Goal: Task Accomplishment & Management: Manage account settings

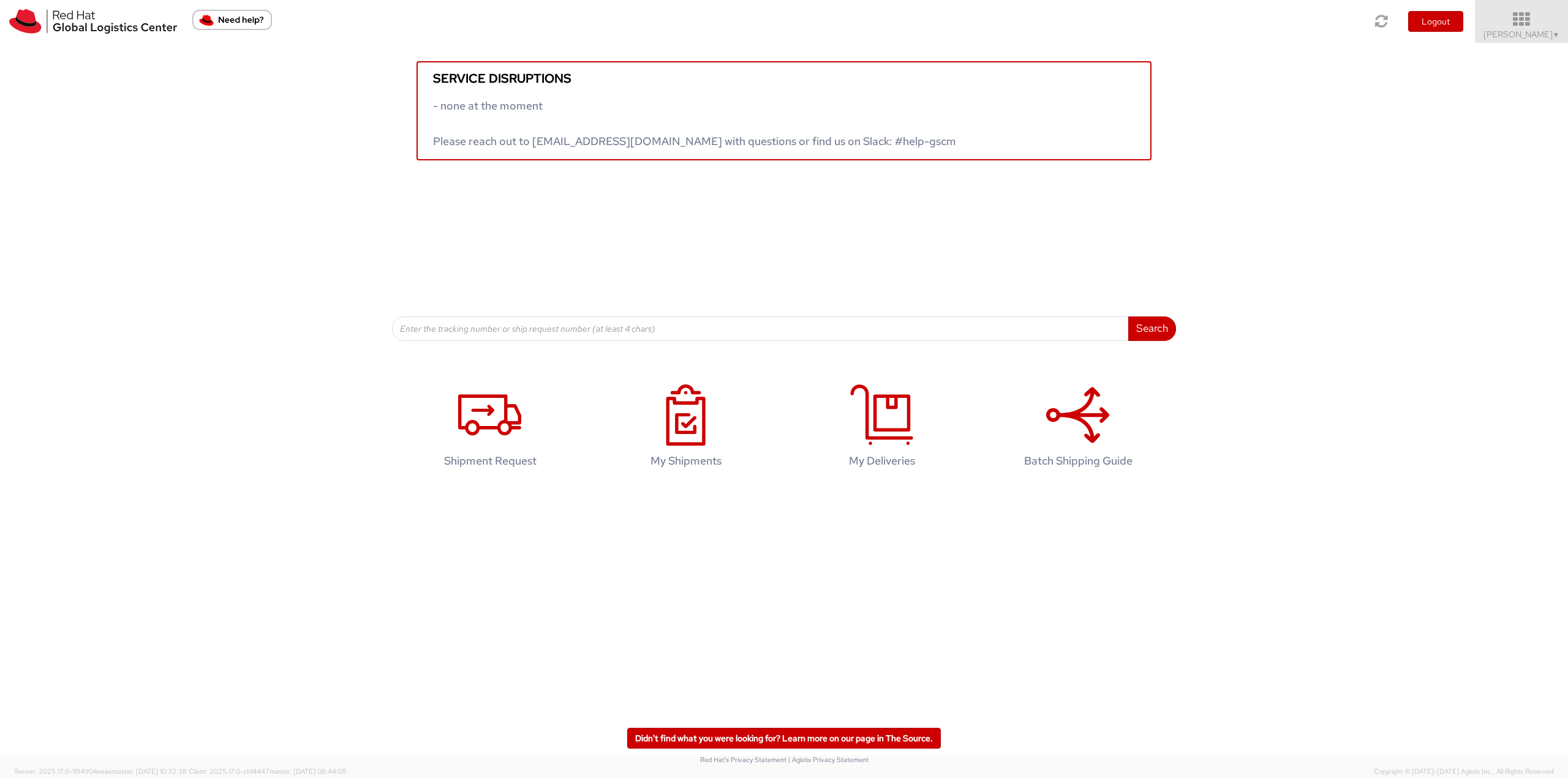
click at [1519, 7] on link "Robert Lomax ▼" at bounding box center [1521, 22] width 93 height 43
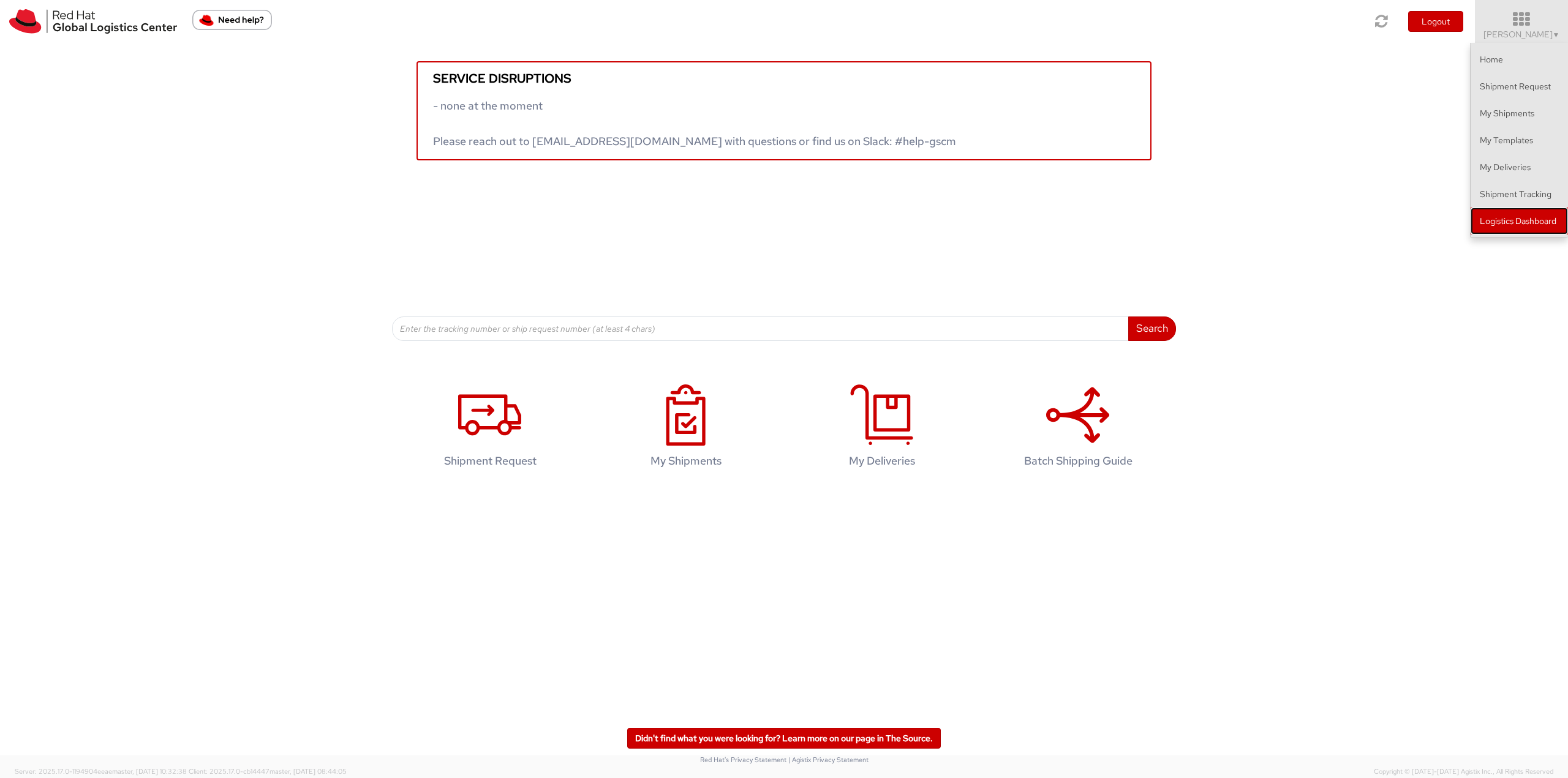
click at [1501, 217] on link "Logistics Dashboard" at bounding box center [1519, 220] width 98 height 27
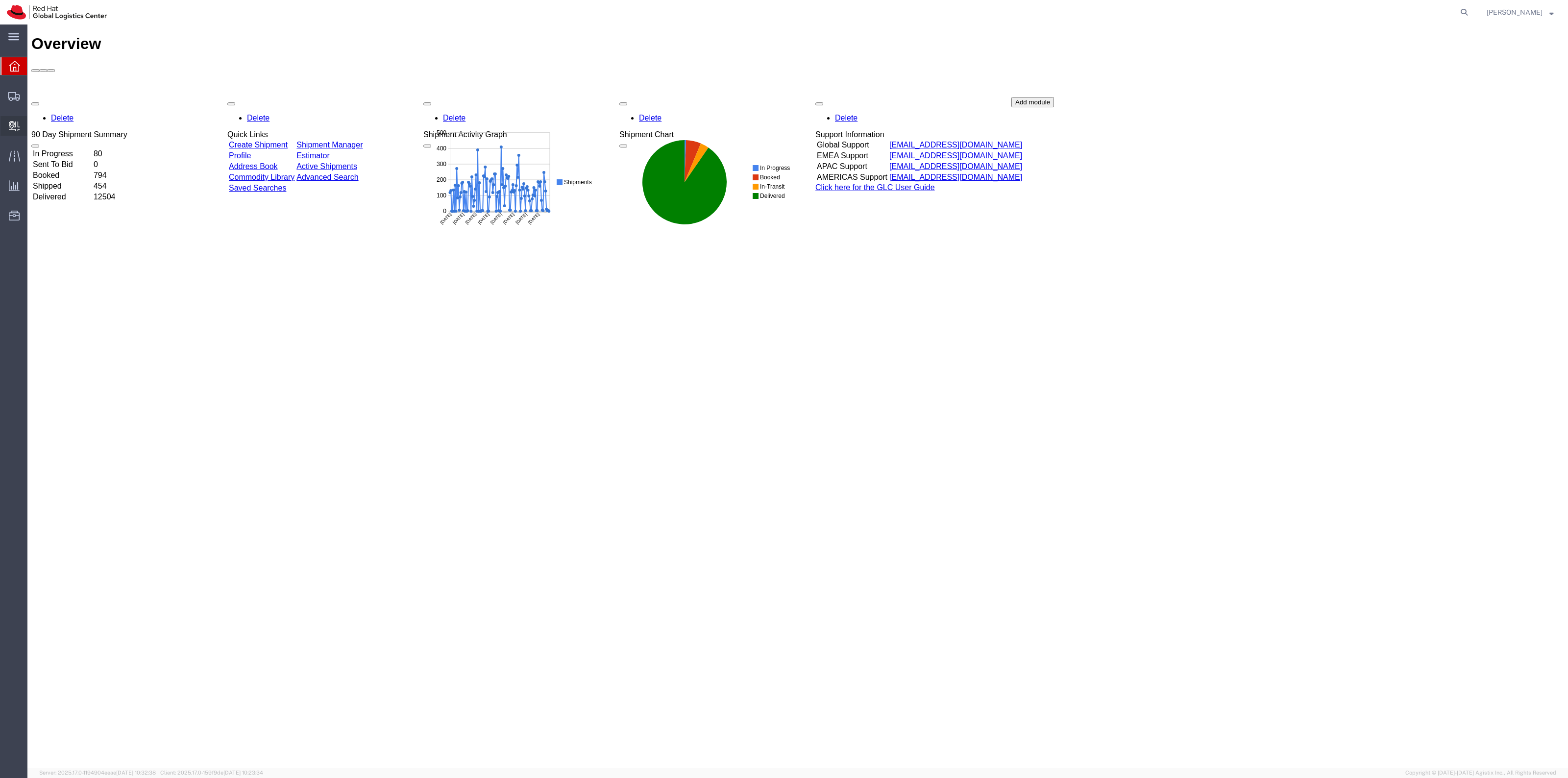
click at [0, 0] on span "Create Delivery" at bounding box center [0, 0] width 0 height 0
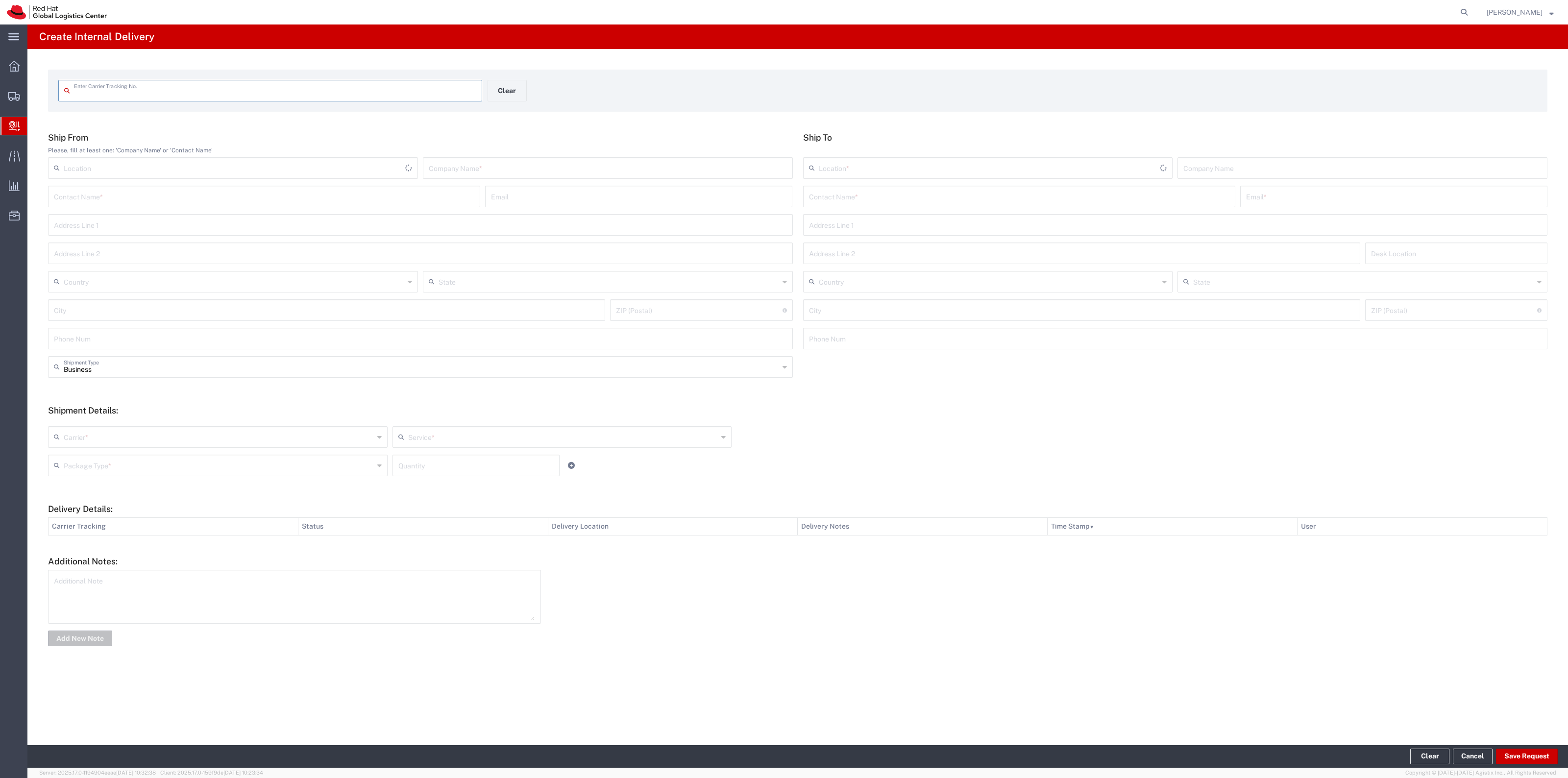
click at [209, 89] on input "text" at bounding box center [275, 90] width 402 height 17
type input "ZE8375J0303873865"
click at [862, 209] on input "text" at bounding box center [1019, 204] width 421 height 17
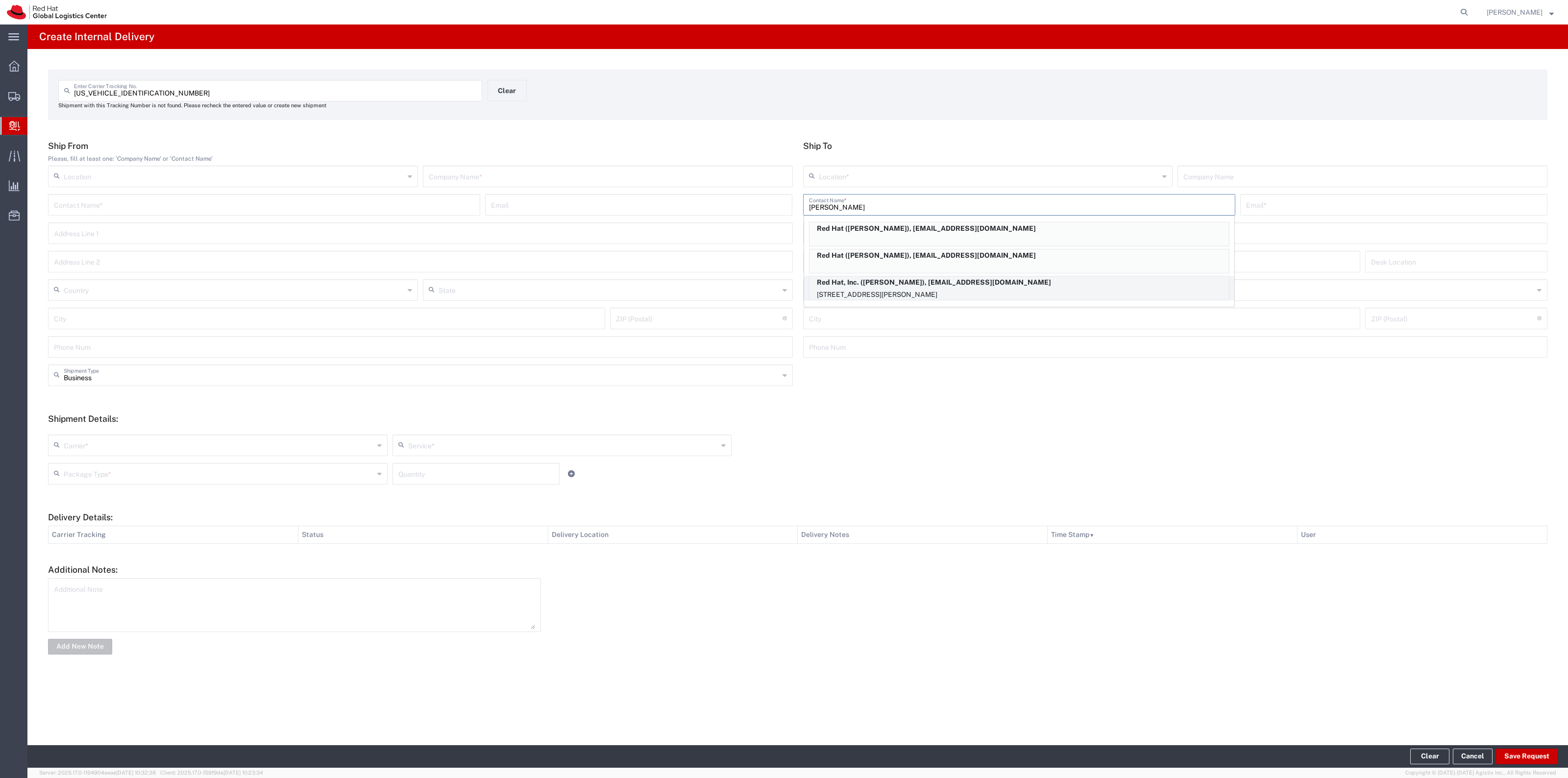
type input "Jamie L"
click at [919, 288] on p "1600 International Drive, Suite 800, FLEX, MCLEAN, VA, 22102, US" at bounding box center [1019, 295] width 419 height 12
type input "RH - Tysons Corner"
type input "Red Hat, Inc."
type input "Jamie Lien"
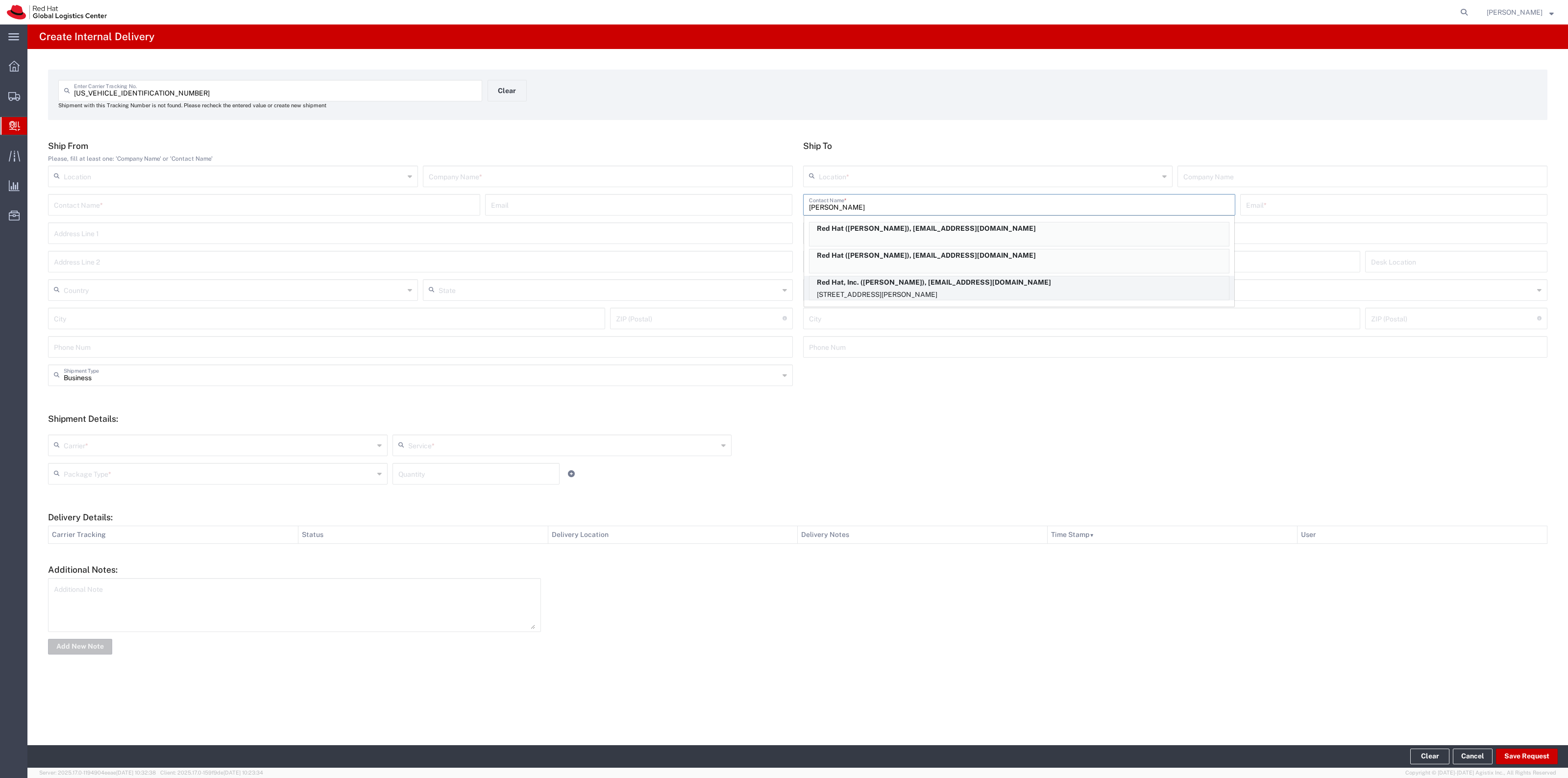
type input "jlien@redhat.com"
type input "1600 International Drive"
type input "Suite 800"
type input "FLEX"
type input "United States"
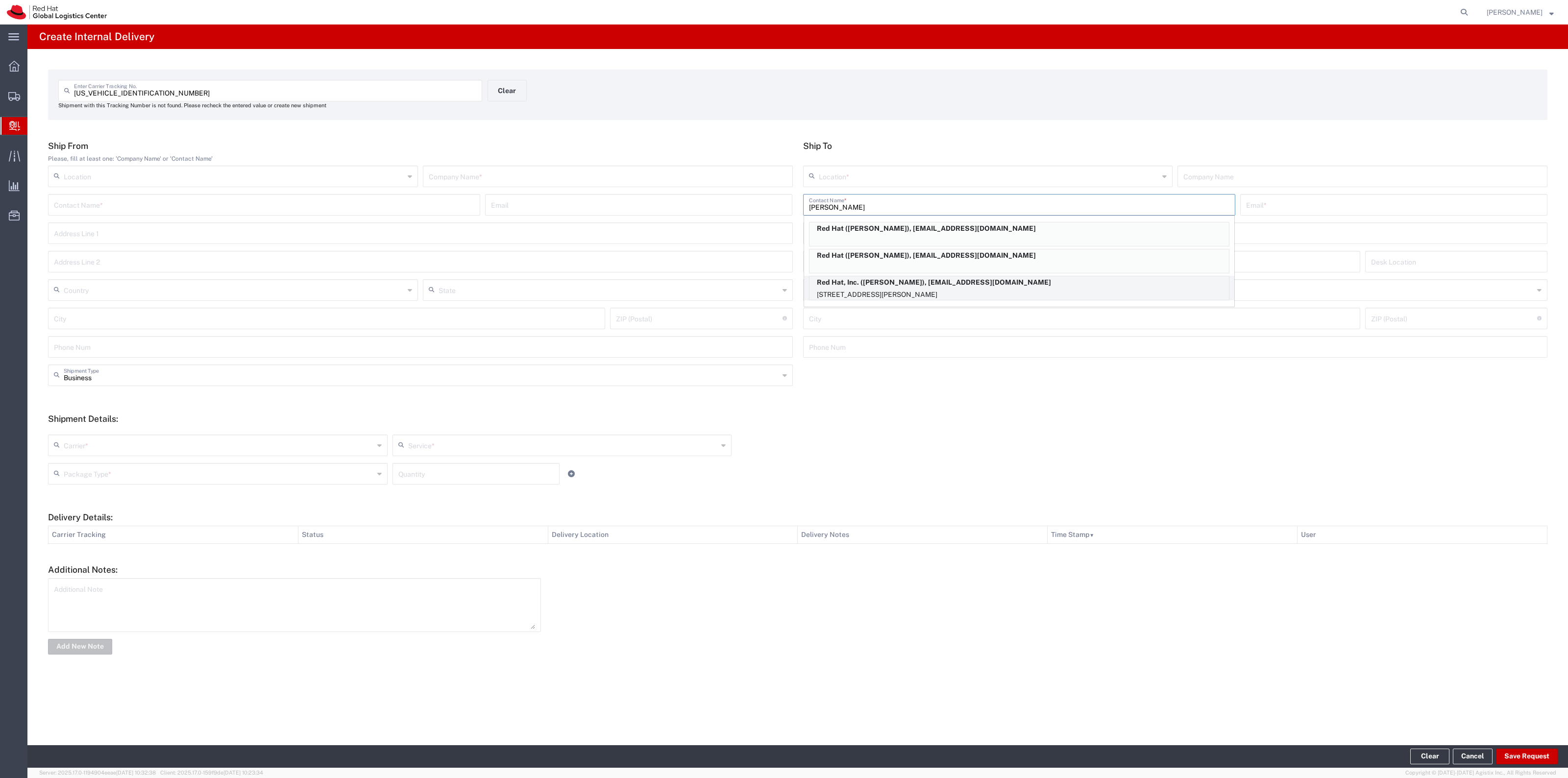
type input "MCLEAN"
type input "22102"
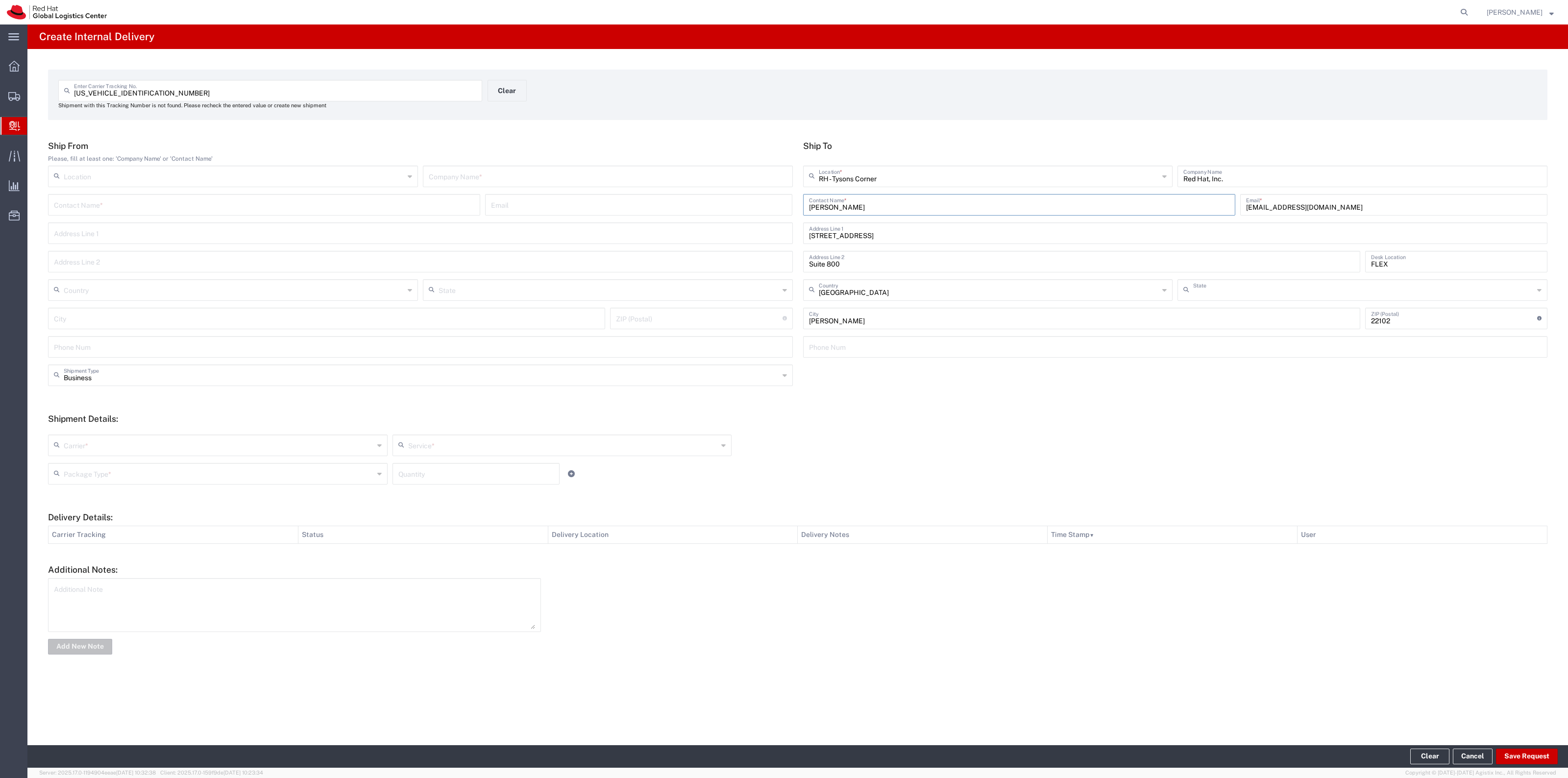
type input "Virginia"
click at [758, 168] on input "text" at bounding box center [608, 175] width 358 height 17
click at [905, 181] on input "text" at bounding box center [989, 175] width 340 height 17
click at [868, 212] on span "RH - Raleigh" at bounding box center [987, 213] width 368 height 15
type input "RH - Raleigh"
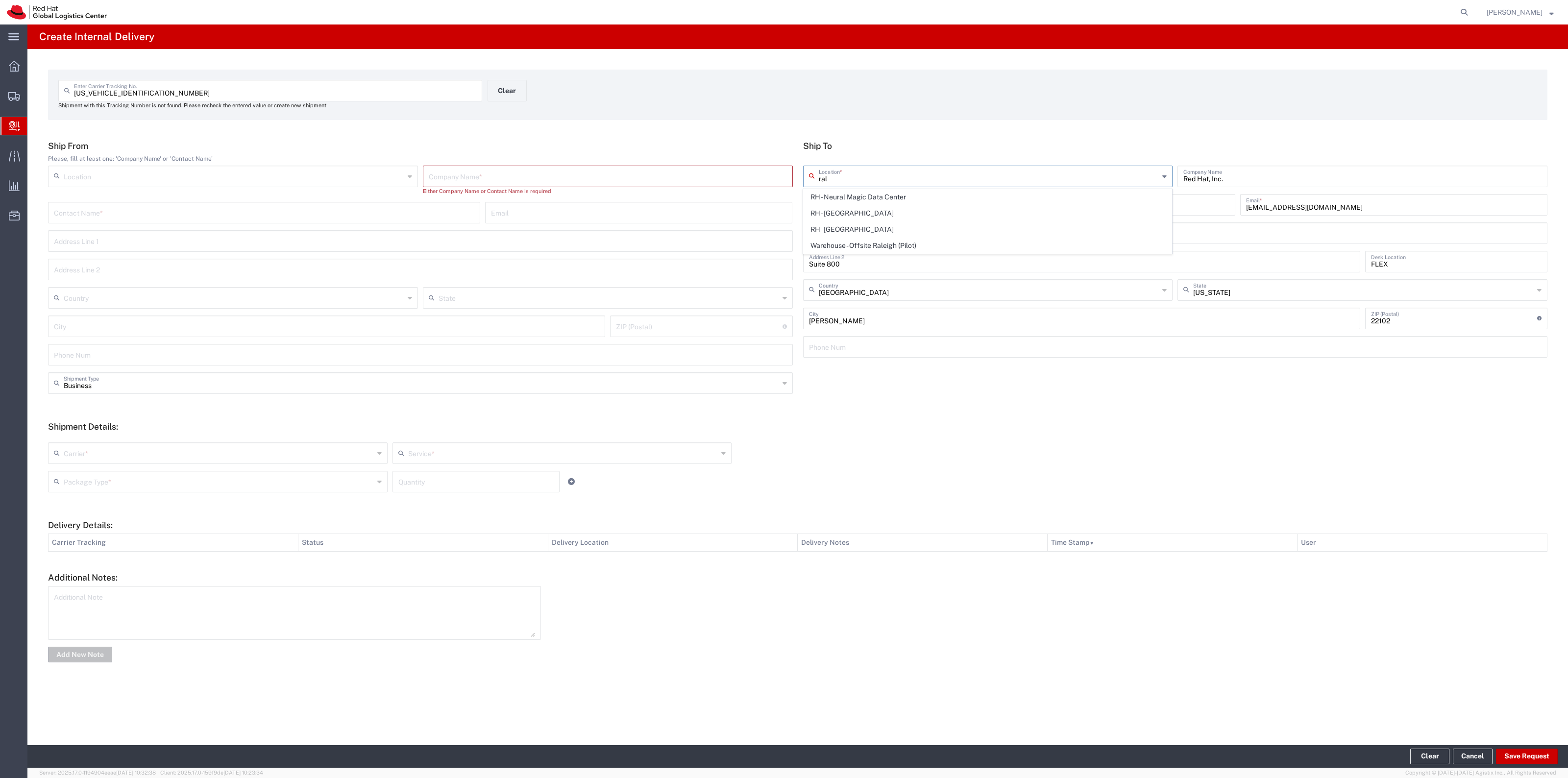
type input "100 East Davie Street"
type input "North Carolina"
type input "RALEIGH"
type input "27601"
type input "919-754-4950"
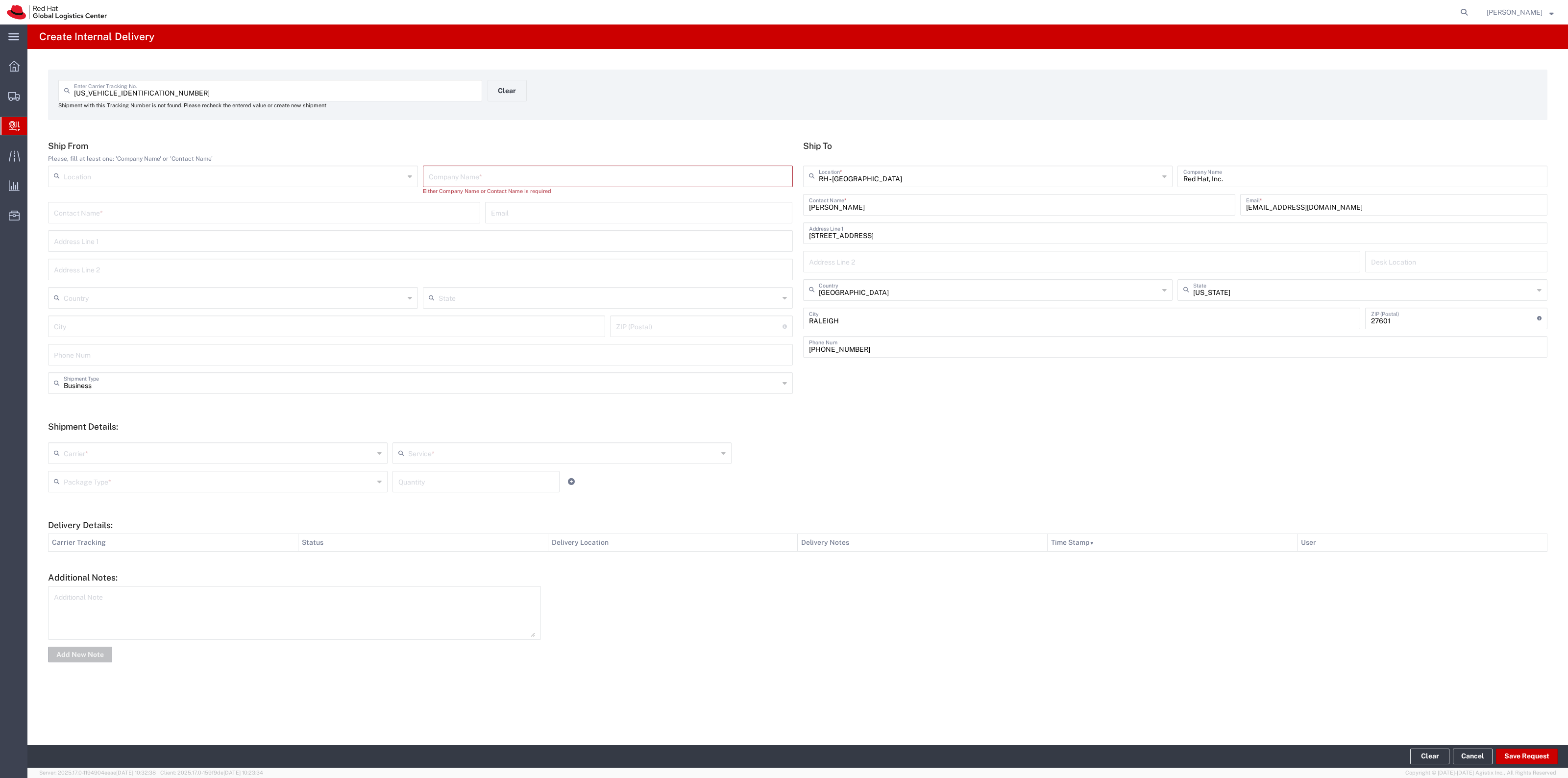
click at [653, 184] on div "Company Name *" at bounding box center [608, 176] width 370 height 21
type input "UPS"
click at [113, 452] on input "text" at bounding box center [219, 444] width 310 height 17
click at [100, 570] on span "UPS" at bounding box center [218, 562] width 338 height 15
type input "UPS"
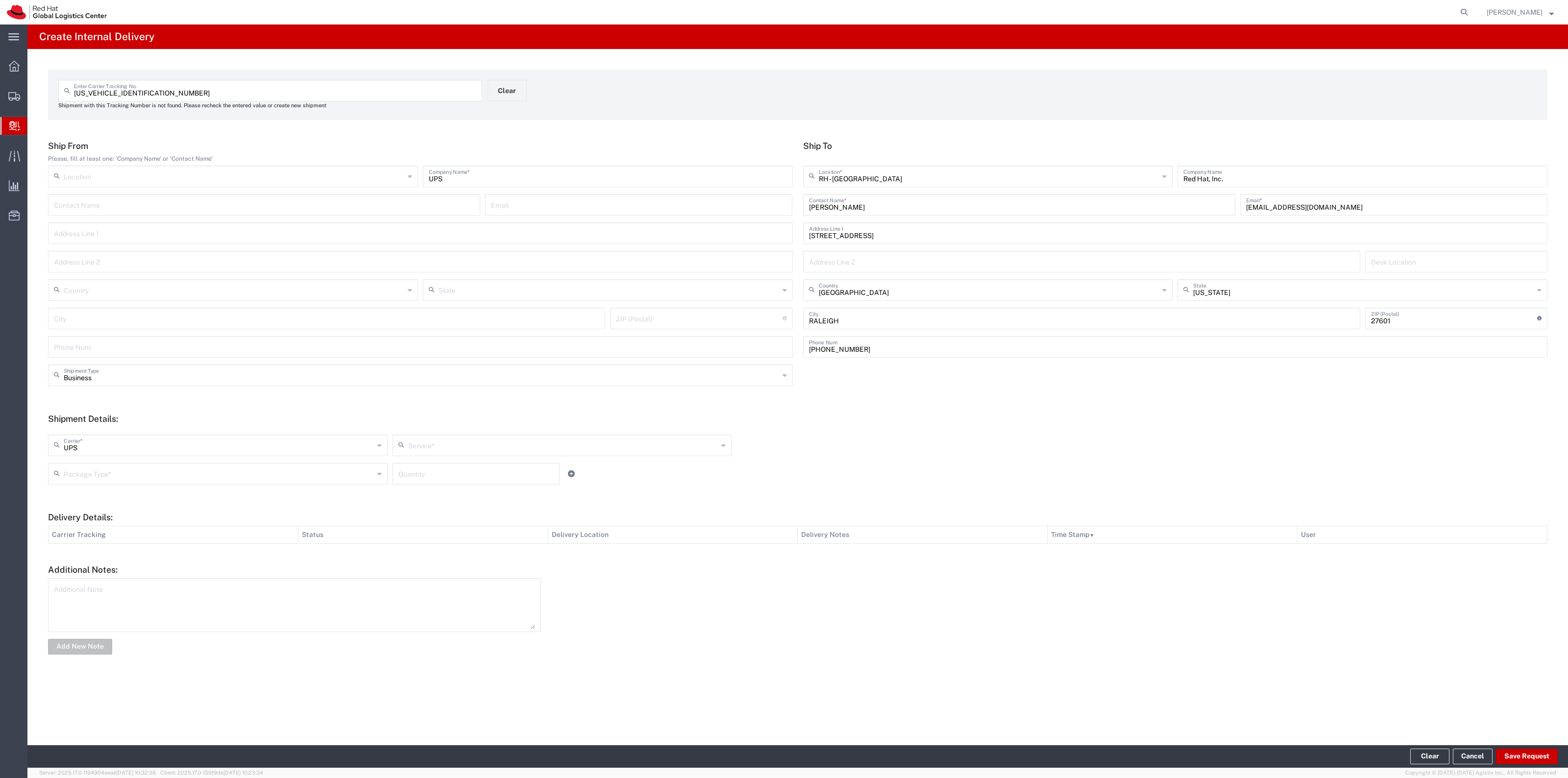
click at [445, 420] on h5 "Shipment Details:" at bounding box center [797, 418] width 1499 height 10
click at [439, 441] on input "text" at bounding box center [563, 444] width 310 height 17
click at [442, 550] on span "Ground" at bounding box center [563, 546] width 338 height 15
type input "Ground"
click at [297, 467] on input "text" at bounding box center [219, 472] width 310 height 17
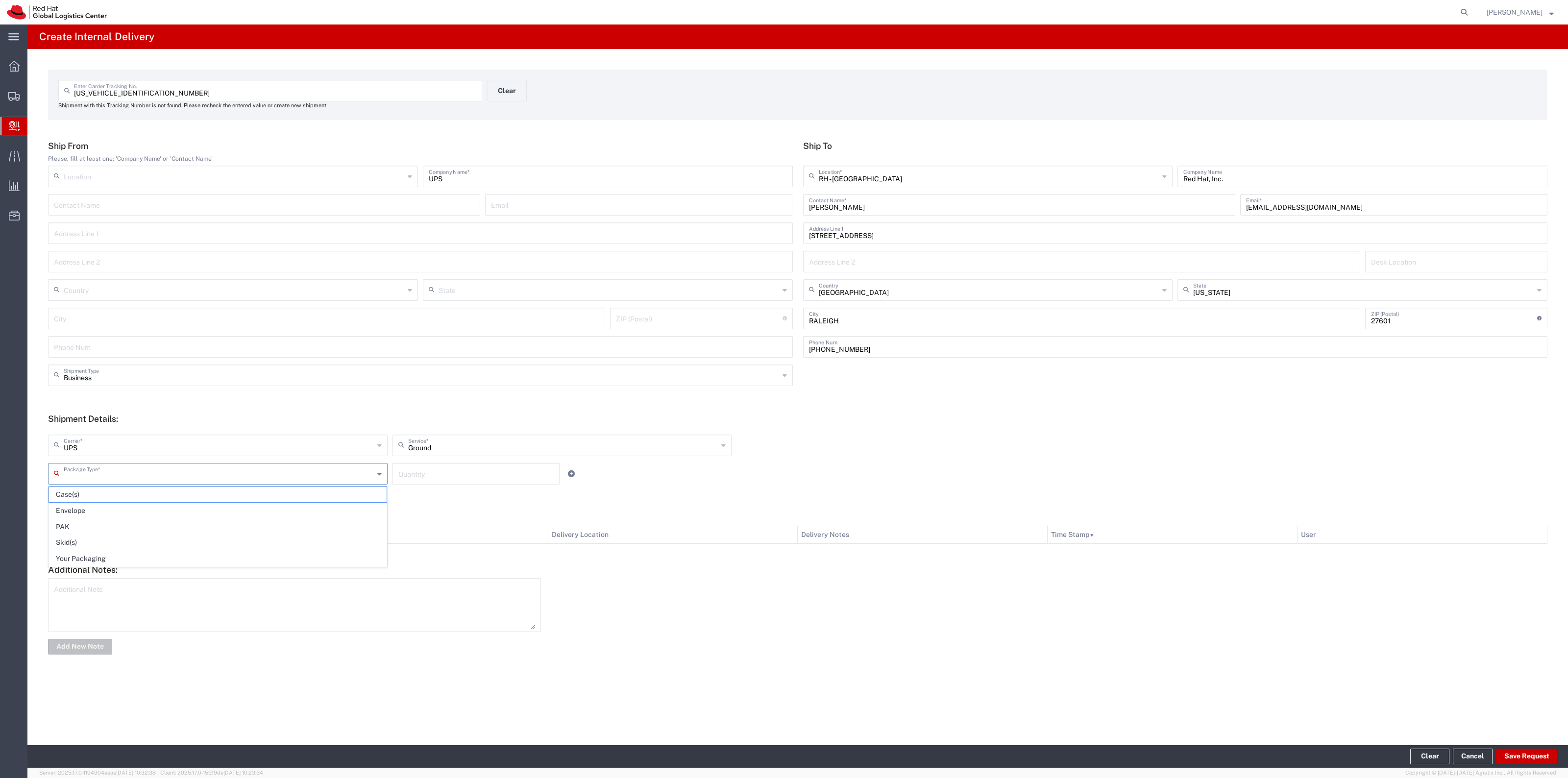
drag, startPoint x: 190, startPoint y: 559, endPoint x: 413, endPoint y: 488, distance: 234.0
click at [190, 557] on span "Your Packaging" at bounding box center [218, 559] width 338 height 15
type input "Your Packaging"
click at [453, 474] on input "number" at bounding box center [476, 472] width 155 height 17
type input "1"
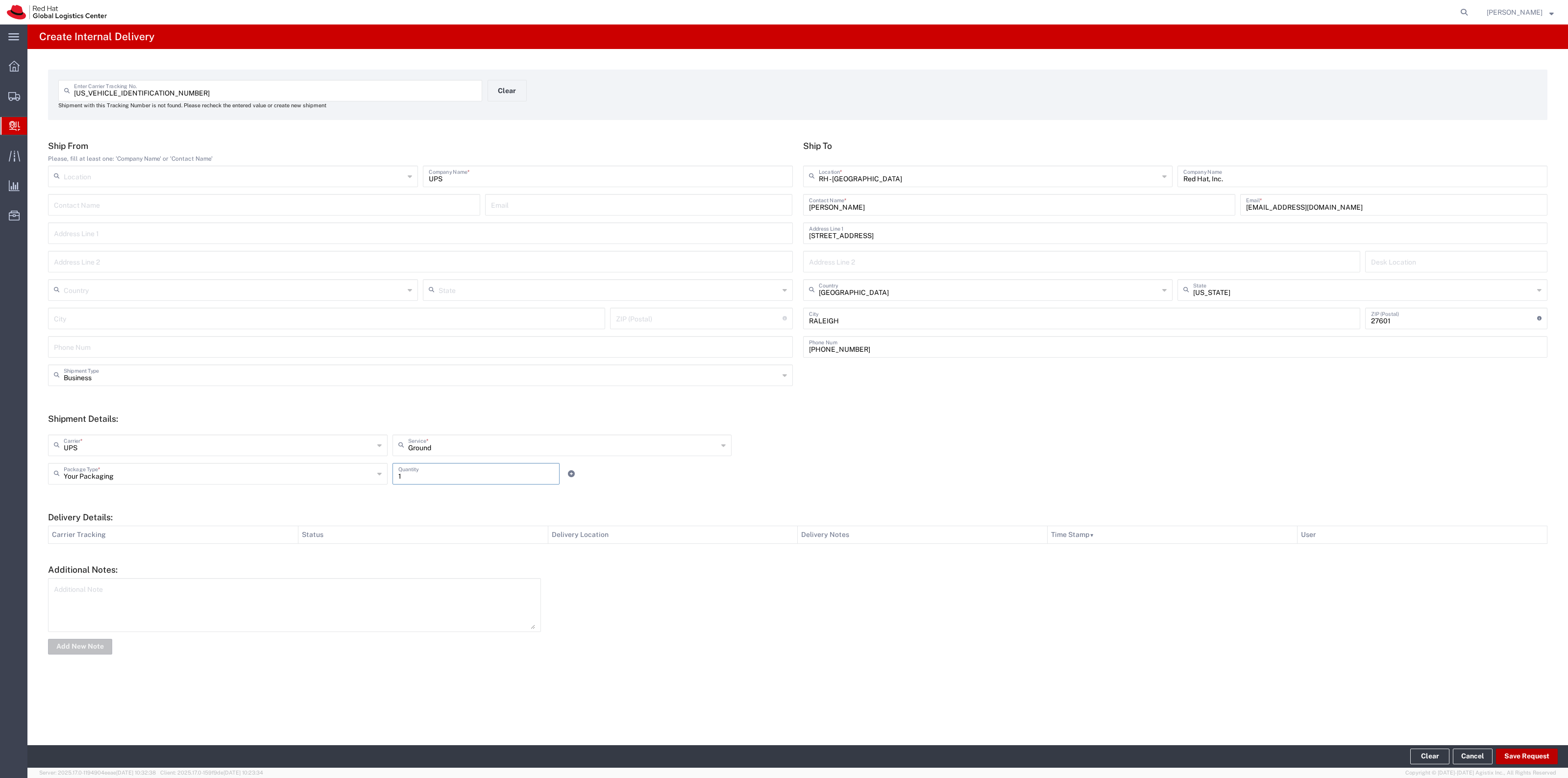
click at [1511, 757] on button "Save Request" at bounding box center [1526, 756] width 62 height 16
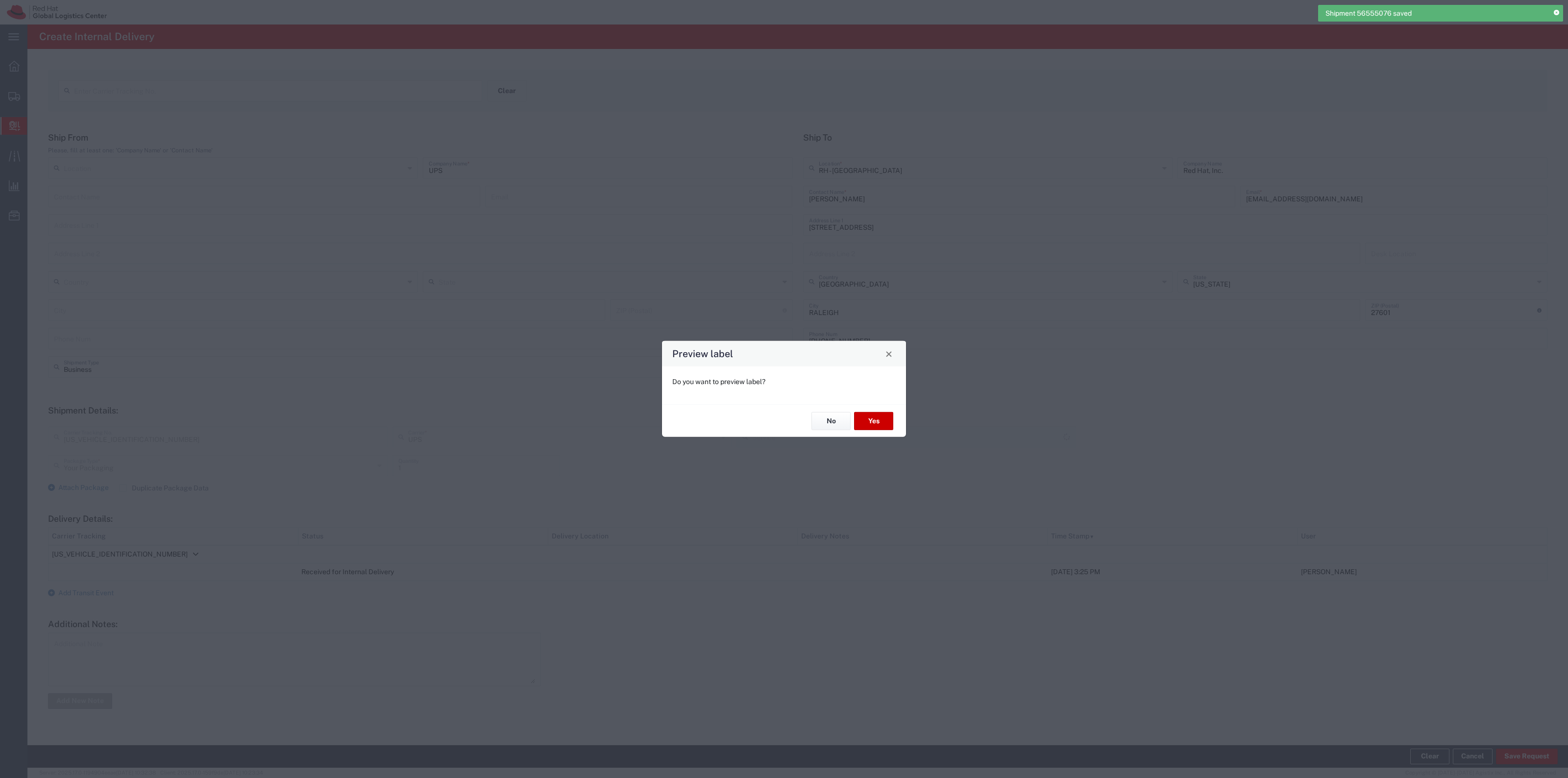
type input "Ground"
click at [832, 421] on button "No" at bounding box center [831, 421] width 39 height 18
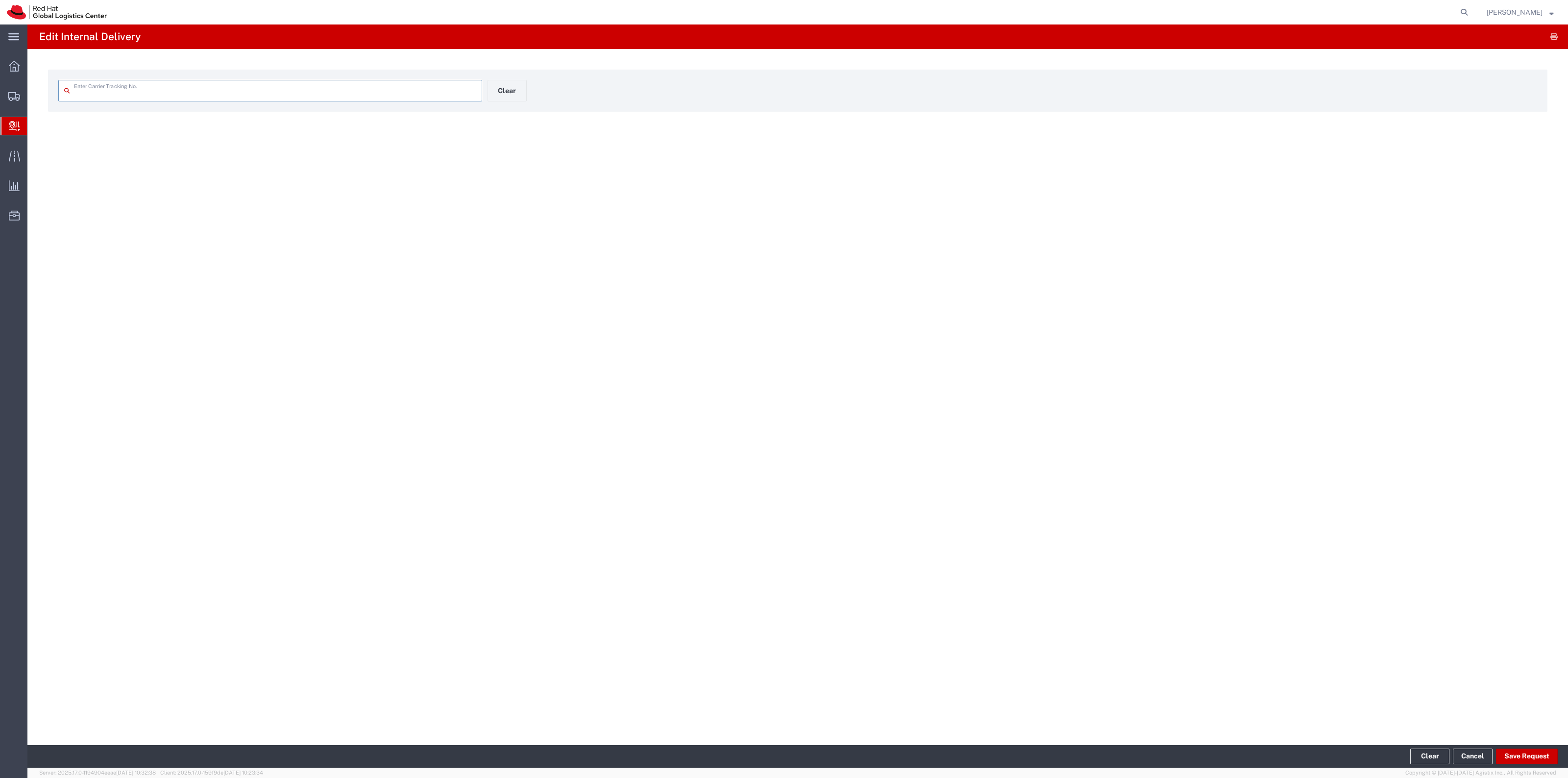
type input "ZE8375J0303873865"
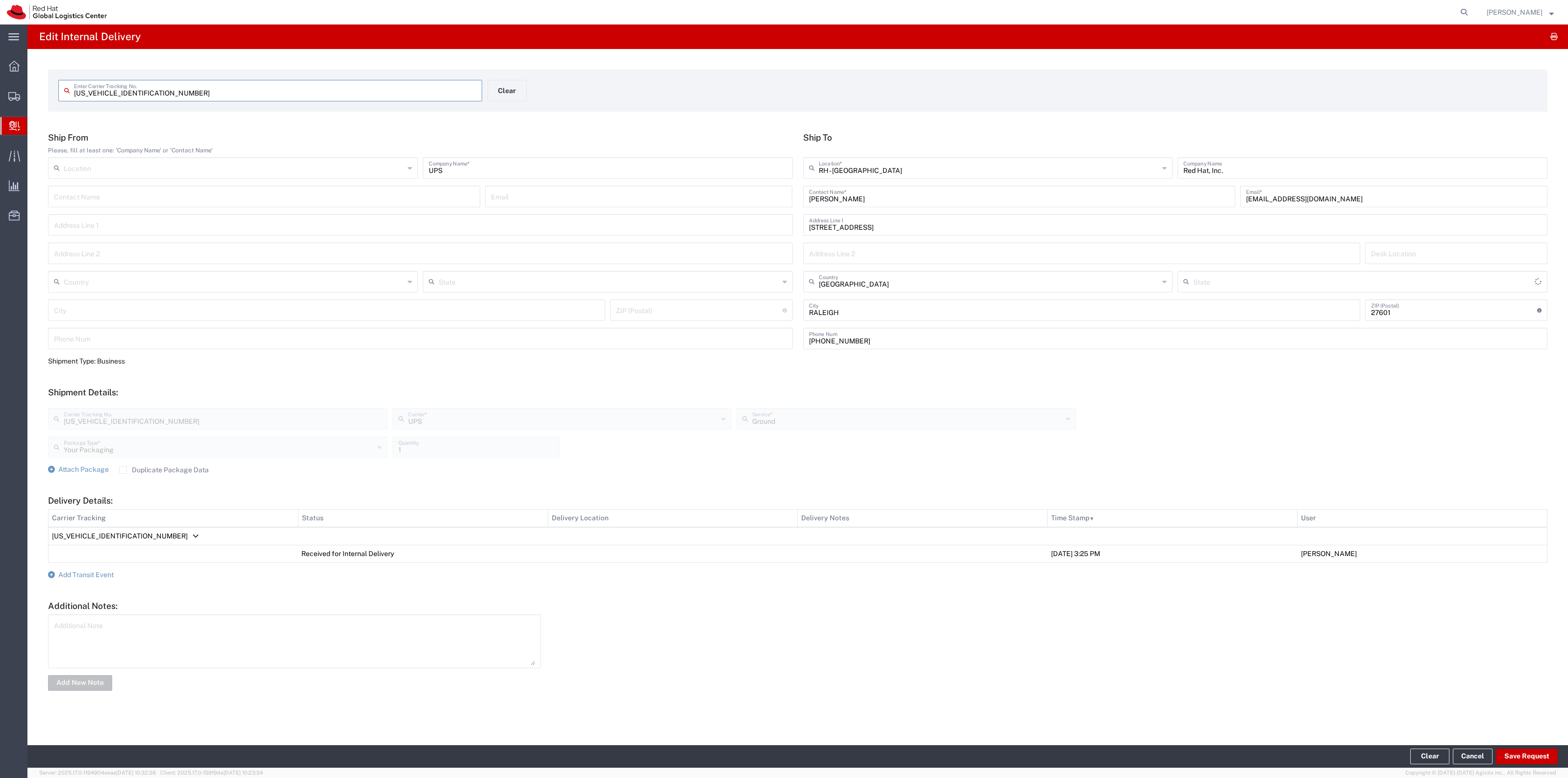
type input "North Carolina"
click at [123, 474] on form "Ship From Please, fill at least one: 'Company Name' or 'Contact Name' Location …" at bounding box center [797, 411] width 1499 height 559
click at [126, 471] on label "Duplicate Package Data" at bounding box center [164, 469] width 90 height 8
click at [123, 470] on input "Duplicate Package Data" at bounding box center [123, 470] width 0 height 0
click at [97, 467] on span "Attach Package" at bounding box center [83, 469] width 51 height 8
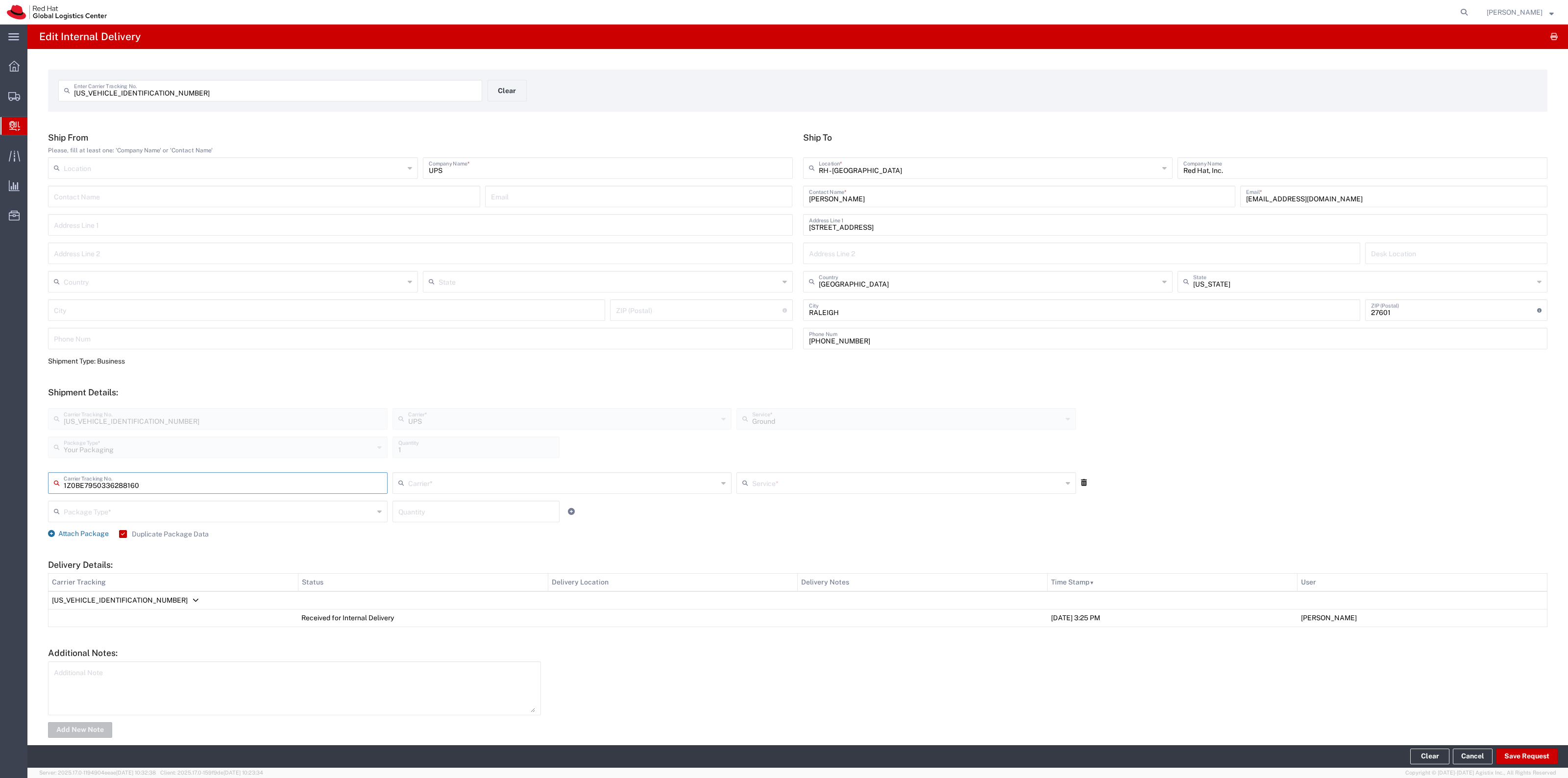
type input "1Z0BE7950336288160"
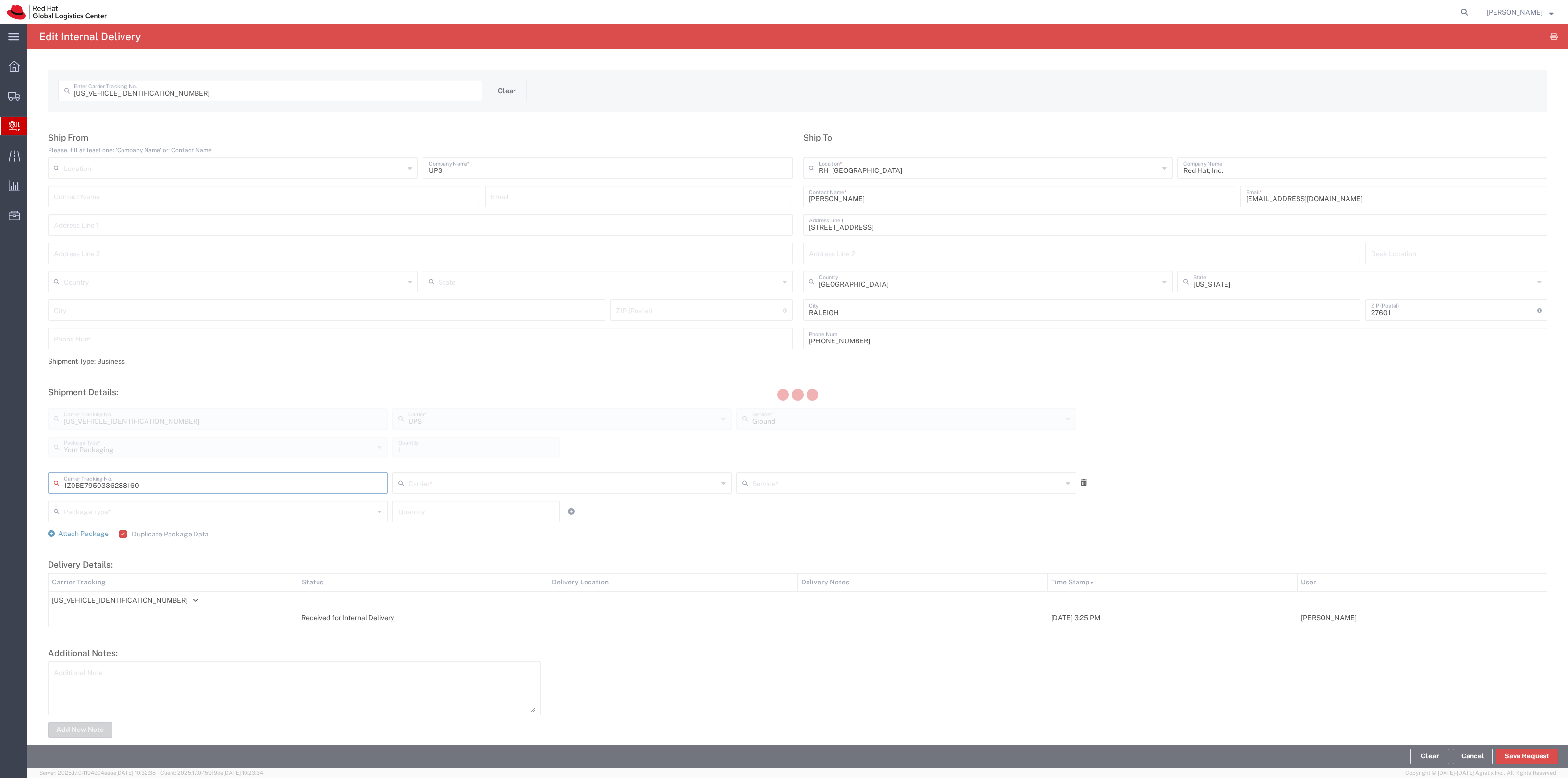
type input "UPS"
type input "Your Packaging"
type input "1"
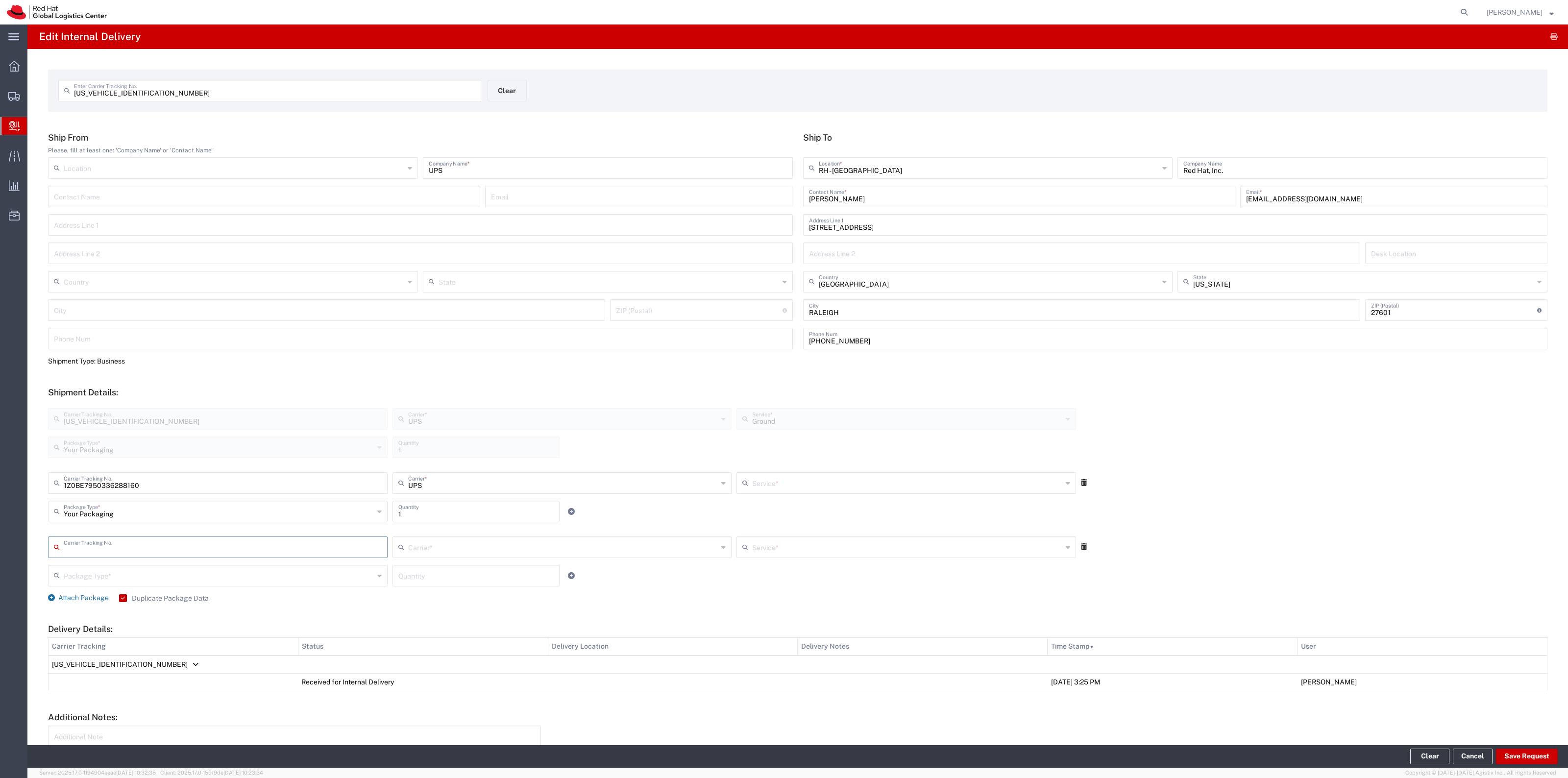
type input "Ground"
click at [1081, 476] on div at bounding box center [1126, 483] width 94 height 21
click at [1081, 478] on link at bounding box center [1084, 483] width 6 height 10
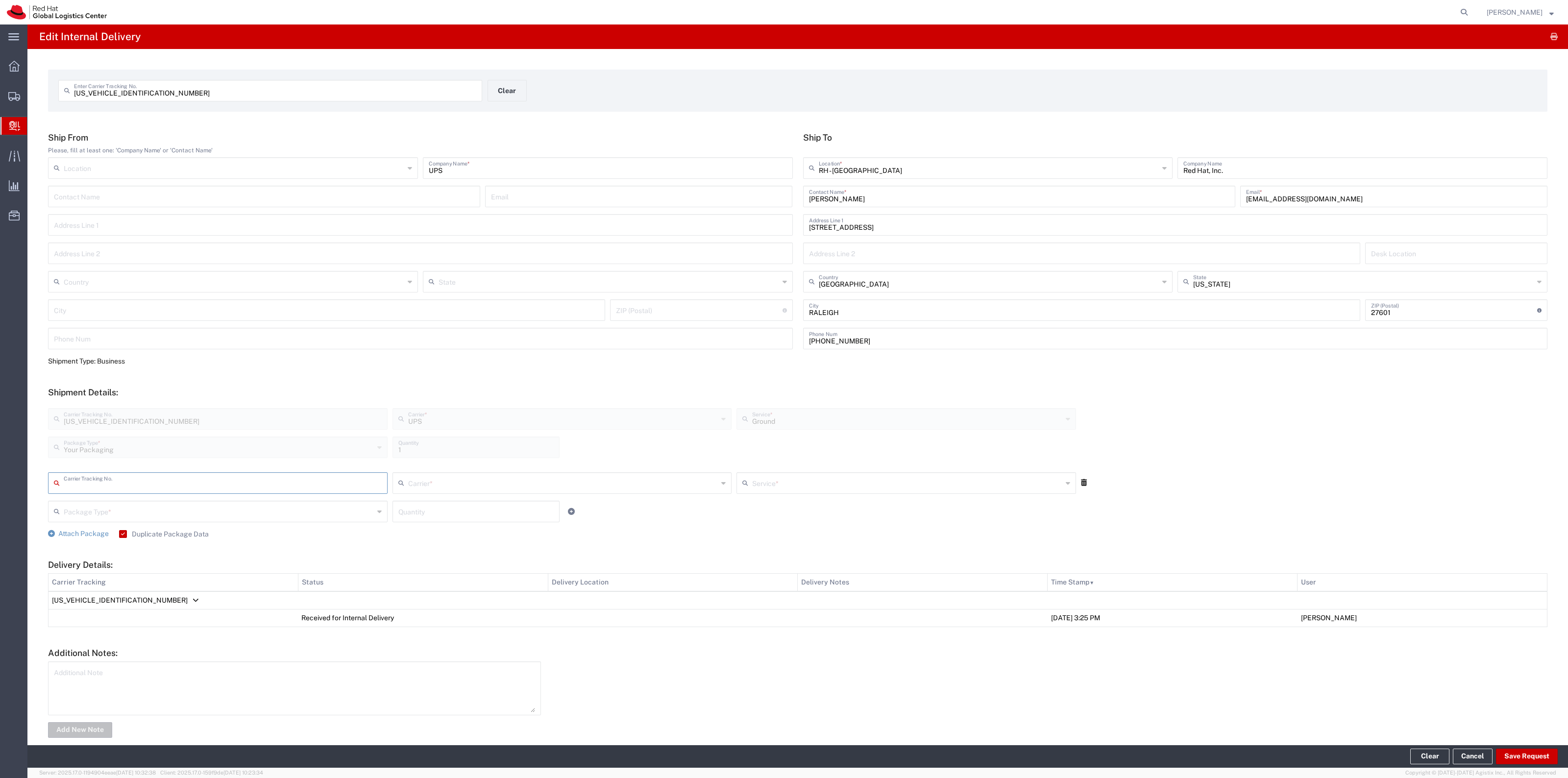
click at [327, 479] on input "text" at bounding box center [223, 482] width 318 height 17
type input "1ZE8375J0323916763"
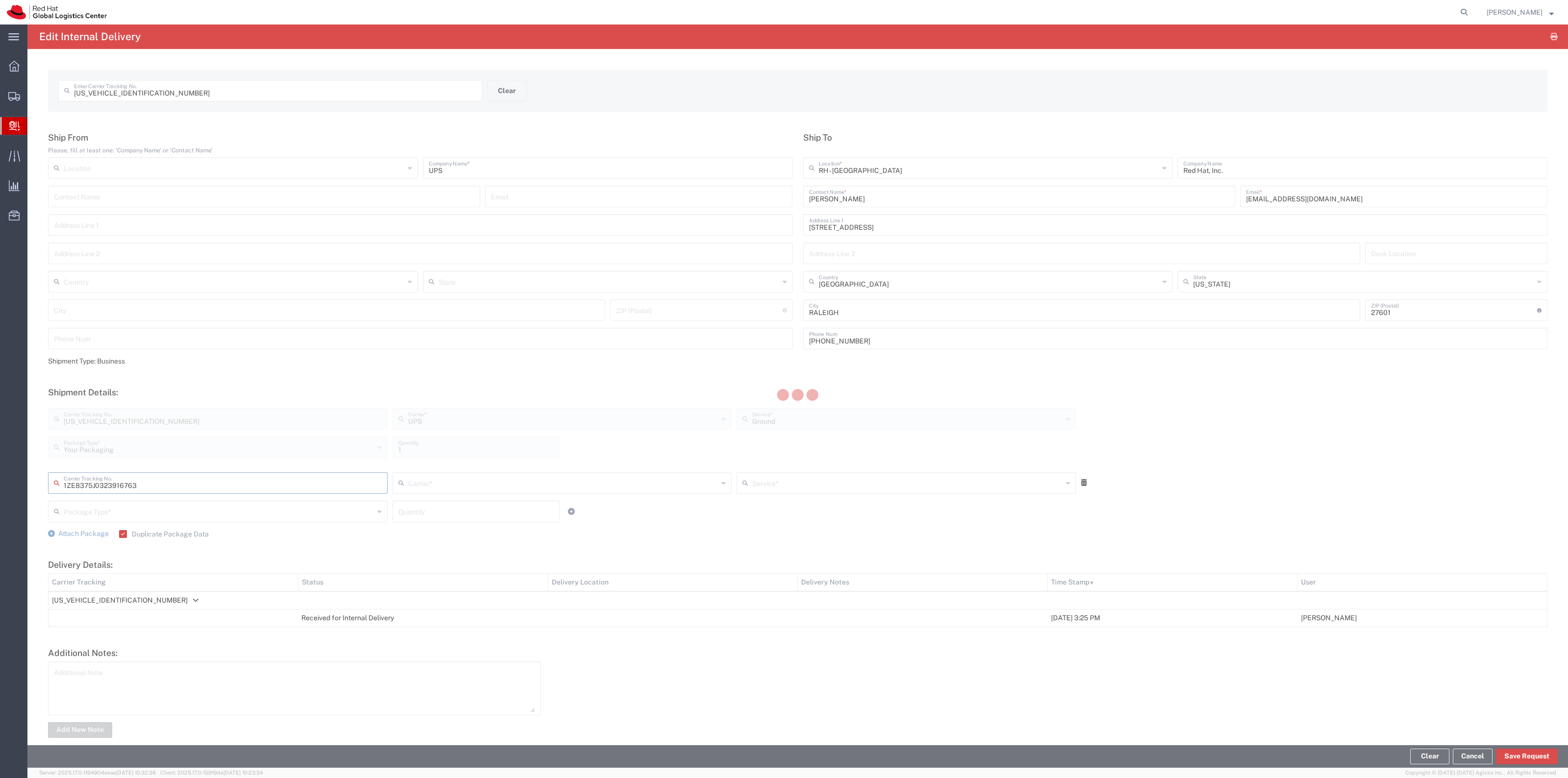
type input "UPS"
type input "Your Packaging"
type input "1"
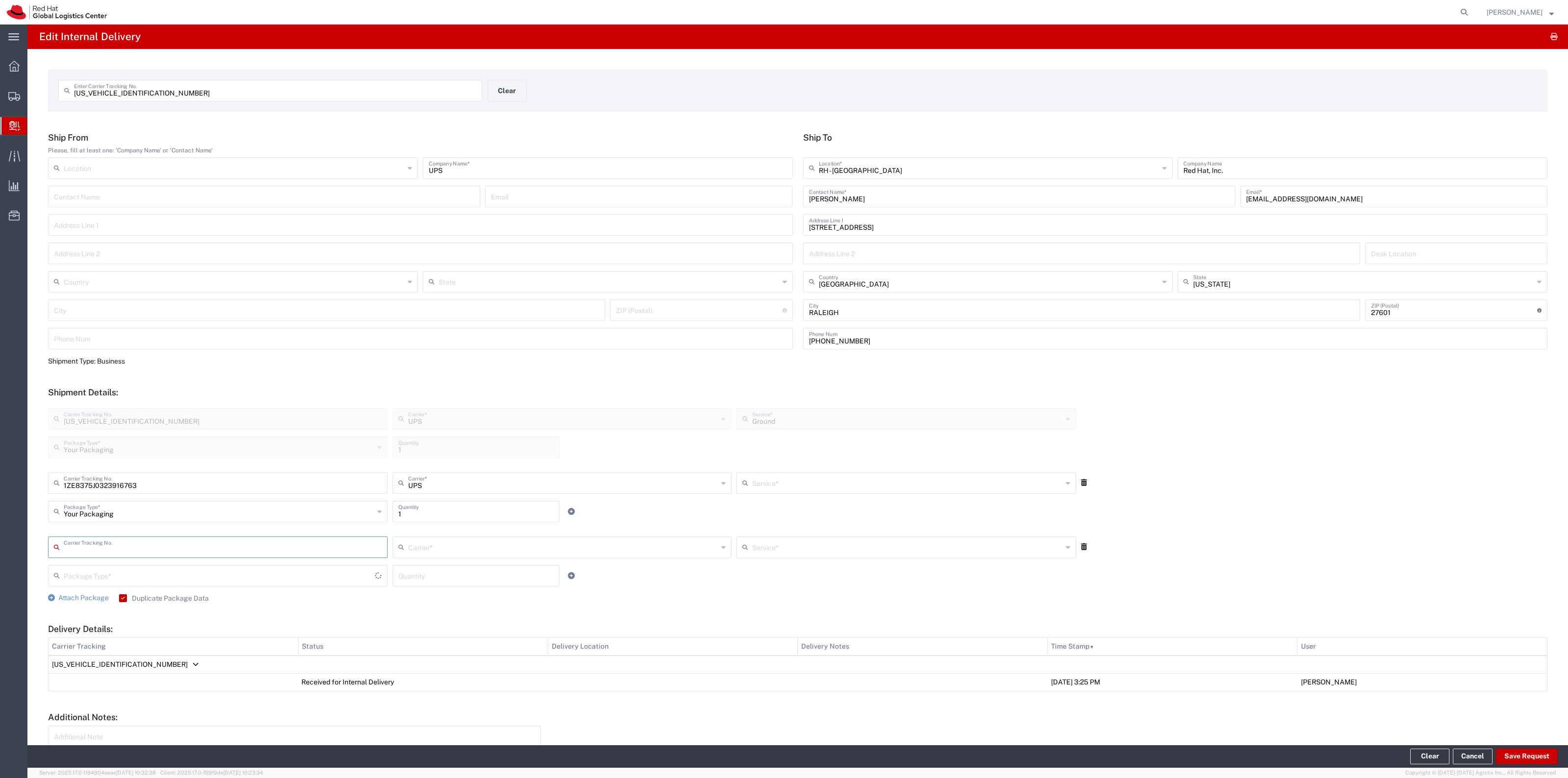
type input "Ground"
type input "1ZE8375J0336680556"
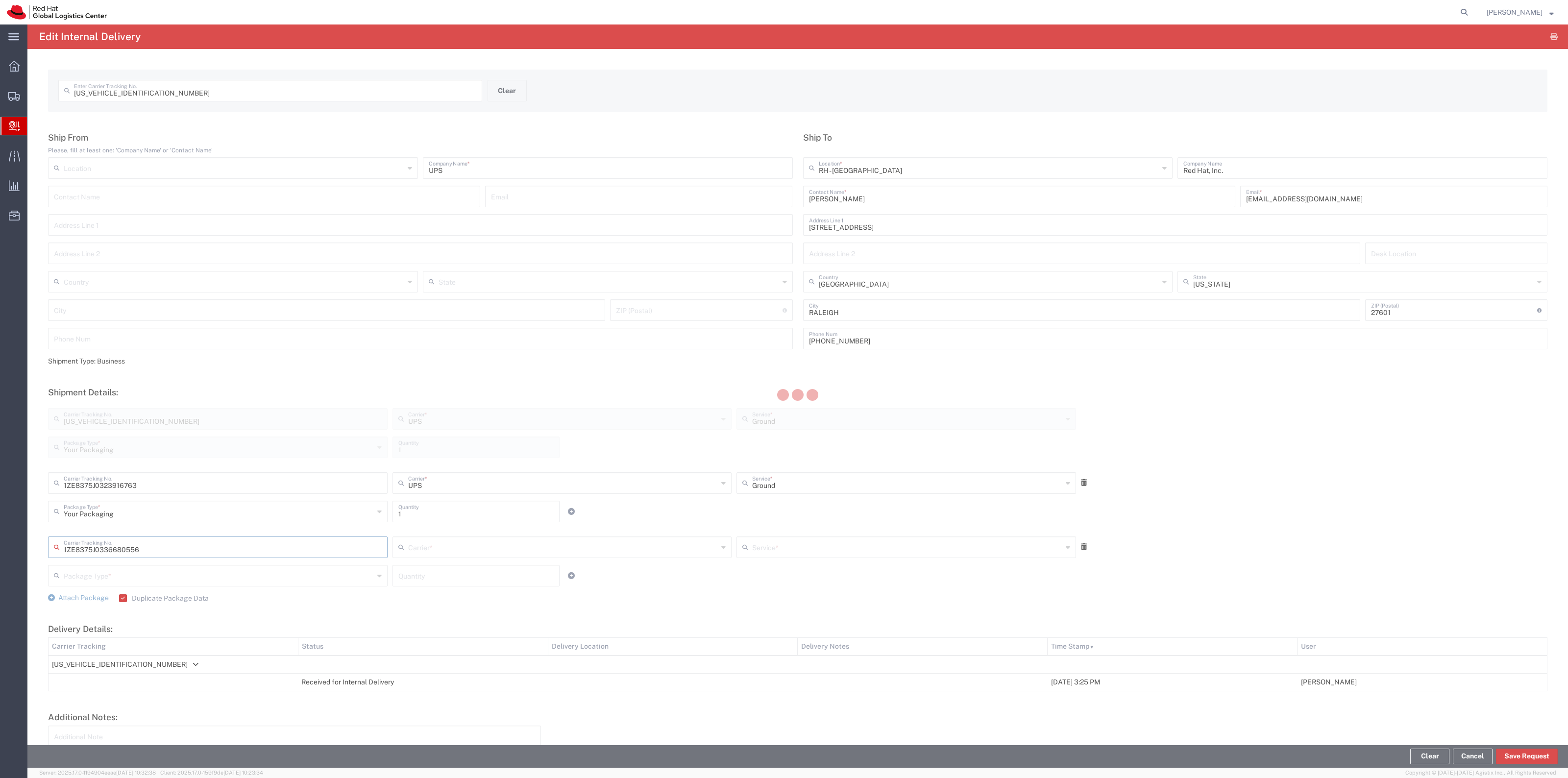
type input "UPS"
type input "Your Packaging"
type input "1"
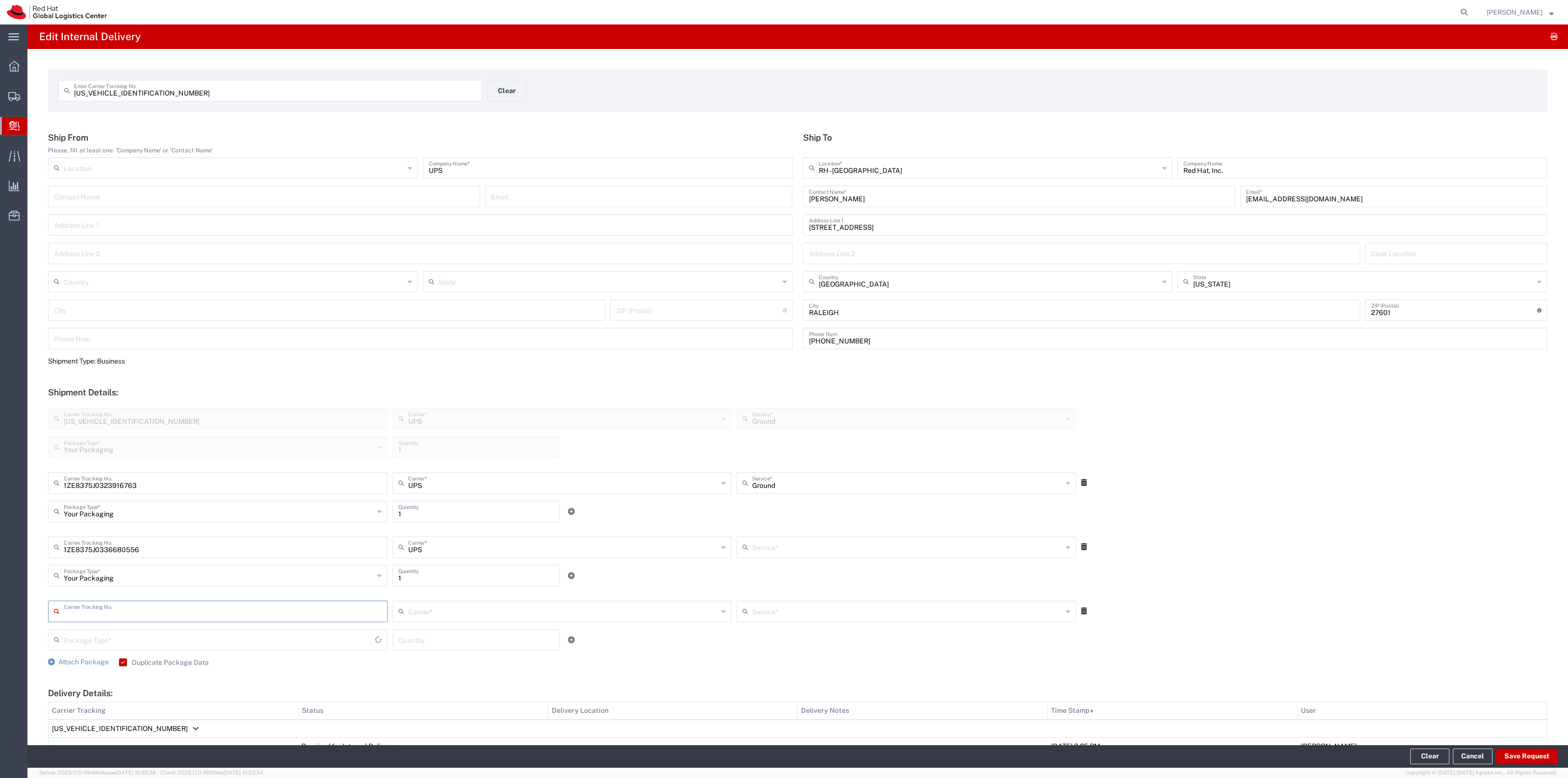
type input "Ground"
type input "1ZE8375J0320743777"
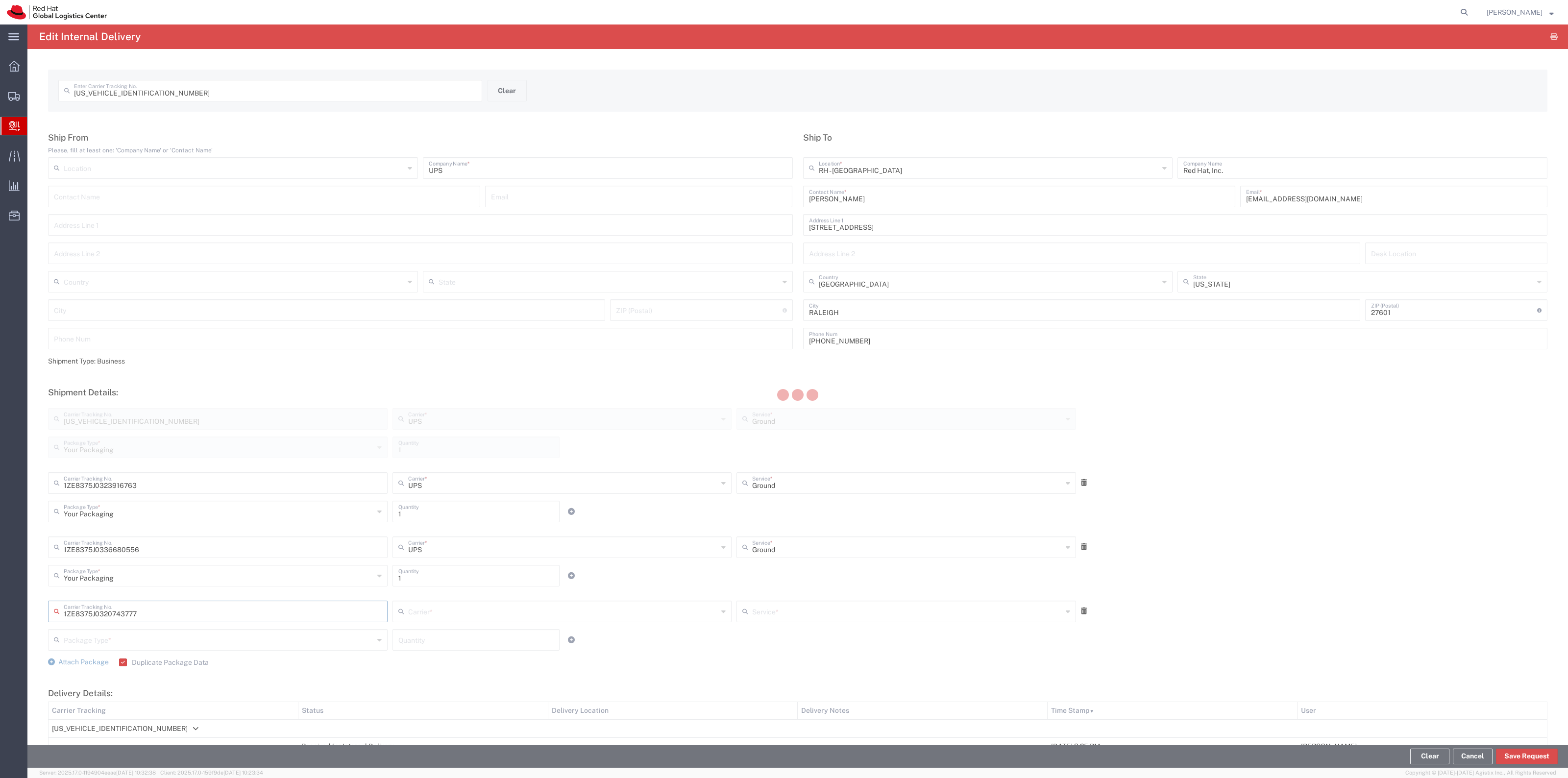
type input "UPS"
type input "Your Packaging"
type input "1"
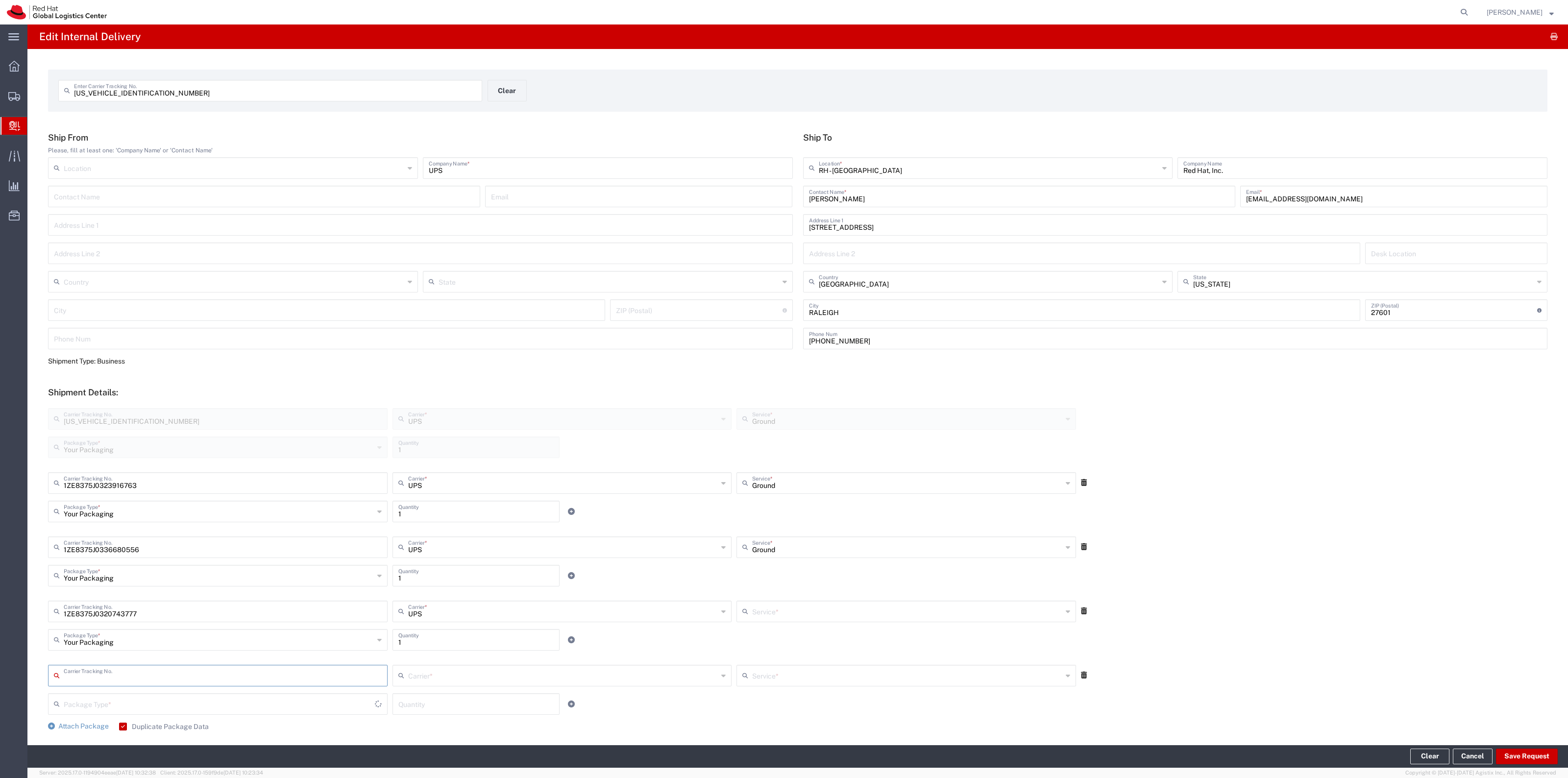
type input "Ground"
type input "1ZE8375J0321545588"
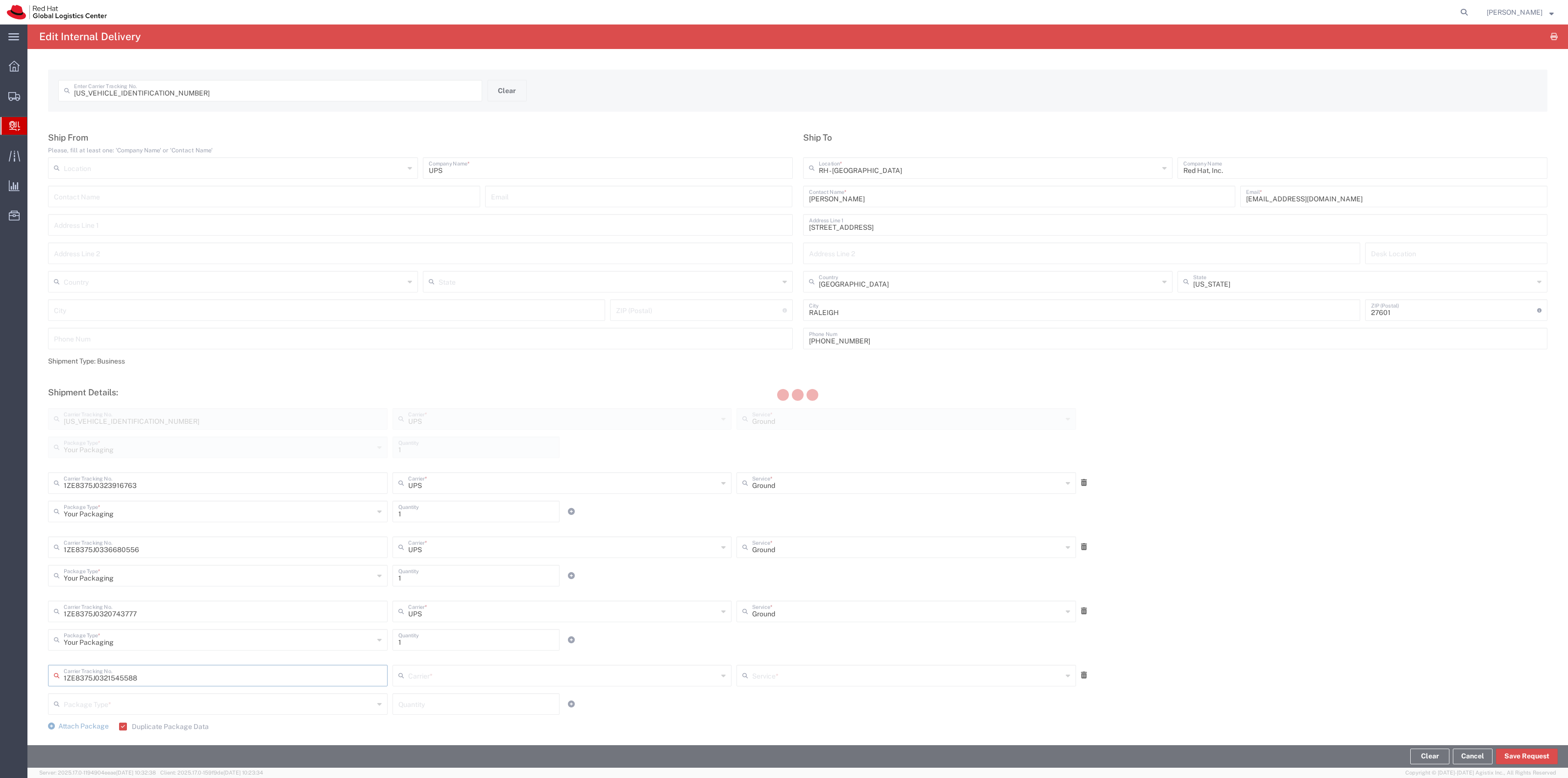
type input "UPS"
type input "Your Packaging"
type input "1"
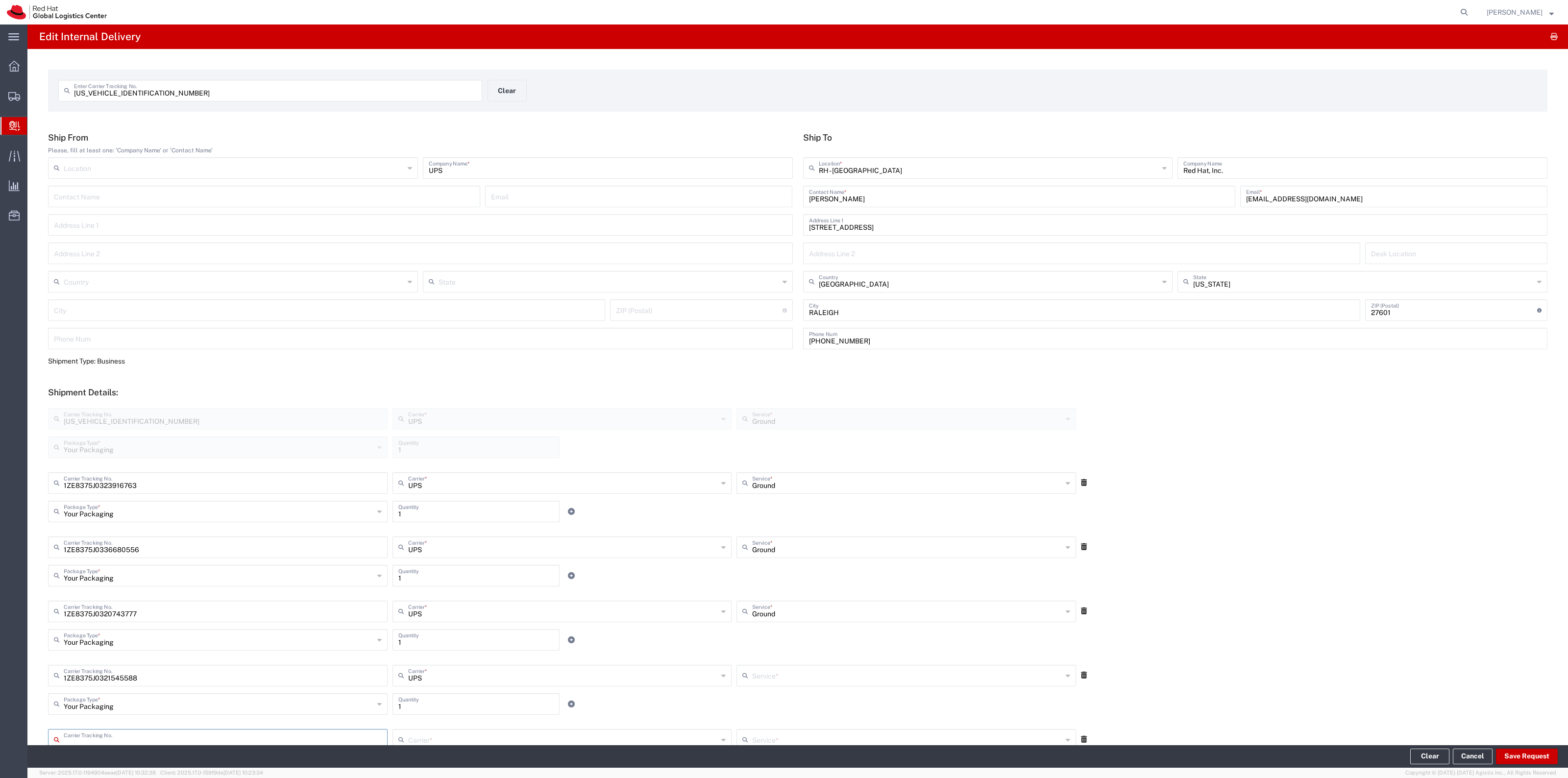
type input "Ground"
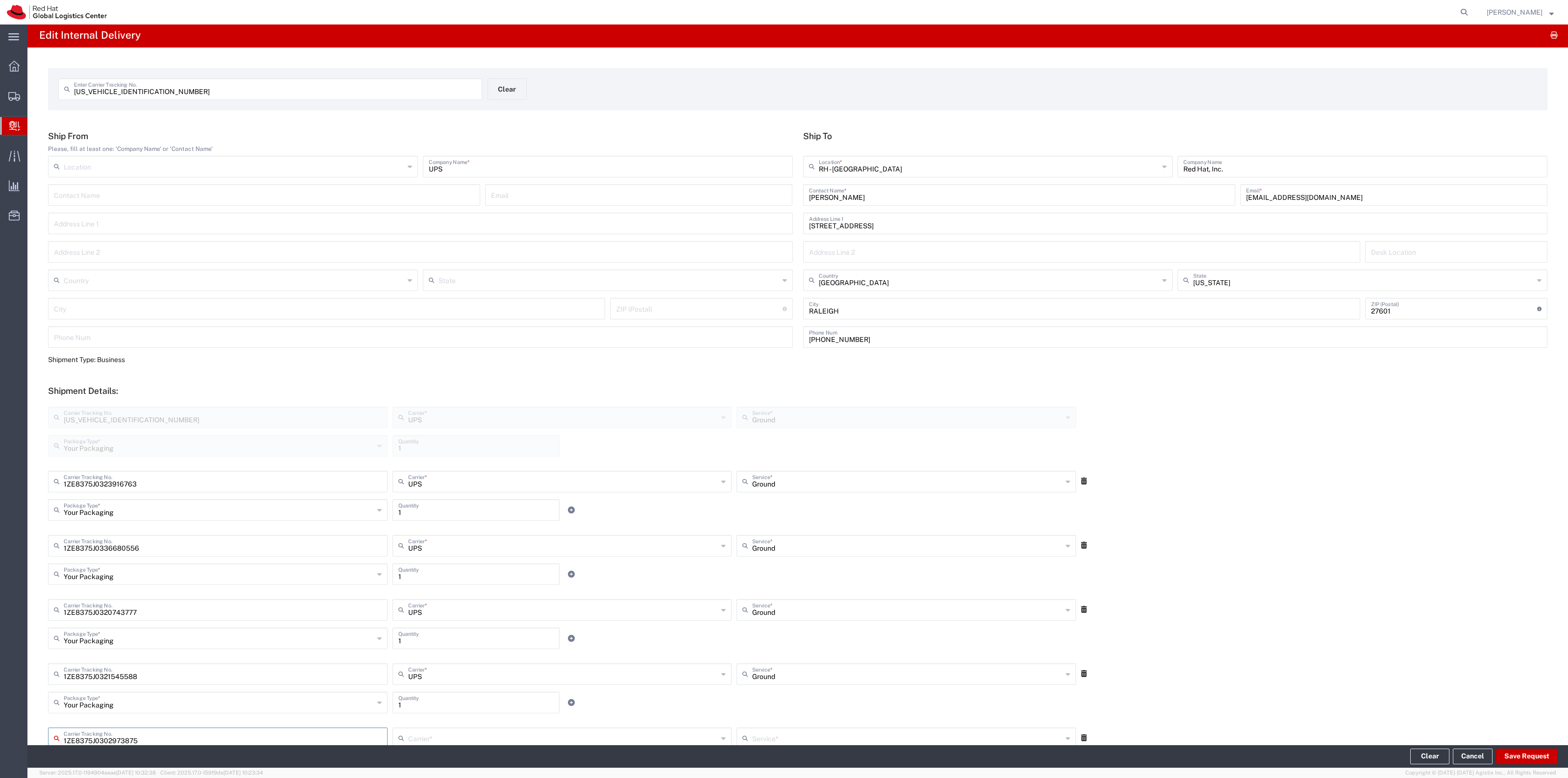
type input "1ZE8375J0302973875"
type input "UPS"
type input "Your Packaging"
type input "1"
type input "Ground"
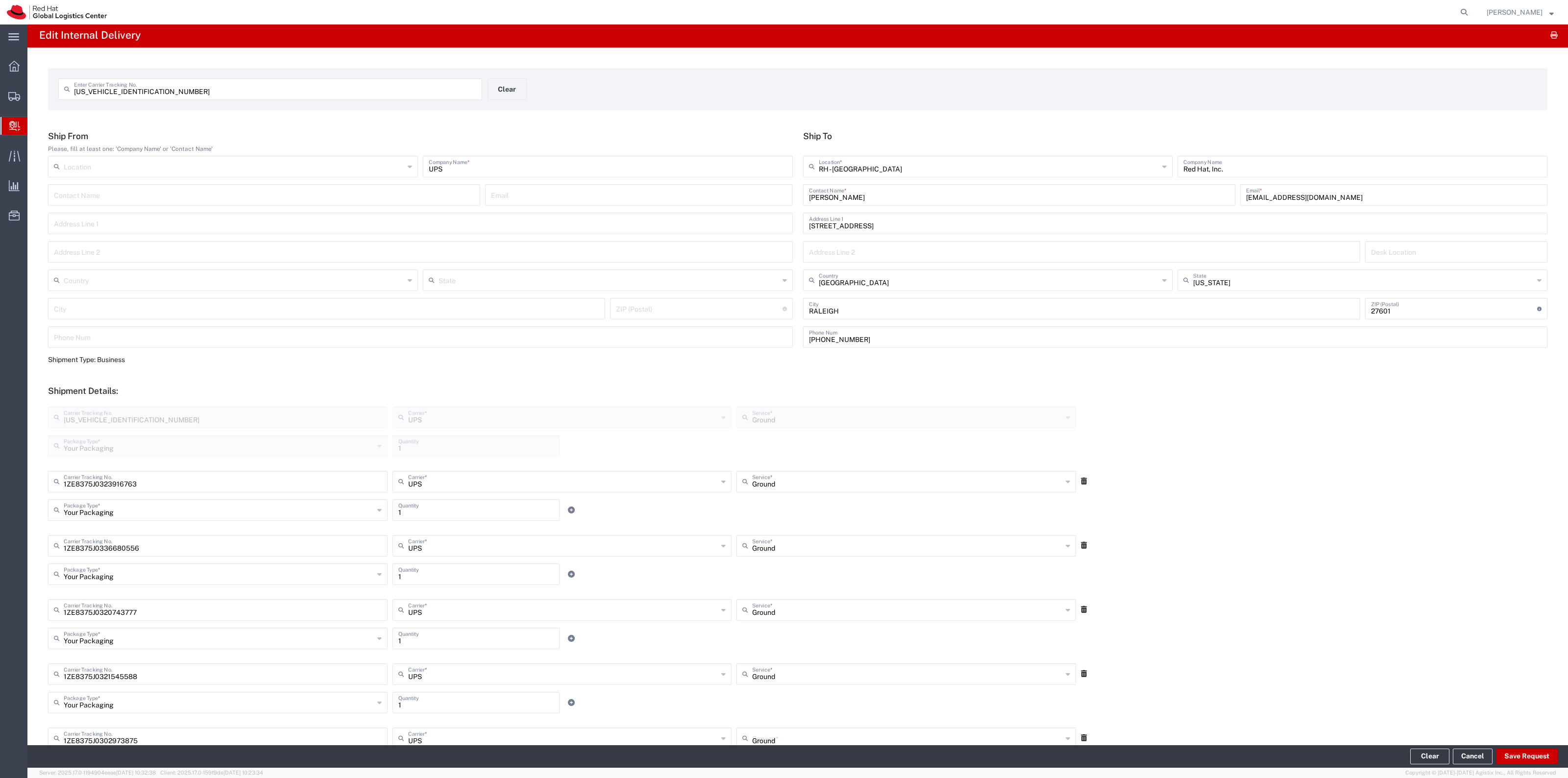
scroll to position [335, 0]
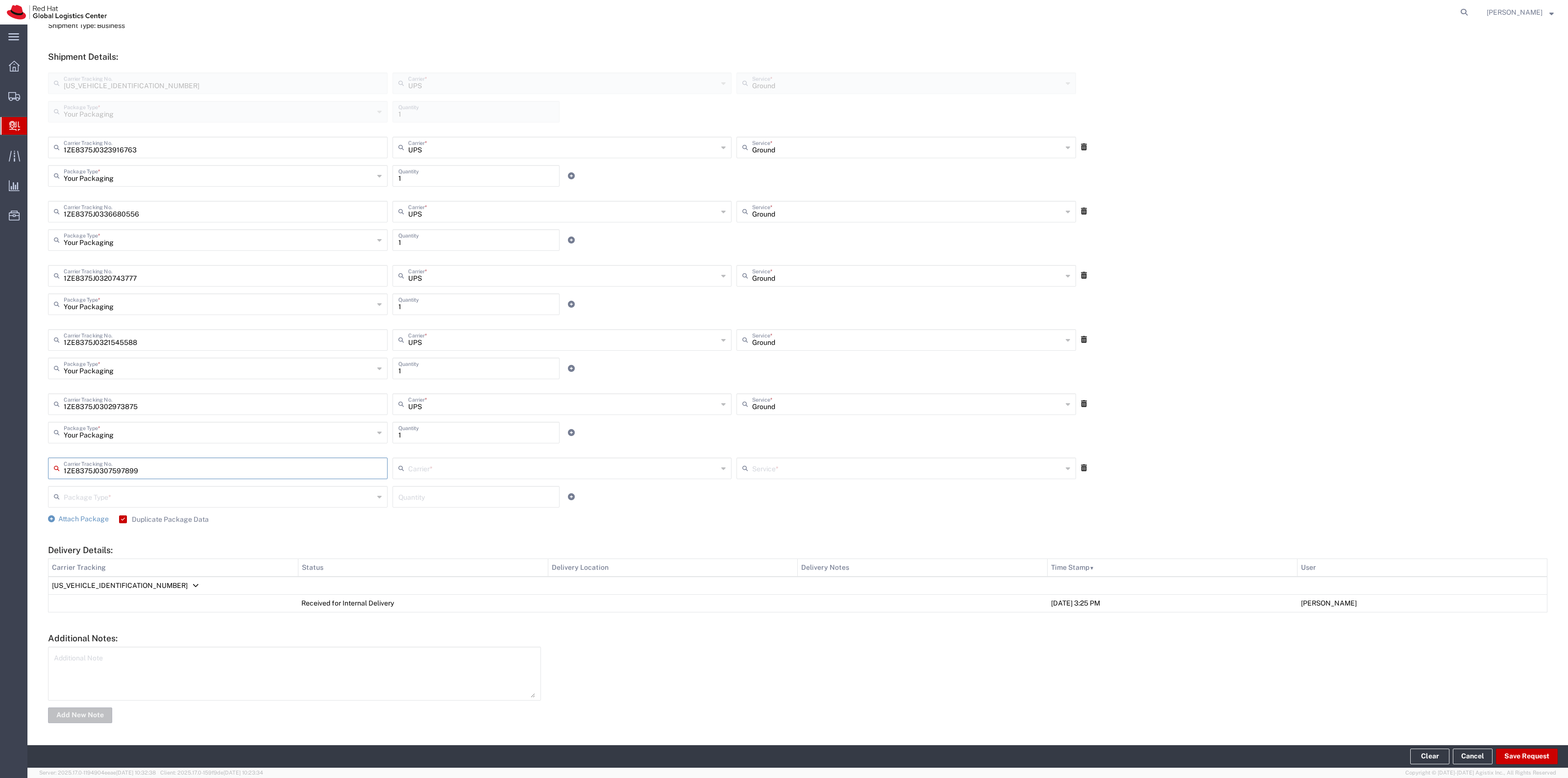
type input "1ZE8375J0307597899"
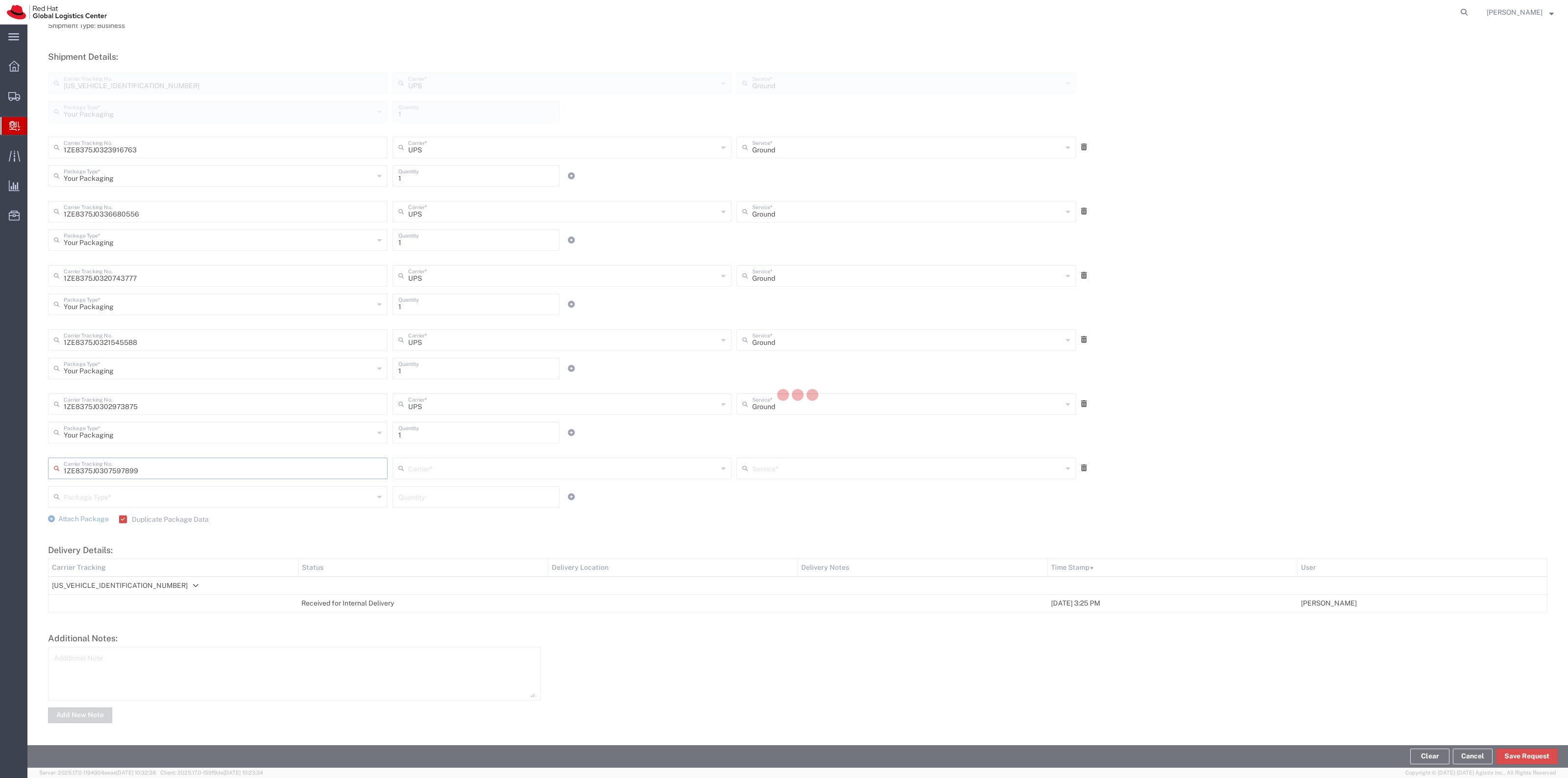
type input "UPS"
type input "Your Packaging"
type input "1"
type input "Ground"
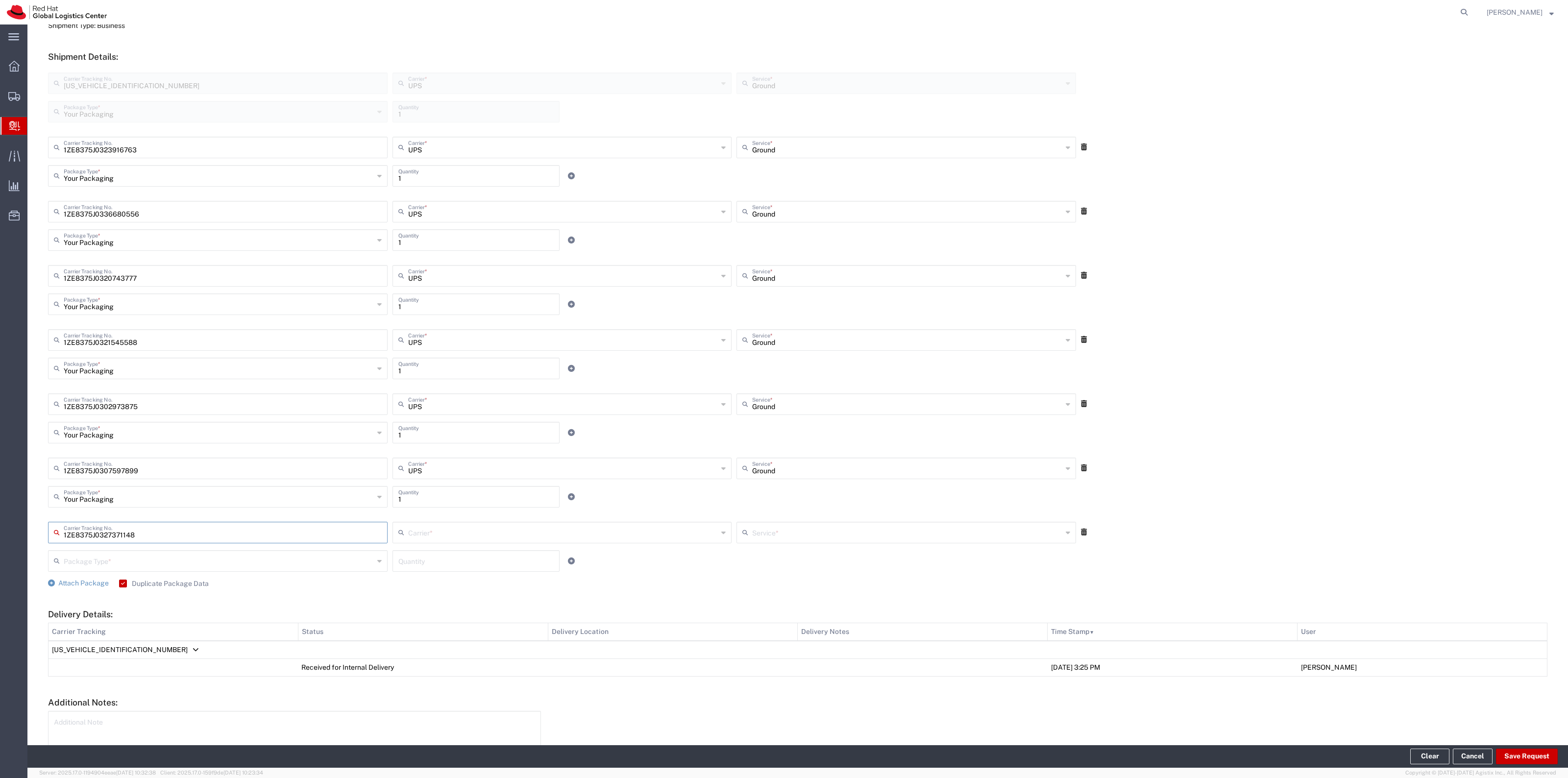
type input "1ZE8375J0327371148"
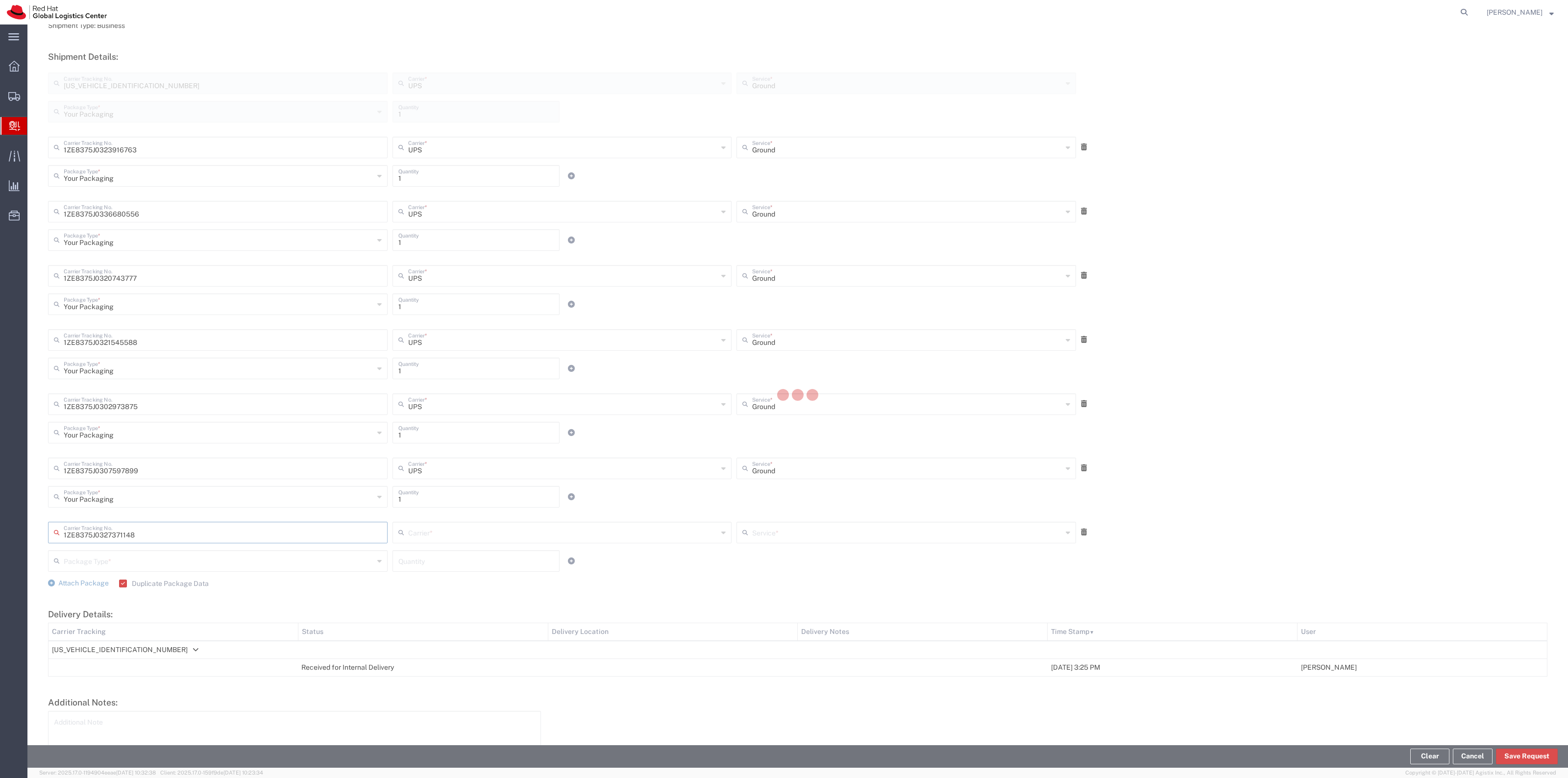
type input "UPS"
type input "Your Packaging"
type input "1"
type input "Ground"
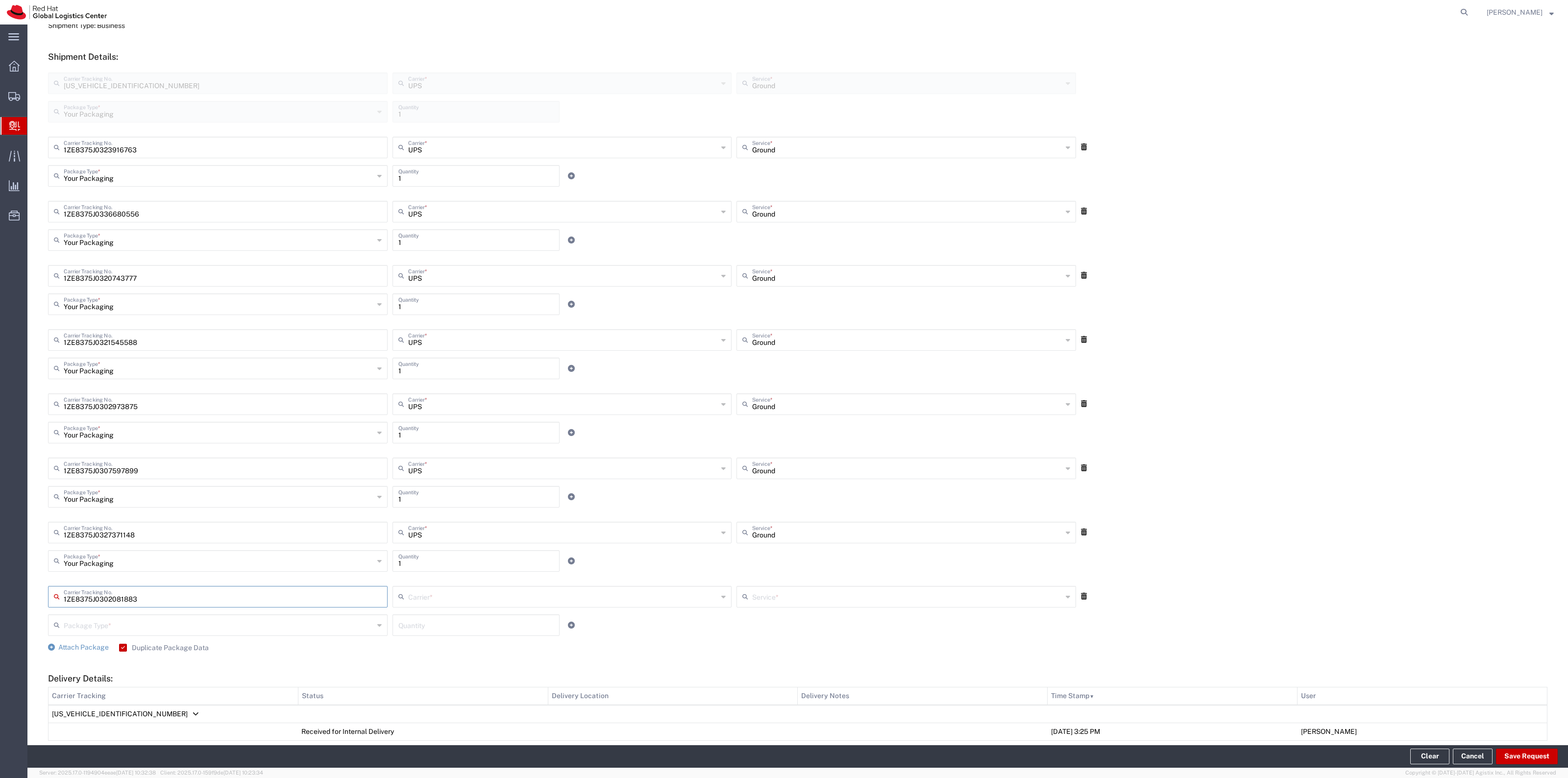
type input "1ZE8375J0302081883"
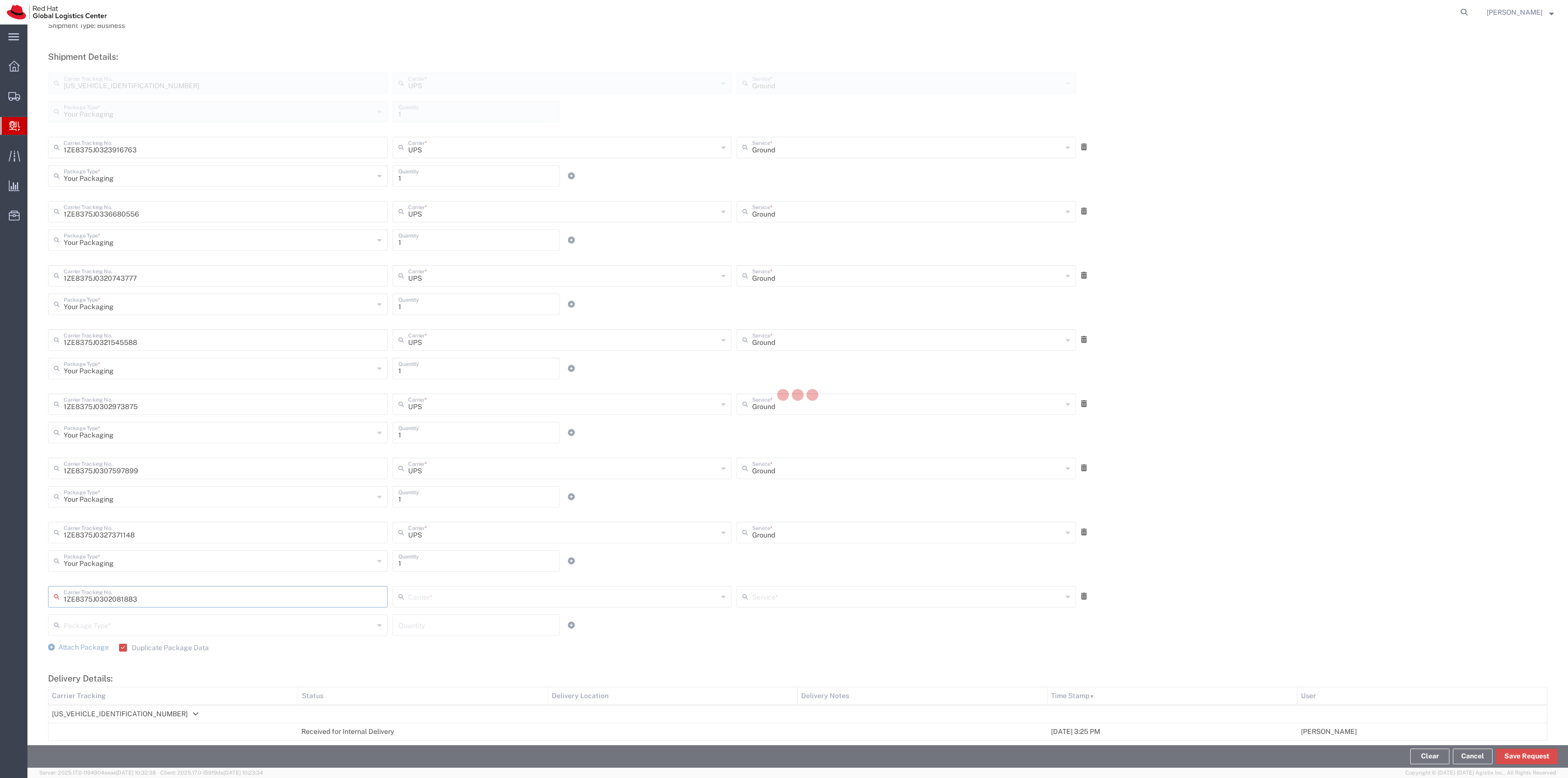
type input "UPS"
type input "Your Packaging"
type input "1"
type input "Ground"
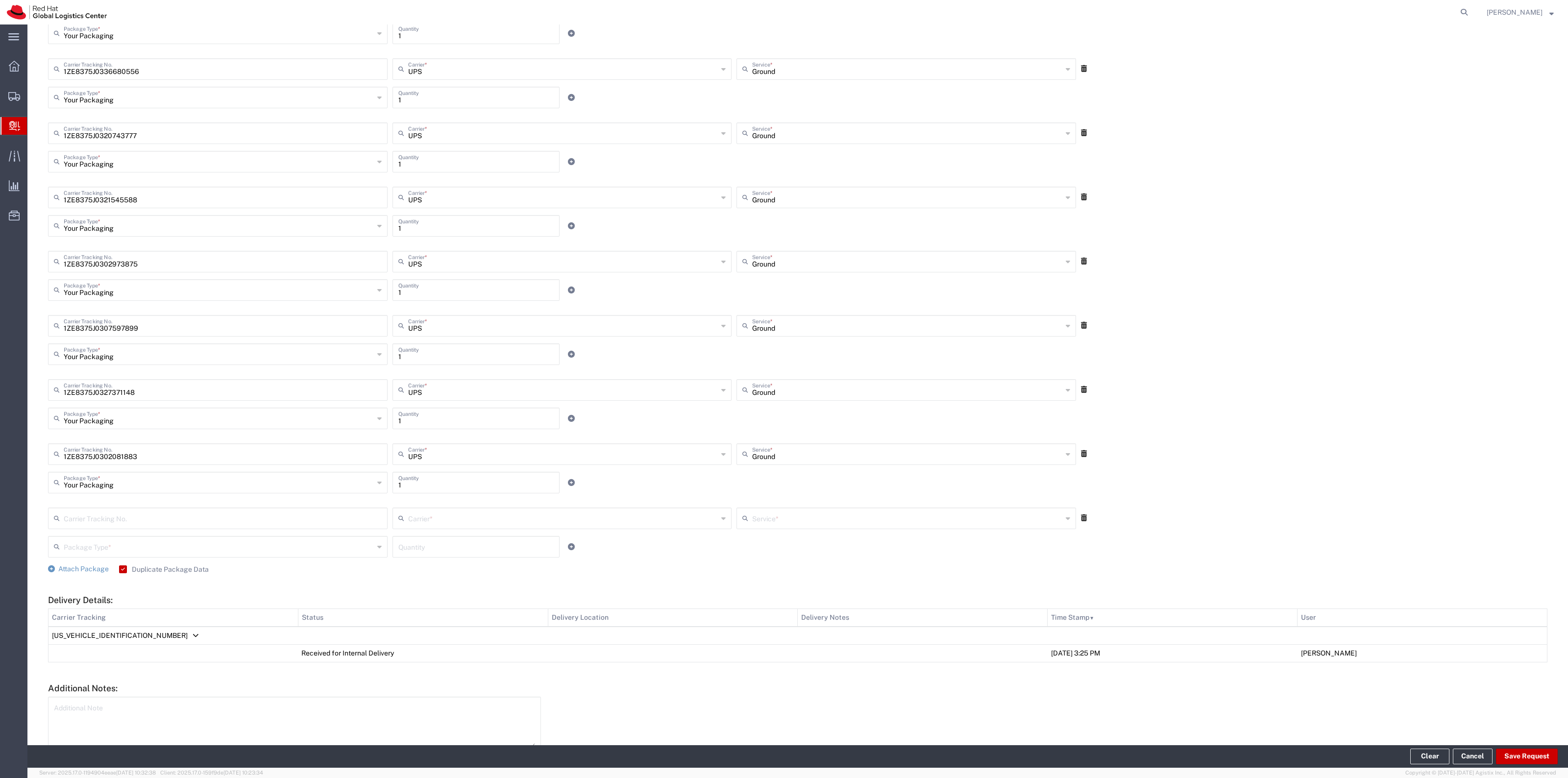
scroll to position [528, 0]
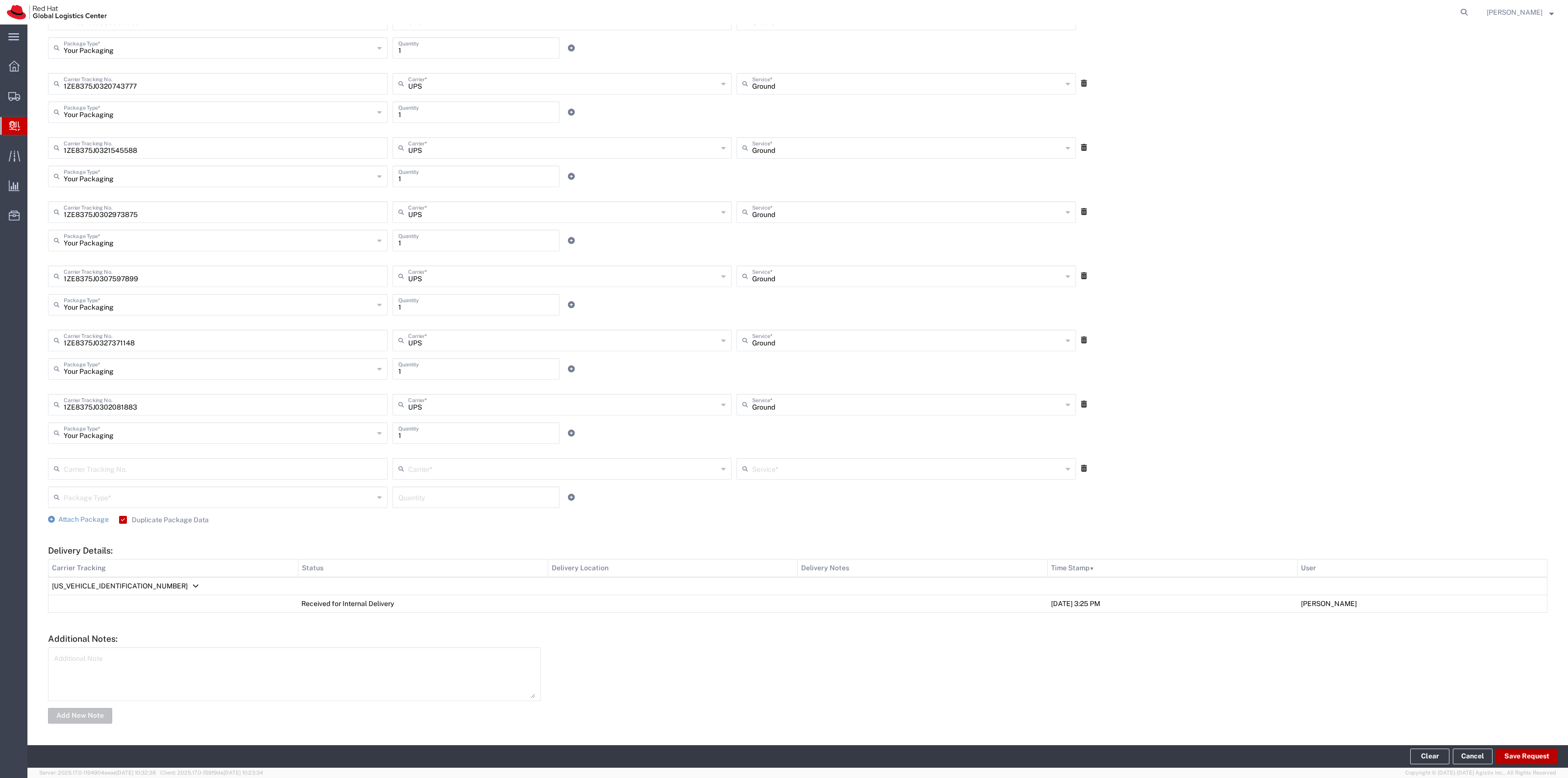
click at [1520, 753] on button "Save Request" at bounding box center [1526, 756] width 62 height 16
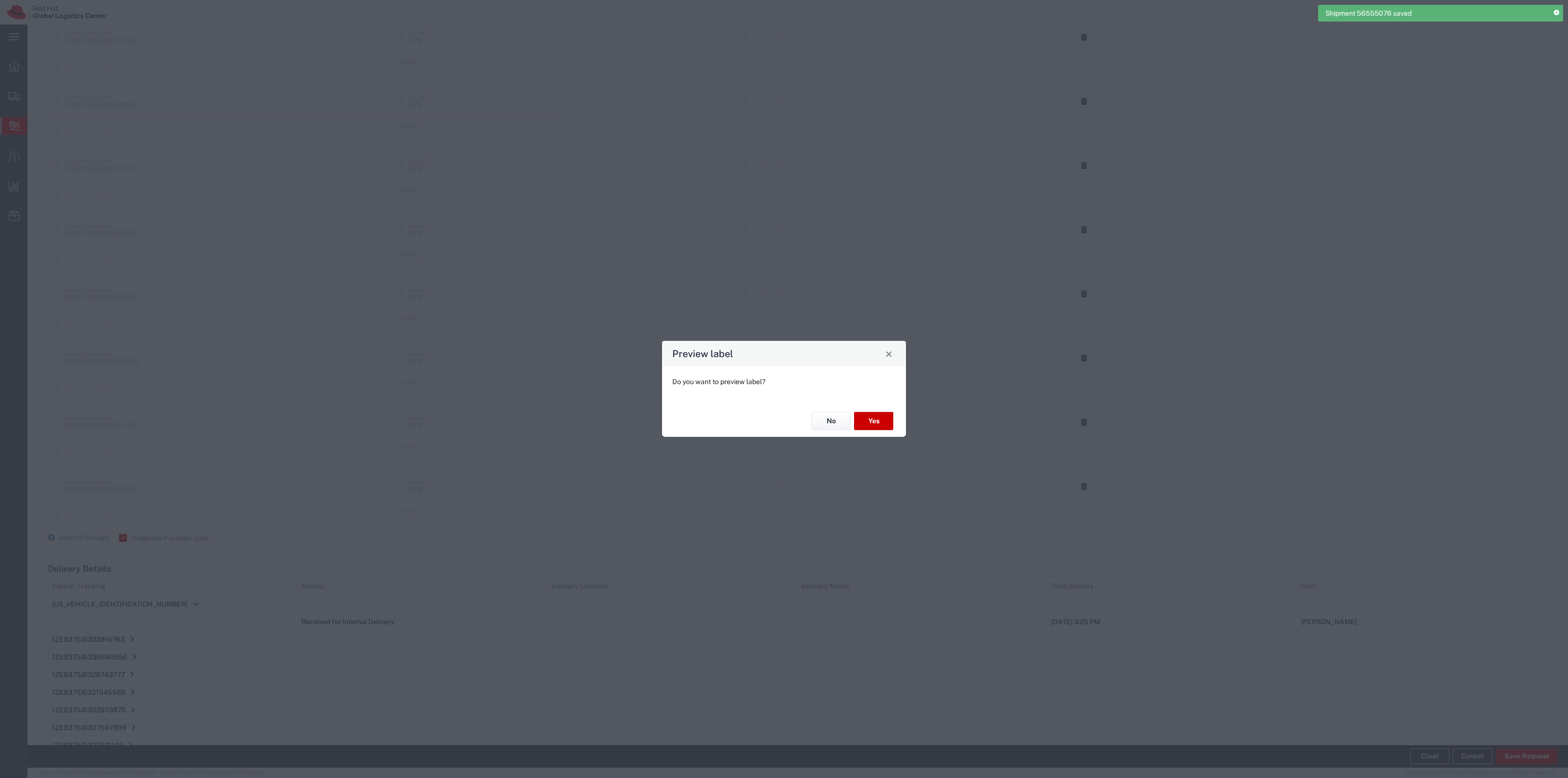
scroll to position [481, 0]
type input "Your Packaging"
type input "Ground"
type input "Your Packaging"
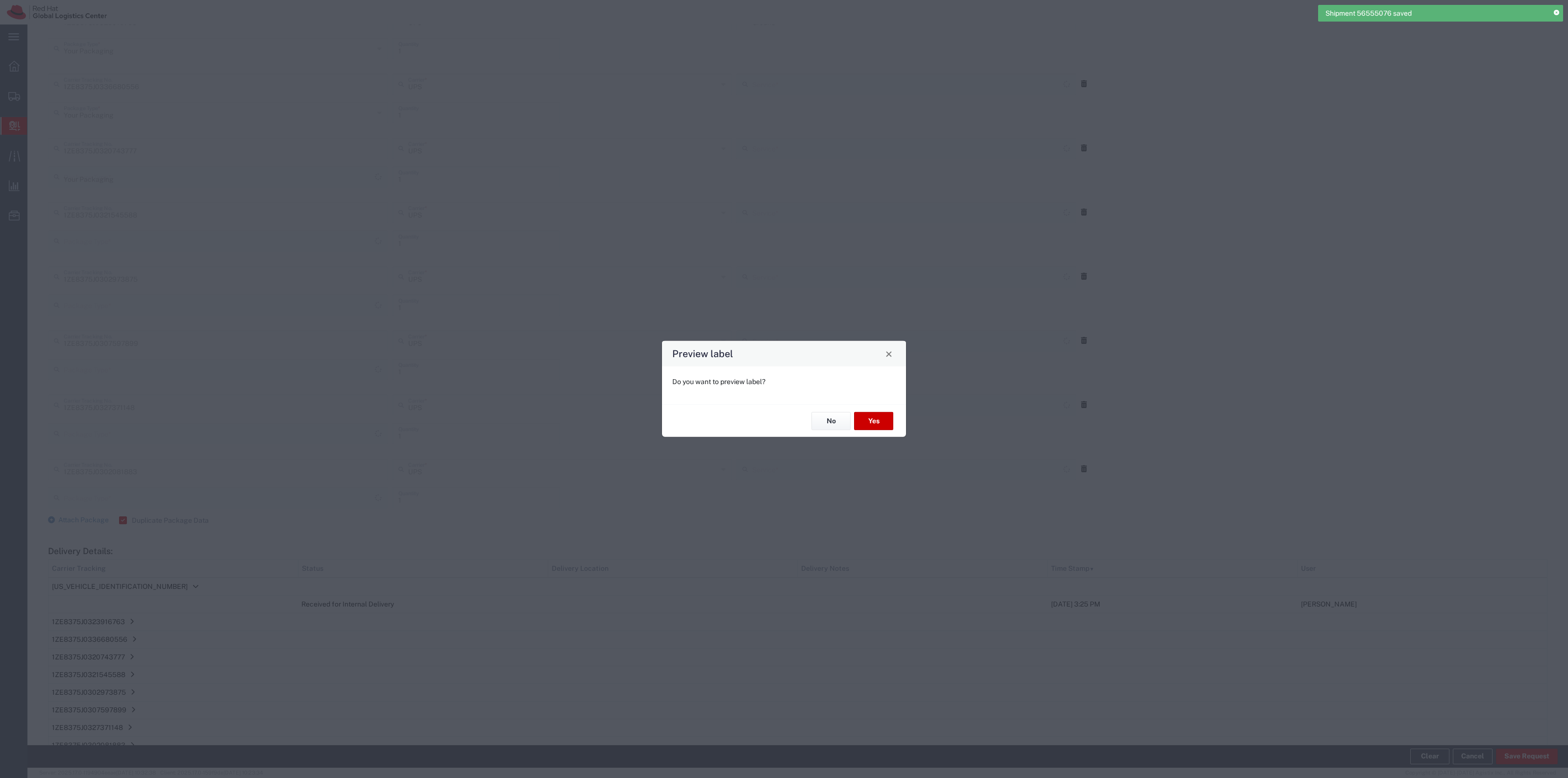
type input "Ground"
type input "Your Packaging"
type input "Ground"
type input "Your Packaging"
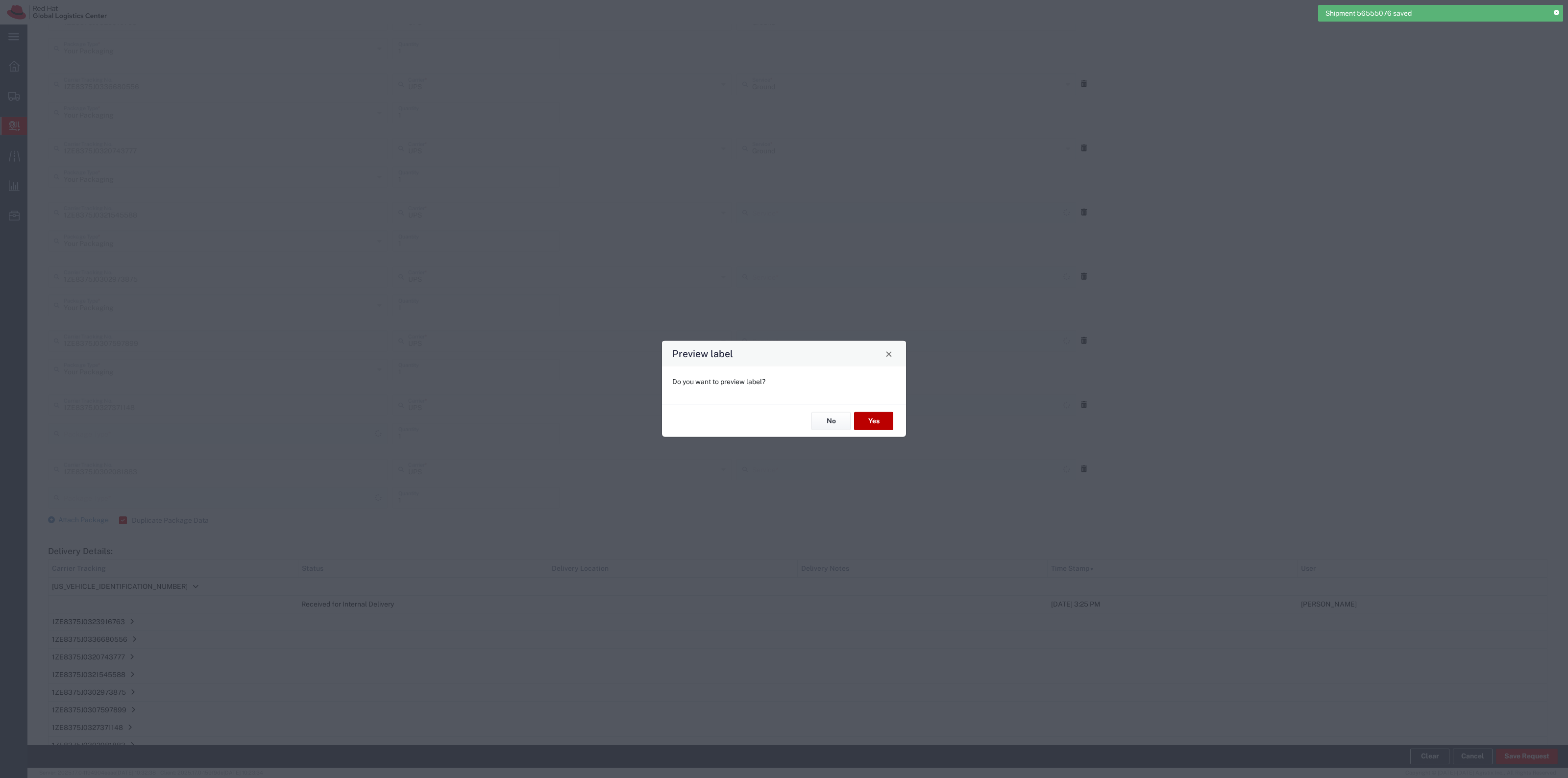
type input "Ground"
type input "Your Packaging"
type input "Ground"
type input "Your Packaging"
type input "Ground"
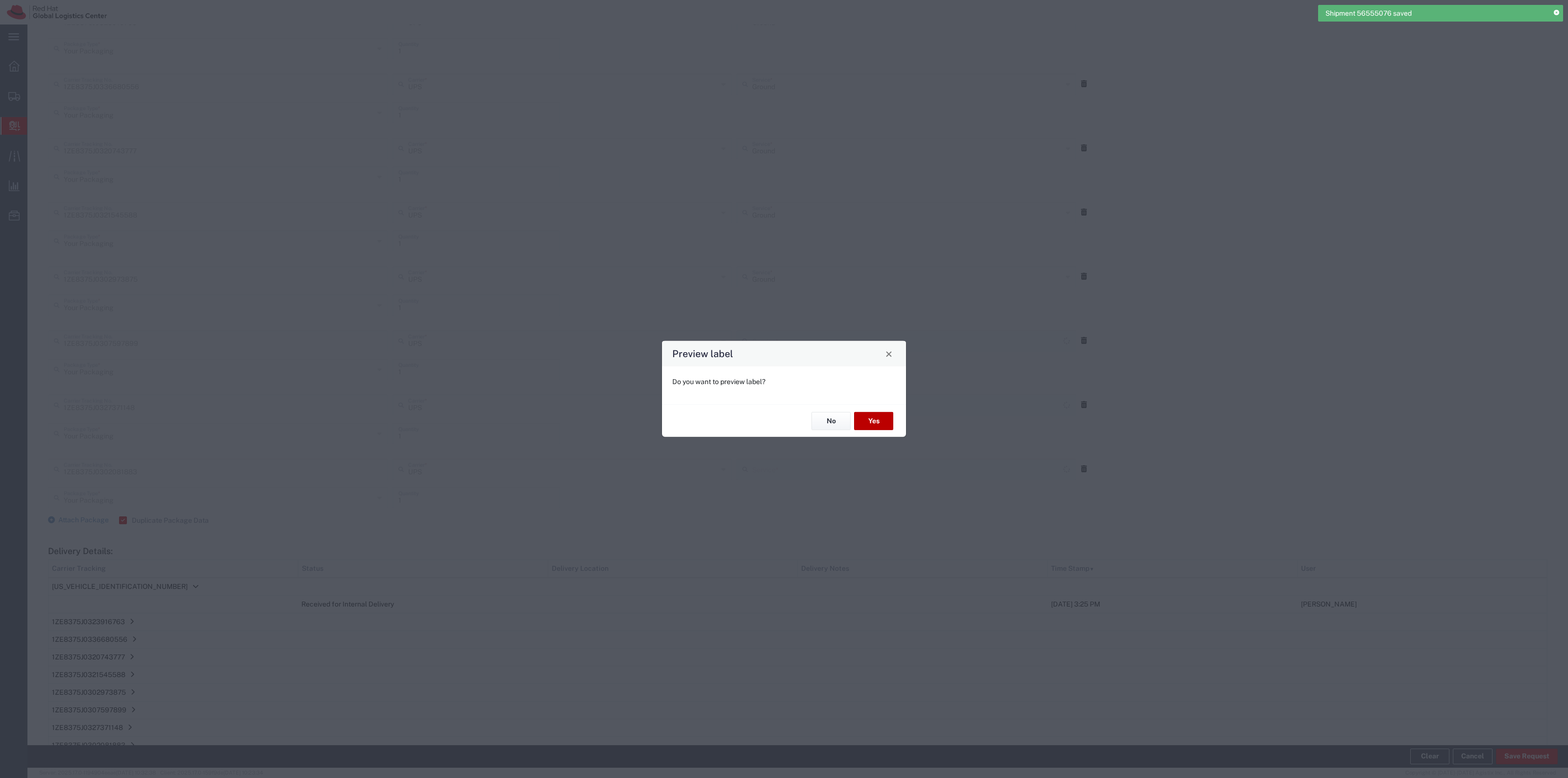
click at [855, 412] on button "Yes" at bounding box center [873, 421] width 39 height 18
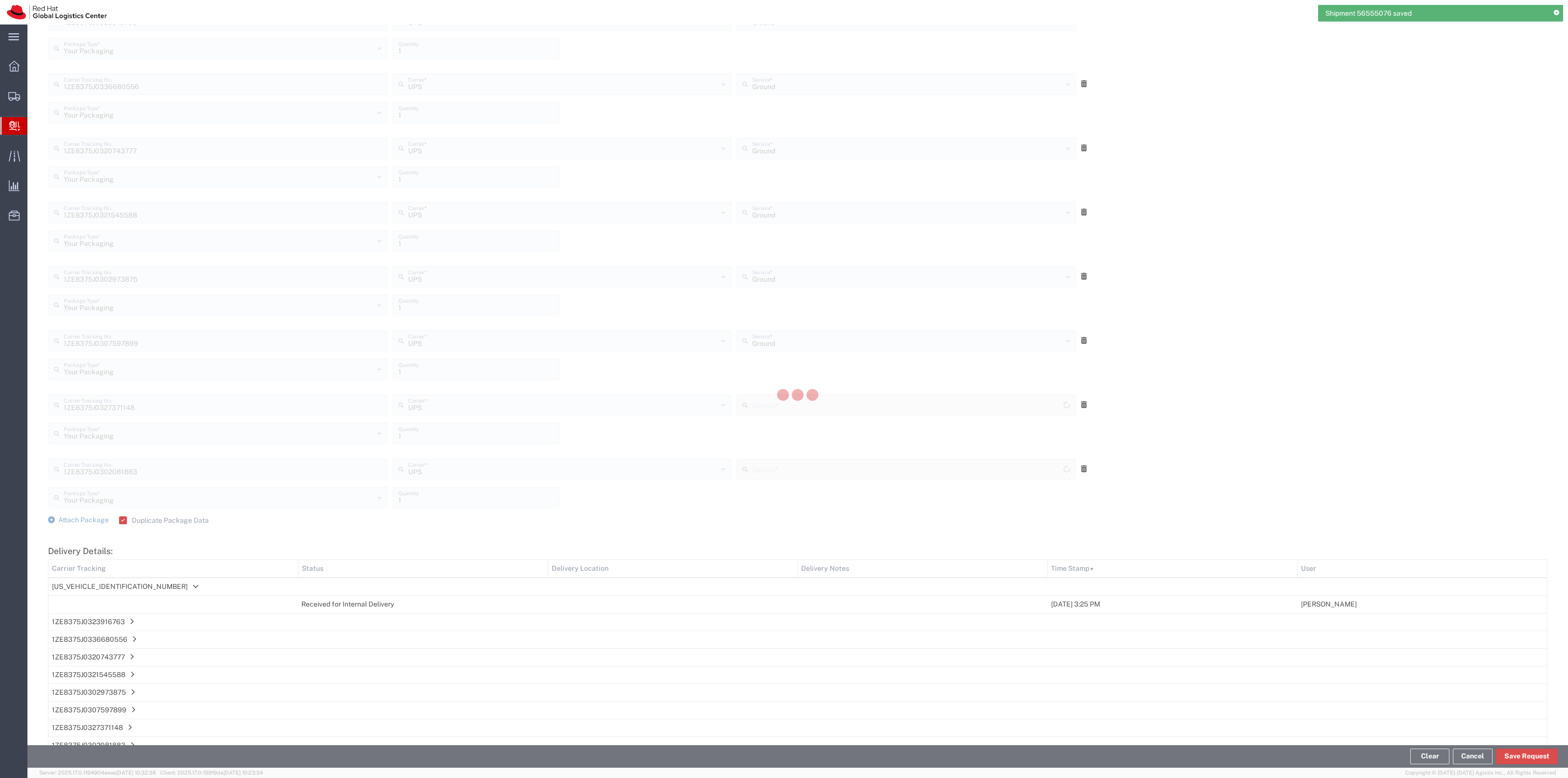
type input "Ground"
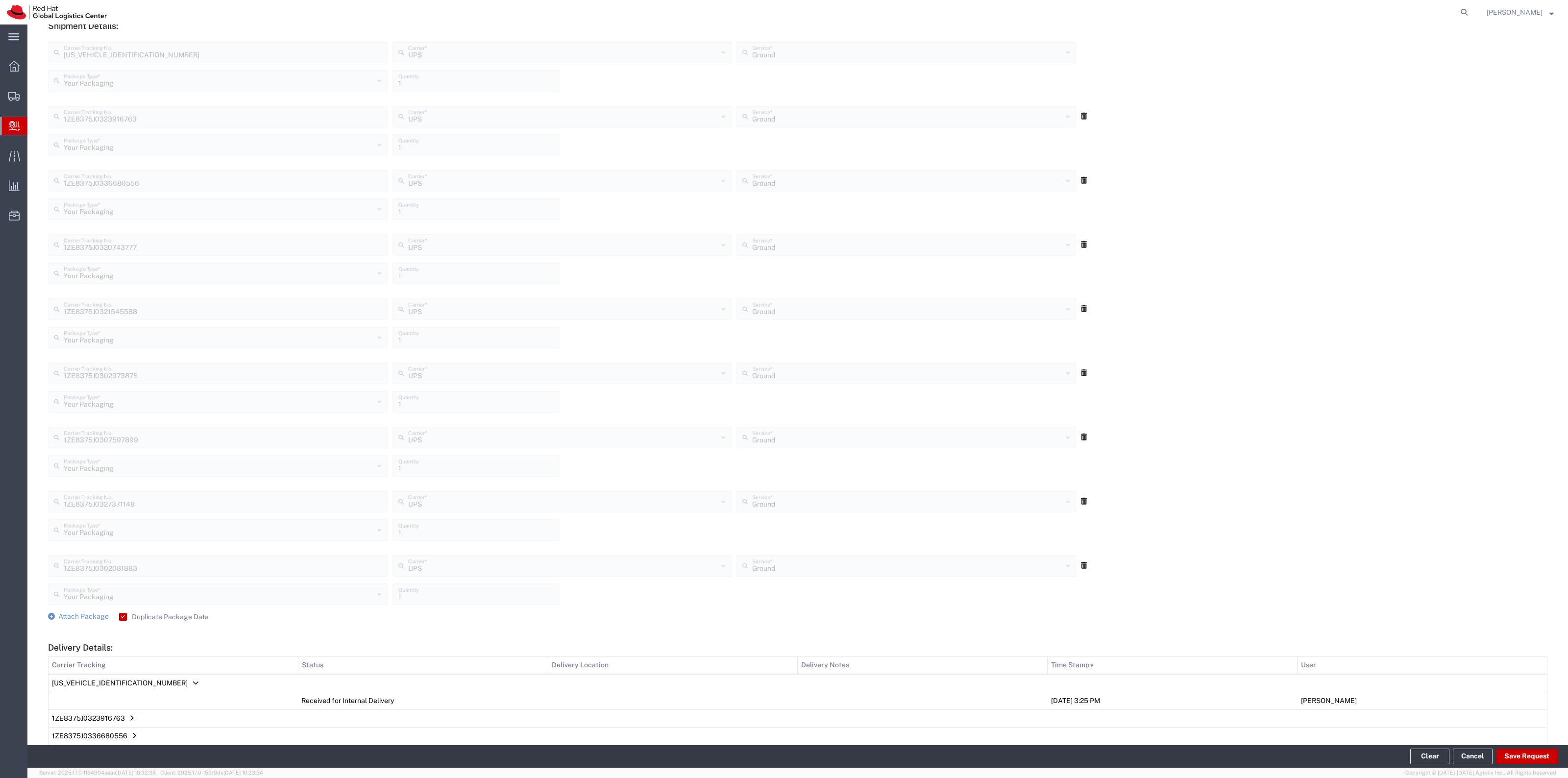
scroll to position [551, 0]
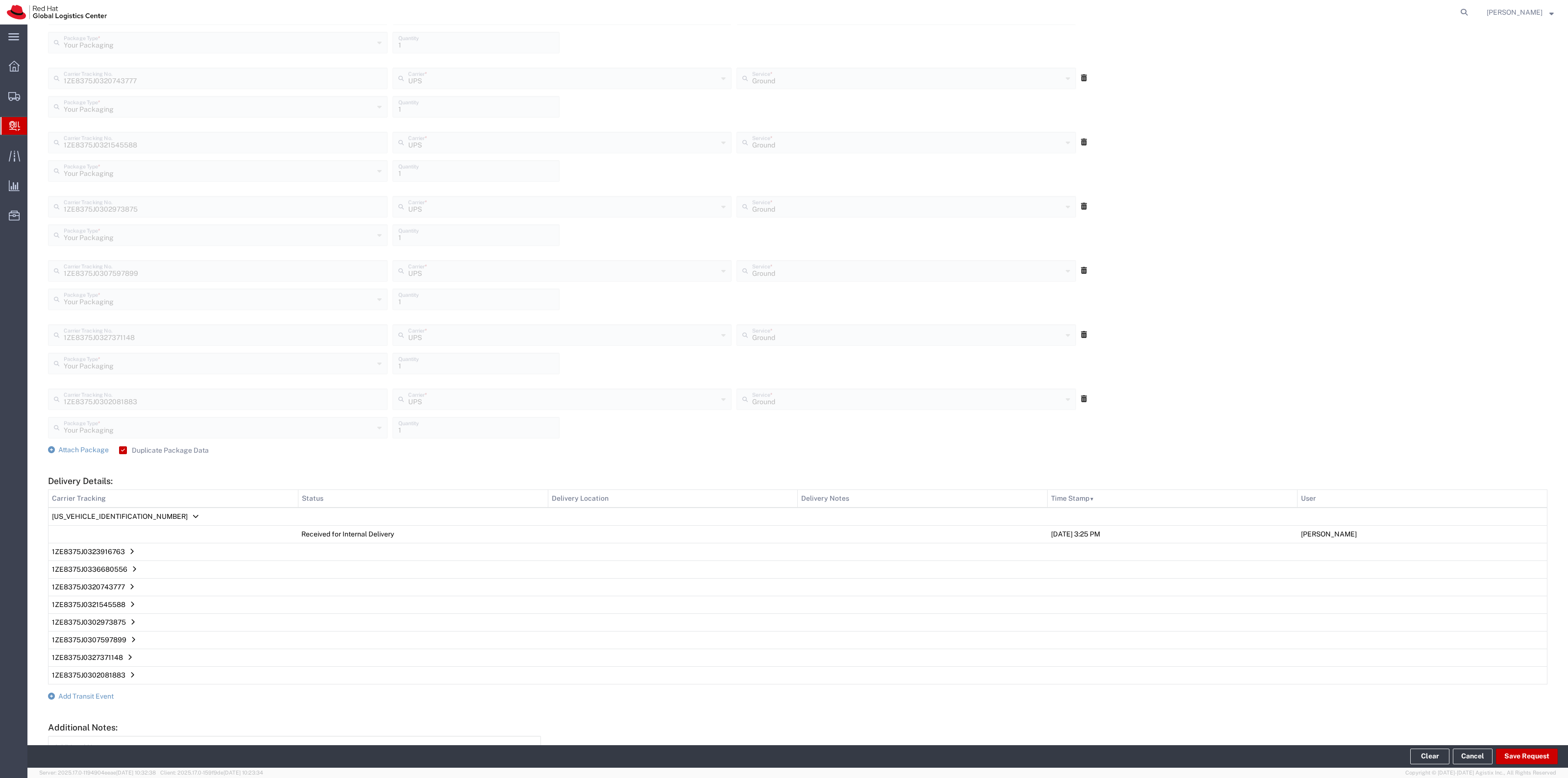
click at [116, 696] on form "Ship From Please, fill at least one: 'Company Name' or 'Contact Name' Location …" at bounding box center [797, 197] width 1499 height 1232
click at [113, 696] on span "Add Transit Event" at bounding box center [86, 696] width 55 height 8
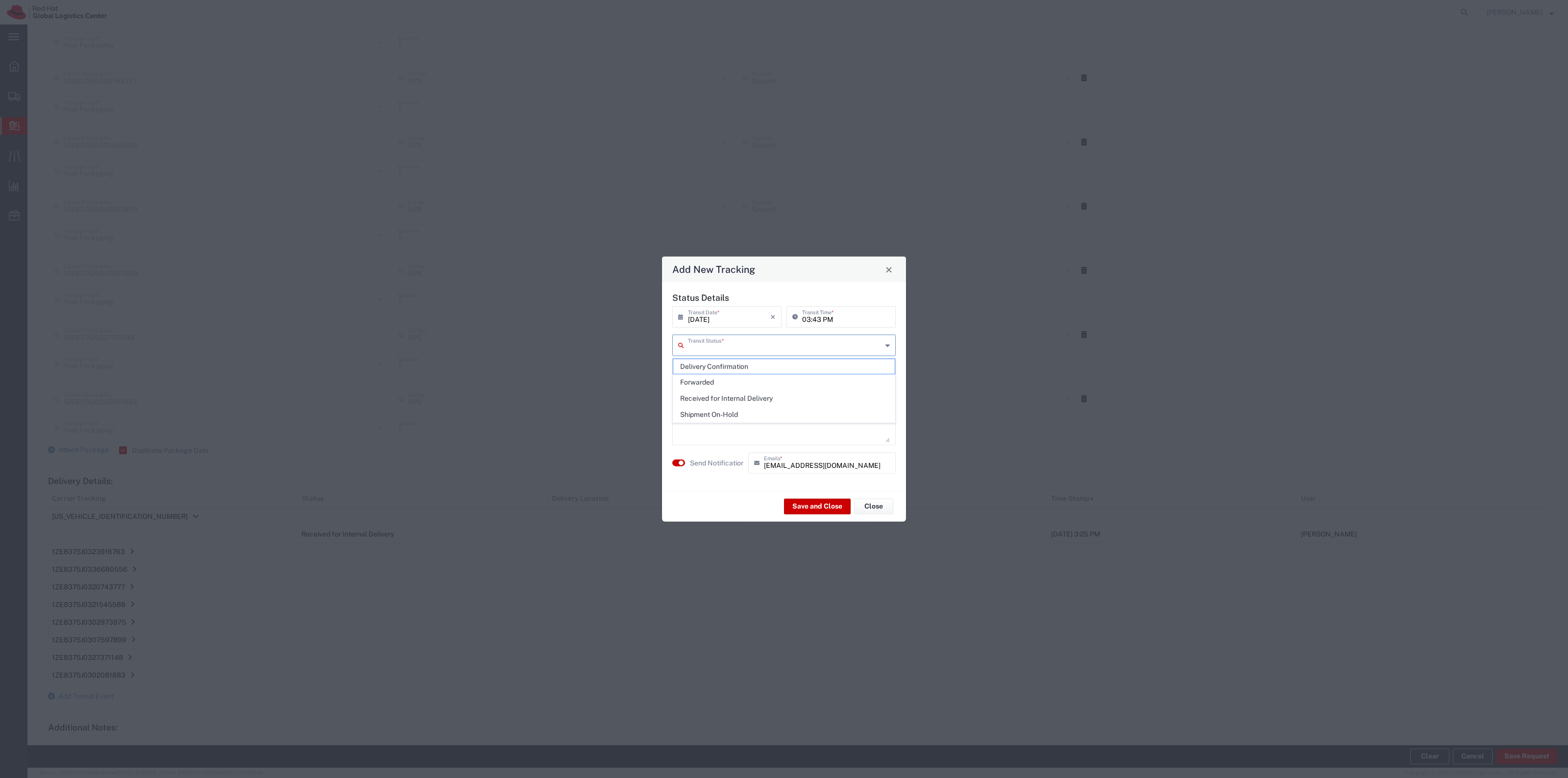
click at [721, 344] on input "text" at bounding box center [785, 344] width 194 height 17
click at [745, 373] on span "Delivery Confirmation" at bounding box center [784, 367] width 221 height 15
type input "Delivery Confirmation"
click at [702, 461] on label "Send Notification" at bounding box center [717, 462] width 55 height 10
click at [819, 503] on button "Save and Close" at bounding box center [817, 506] width 66 height 16
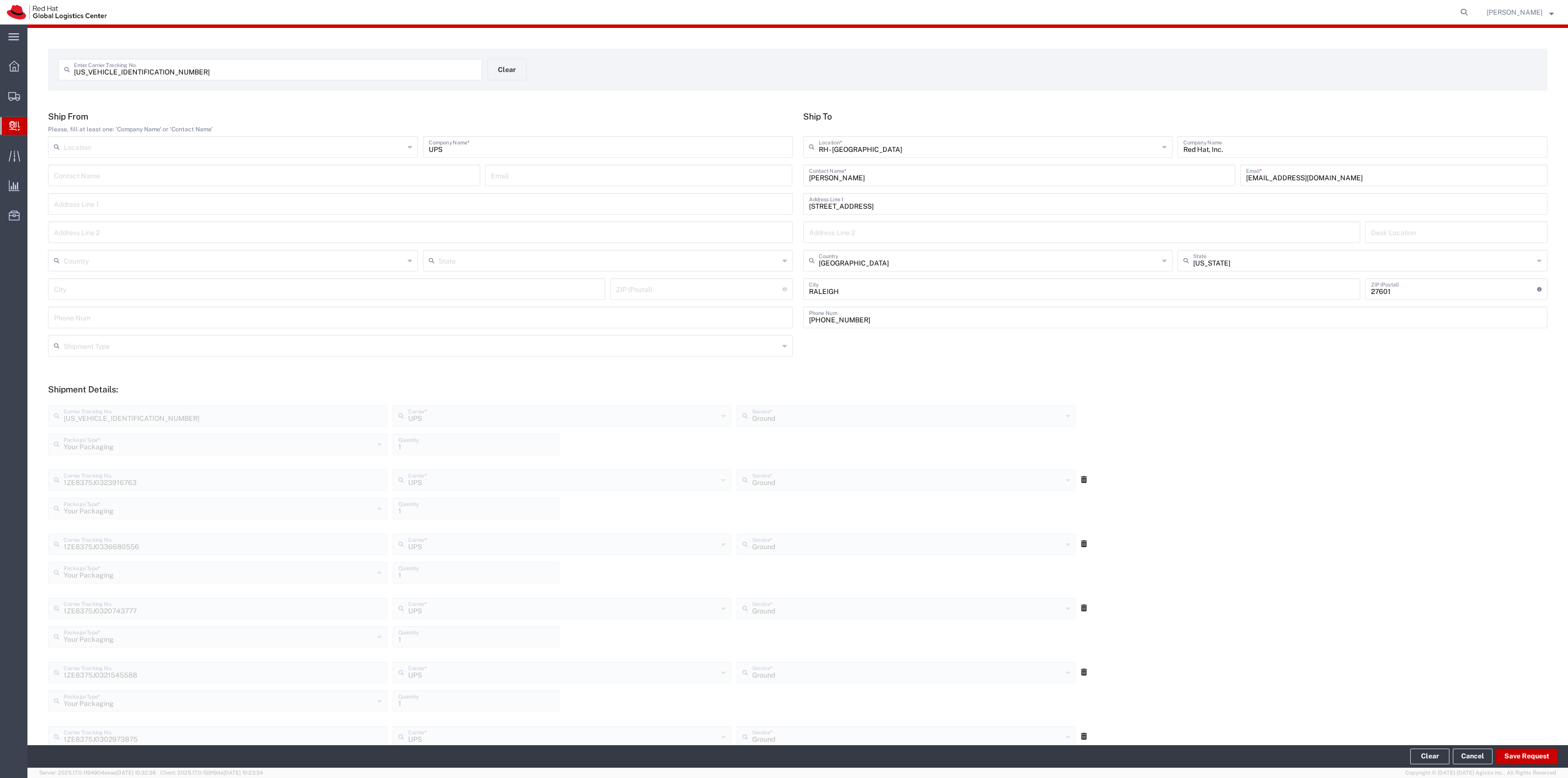
scroll to position [0, 0]
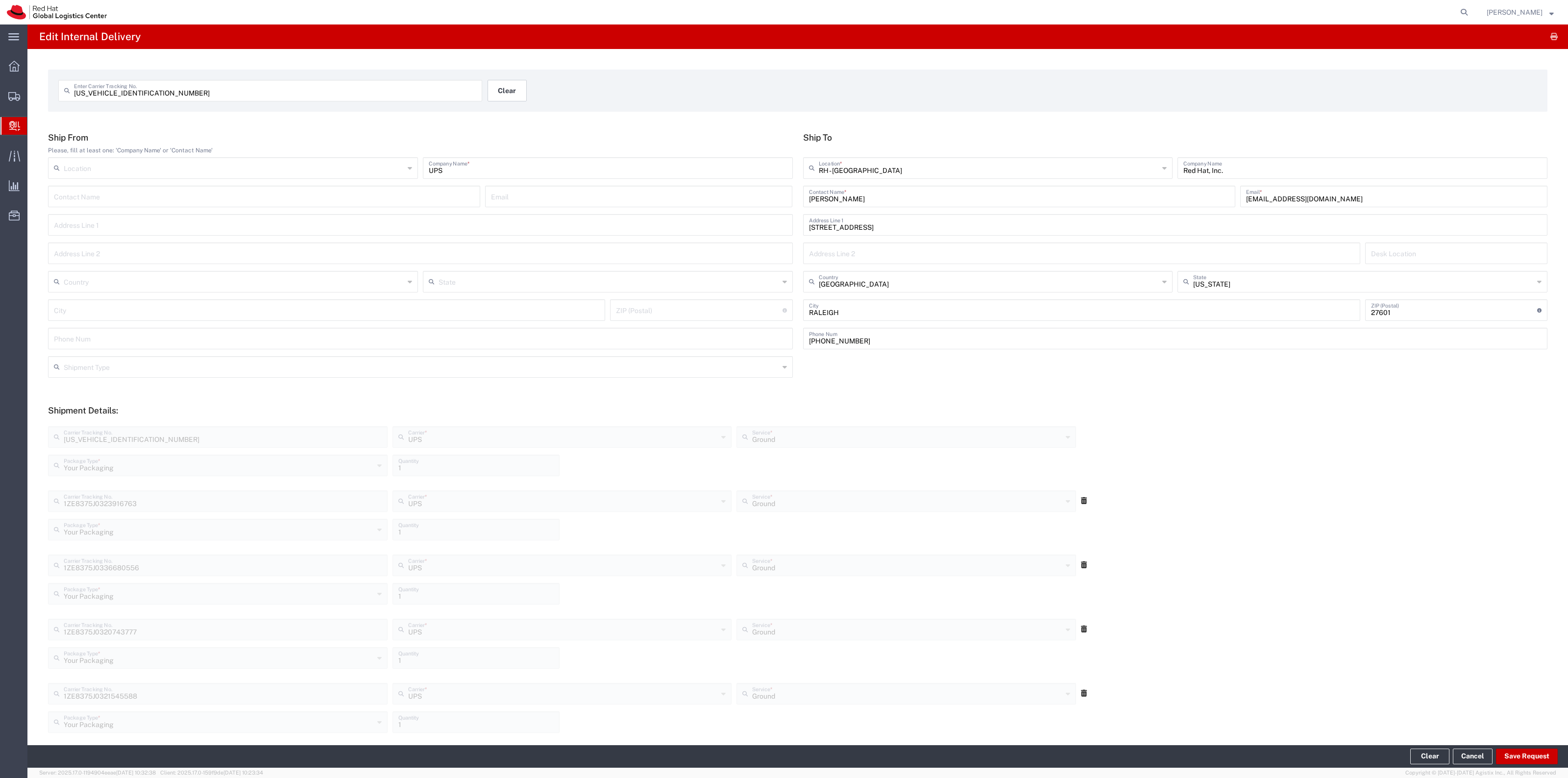
click at [493, 88] on button "Clear" at bounding box center [507, 90] width 39 height 21
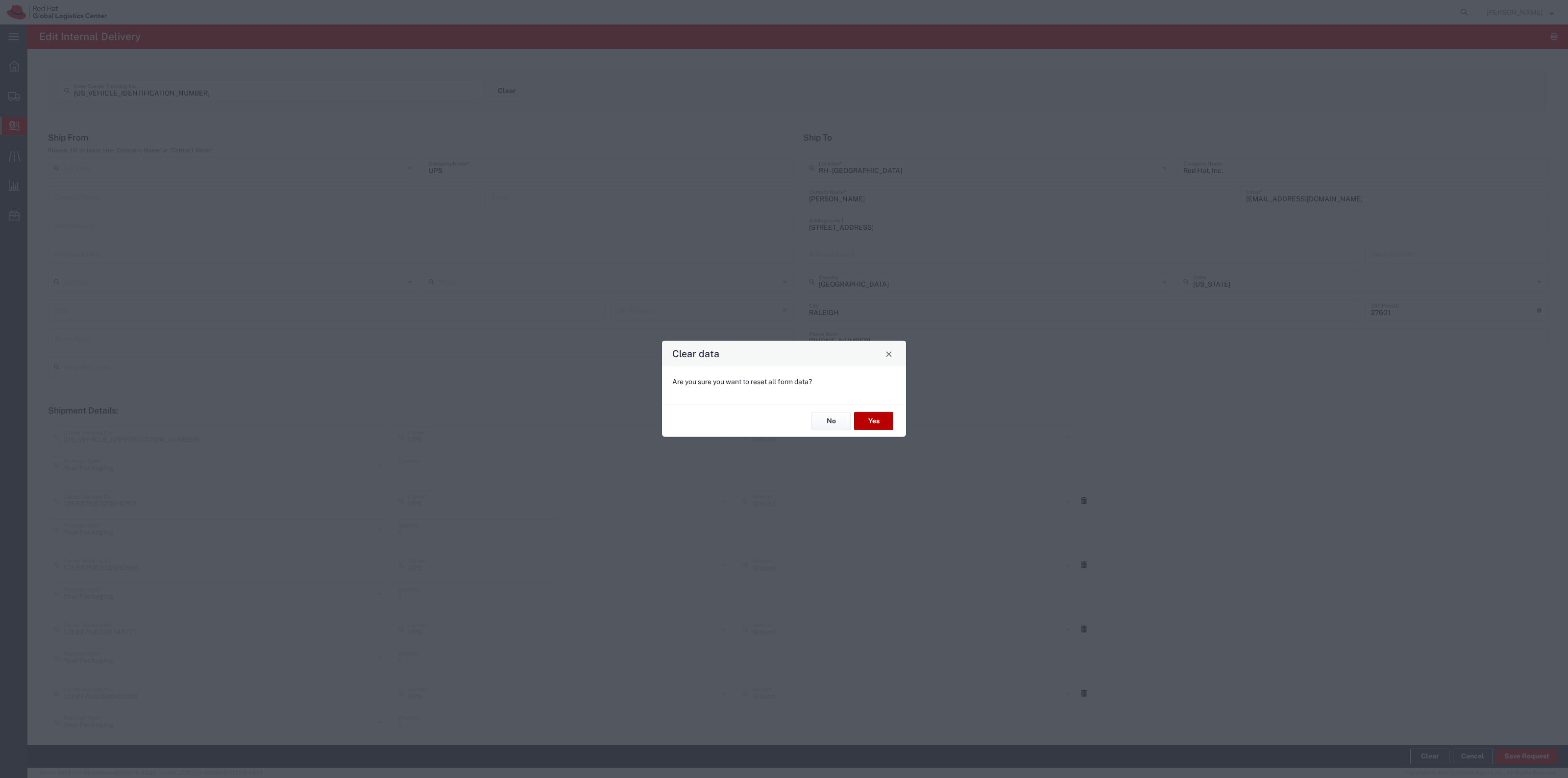
click at [876, 409] on div "No Yes" at bounding box center [784, 420] width 244 height 33
click at [880, 412] on button "Yes" at bounding box center [873, 421] width 39 height 18
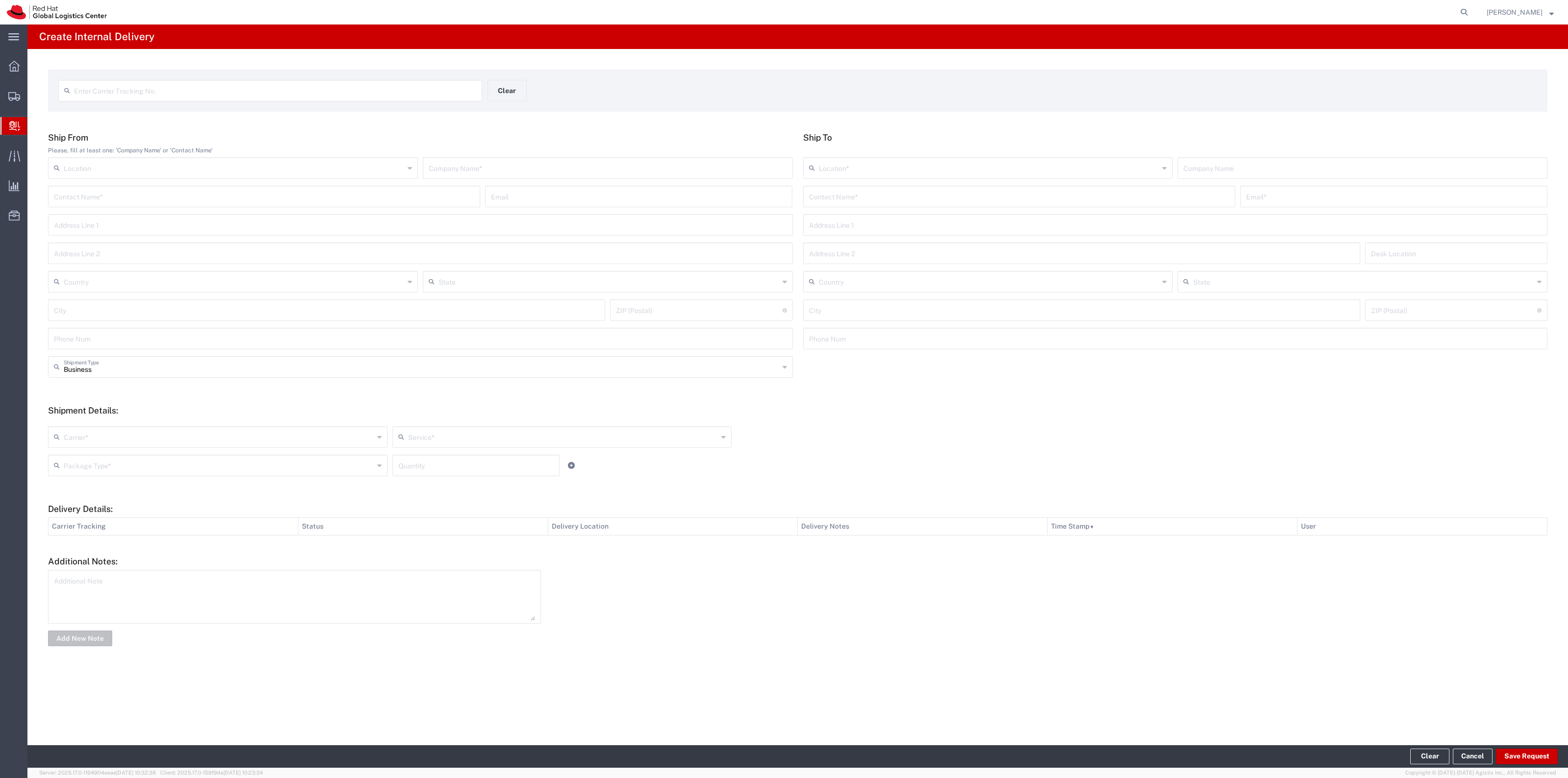
click at [888, 416] on div "Shipment Details: Carrier * Amazon Logistics DHL FedEx Express Interoffice Loca…" at bounding box center [797, 444] width 1499 height 78
click at [448, 86] on input "text" at bounding box center [275, 90] width 402 height 17
click at [0, 0] on span "Shipment Manager" at bounding box center [0, 0] width 0 height 0
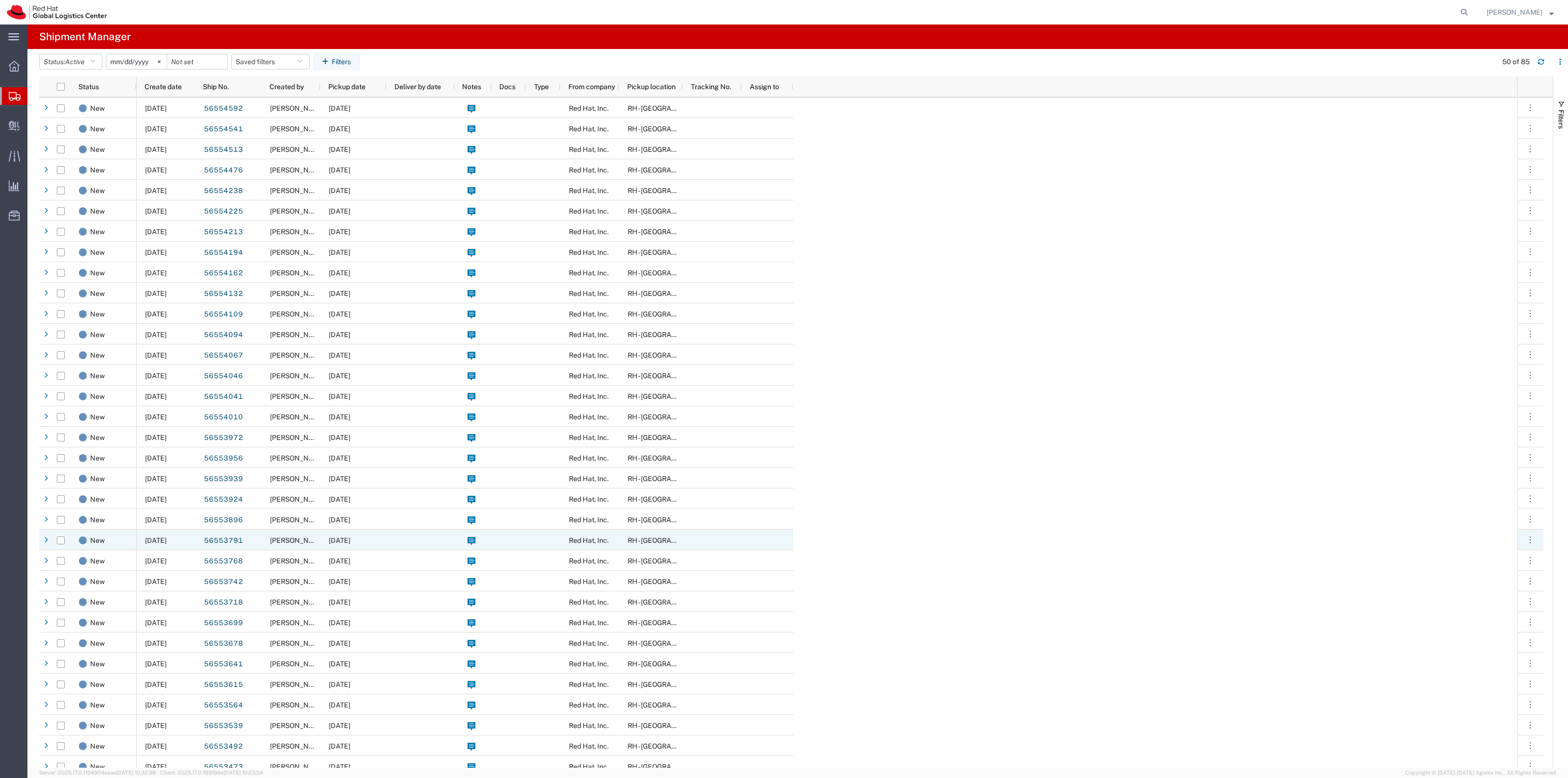
scroll to position [245, 0]
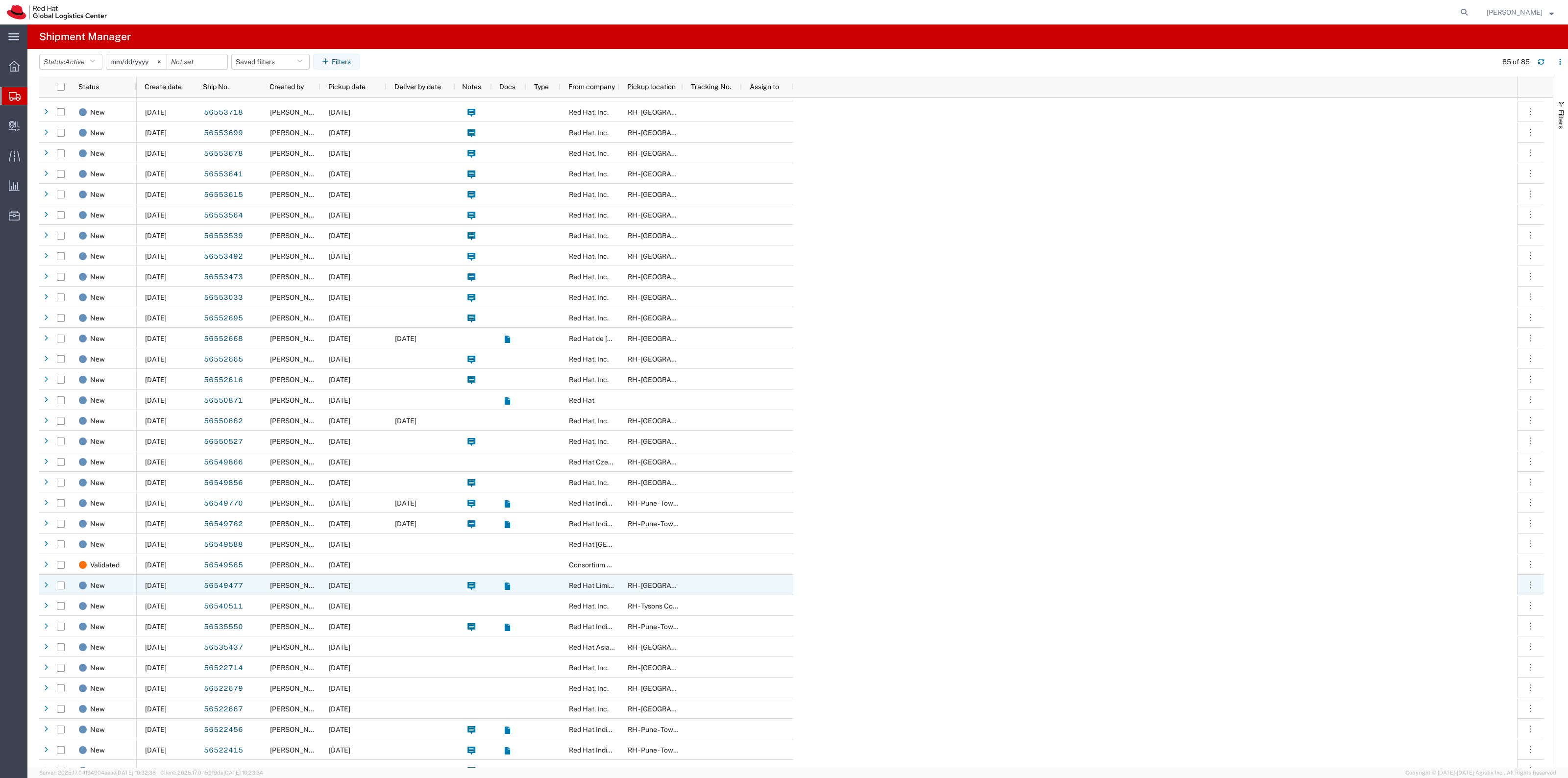
scroll to position [674, 0]
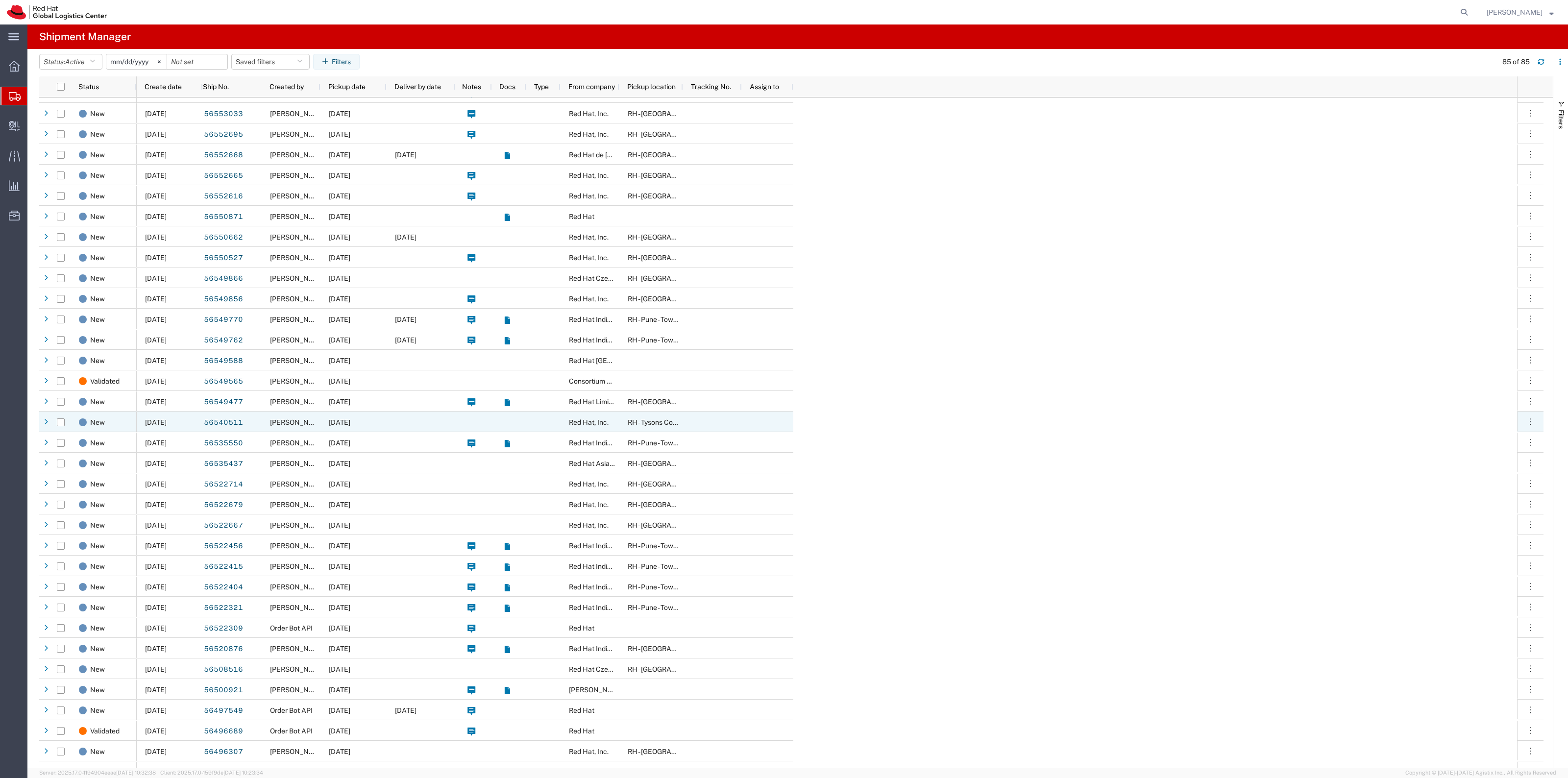
click at [414, 422] on div at bounding box center [421, 422] width 69 height 21
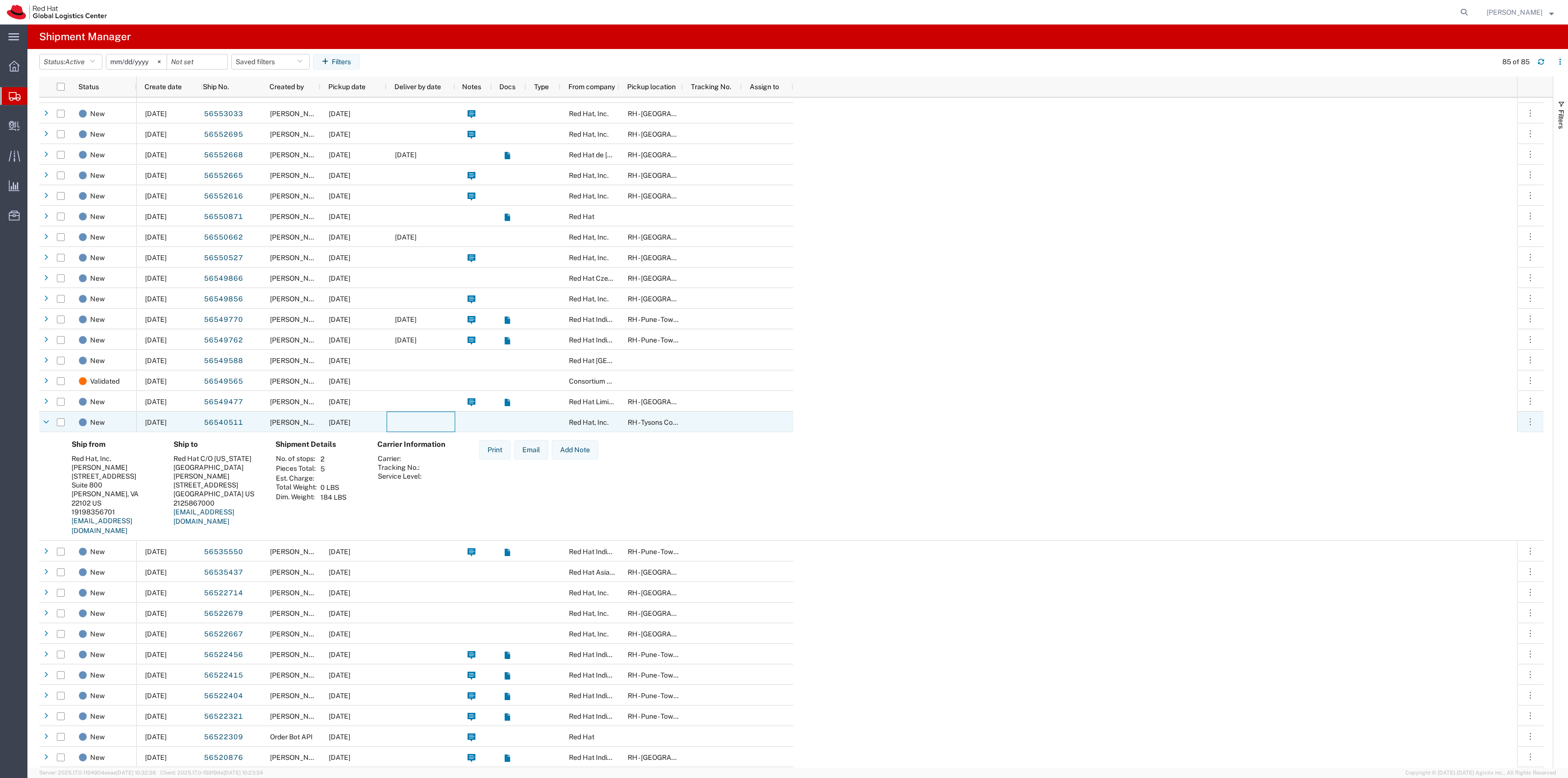
click at [414, 422] on div at bounding box center [421, 422] width 69 height 21
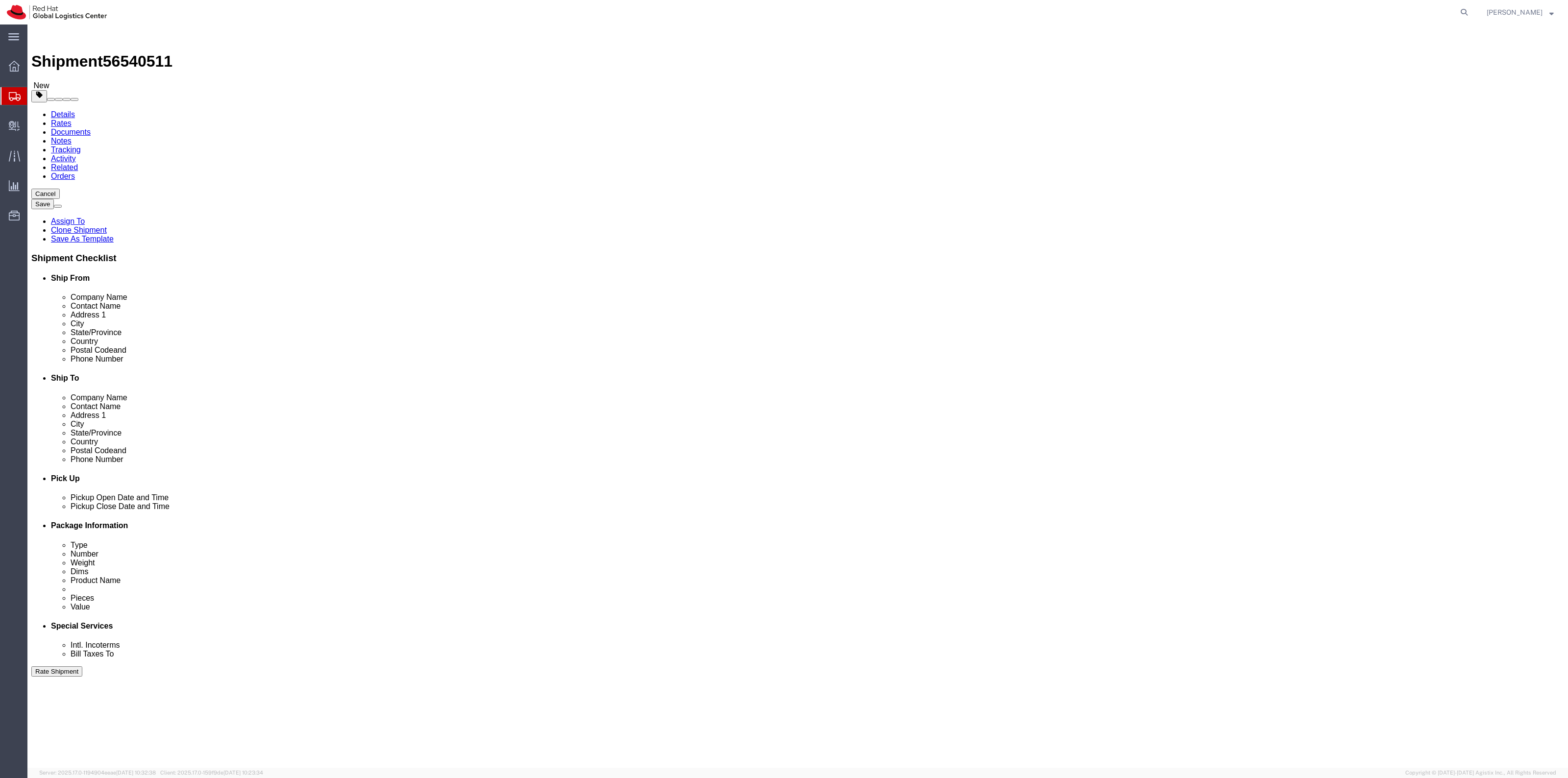
select select "38038"
select select
drag, startPoint x: 331, startPoint y: 219, endPoint x: 182, endPoint y: 211, distance: 149.2
click div "Location RH - Tysons Corner My Profile Location RH - Amsterdam - MSO RH - Amste…"
type input "100 E Davie St"
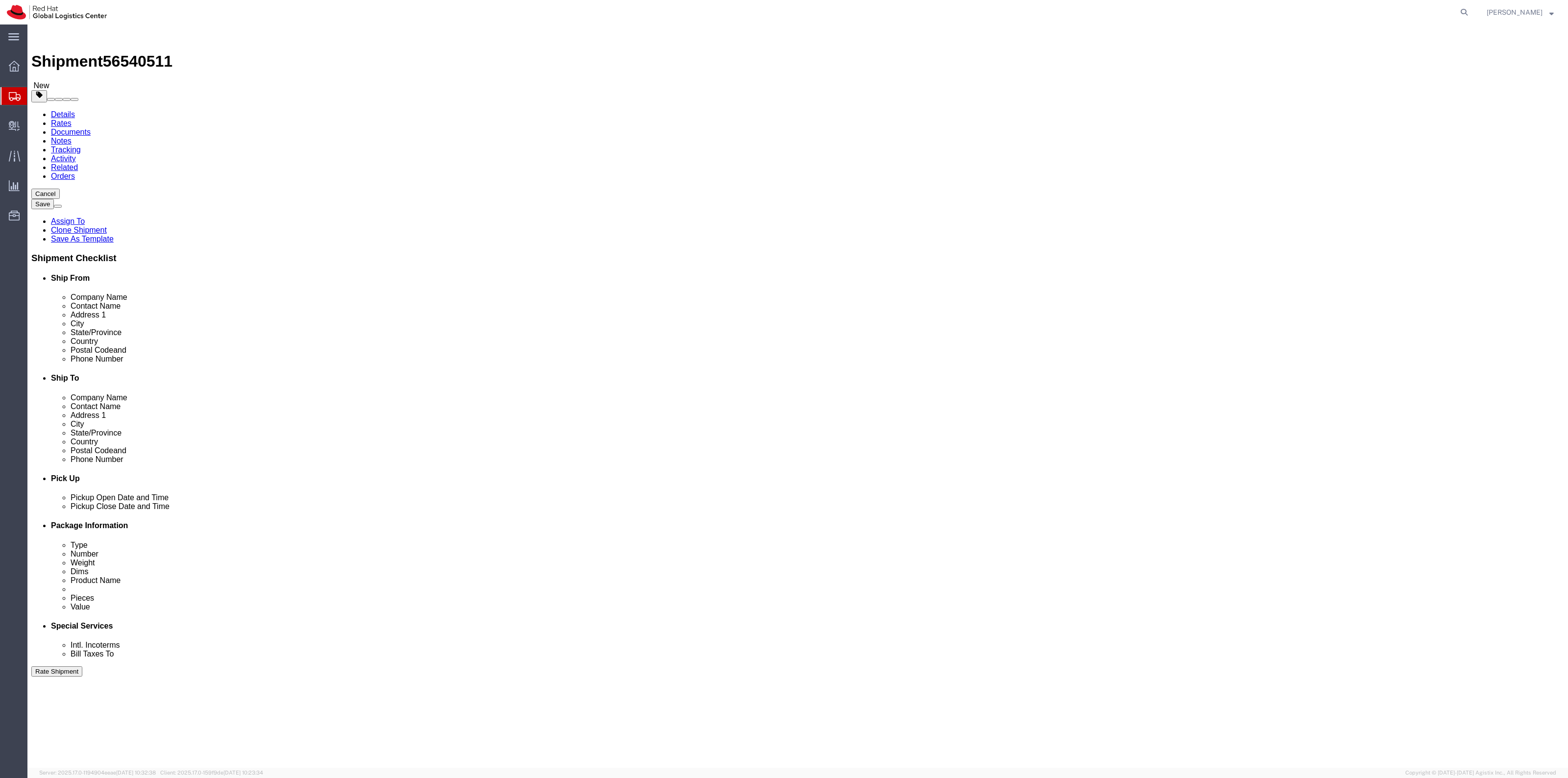
select select
type input "Raleigh"
type input "n"
type input "north"
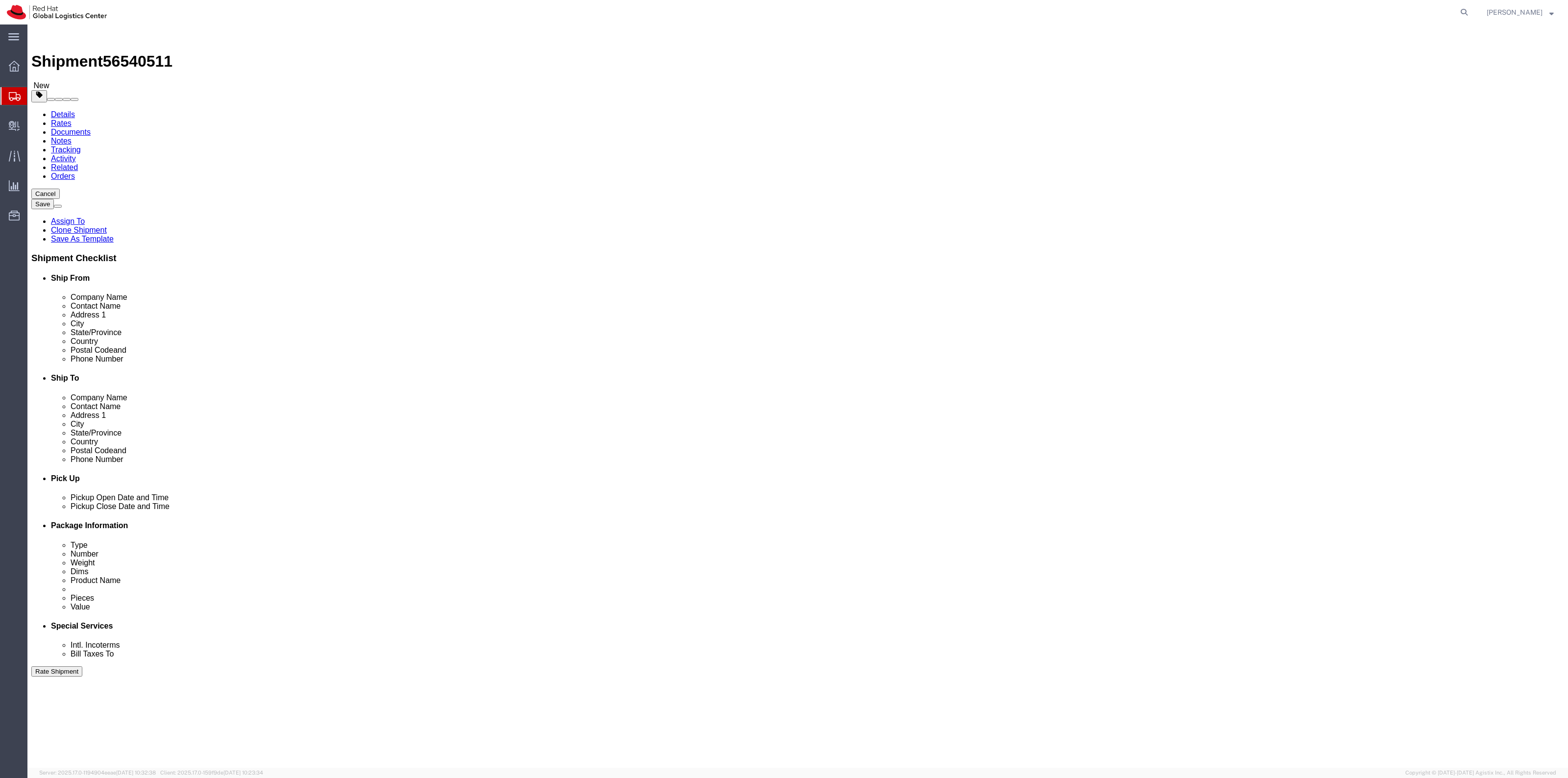
click input "276"
type input "27601"
click button "Save"
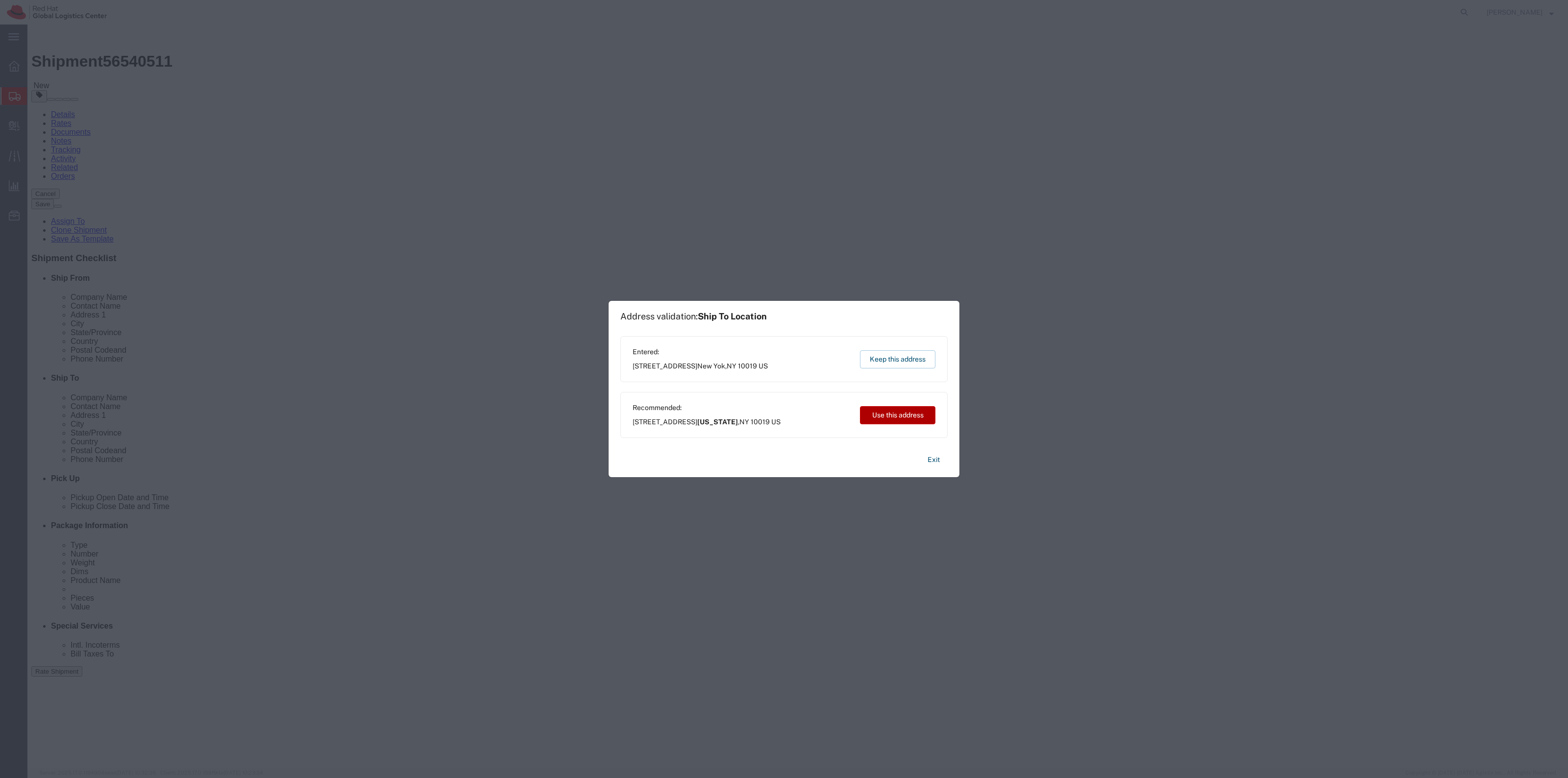
click at [897, 408] on button "Use this address" at bounding box center [897, 415] width 75 height 18
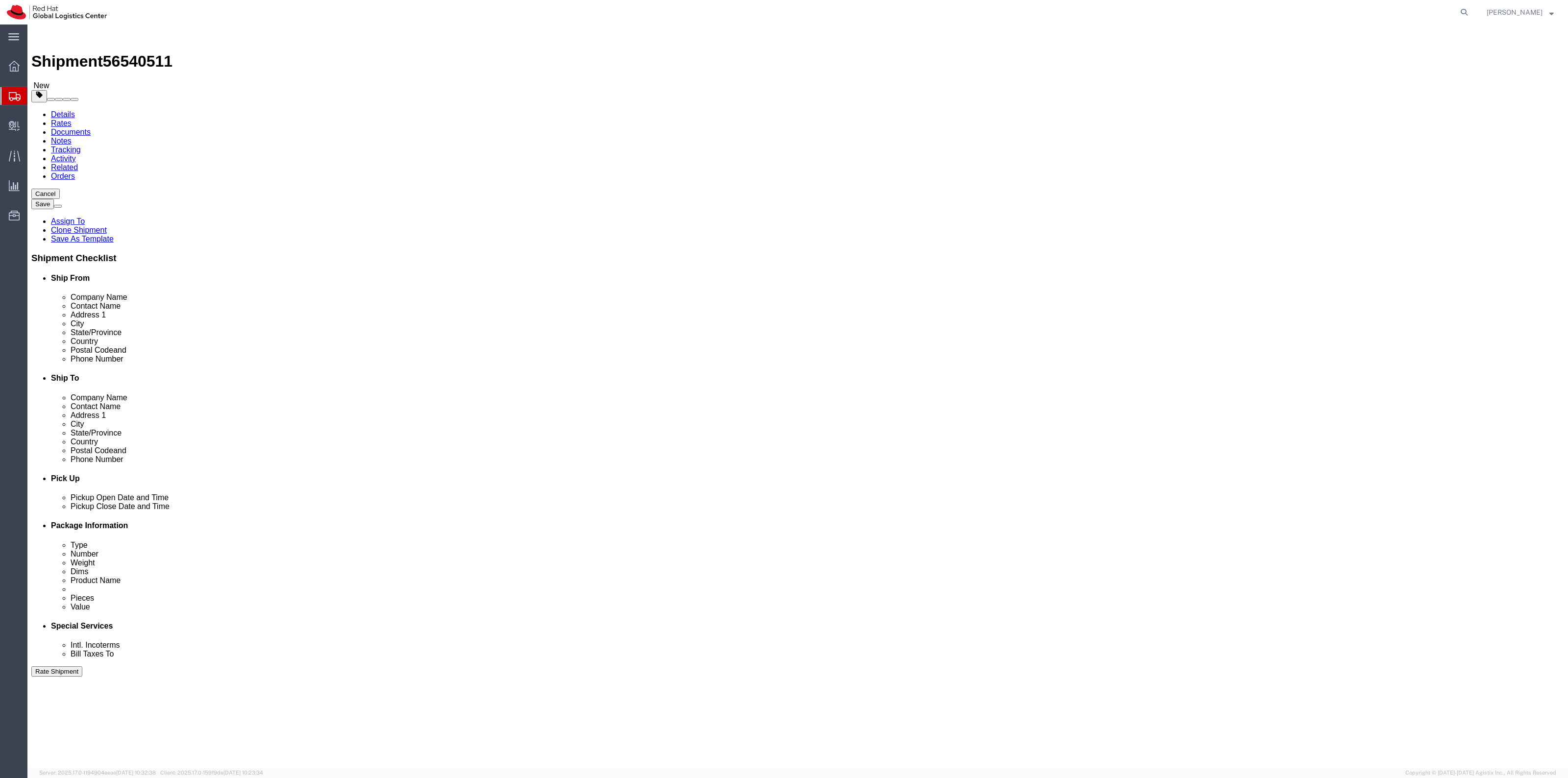
click icon
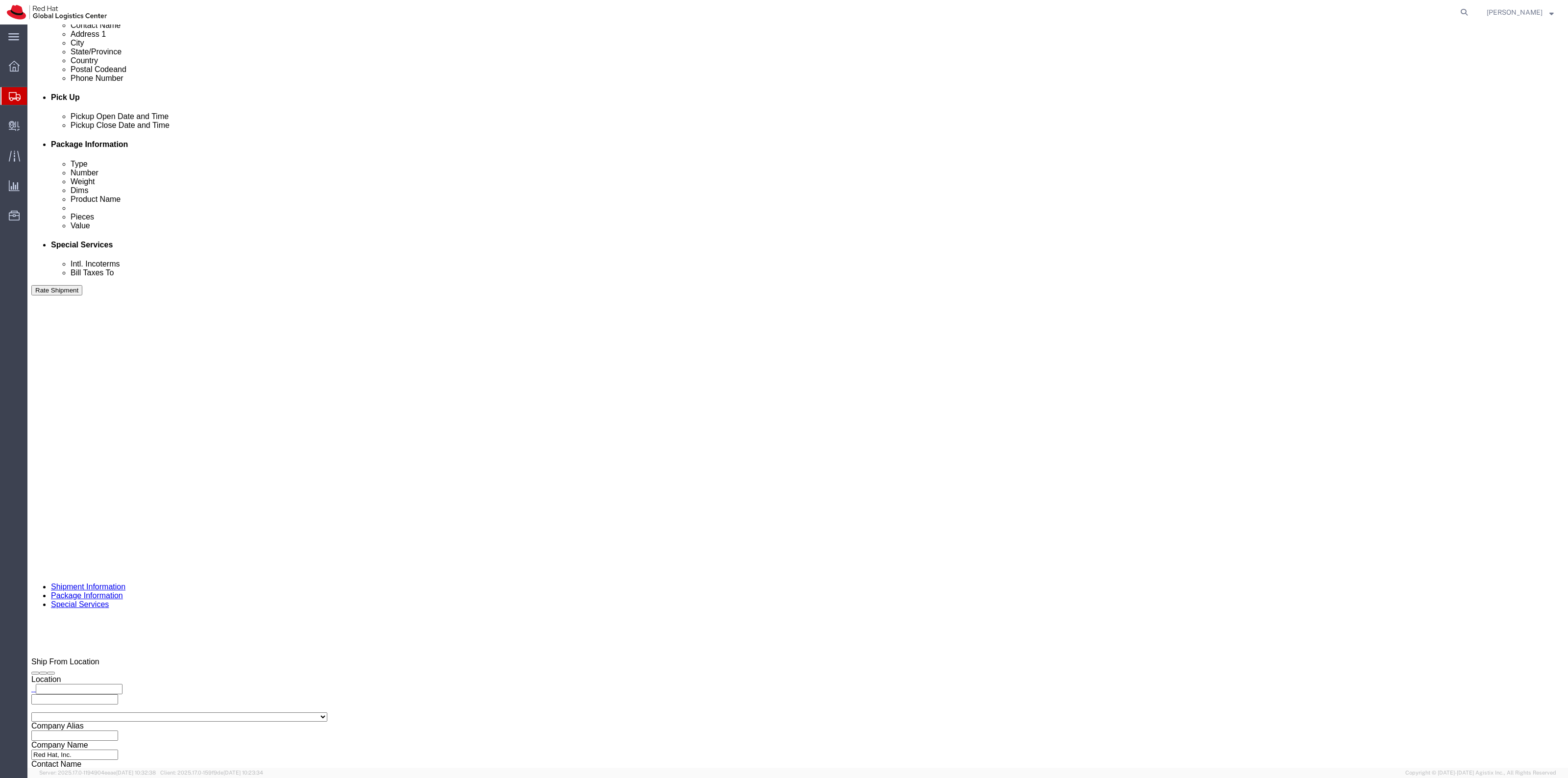
scroll to position [450, 0]
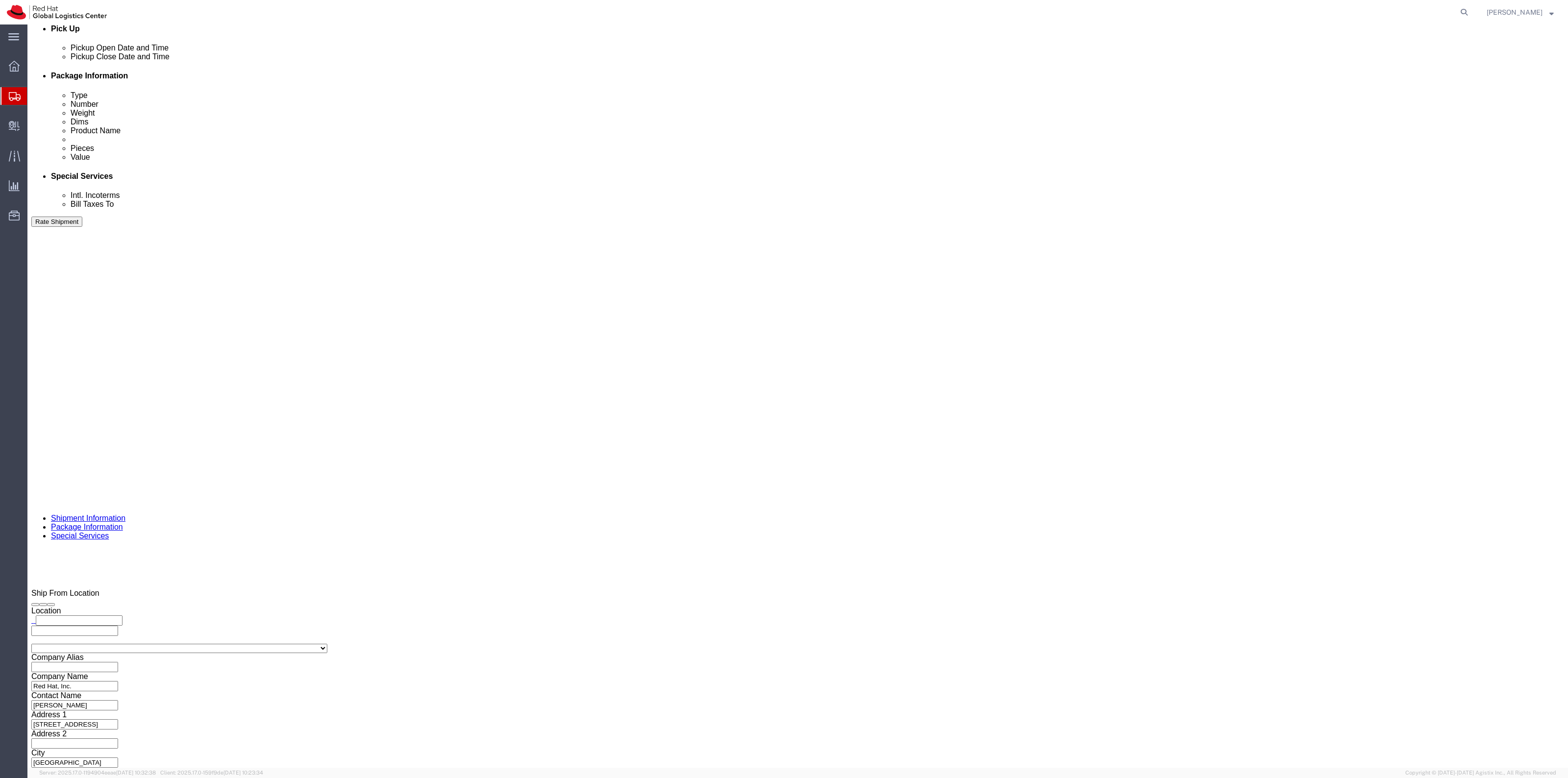
click link "Add Content"
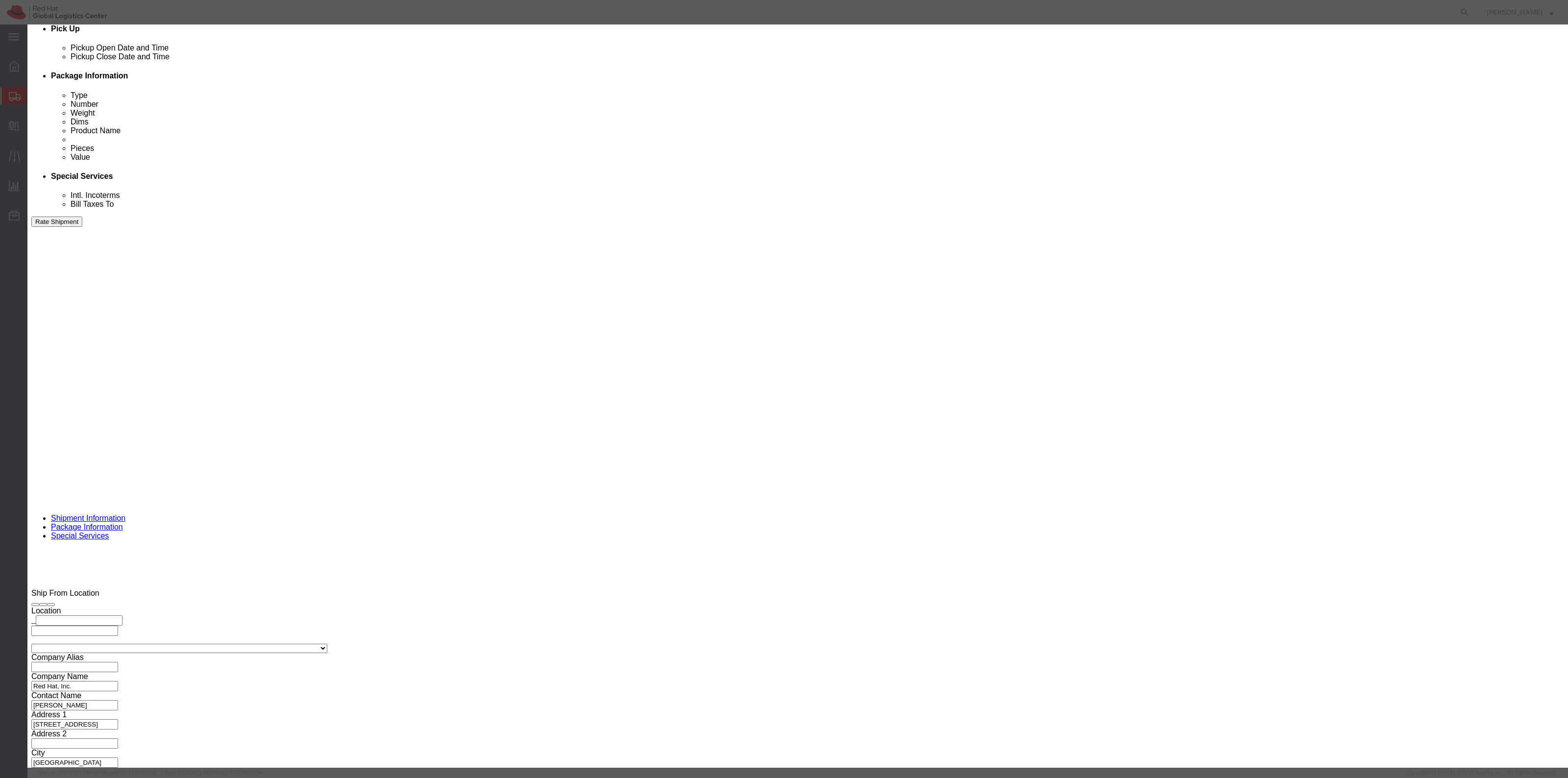
click div "Product Name Pieces 0 Select Bag Barrels 100Board Feet Bottle Box Blister Pack …"
click input "text"
type input "USB Dongle"
type input "35"
type input "1"
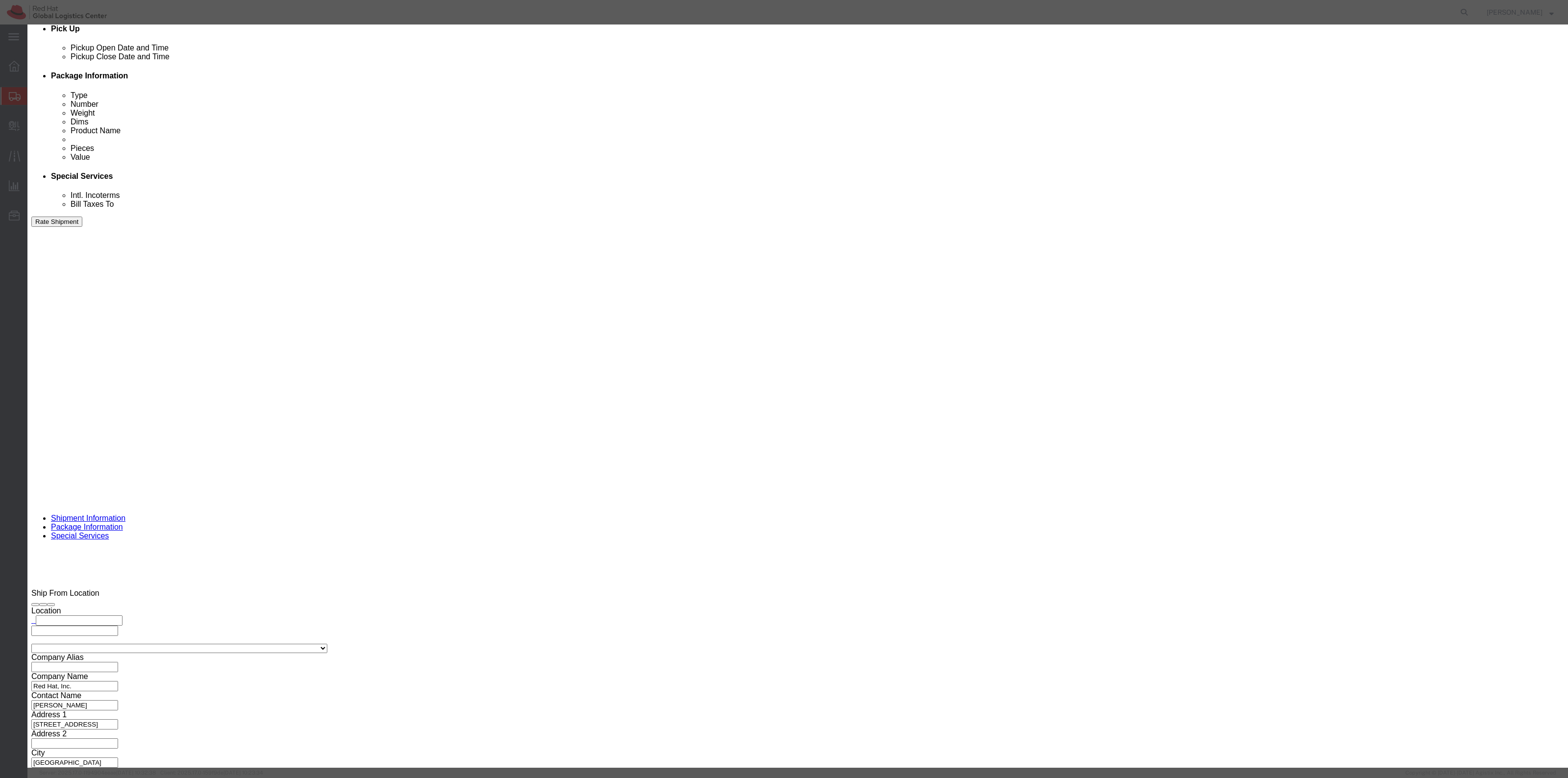
click button "Save & Close"
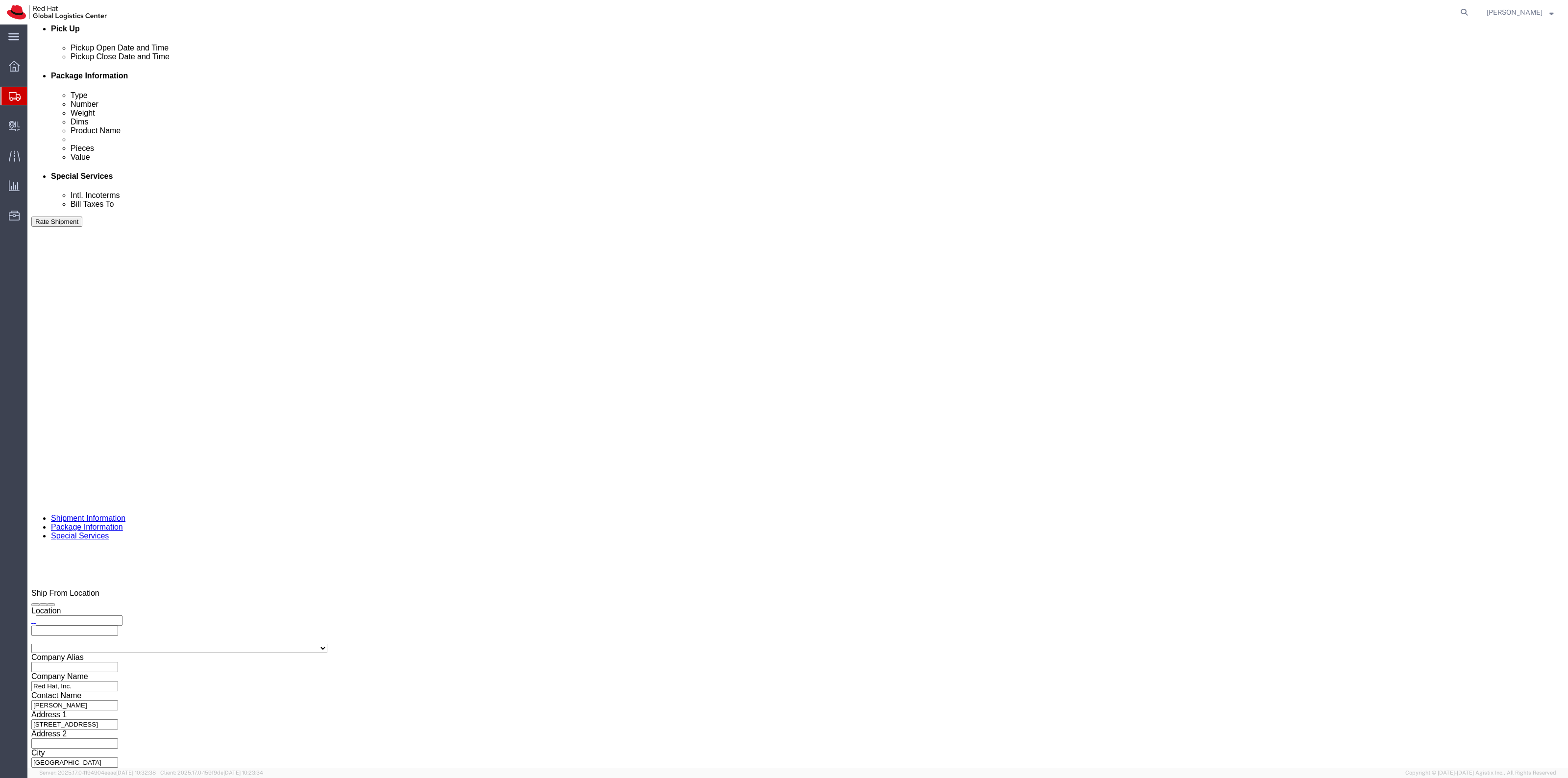
scroll to position [466, 0]
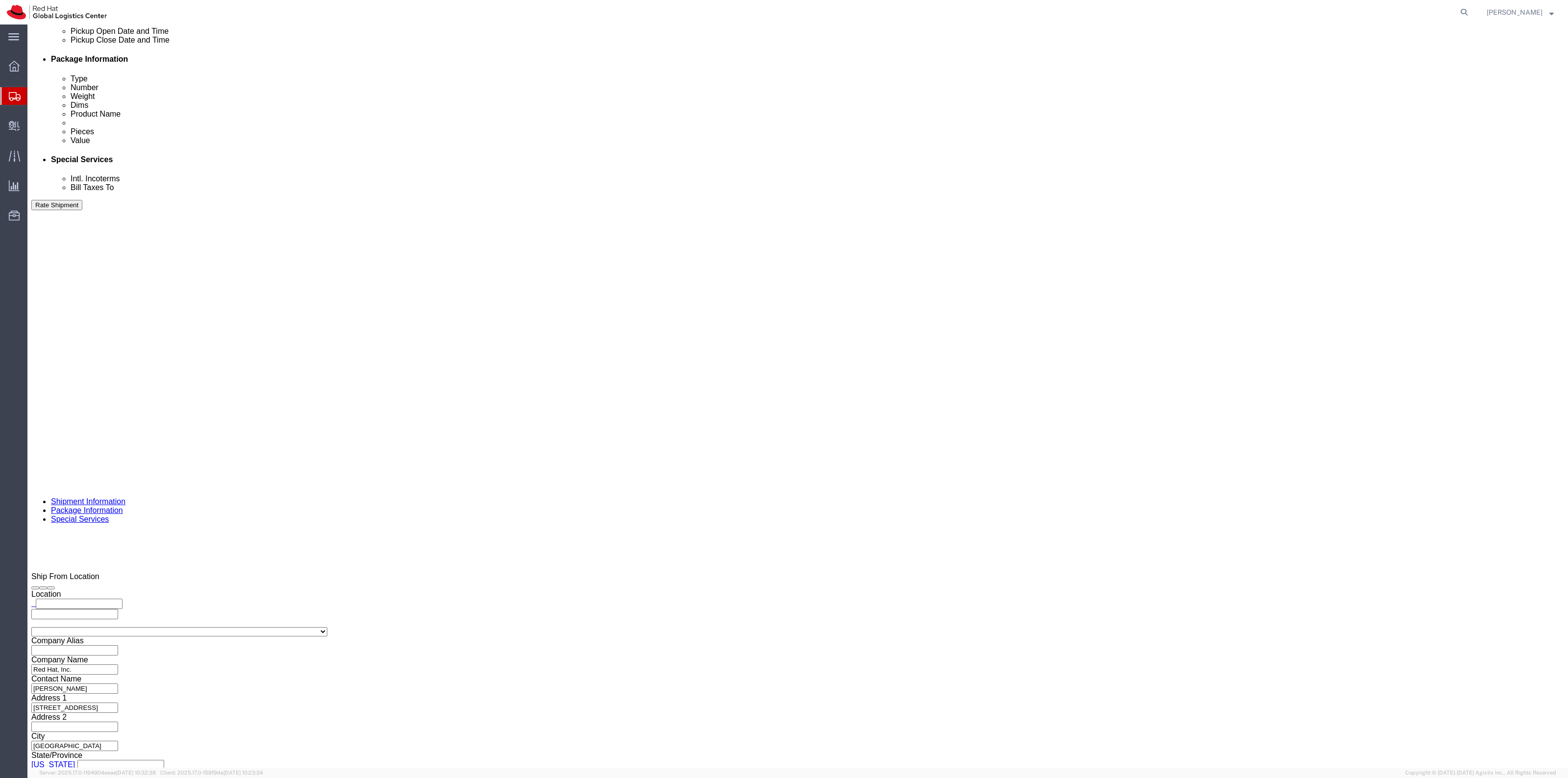
click div "Package Type Select Case(s) Crate(s) Envelope Large Box Medium Box PAK Skid(s) …"
click link "Add Content"
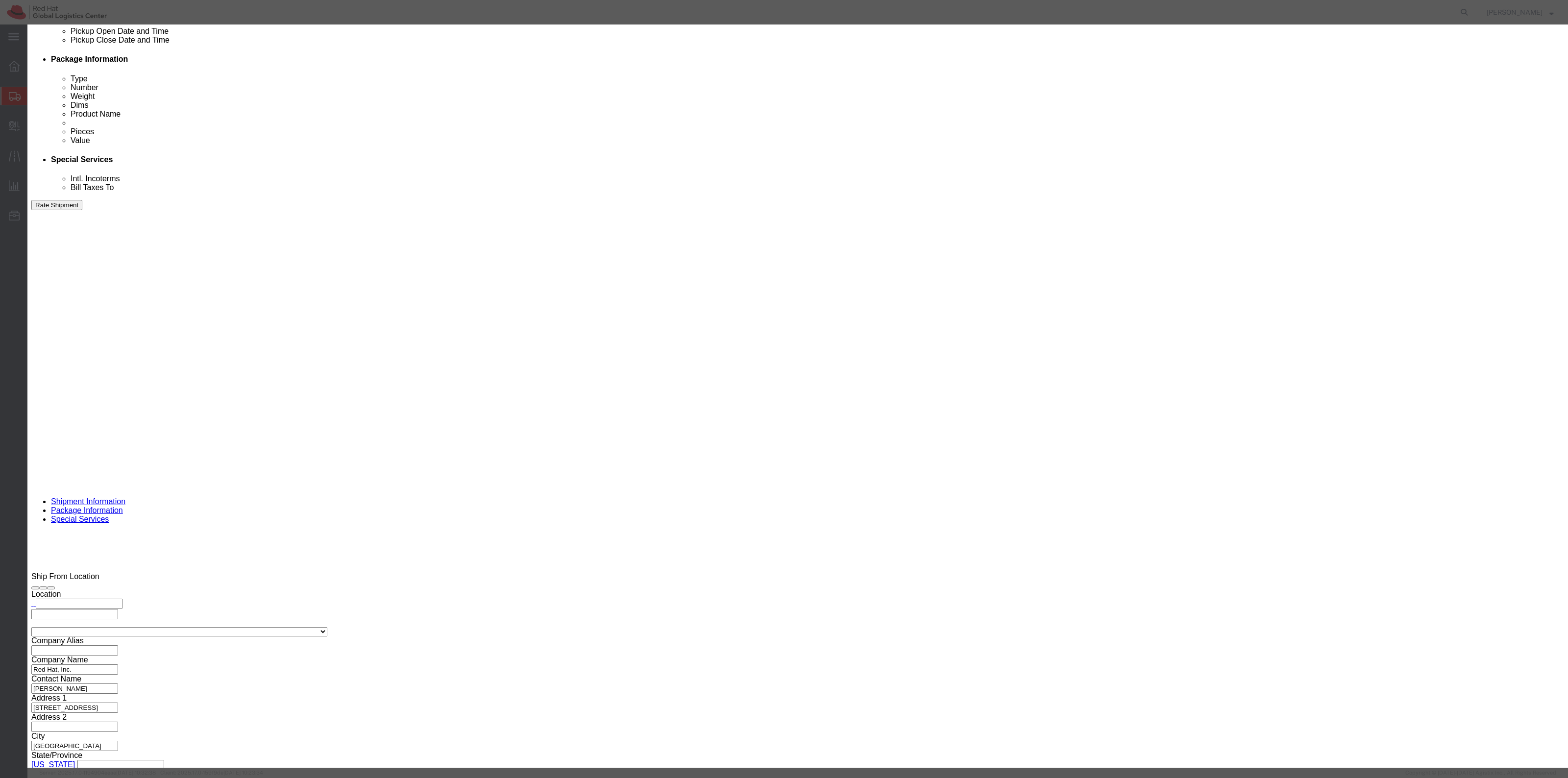
click input "text"
type input "Koozies"
type input "25"
type input "1"
click button "Save & Close"
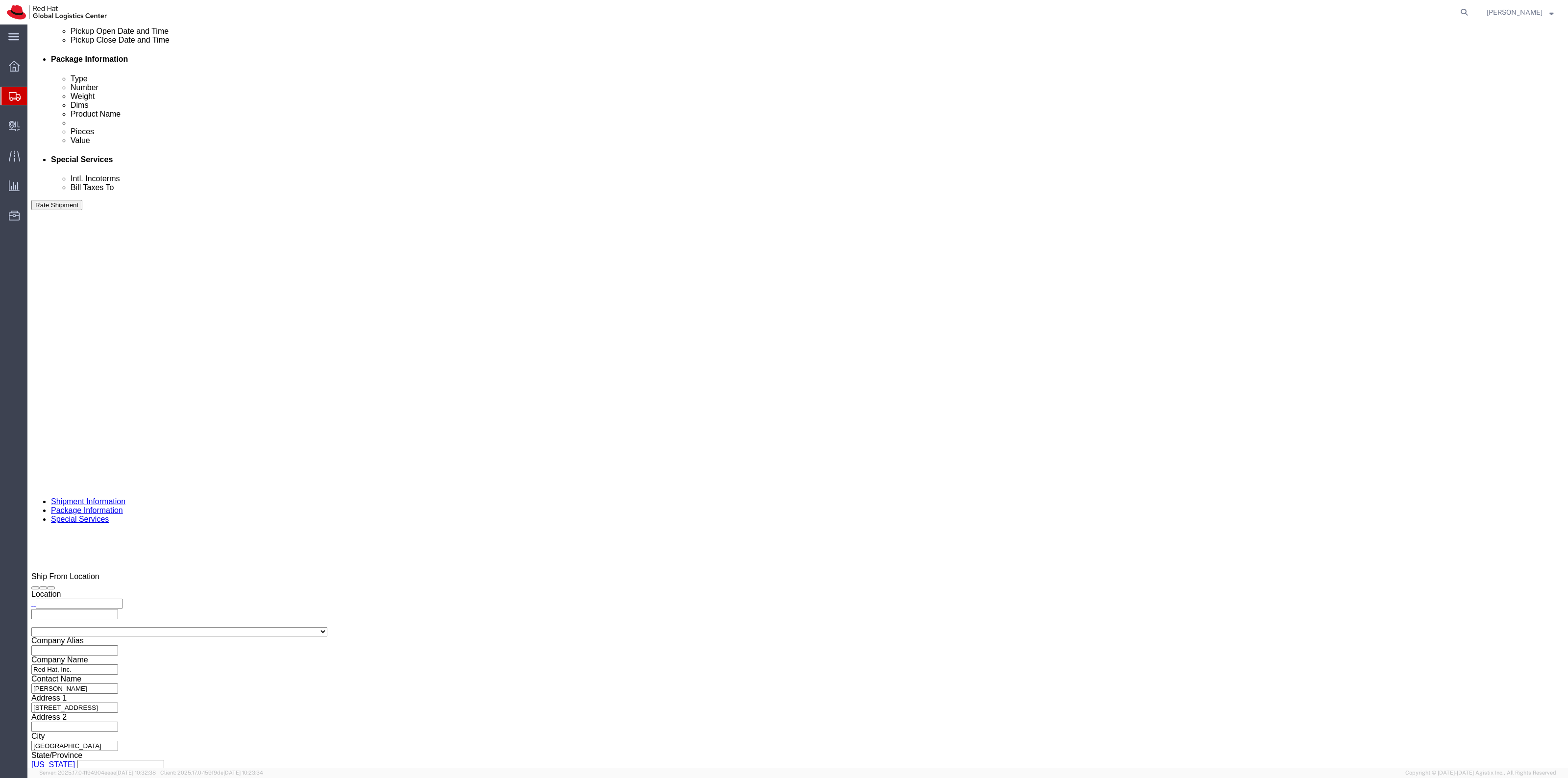
scroll to position [505, 0]
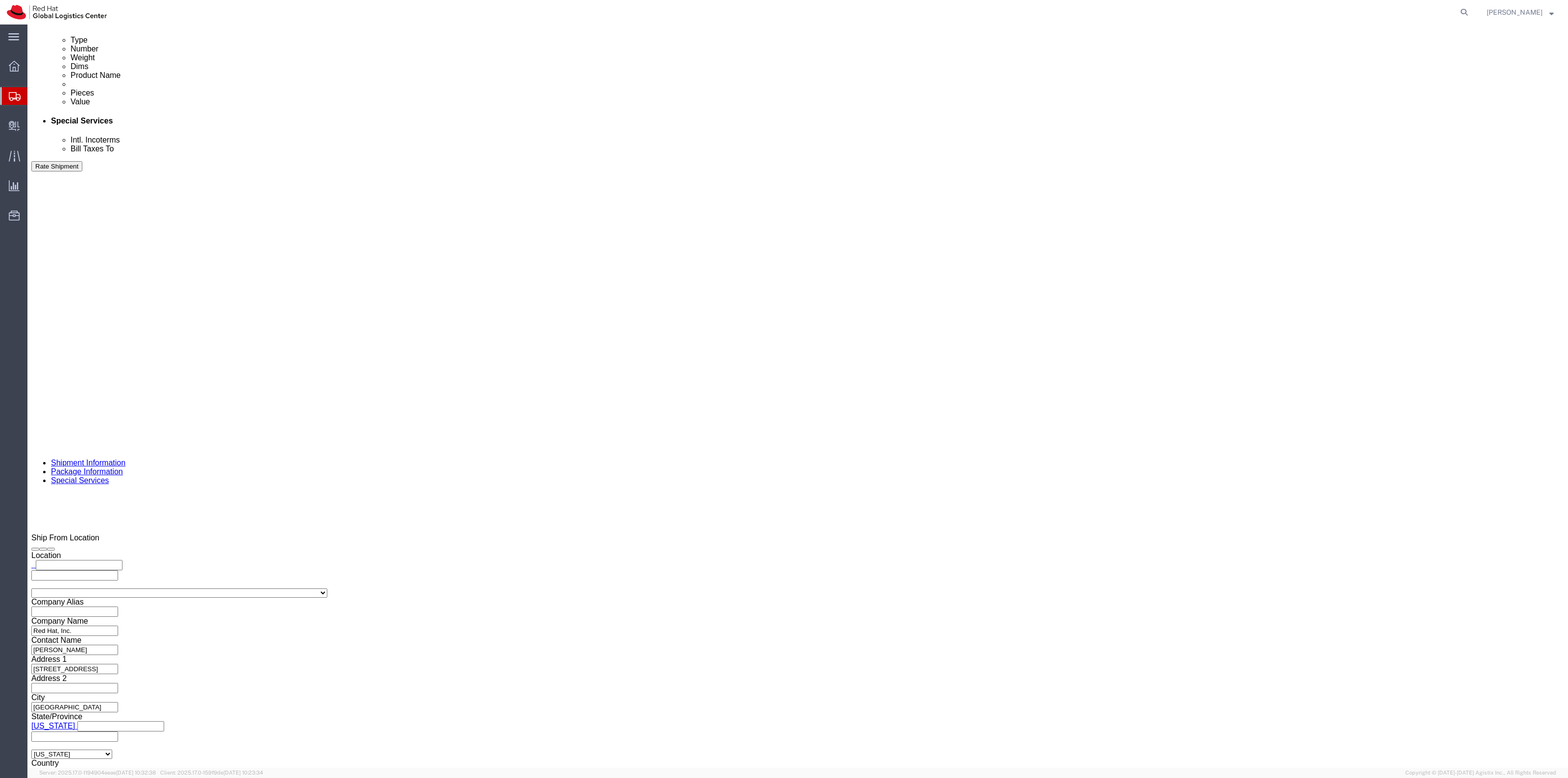
click link "Add Content"
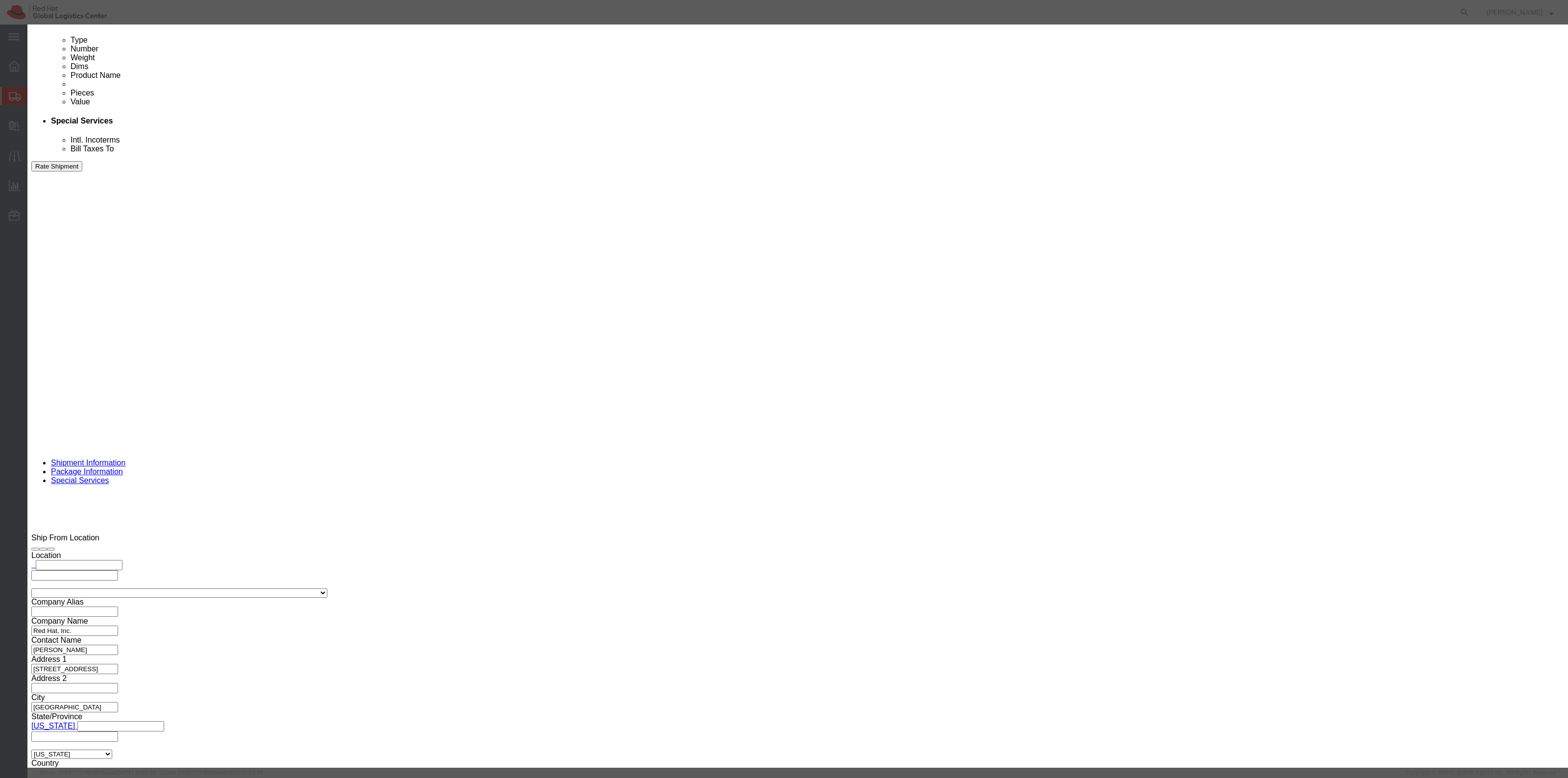
click input "text"
type input "Stickers"
type input "50"
type input "1"
click button "Save & Close"
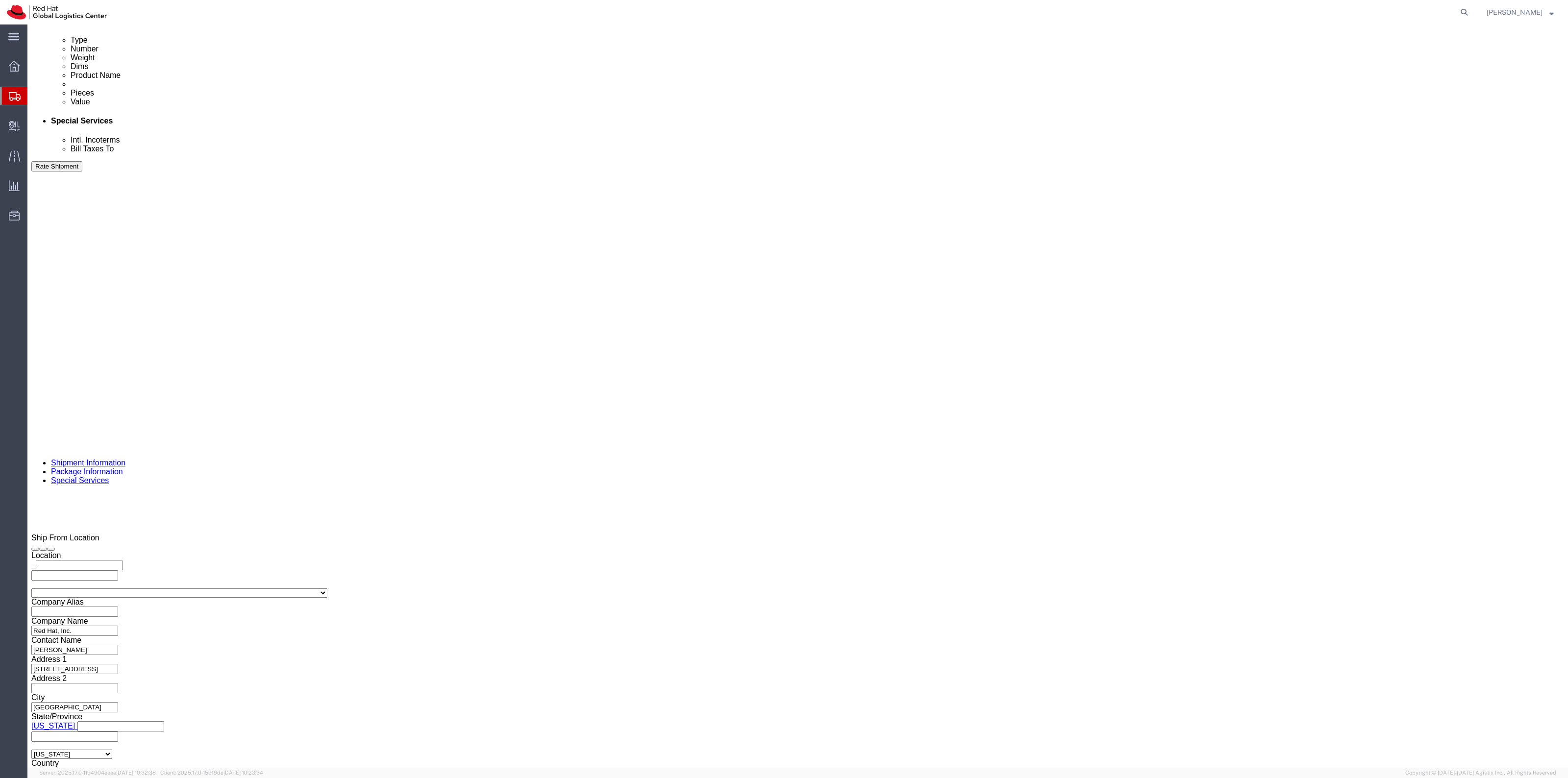
scroll to position [576, 0]
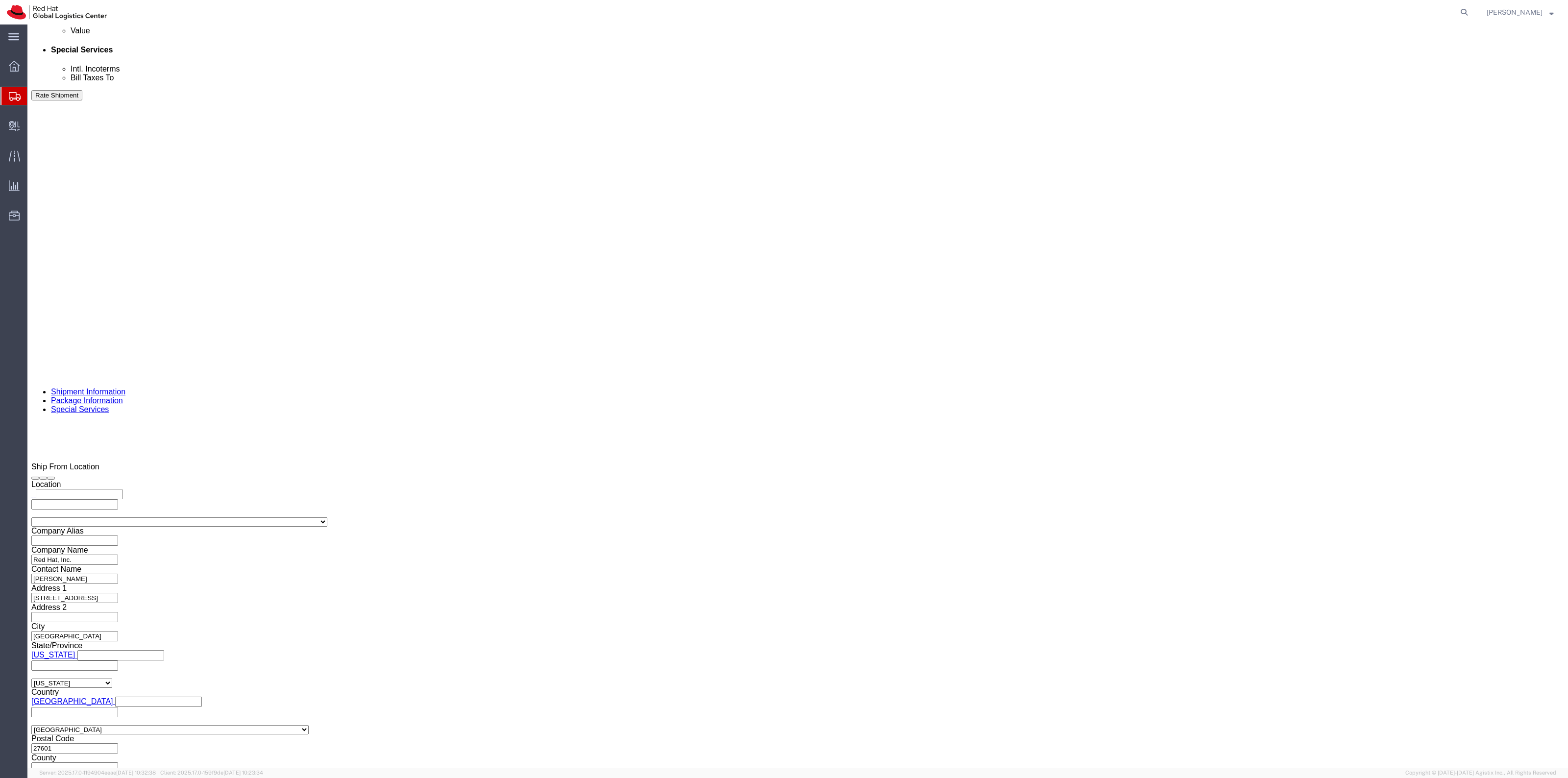
click link "Add Content"
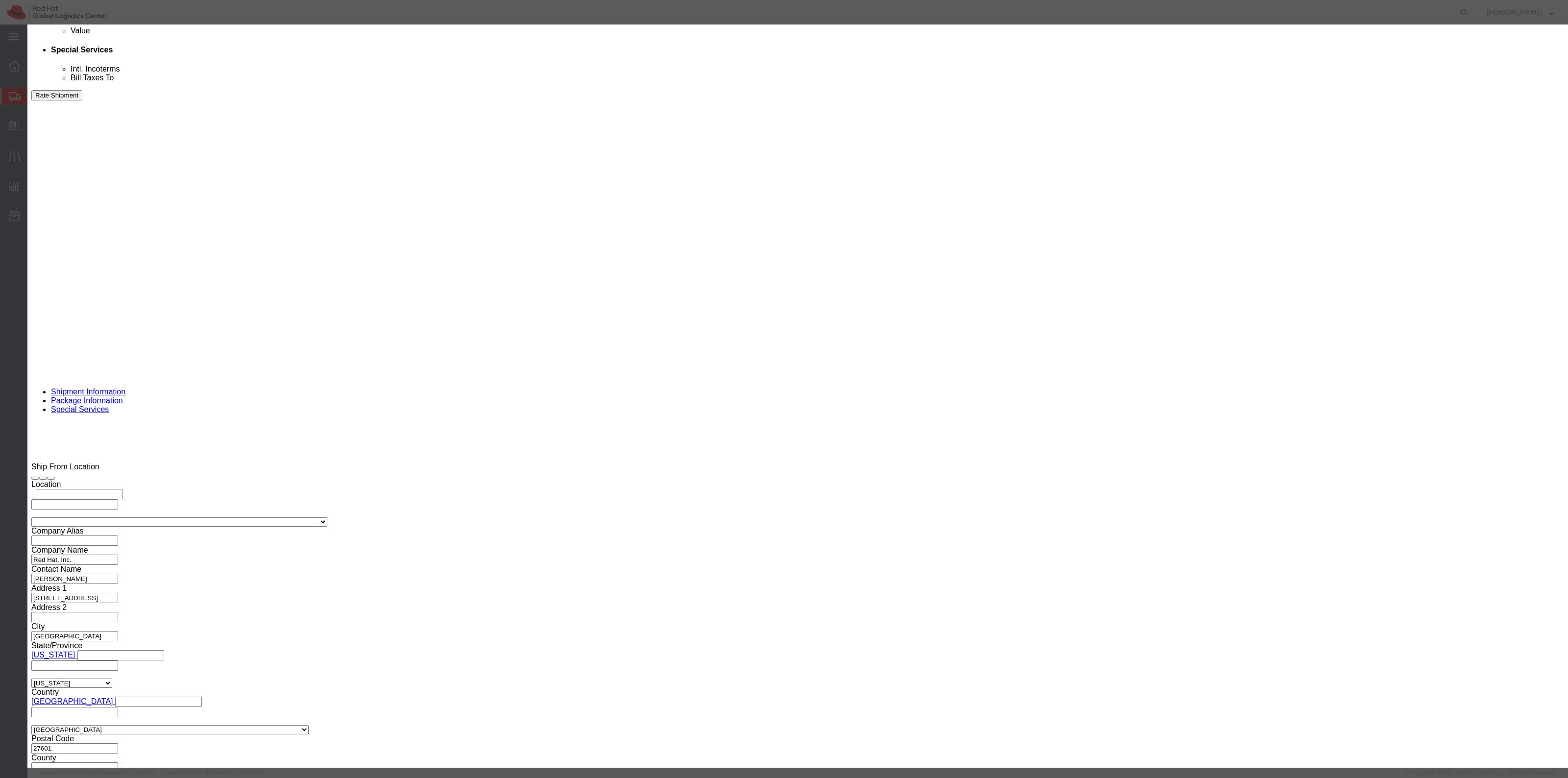
click input "0"
click input "text"
type input "Postcards"
click input "0"
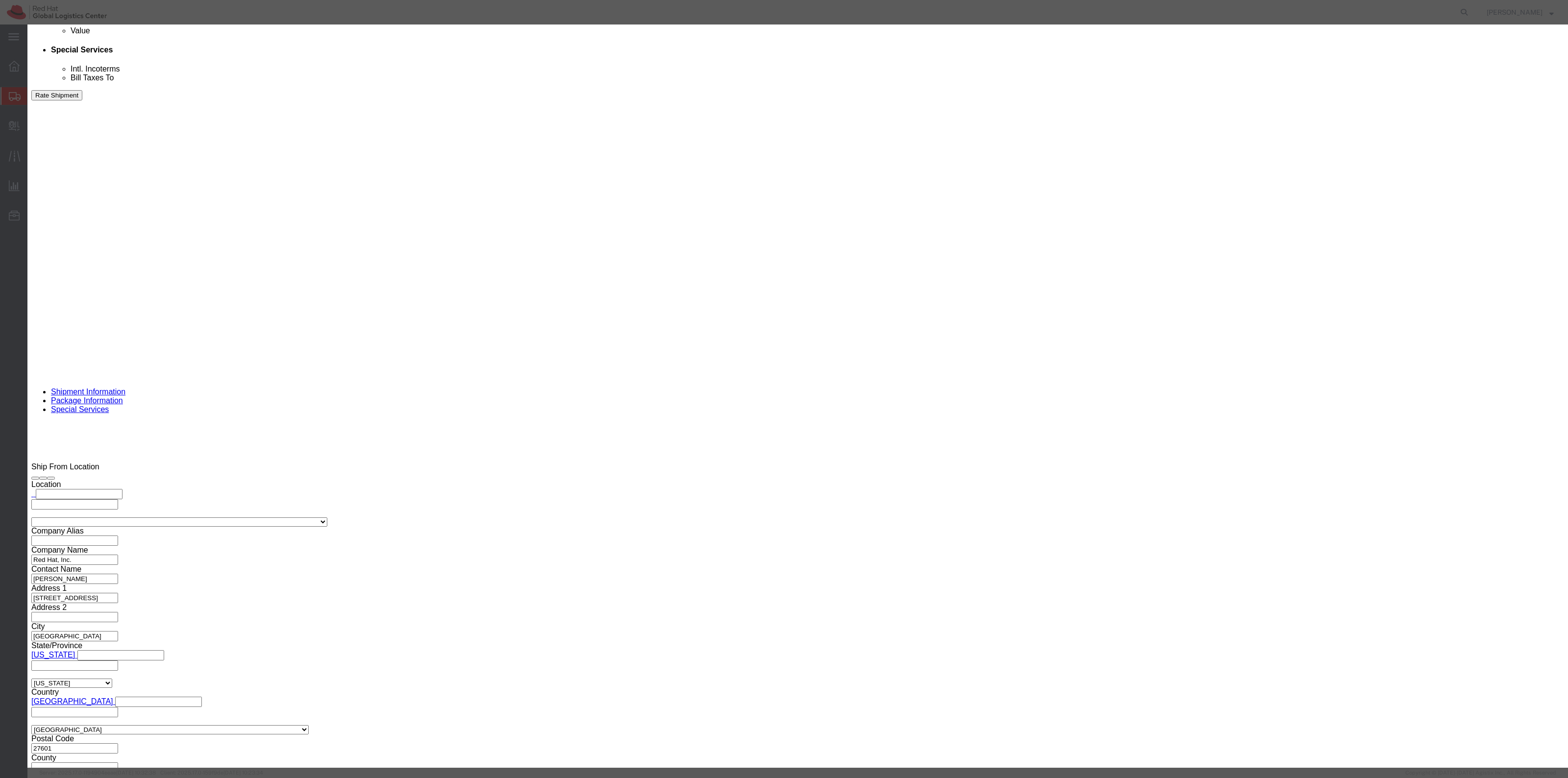
type input "20"
type input "1"
click button "Save & Close"
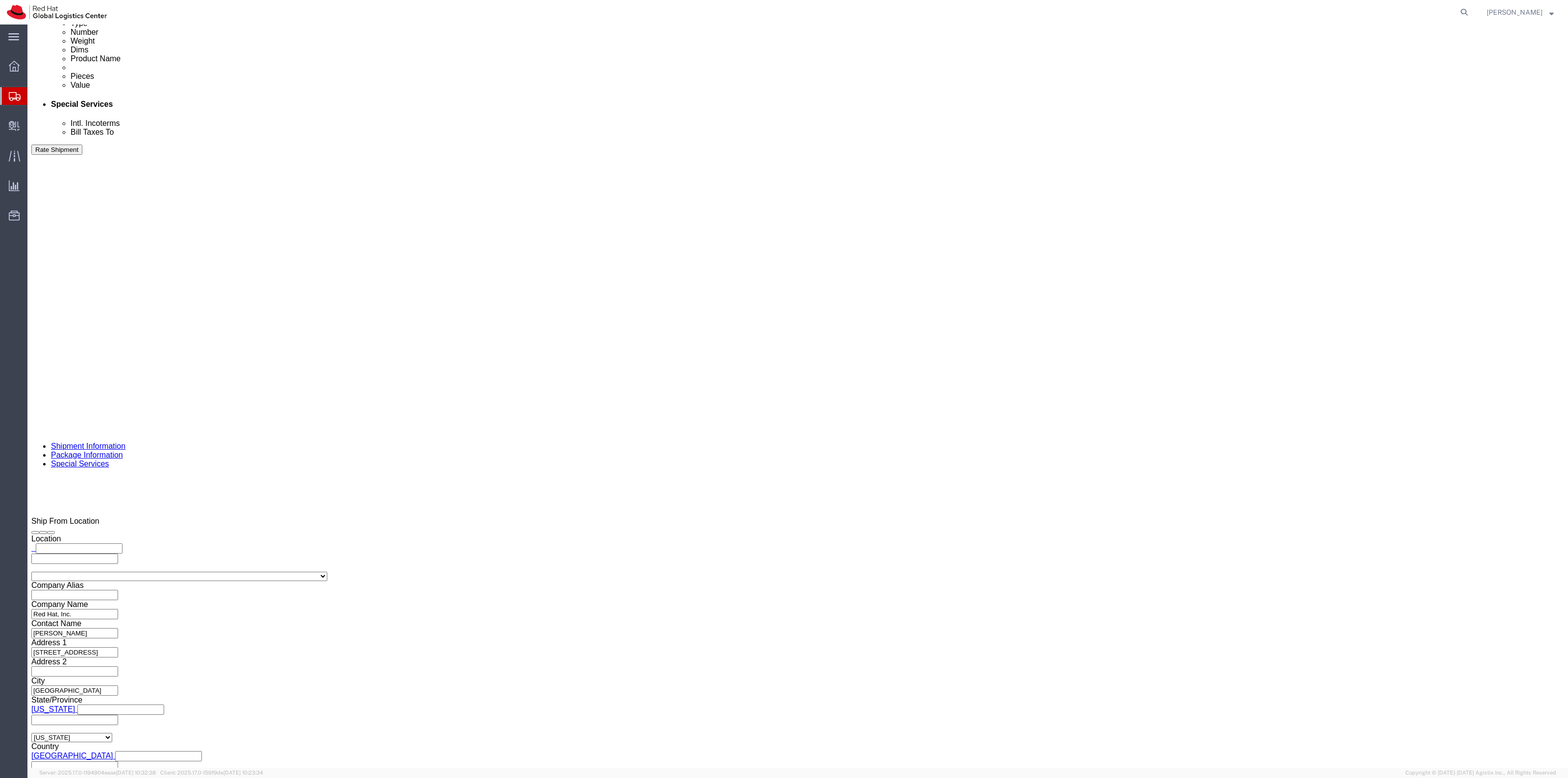
scroll to position [551, 0]
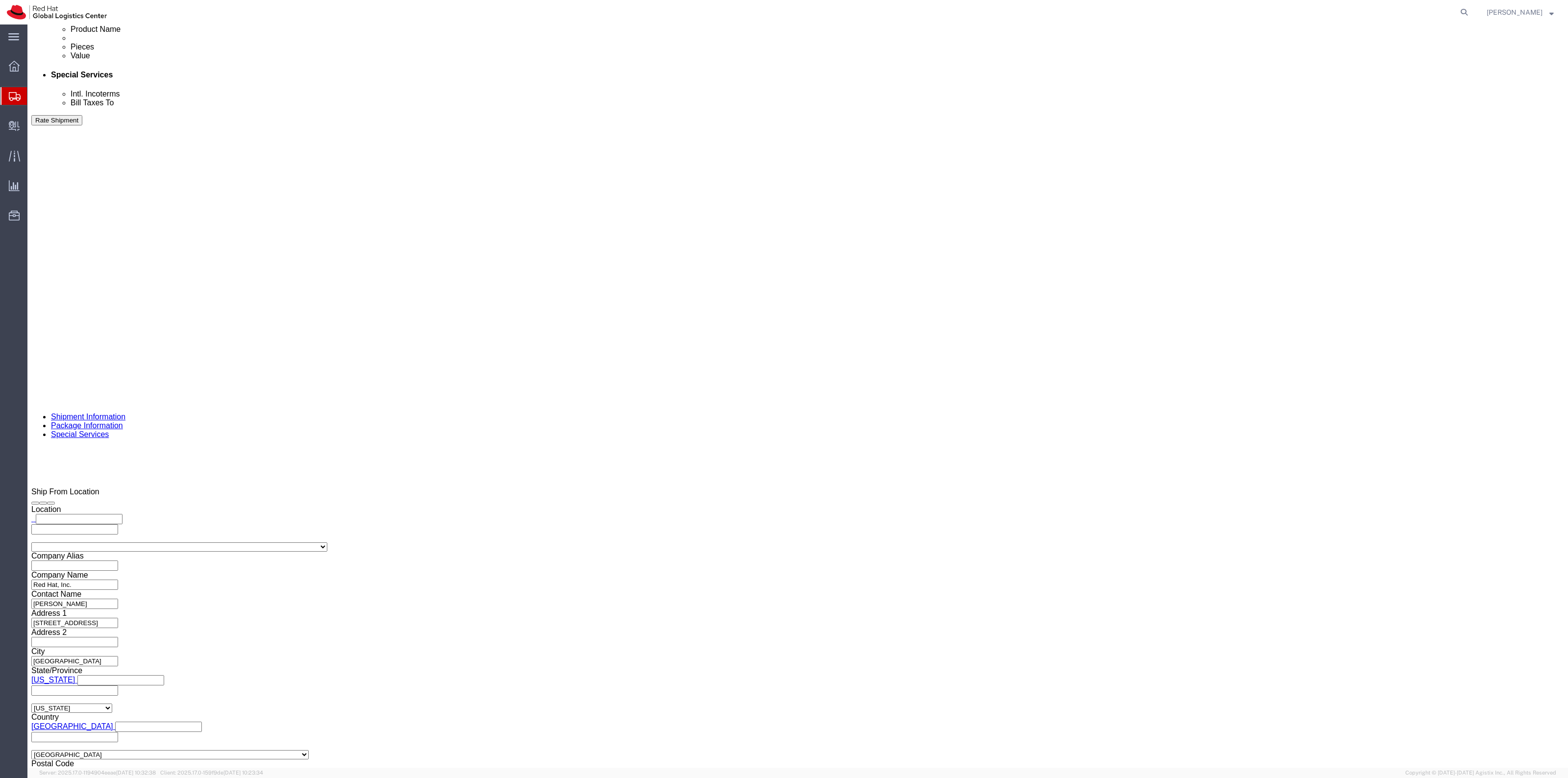
click input "0.00"
drag, startPoint x: 926, startPoint y: 395, endPoint x: 876, endPoint y: 396, distance: 50.0
click div "Weight Total weight of packages in pounds or kilograms 0.00 Select kgs lbs Ship…"
type input "32"
click input "text"
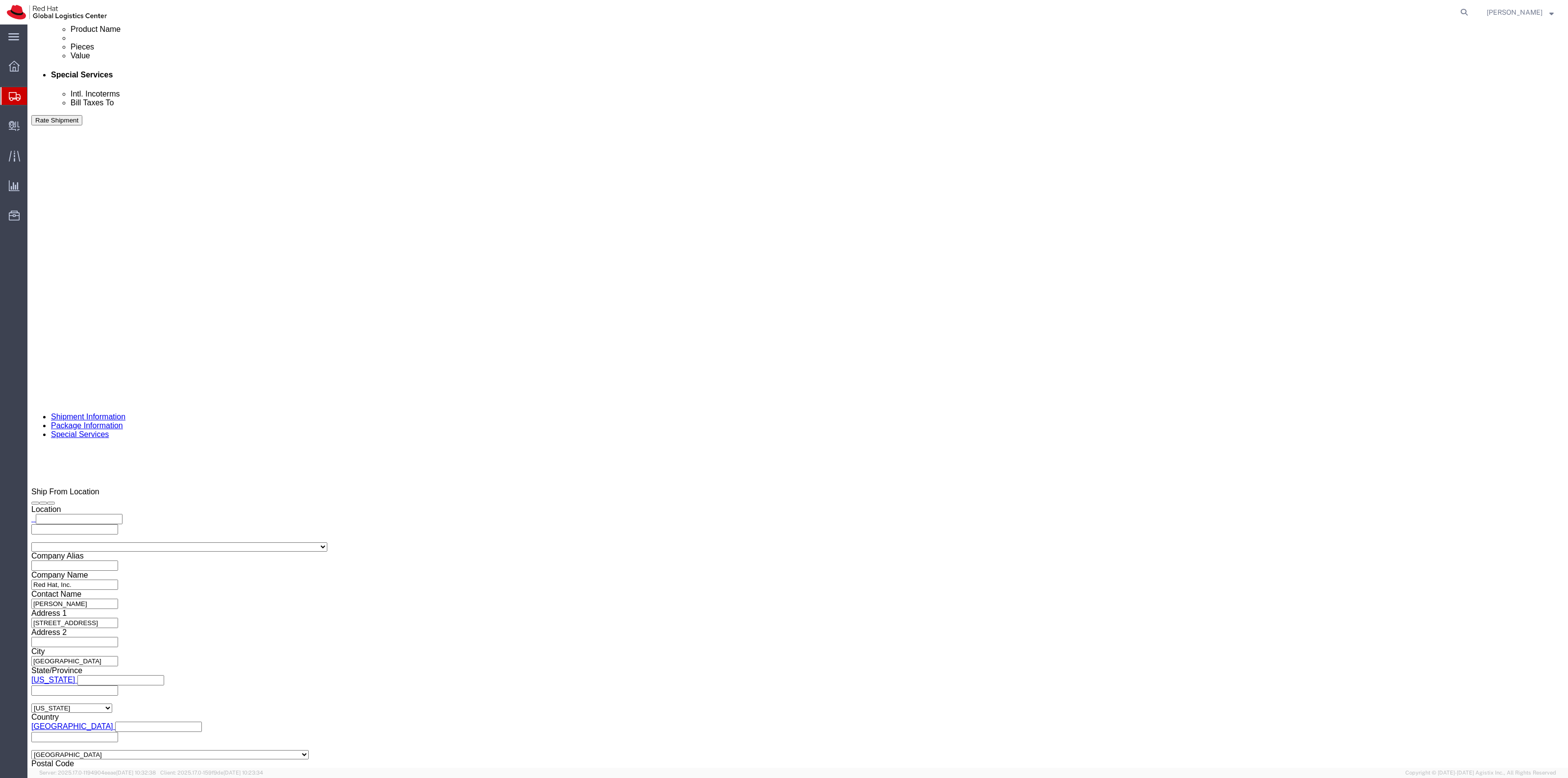
type input "15"
type input "12"
type input "36"
click label "Number"
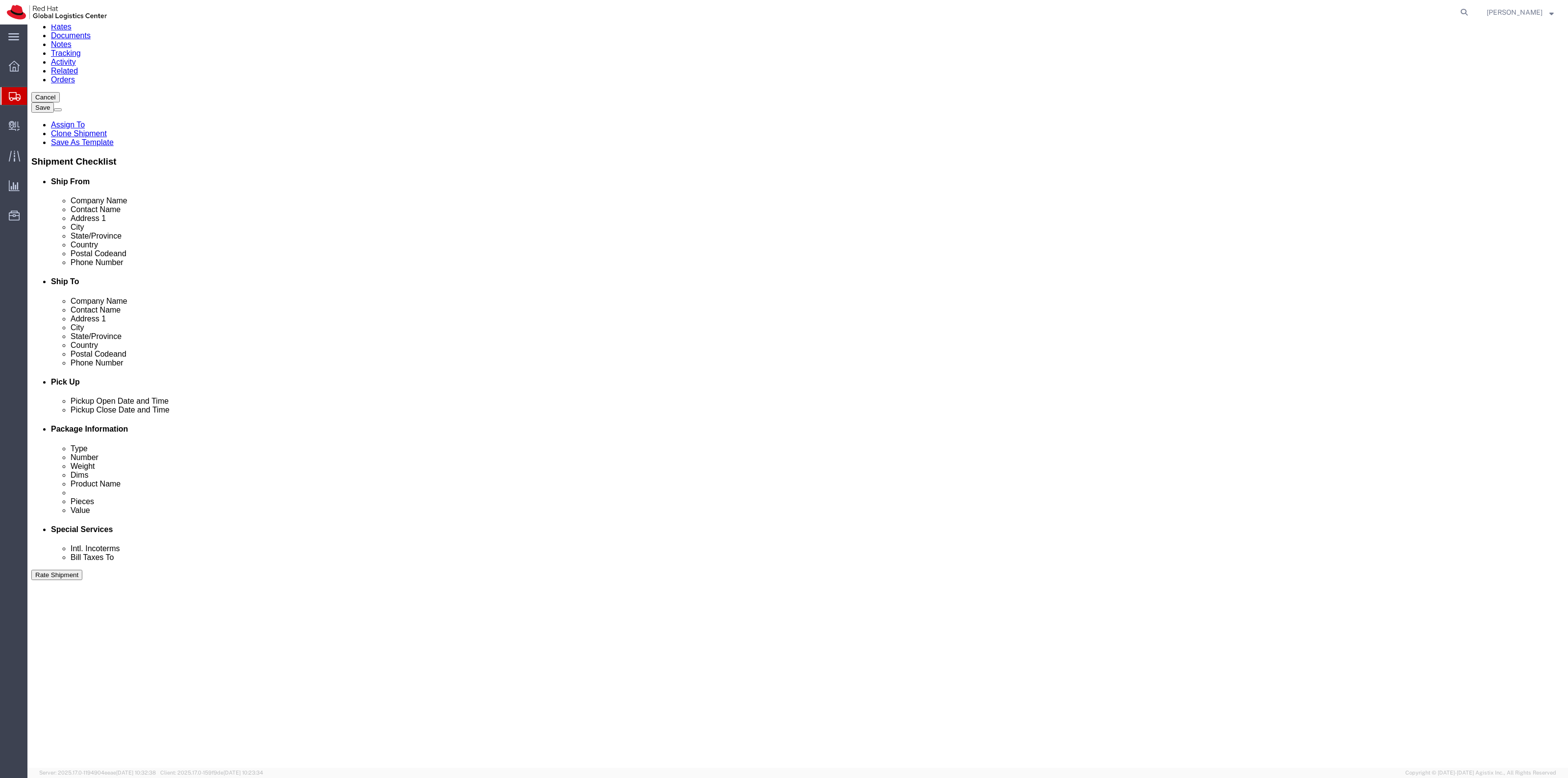
scroll to position [0, 0]
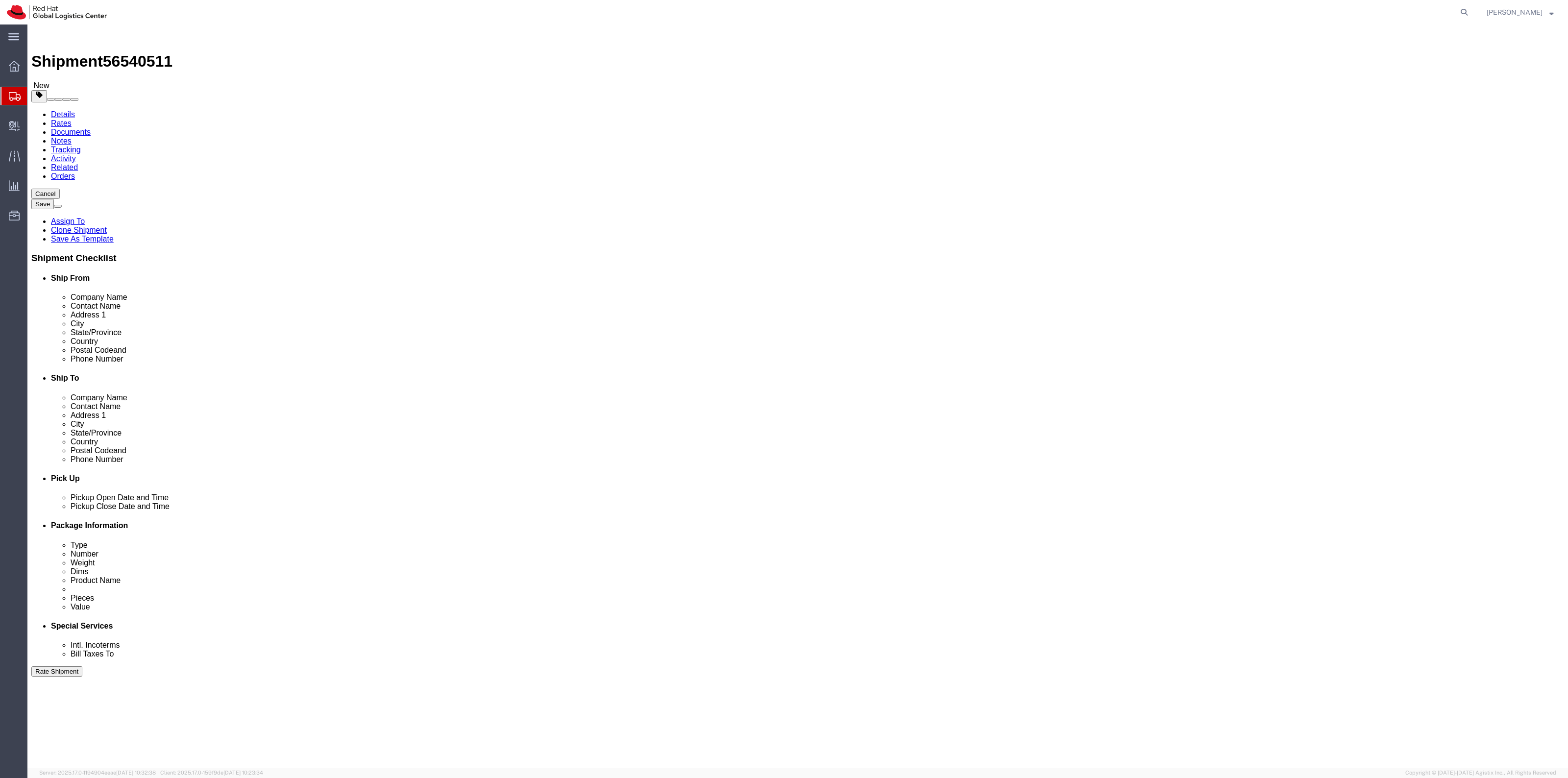
drag, startPoint x: 258, startPoint y: 232, endPoint x: 201, endPoint y: 226, distance: 57.3
click div "Weight 0.00 Select kgs lbs Ship. t°"
type input "36"
drag, startPoint x: 931, startPoint y: 230, endPoint x: 873, endPoint y: 226, distance: 58.1
click div "Weight 0.00 Select kgs lbs Ship. t°"
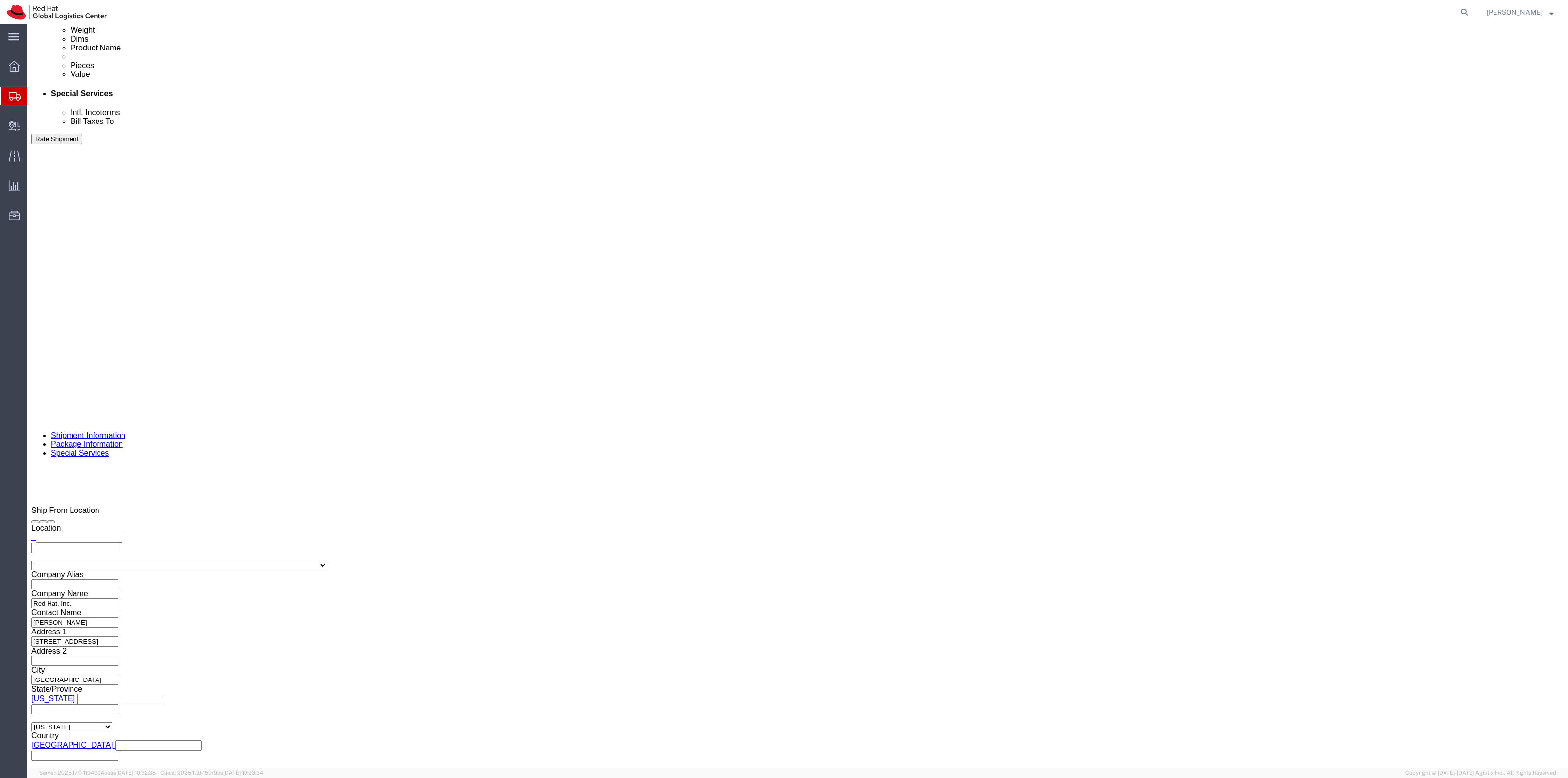
scroll to position [647, 0]
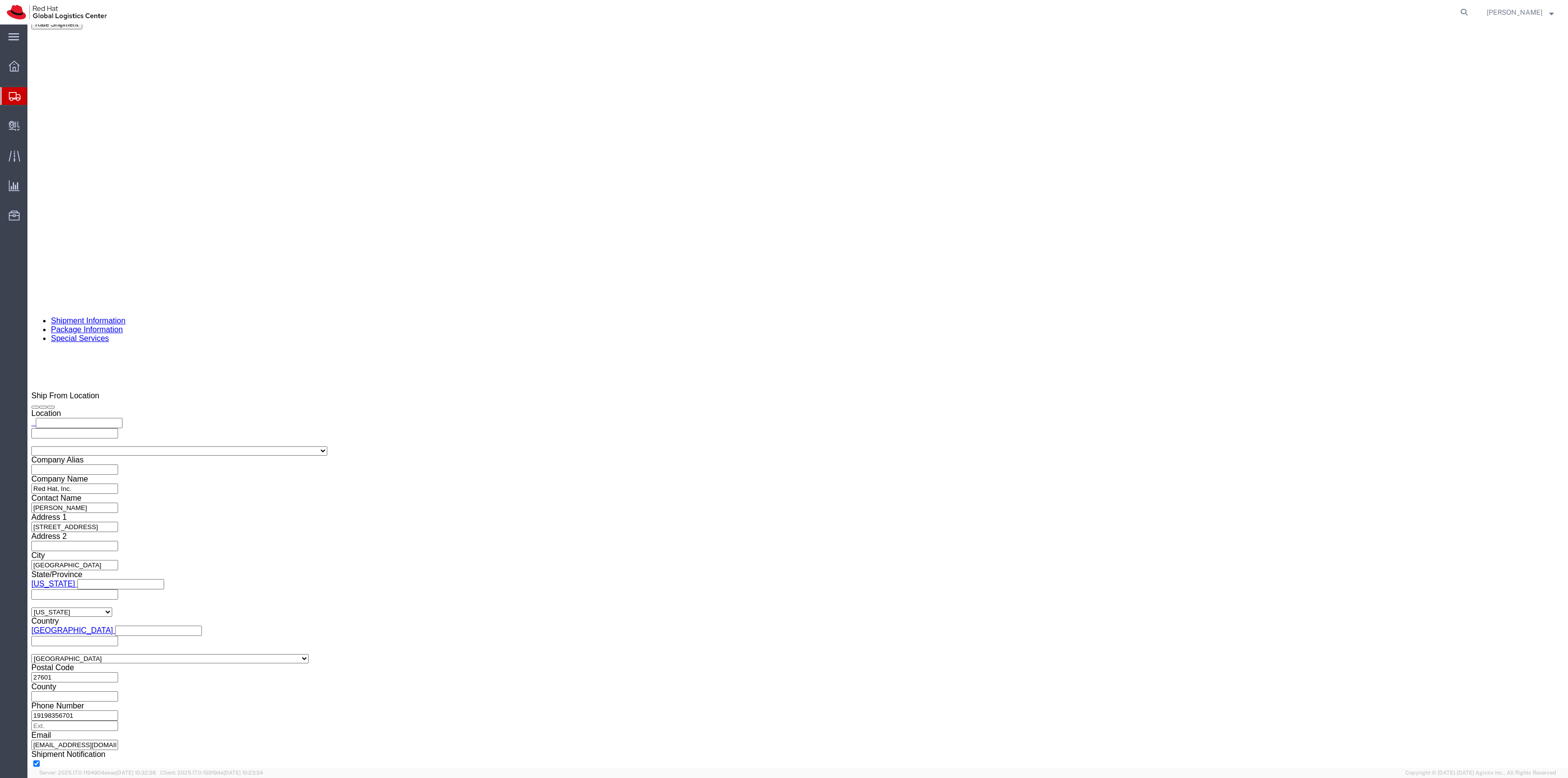
click link "Add Package"
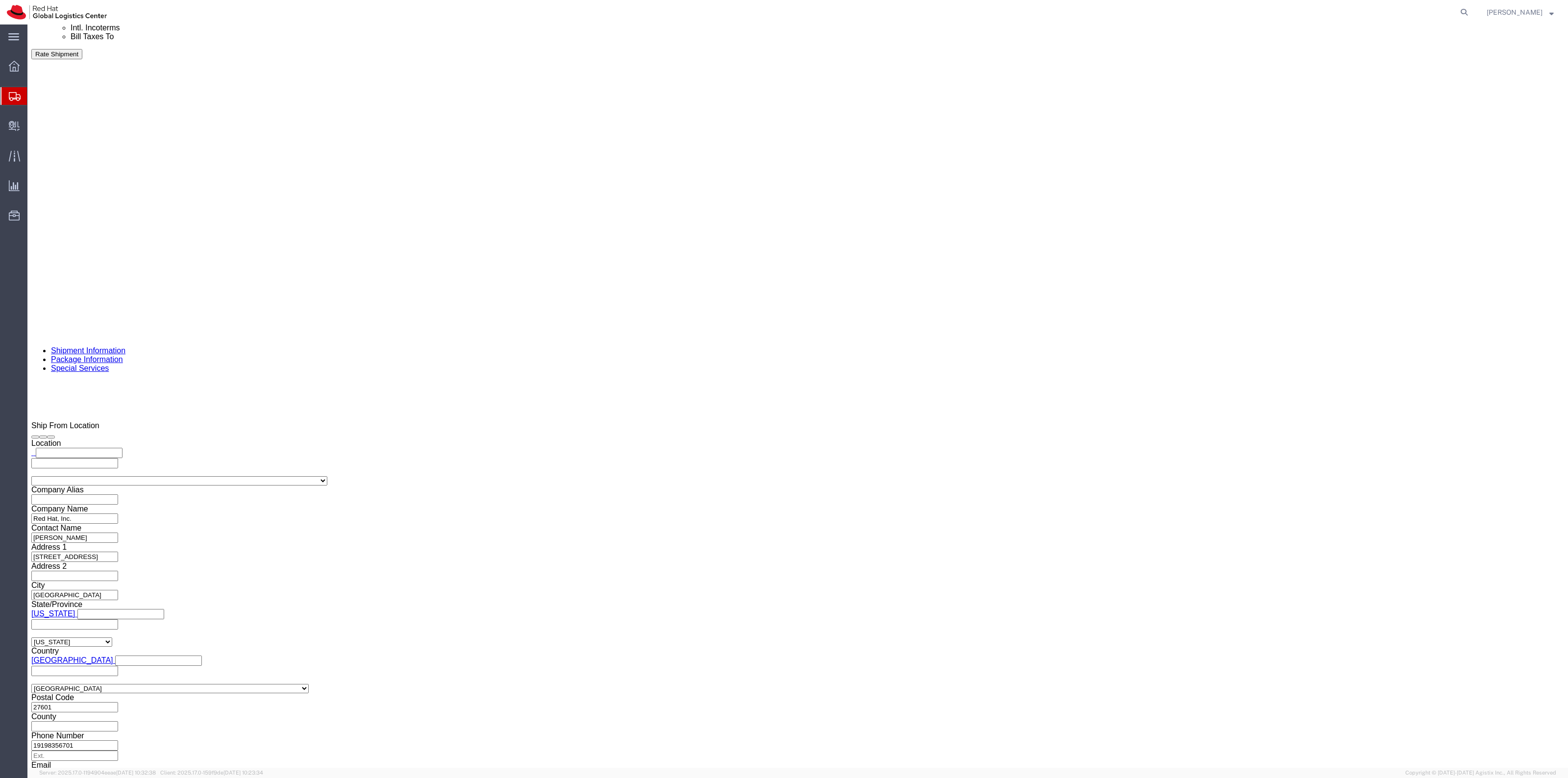
drag, startPoint x: 968, startPoint y: 508, endPoint x: 972, endPoint y: 518, distance: 10.8
click select "Select Case(s) Crate(s) Envelope Large Box Medium Box PAK Skid(s) Small Box Sma…"
select select "YRPK"
click select "Select Case(s) Crate(s) Envelope Large Box Medium Box PAK Skid(s) Small Box Sma…"
drag, startPoint x: 927, startPoint y: 564, endPoint x: 907, endPoint y: 562, distance: 20.1
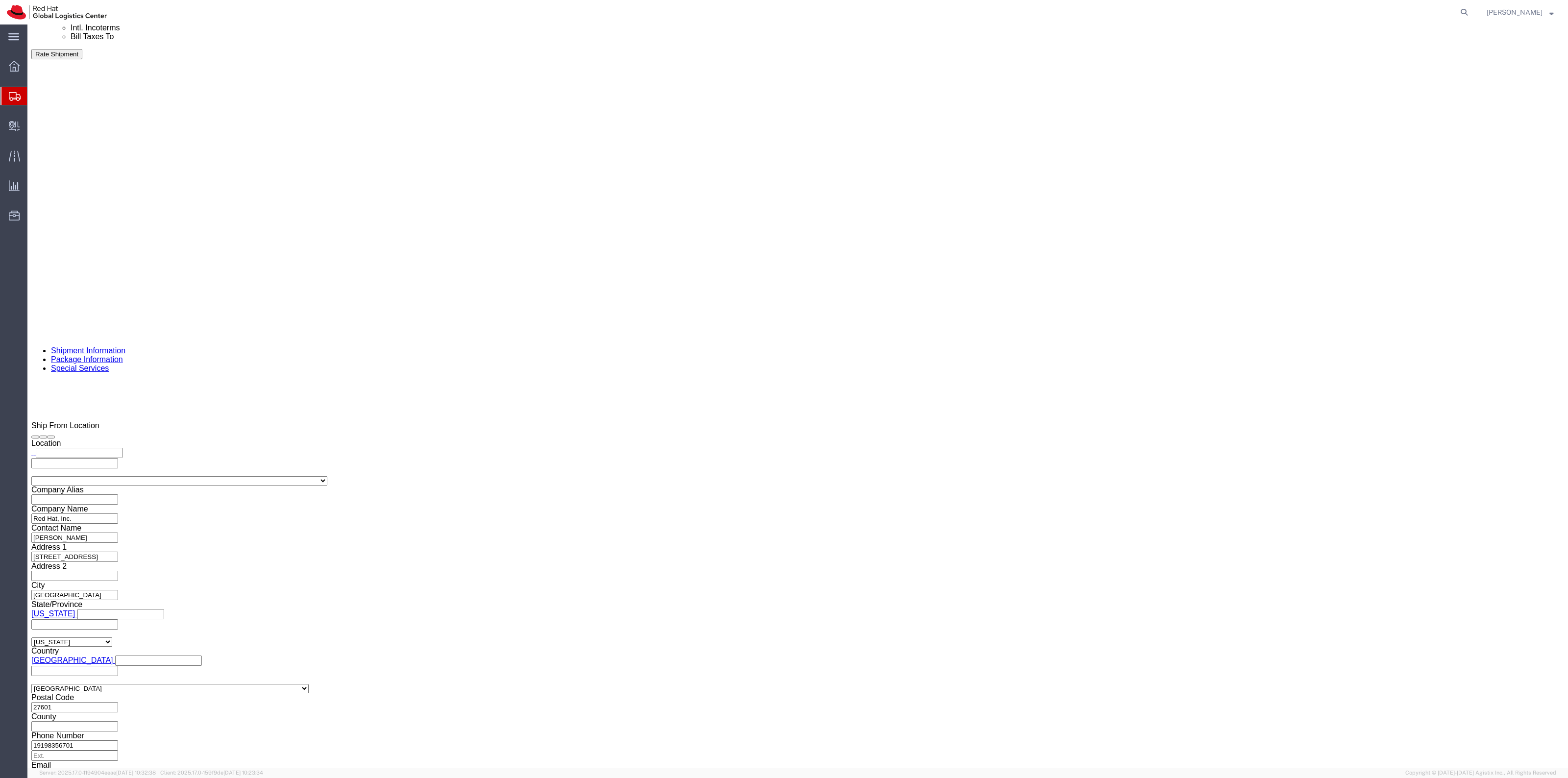
click input "0.00"
type input "33"
click input "text"
type input "18"
type input "16"
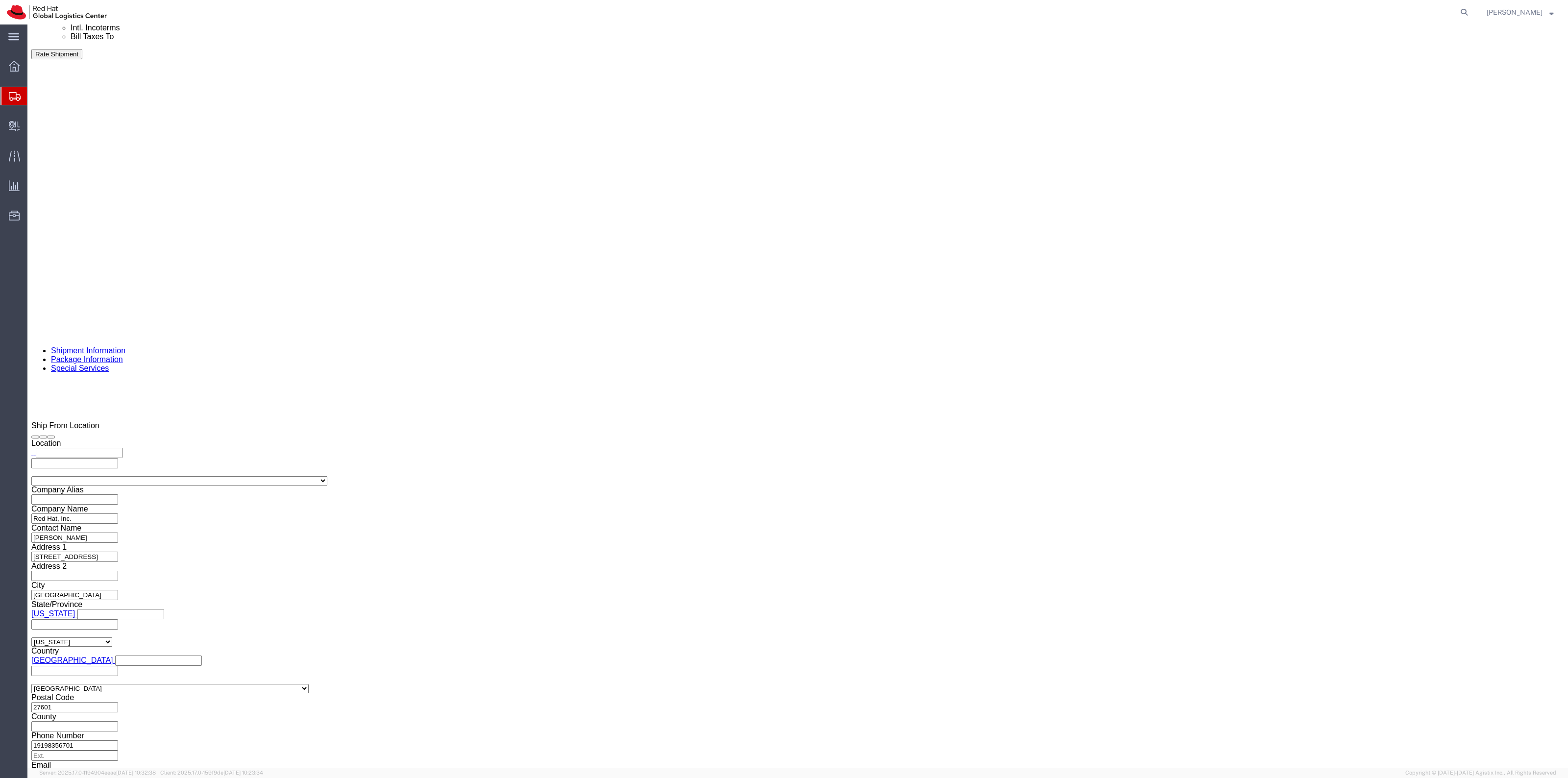
type input "12"
click link "Add Content"
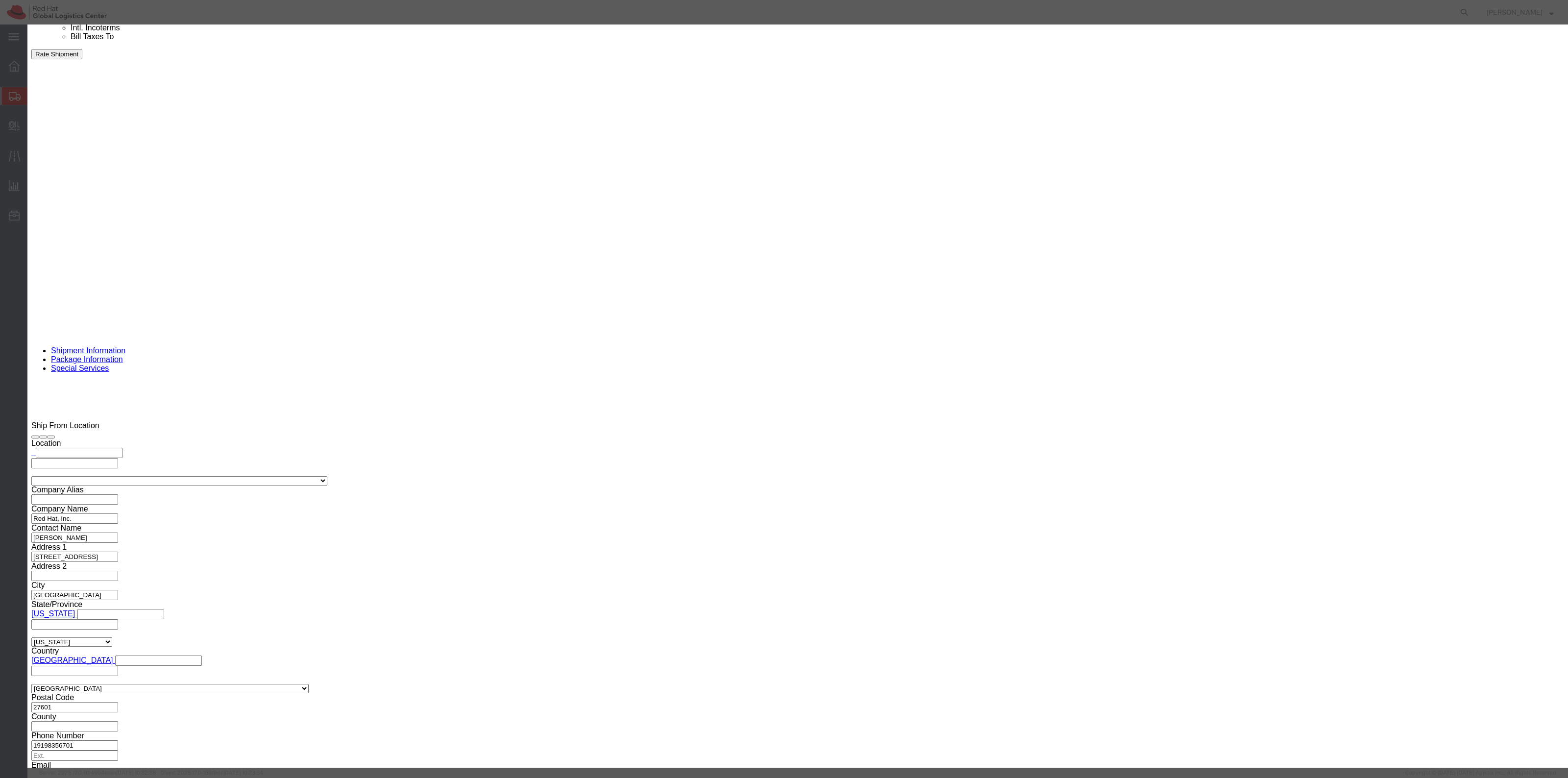
click div "Product Name Pieces 0 Select Bag Barrels 100Board Feet Bottle Box Blister Pack …"
click input "text"
type input "Swag"
drag, startPoint x: 621, startPoint y: 95, endPoint x: 554, endPoint y: 90, distance: 67.2
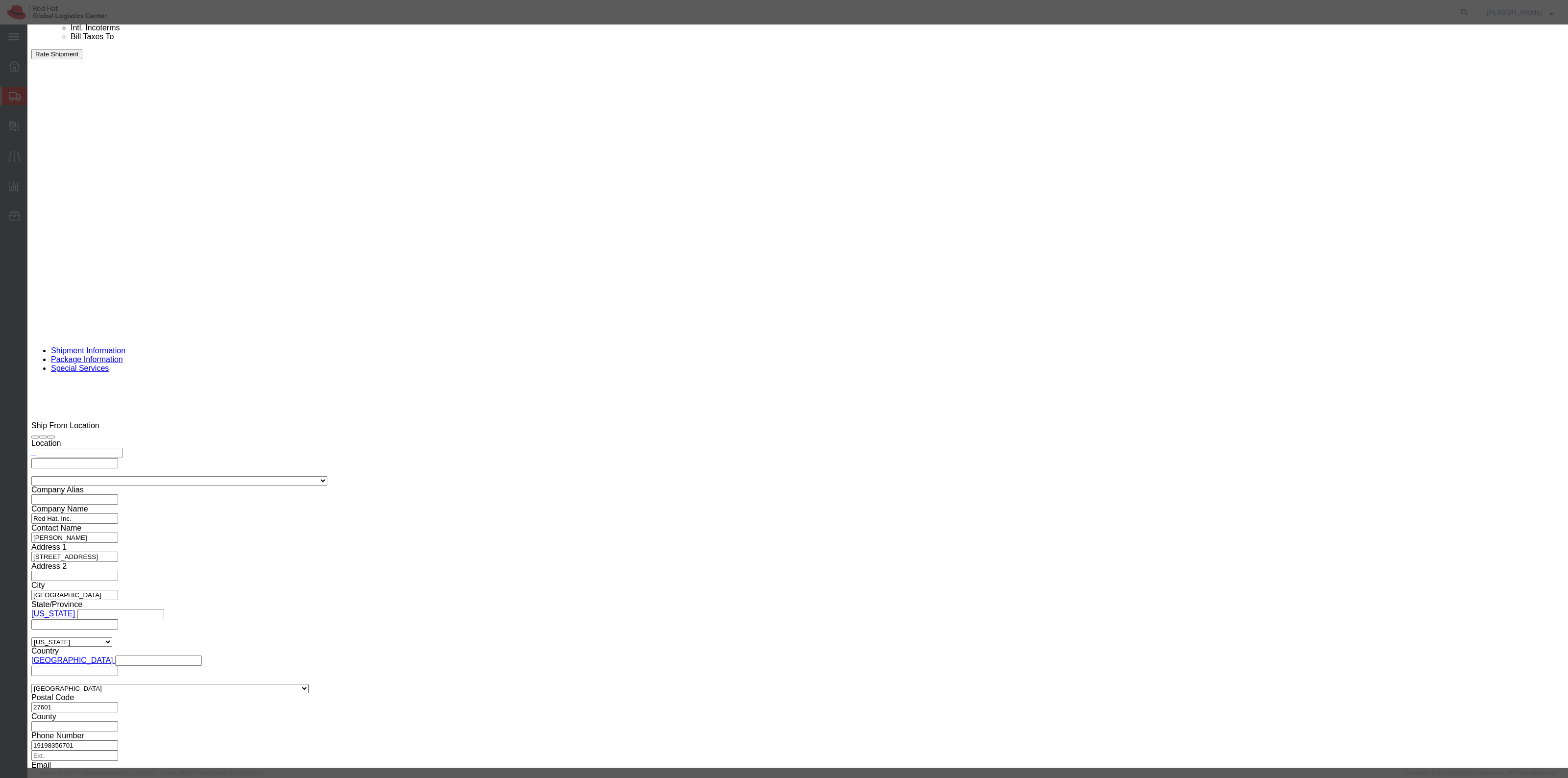
click div "Pieces 0 Select Bag Barrels 100Board Feet Bottle Box Blister Pack Carats Can Ca…"
type input "1"
drag, startPoint x: 600, startPoint y: 113, endPoint x: 610, endPoint y: 114, distance: 10.0
click input "text"
type input "1"
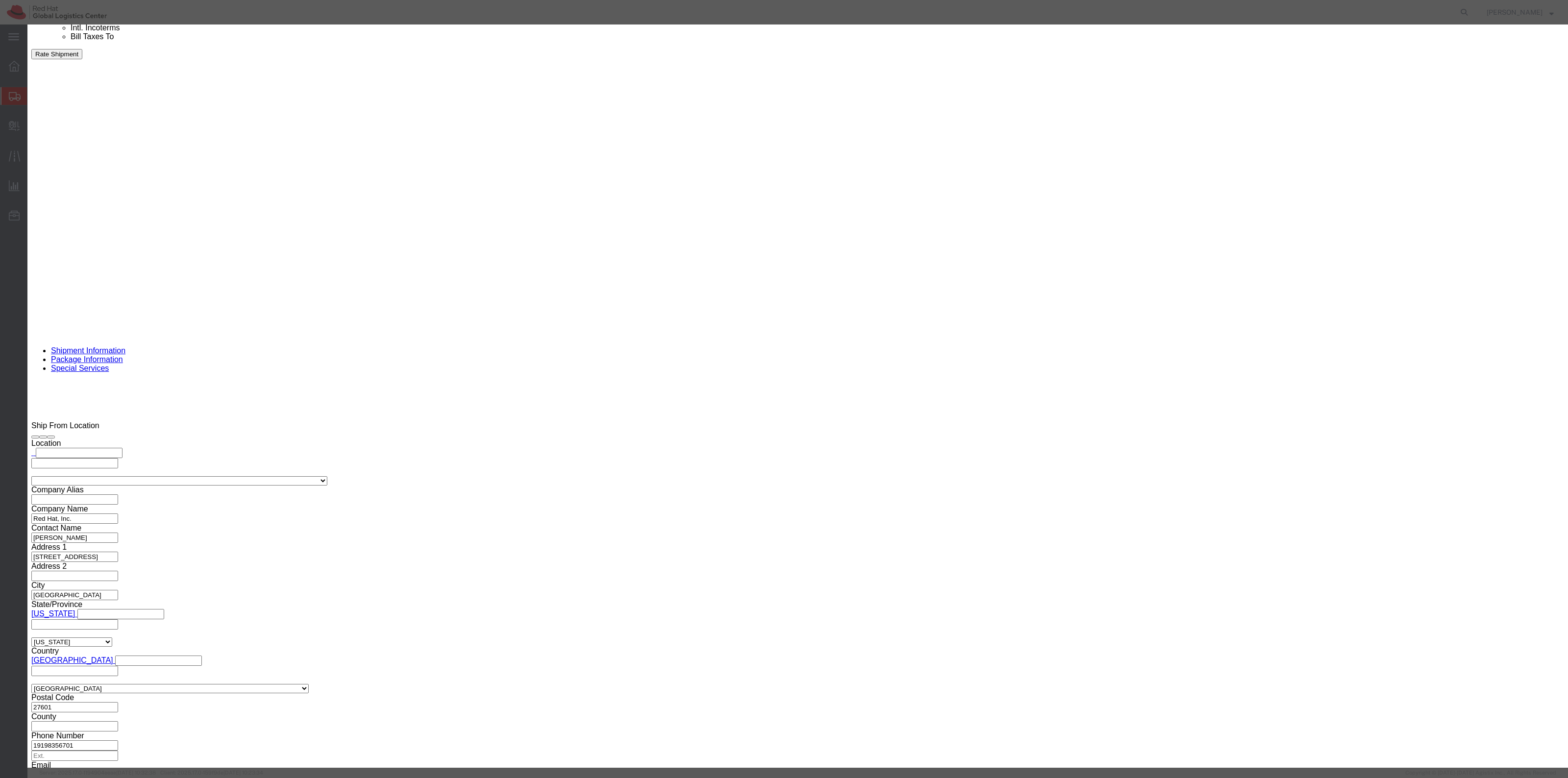
click button "Save & Close"
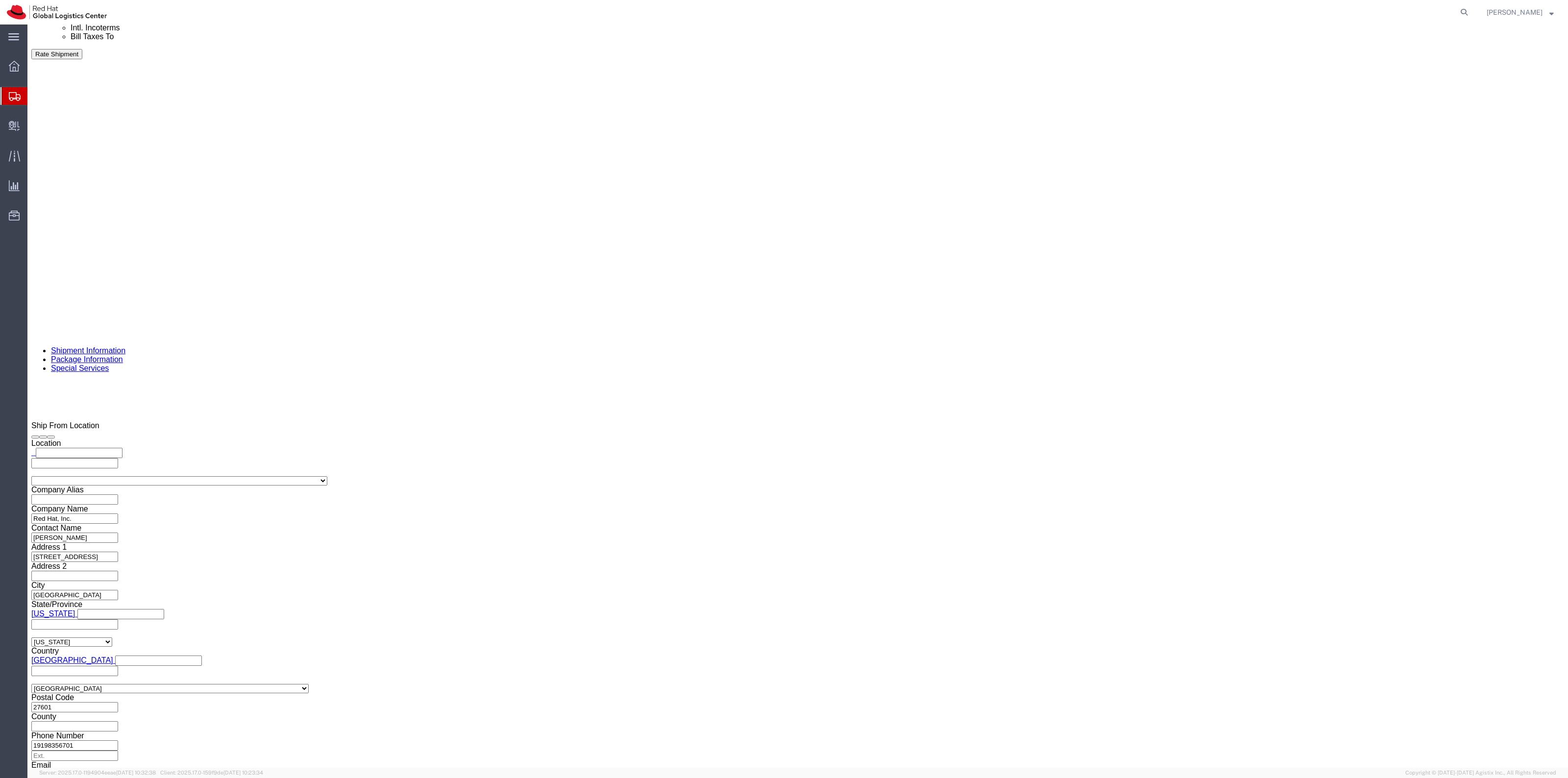
click link "Add Content"
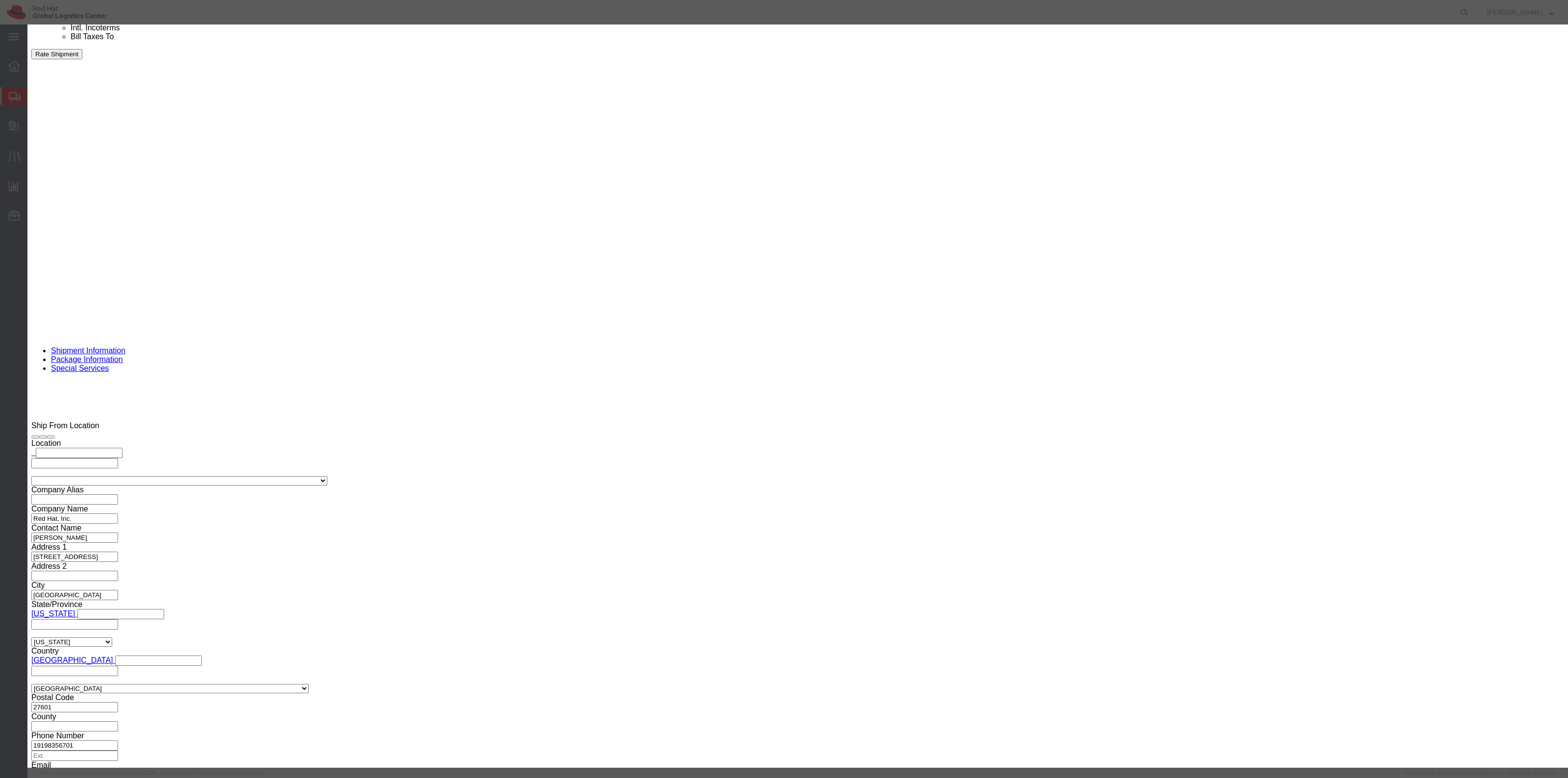
click input "text"
type input "Badge Print"
click input "text"
drag, startPoint x: 621, startPoint y: 89, endPoint x: 578, endPoint y: 92, distance: 43.1
click div "Pieces 540 Select Bag Barrels 100Board Feet Bottle Box Blister Pack Carats Can …"
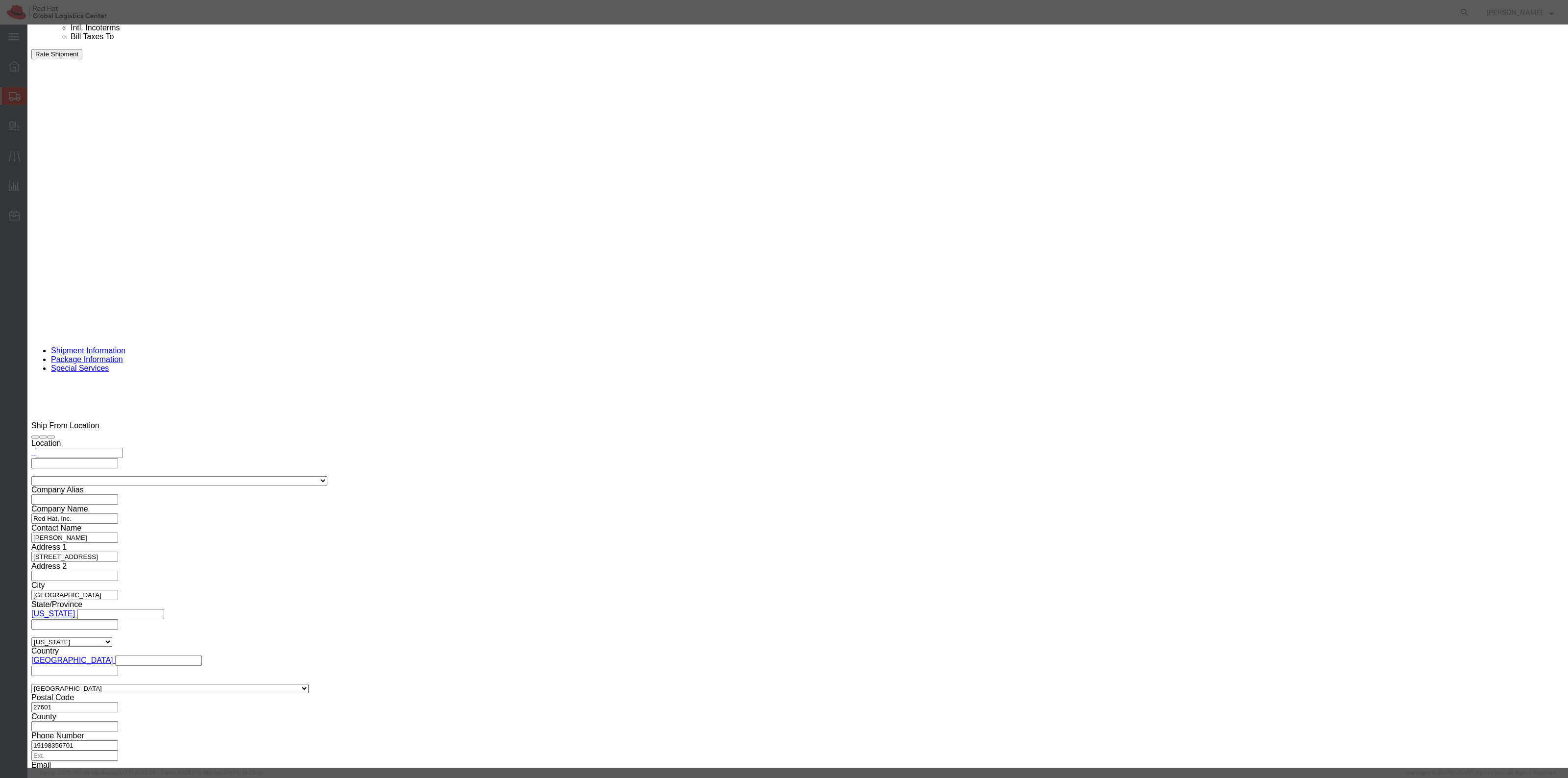
type input "550"
click input "text"
type input "1"
click button "Save & Close"
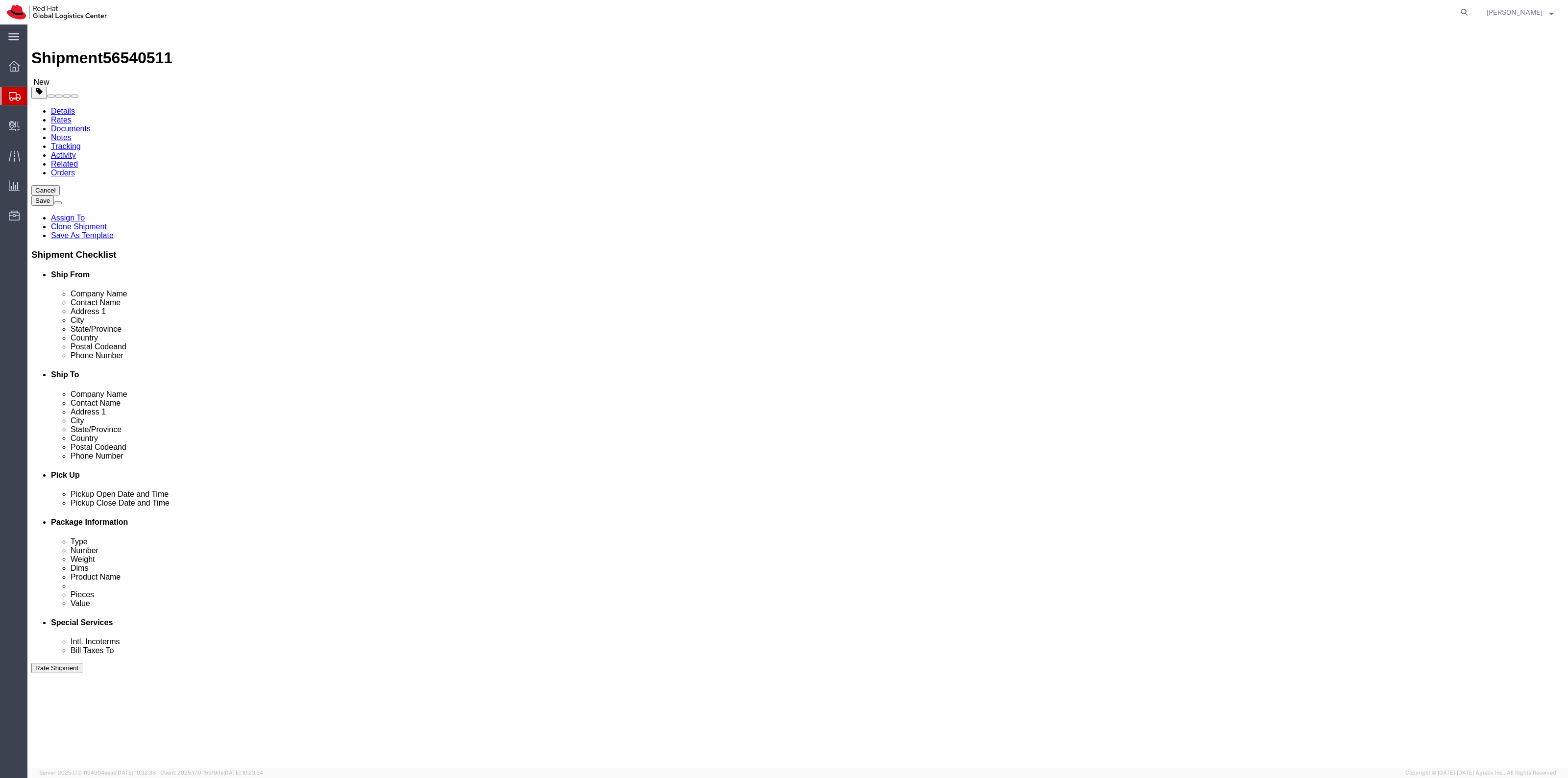
scroll to position [0, 0]
drag, startPoint x: 936, startPoint y: 227, endPoint x: 901, endPoint y: 225, distance: 35.1
click div "0.00 Select kgs lbs"
type input "54"
drag, startPoint x: 924, startPoint y: 462, endPoint x: 909, endPoint y: 461, distance: 15.0
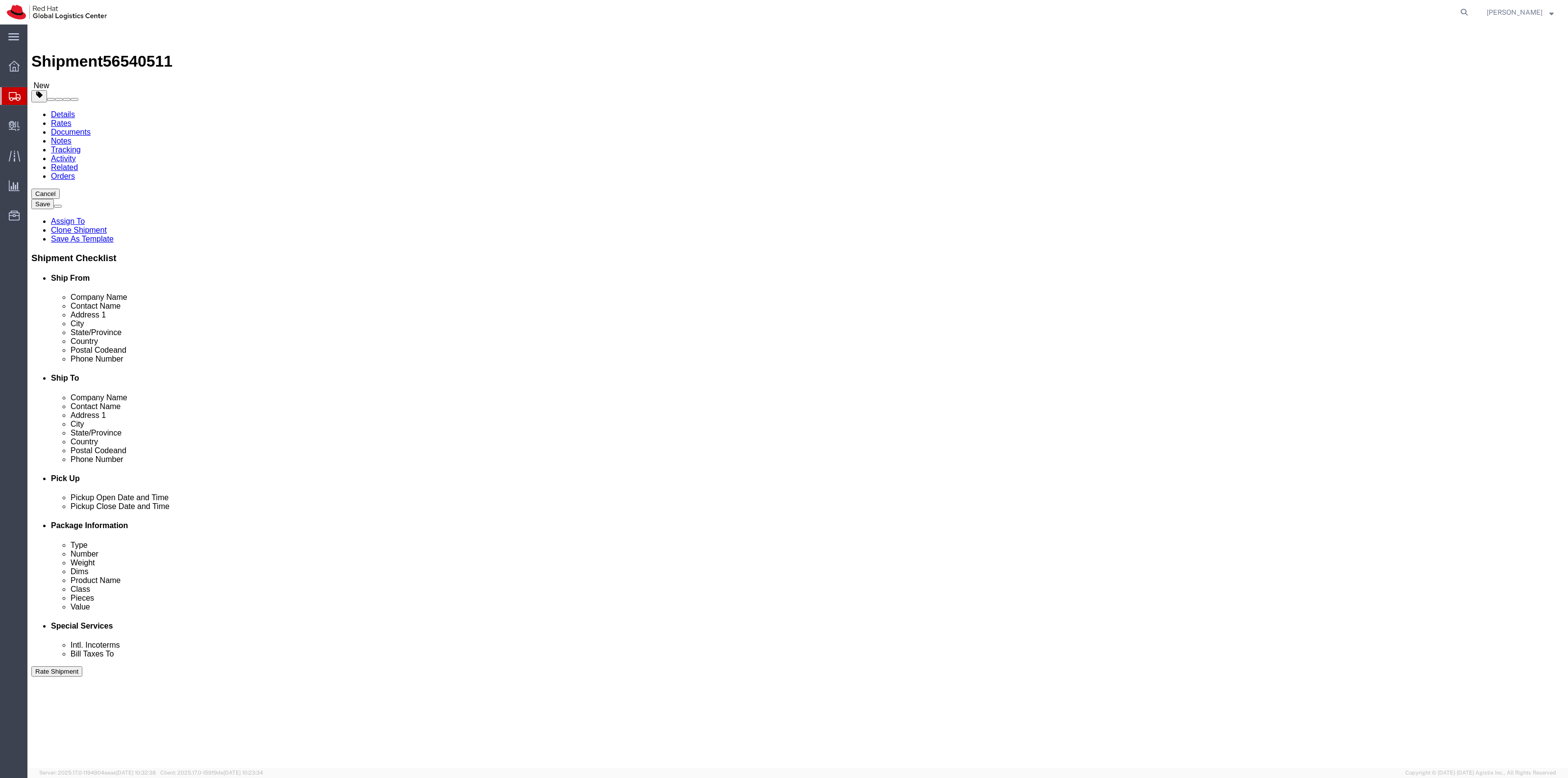
click input "0.00"
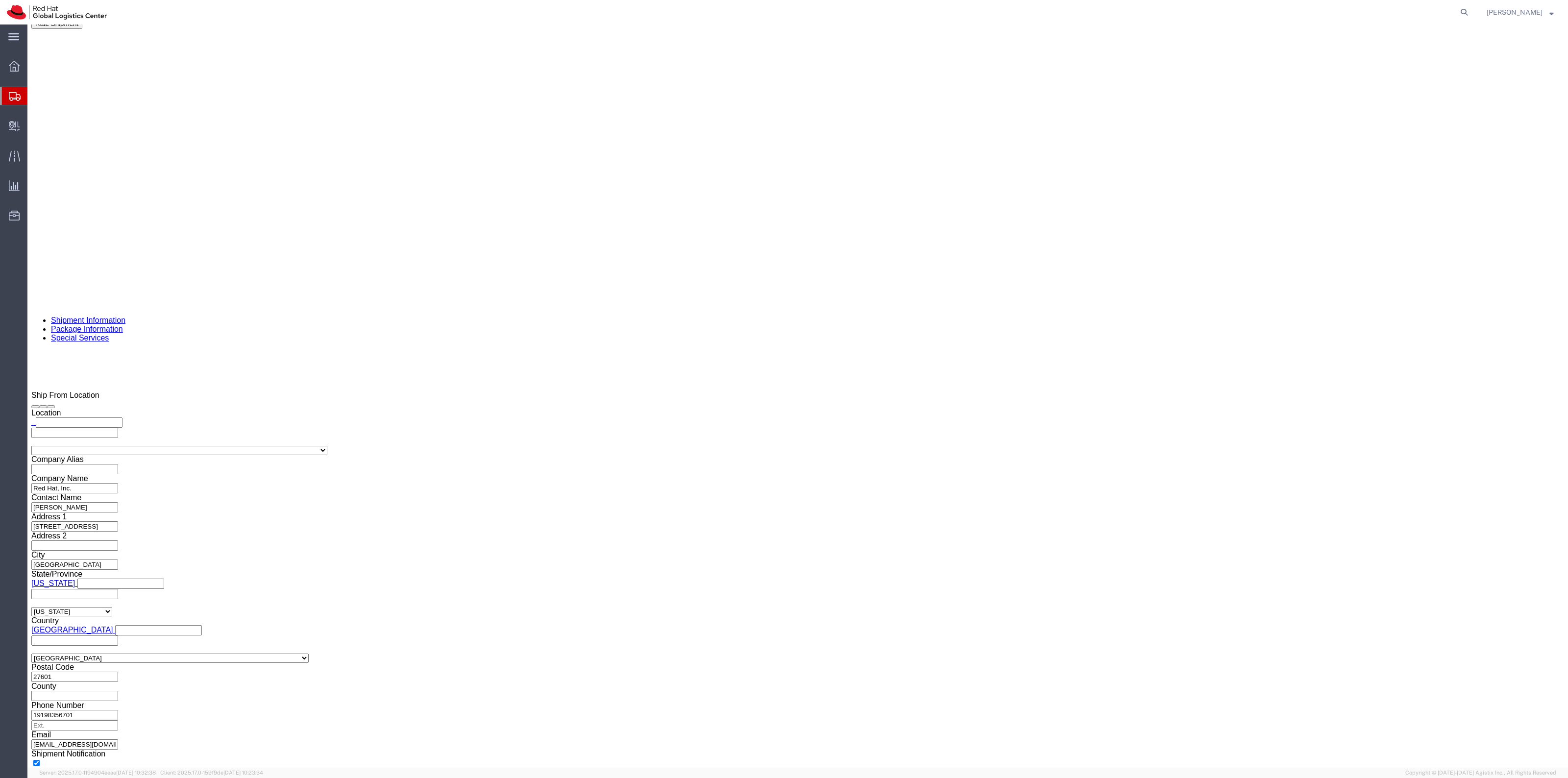
scroll to position [745, 0]
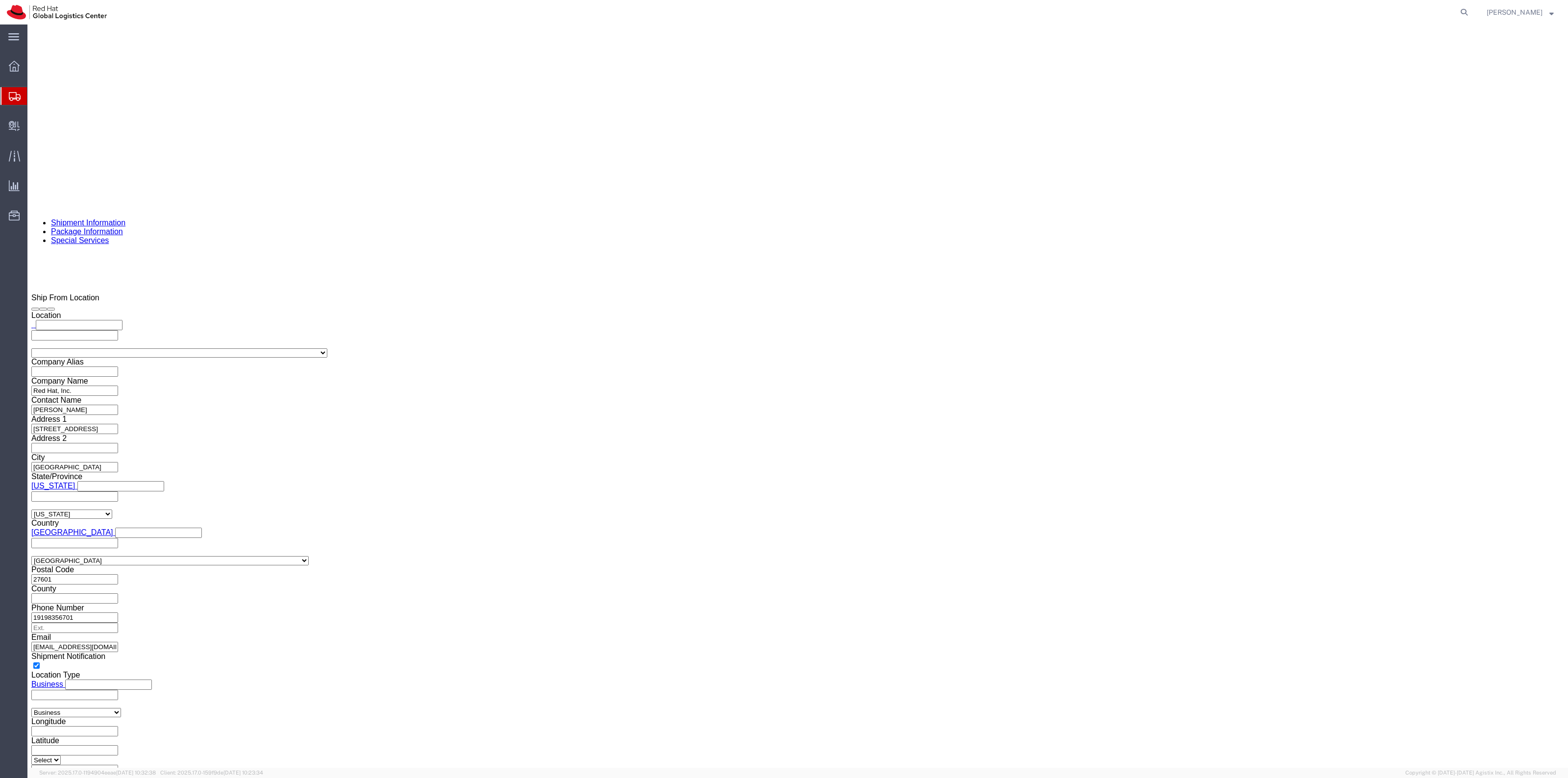
click link "Add Package"
select select
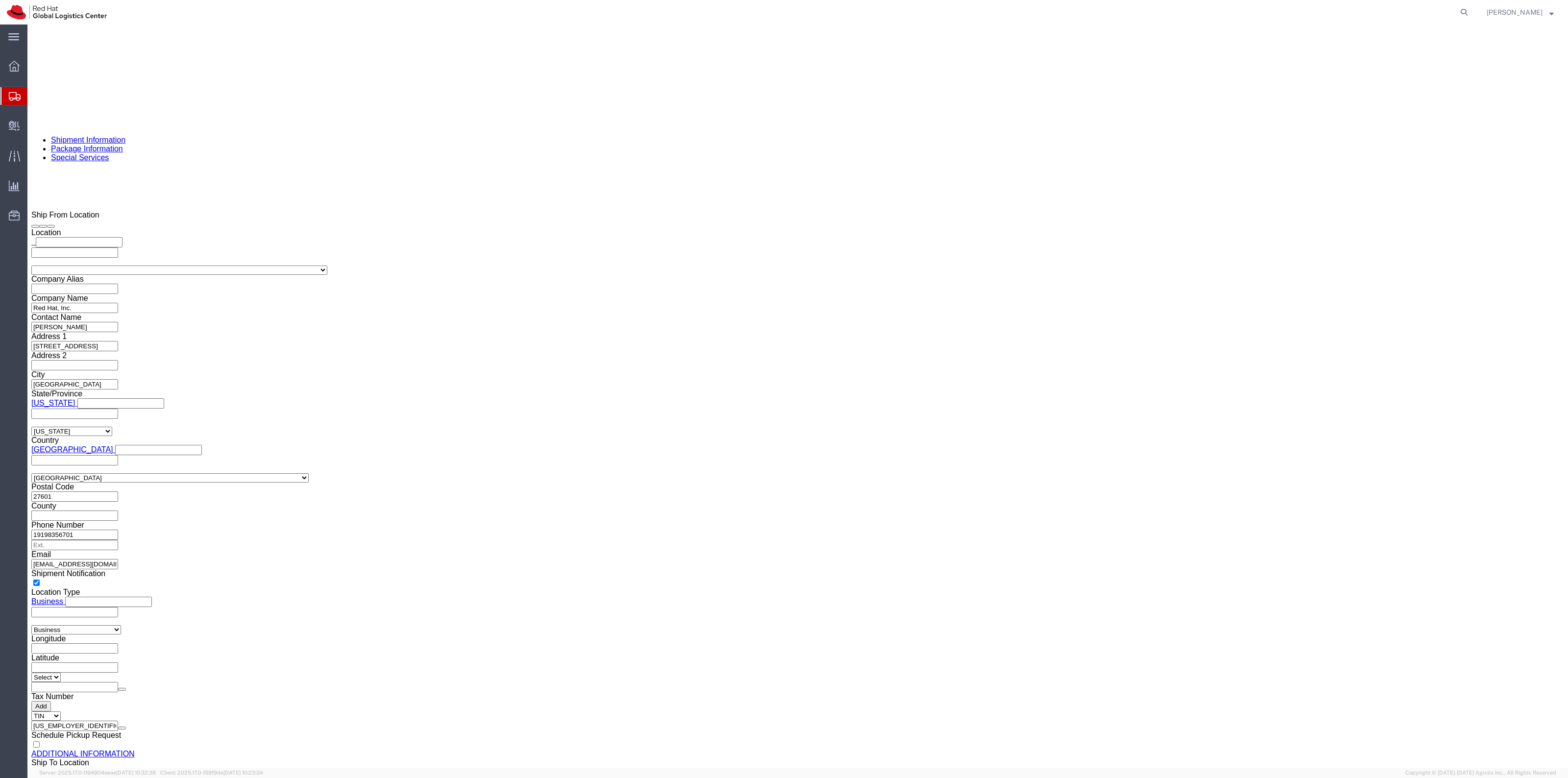
click input "text"
type input "14"
type input "15"
type input "24"
type input "25"
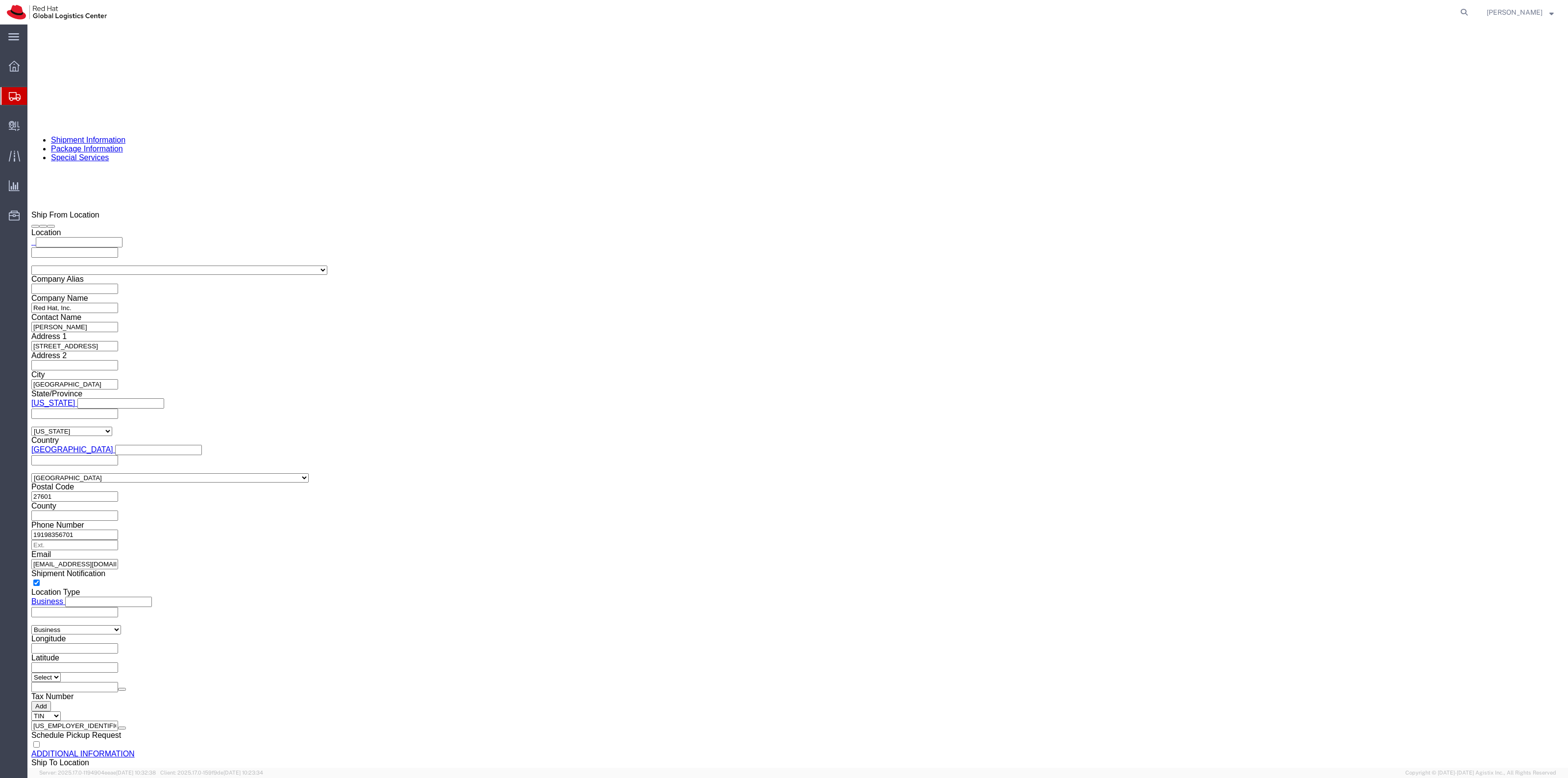
drag, startPoint x: 933, startPoint y: 540, endPoint x: 933, endPoint y: 546, distance: 6.0
click select "Select Case(s) Crate(s) Envelope Large Box Medium Box PAK Skid(s) Small Box Sma…"
select select "YRPK"
click select "Select Case(s) Crate(s) Envelope Large Box Medium Box PAK Skid(s) Small Box Sma…"
drag, startPoint x: 875, startPoint y: 632, endPoint x: 819, endPoint y: 300, distance: 336.7
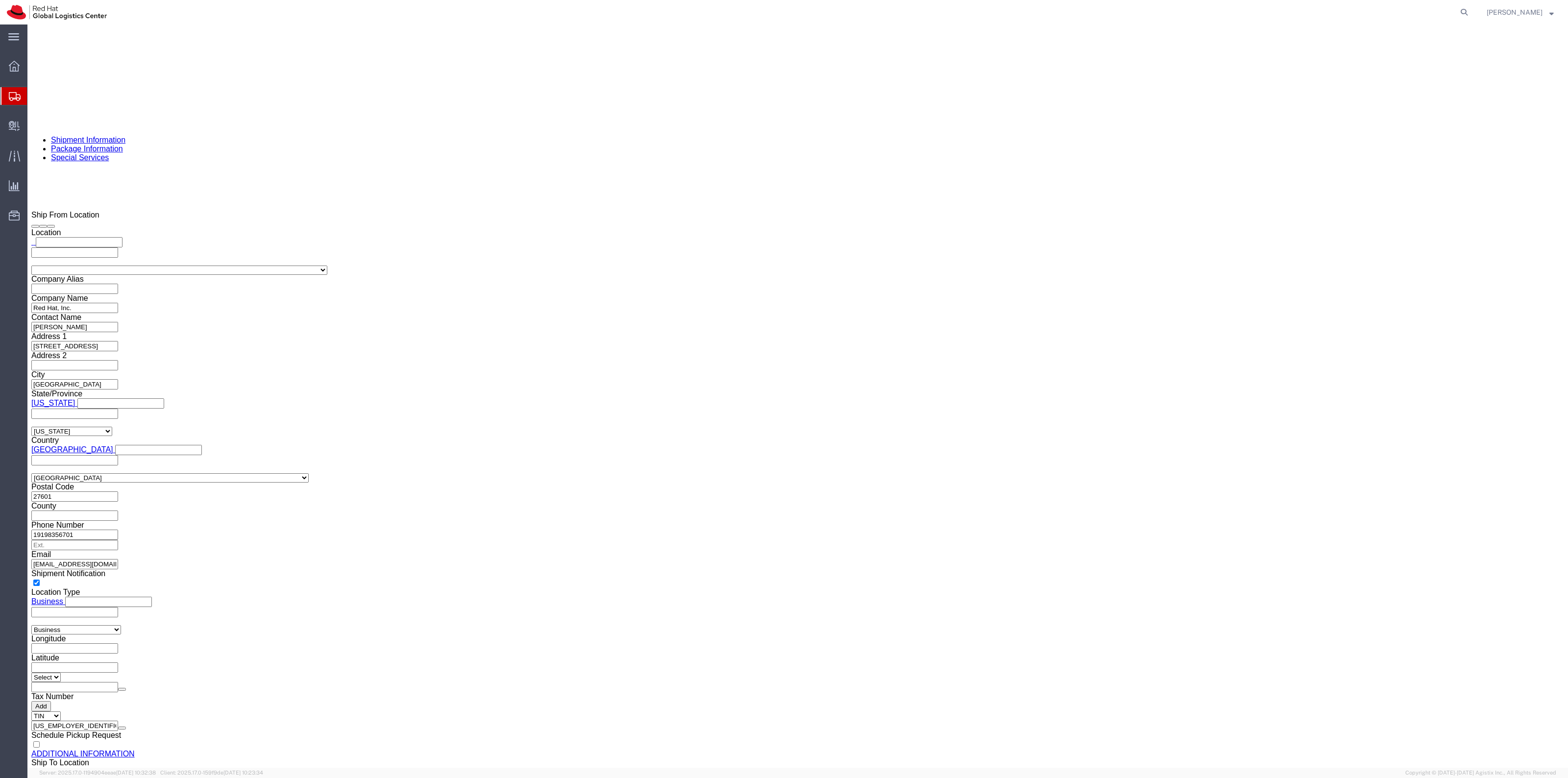
click link "Add Content"
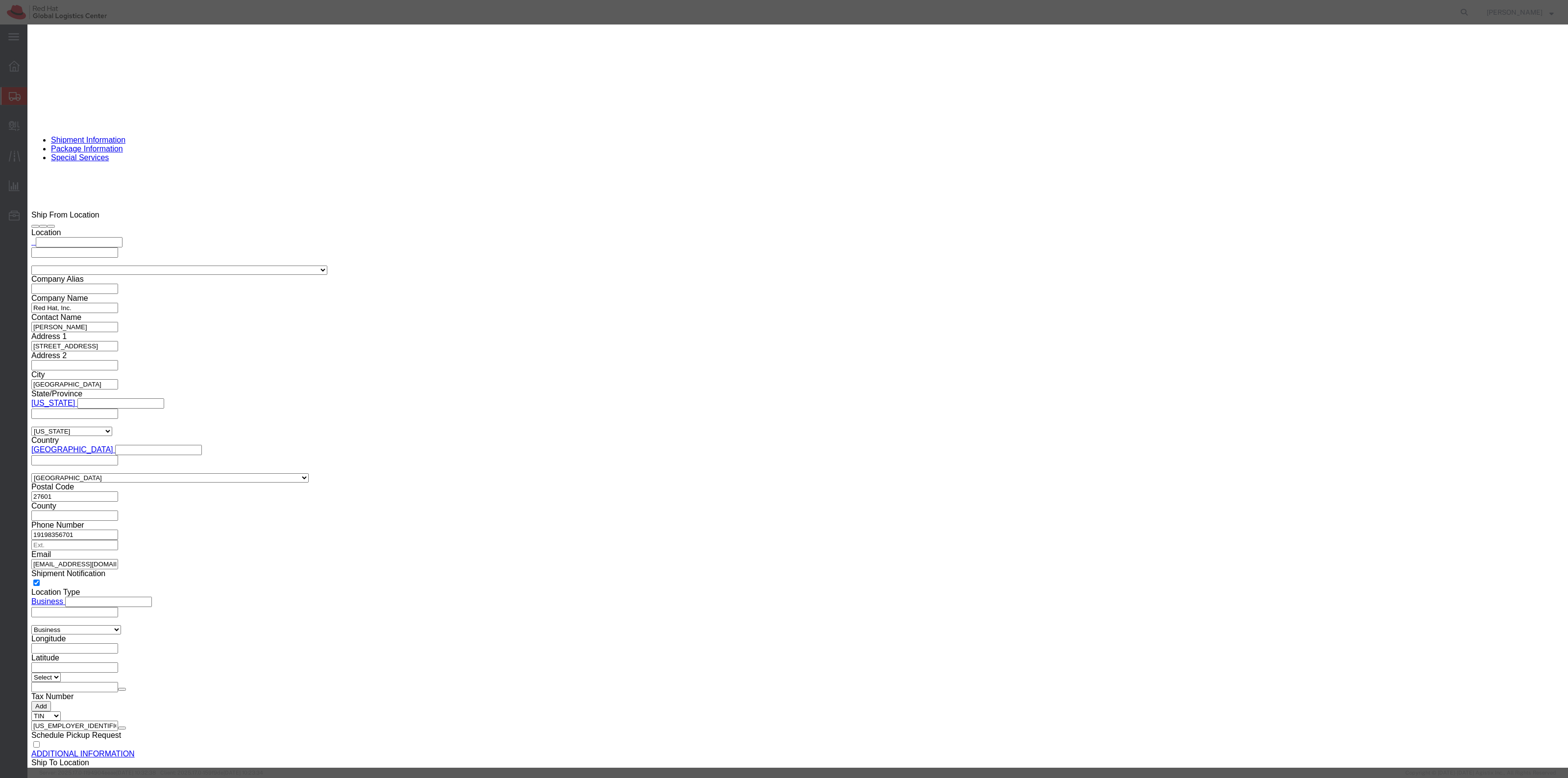
drag, startPoint x: 630, startPoint y: 81, endPoint x: 633, endPoint y: 71, distance: 10.4
click input "text"
type input "Totes"
type input "1"
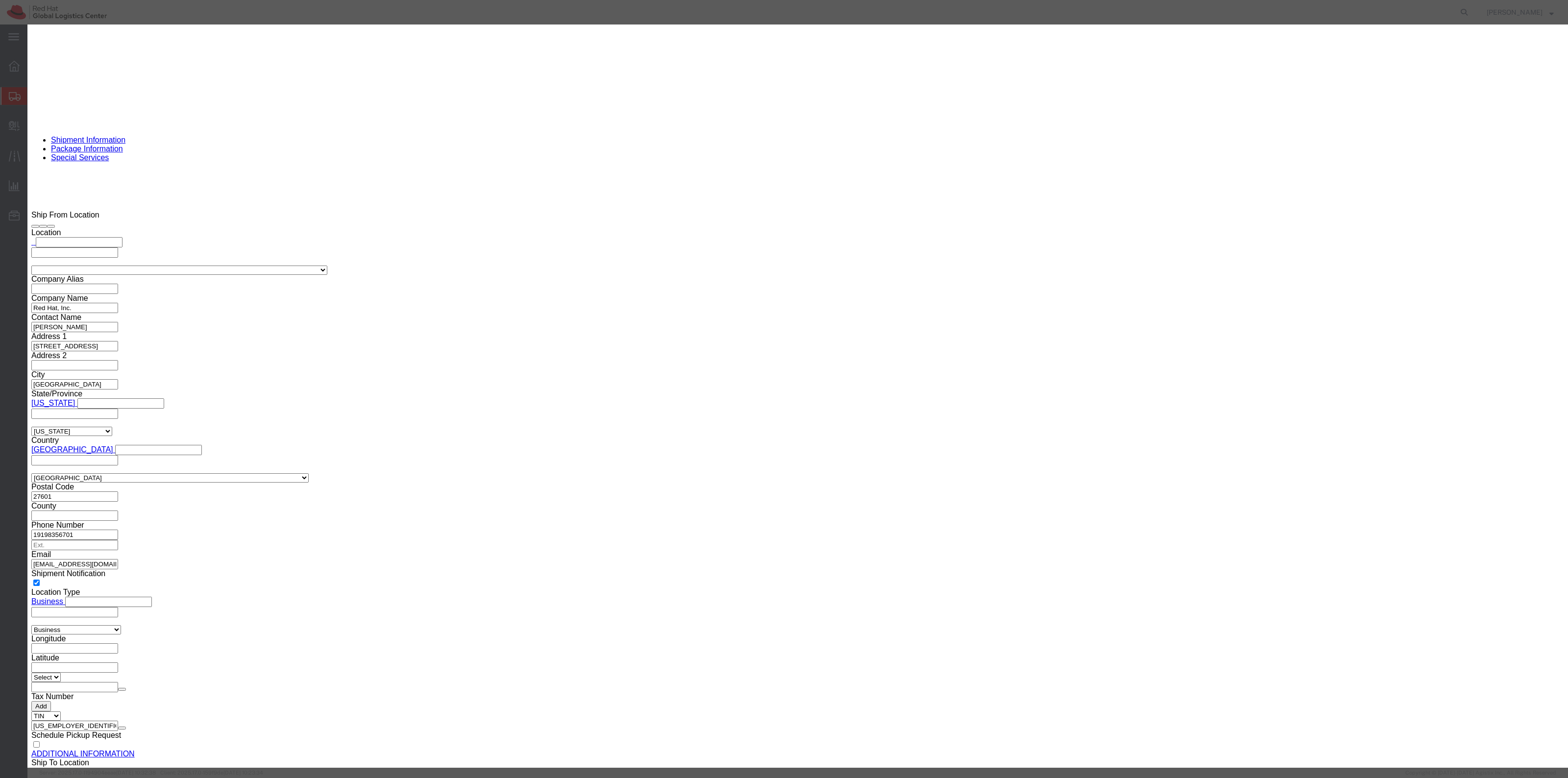
click button "Save & Close"
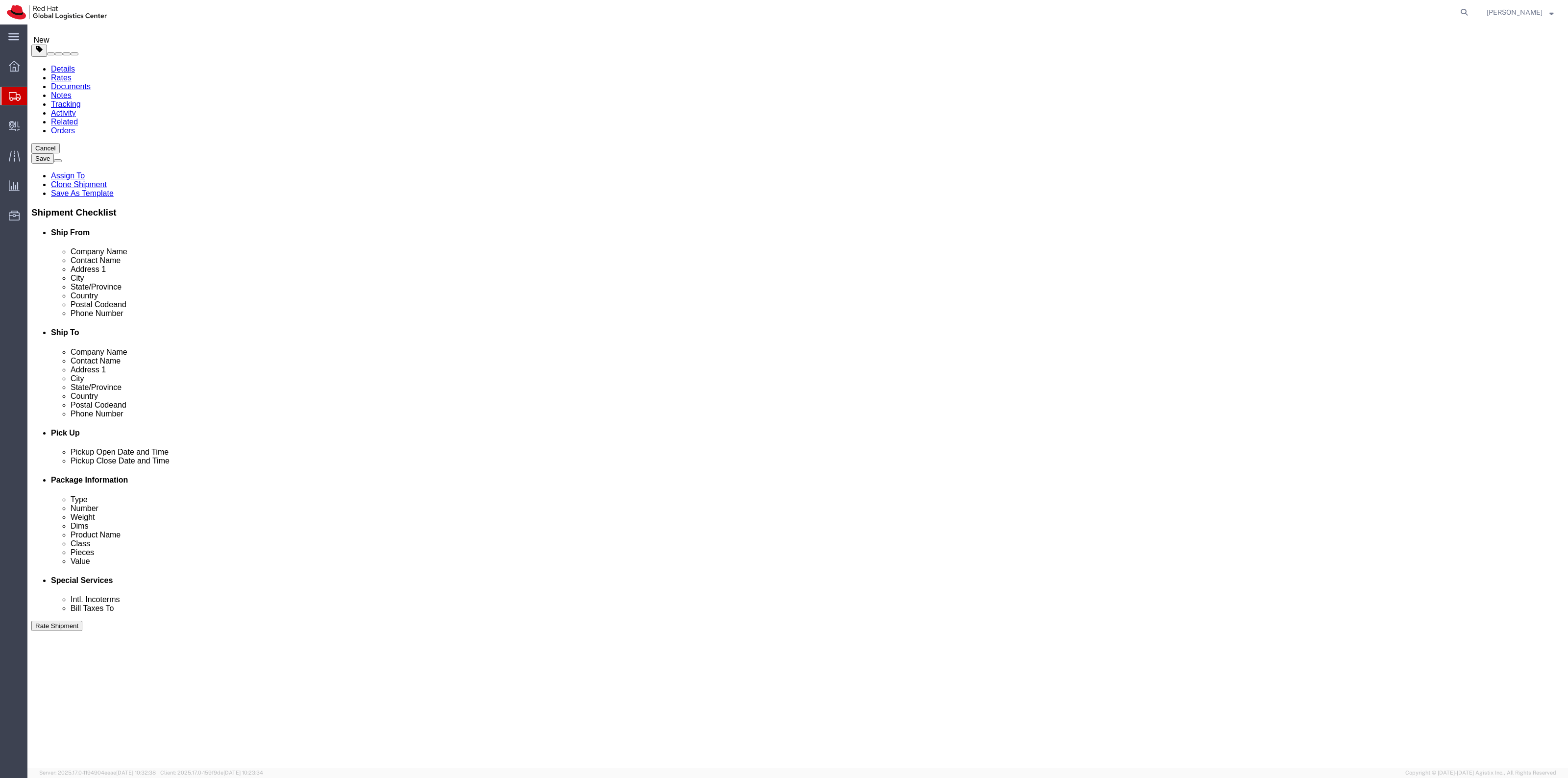
scroll to position [0, 0]
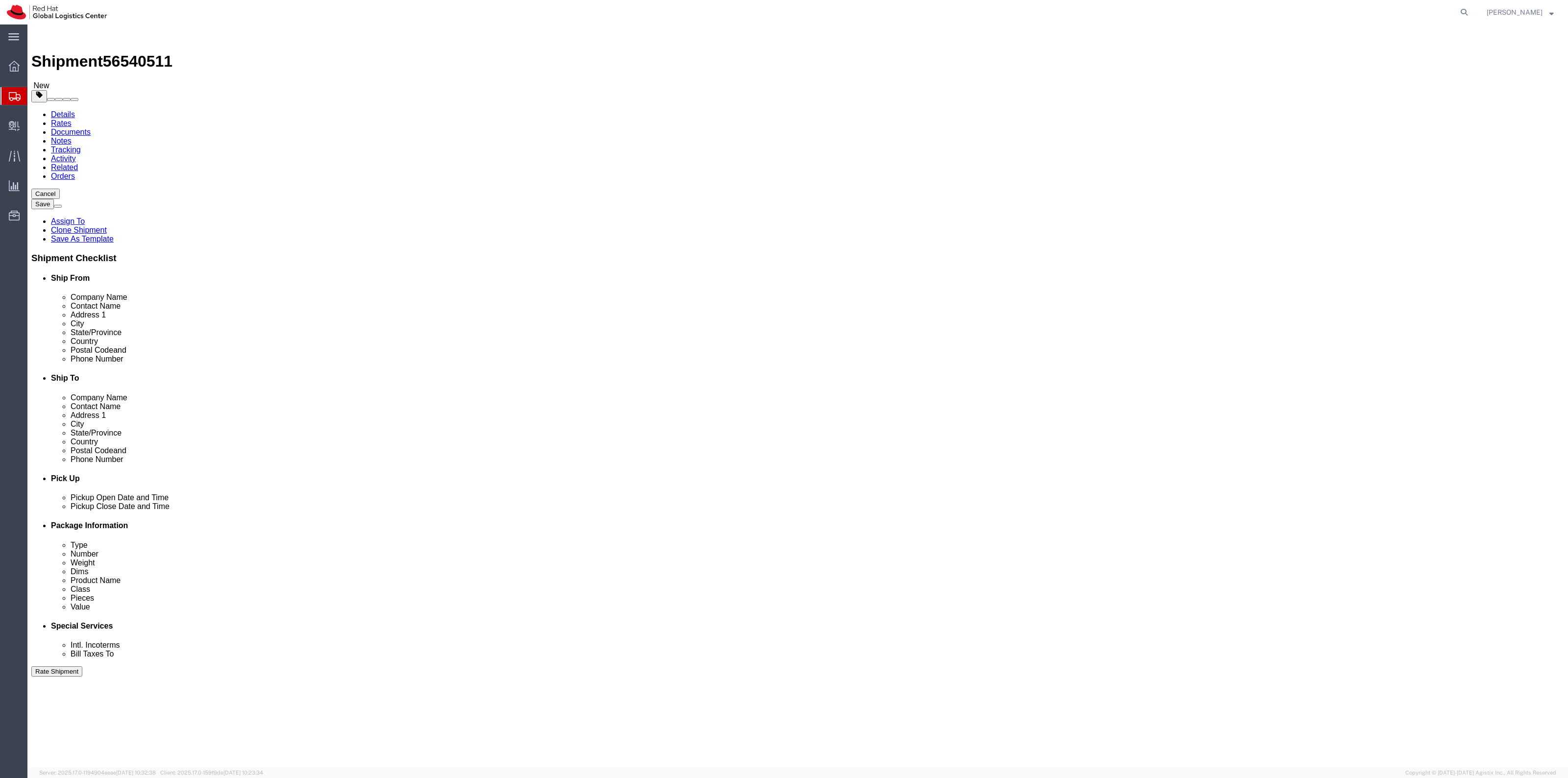
drag, startPoint x: 928, startPoint y: 467, endPoint x: 877, endPoint y: 462, distance: 51.2
click div "Weight Total weight of packages in pounds or kilograms 0.00 Select kgs lbs Ship…"
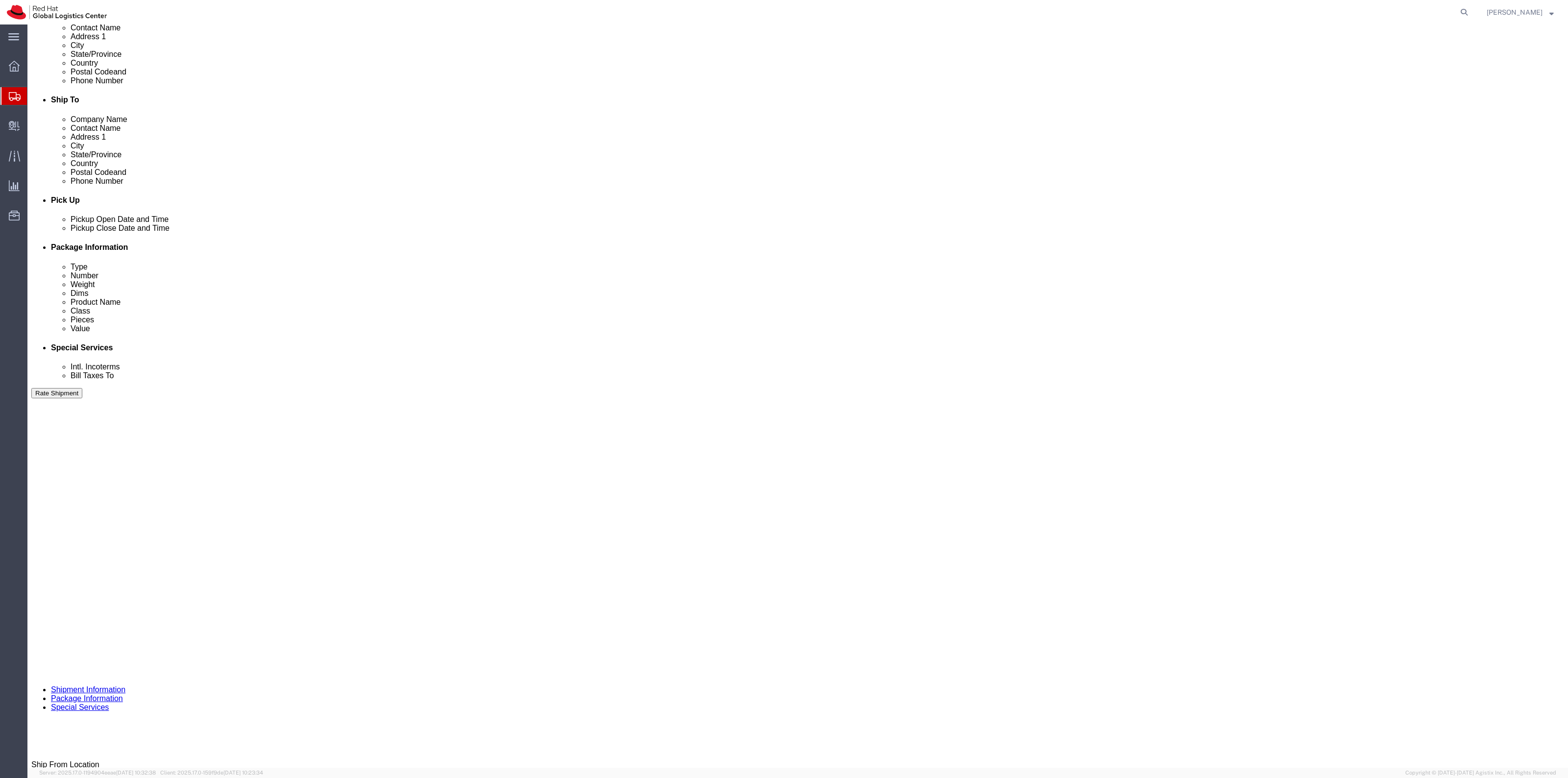
scroll to position [429, 0]
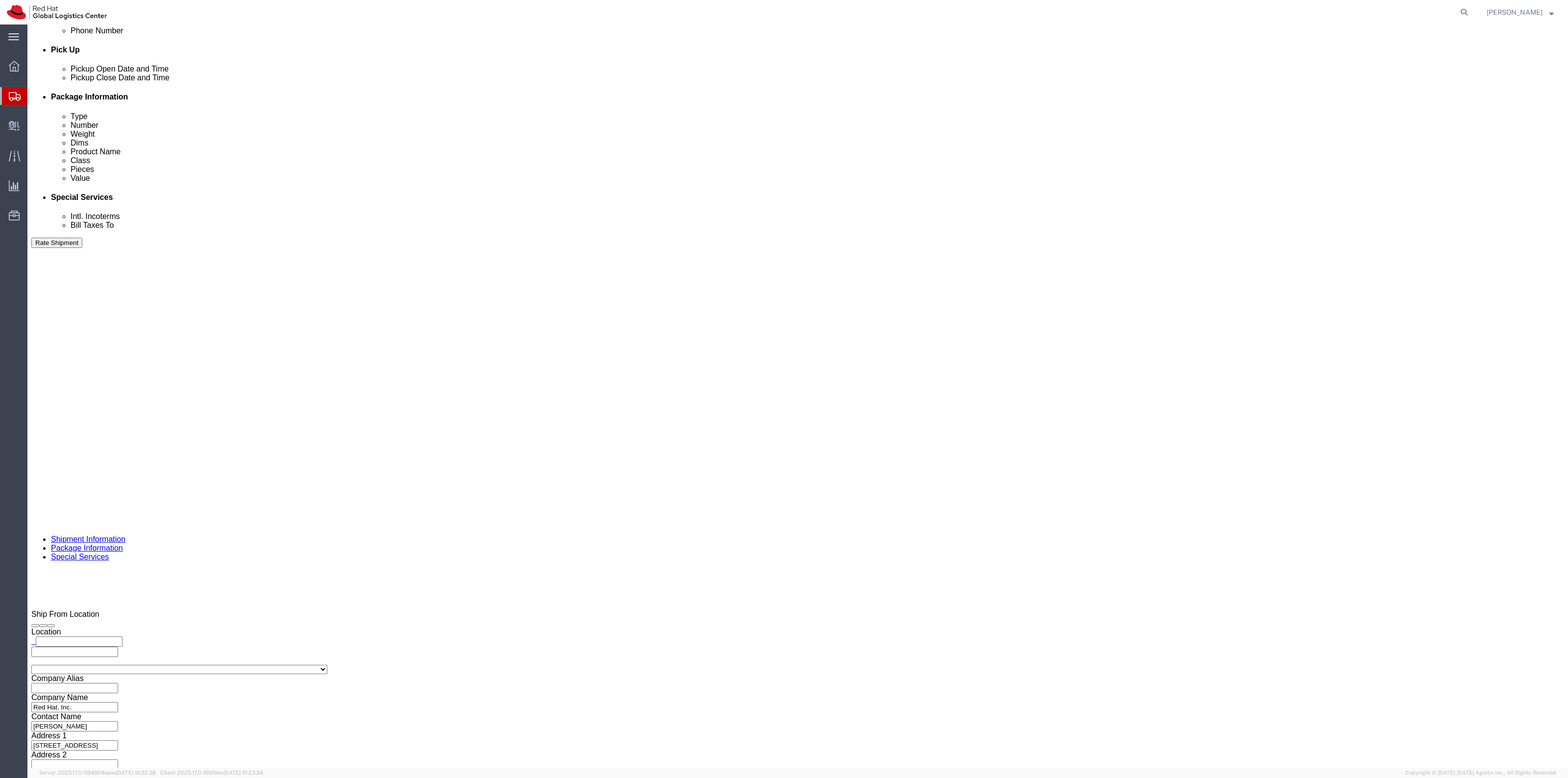
type input "57"
drag, startPoint x: 923, startPoint y: 279, endPoint x: 889, endPoint y: 272, distance: 34.7
click div "Weight 0.00 Select kgs lbs Ship. t°"
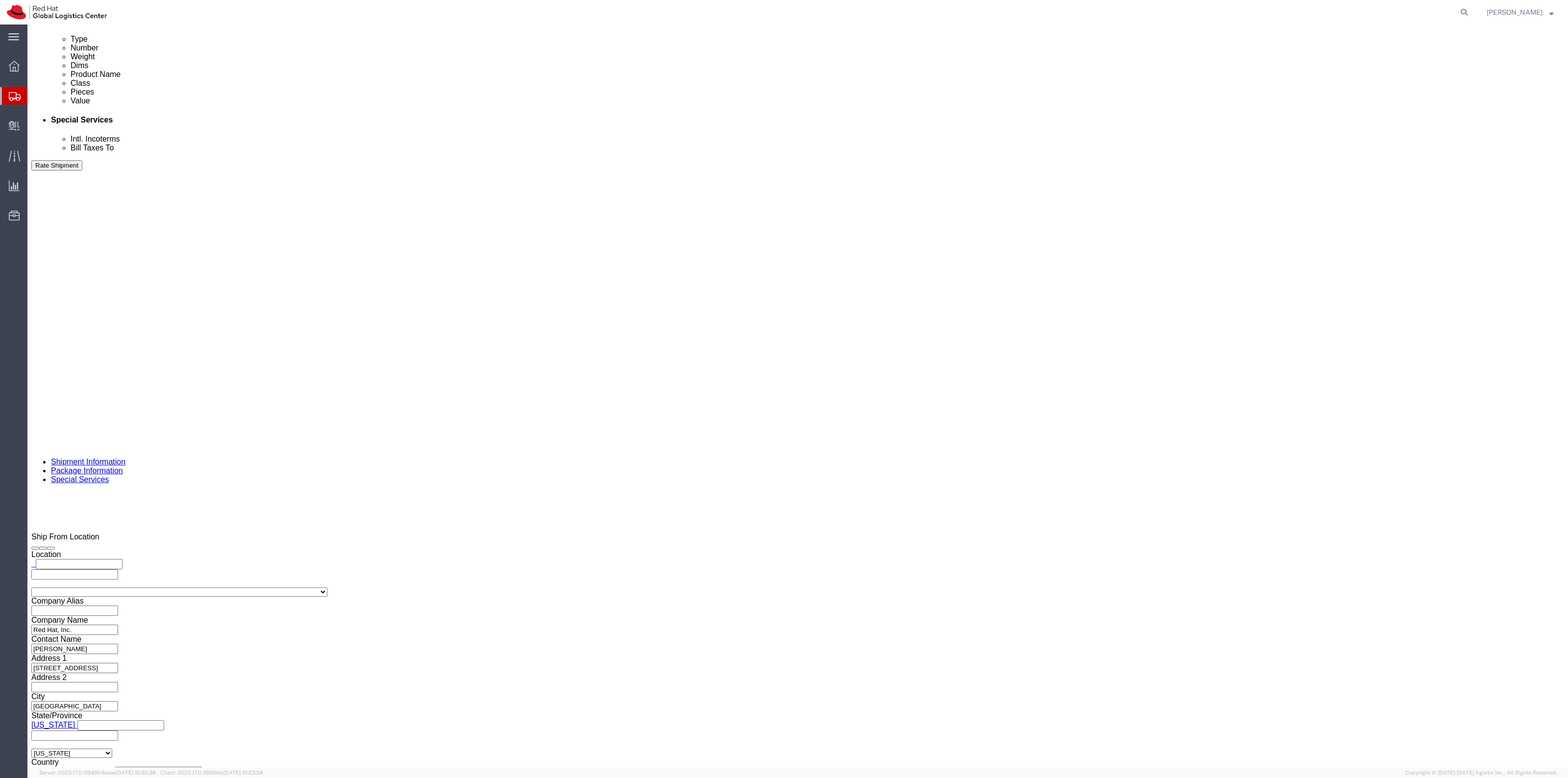
scroll to position [389, 0]
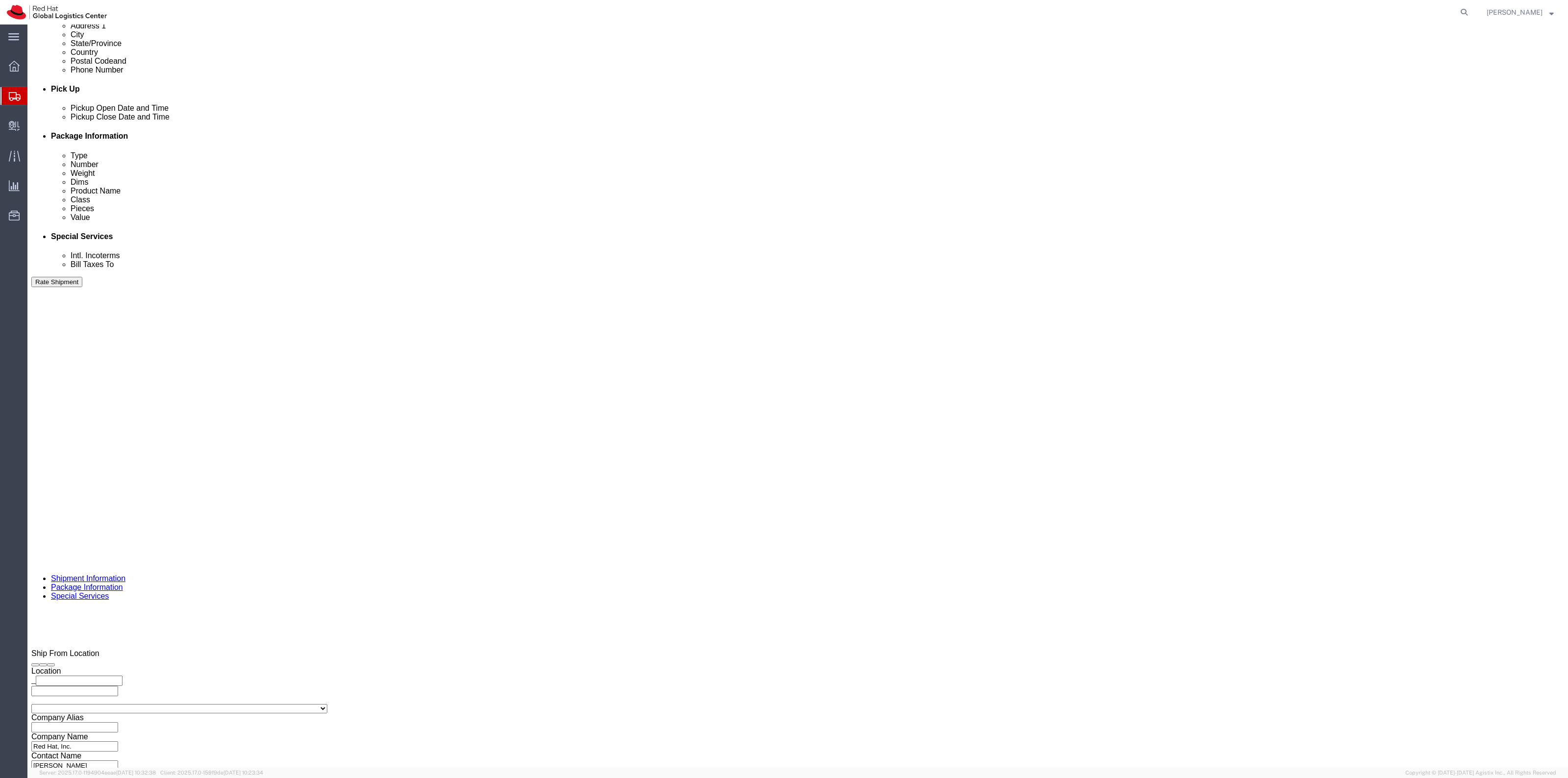
type input "37"
drag, startPoint x: 919, startPoint y: 326, endPoint x: 906, endPoint y: 325, distance: 13.0
click div "Package Type Select Case(s) Crate(s) Envelope Large Box Medium Box PAK Skid(s) …"
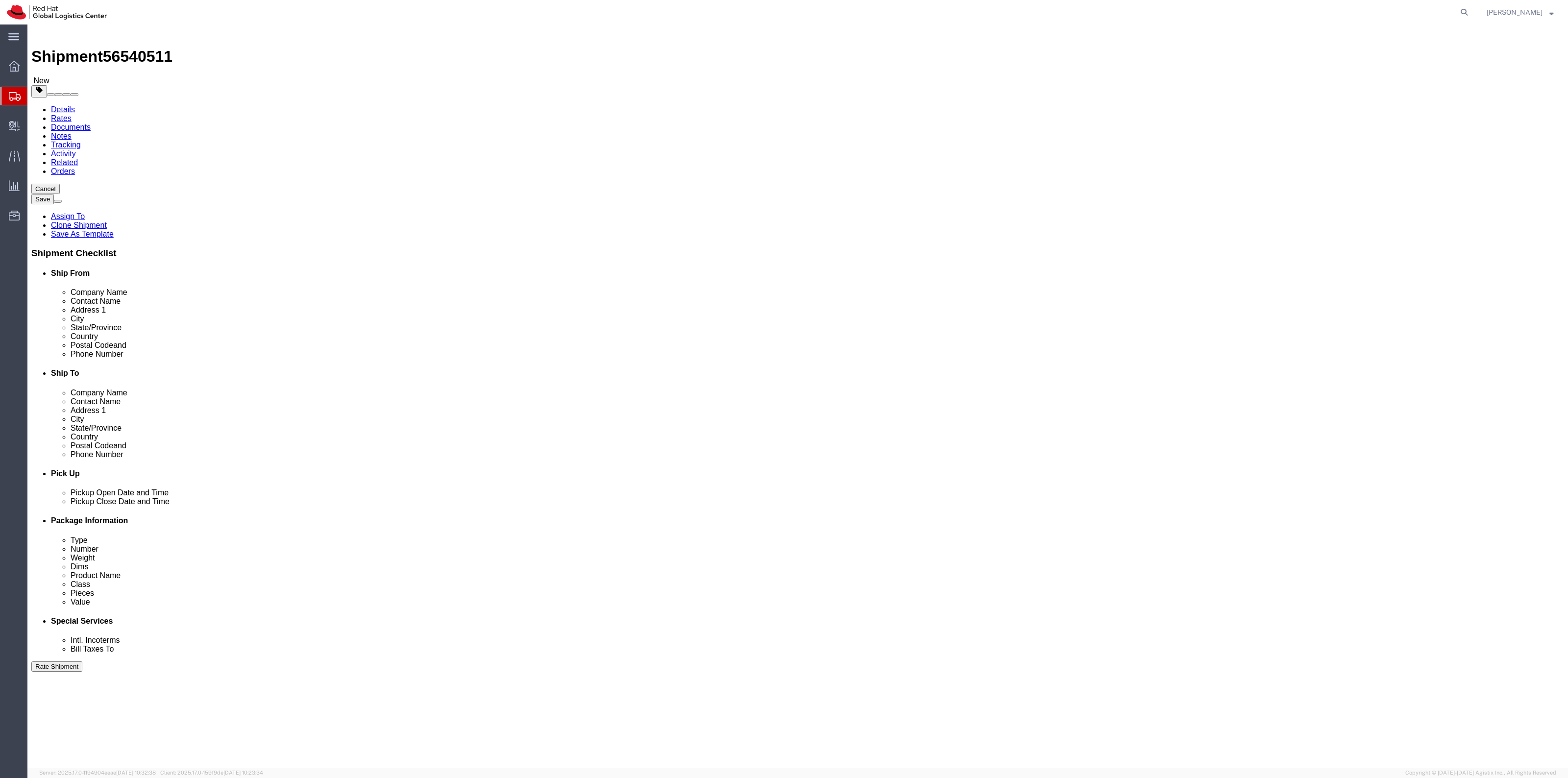
scroll to position [0, 0]
drag, startPoint x: 262, startPoint y: 226, endPoint x: 230, endPoint y: 223, distance: 32.1
click div "37 Select kgs lbs"
click link "Add Package"
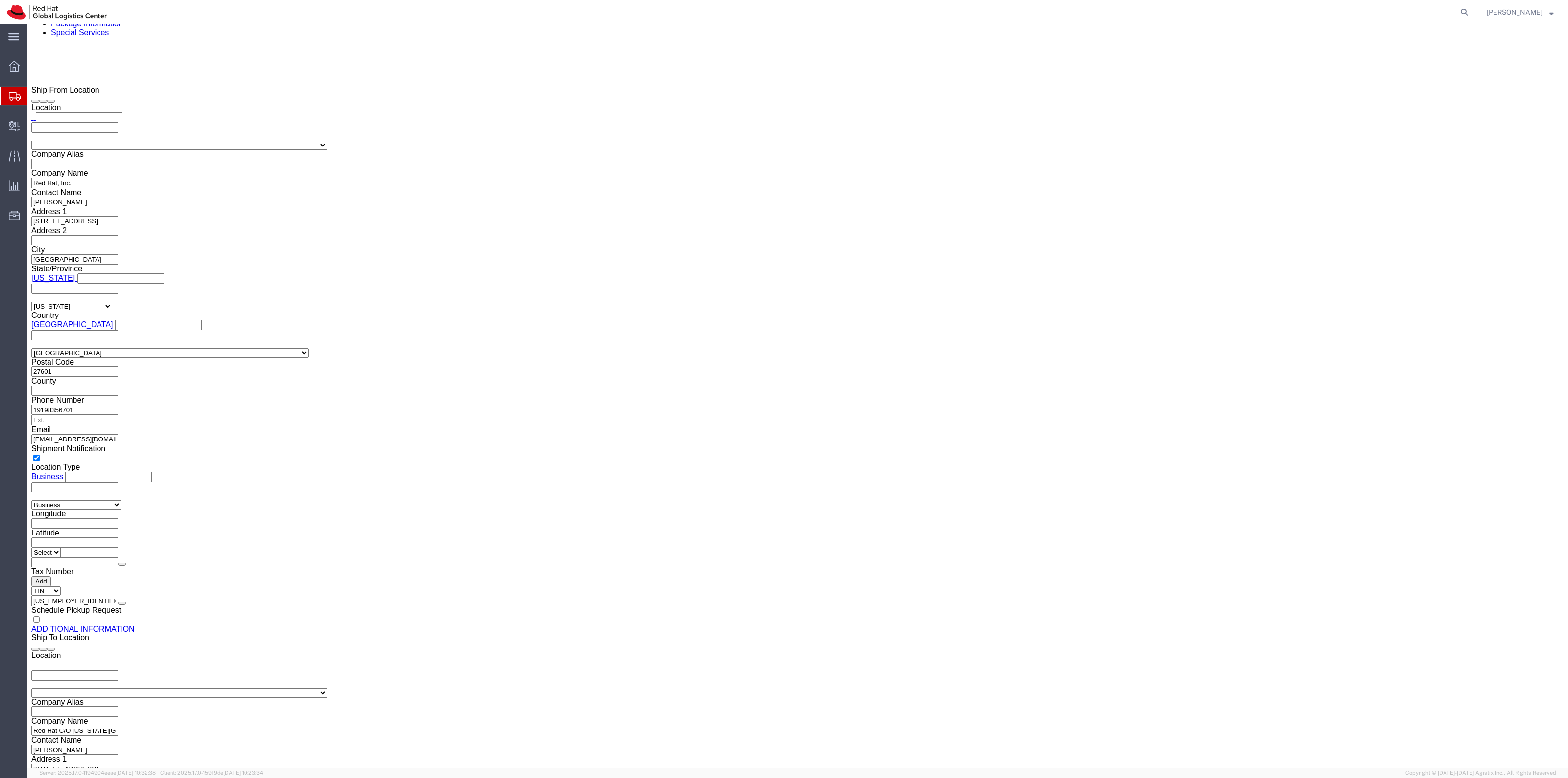
scroll to position [956, 0]
click select "Select Case(s) Crate(s) Envelope Large Box Medium Box PAK Skid(s) Small Box Sma…"
select select "YRPK"
click select "Select Case(s) Crate(s) Envelope Large Box Medium Box PAK Skid(s) Small Box Sma…"
click div "Weight 0.00 Select kgs lbs Ship. t°"
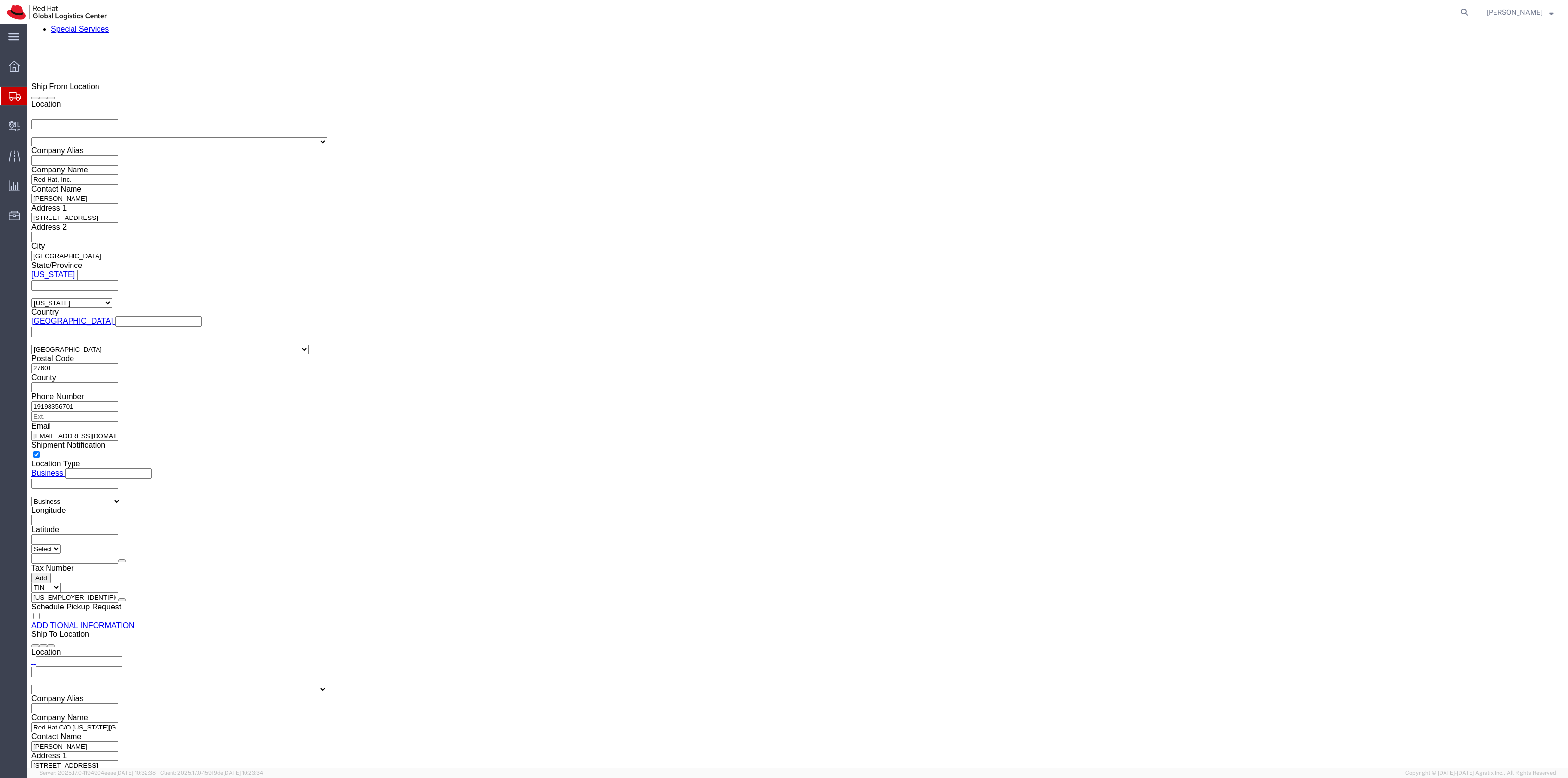
type input "58"
click input "text"
type input "24"
type input "18"
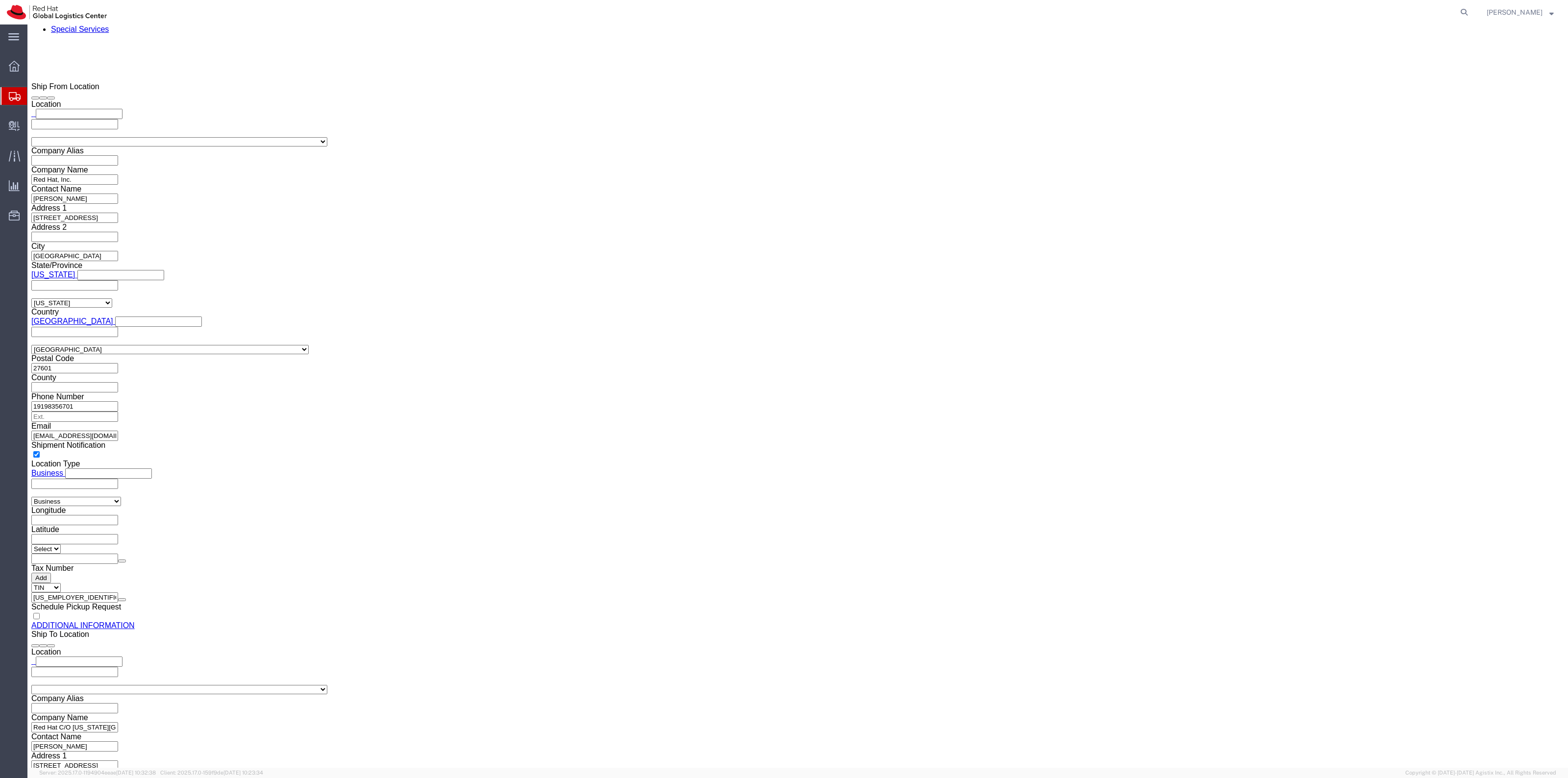
click link "Add Content"
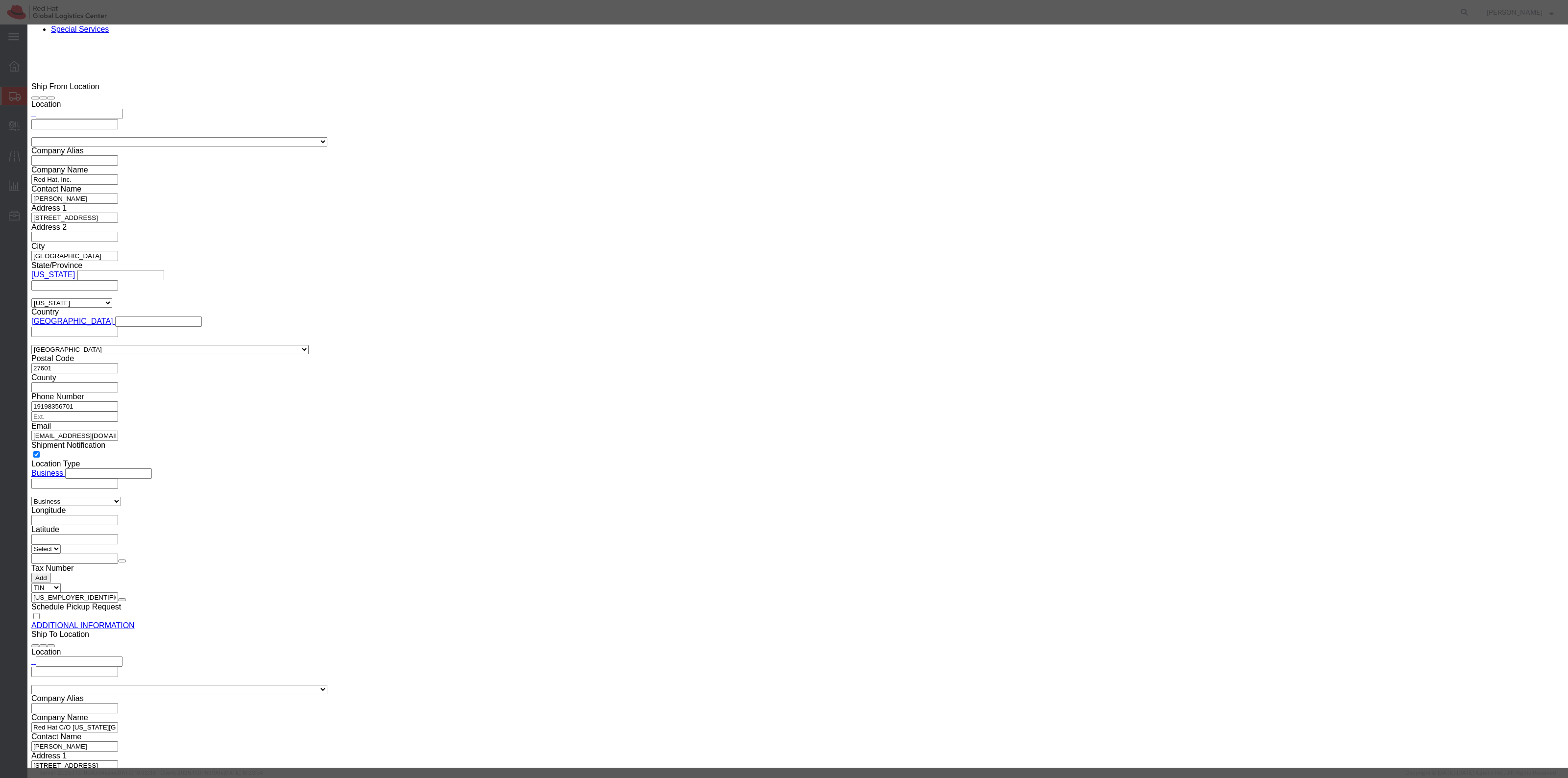
click input "text"
type input "Swag"
type input "1"
click input "text"
type input "1"
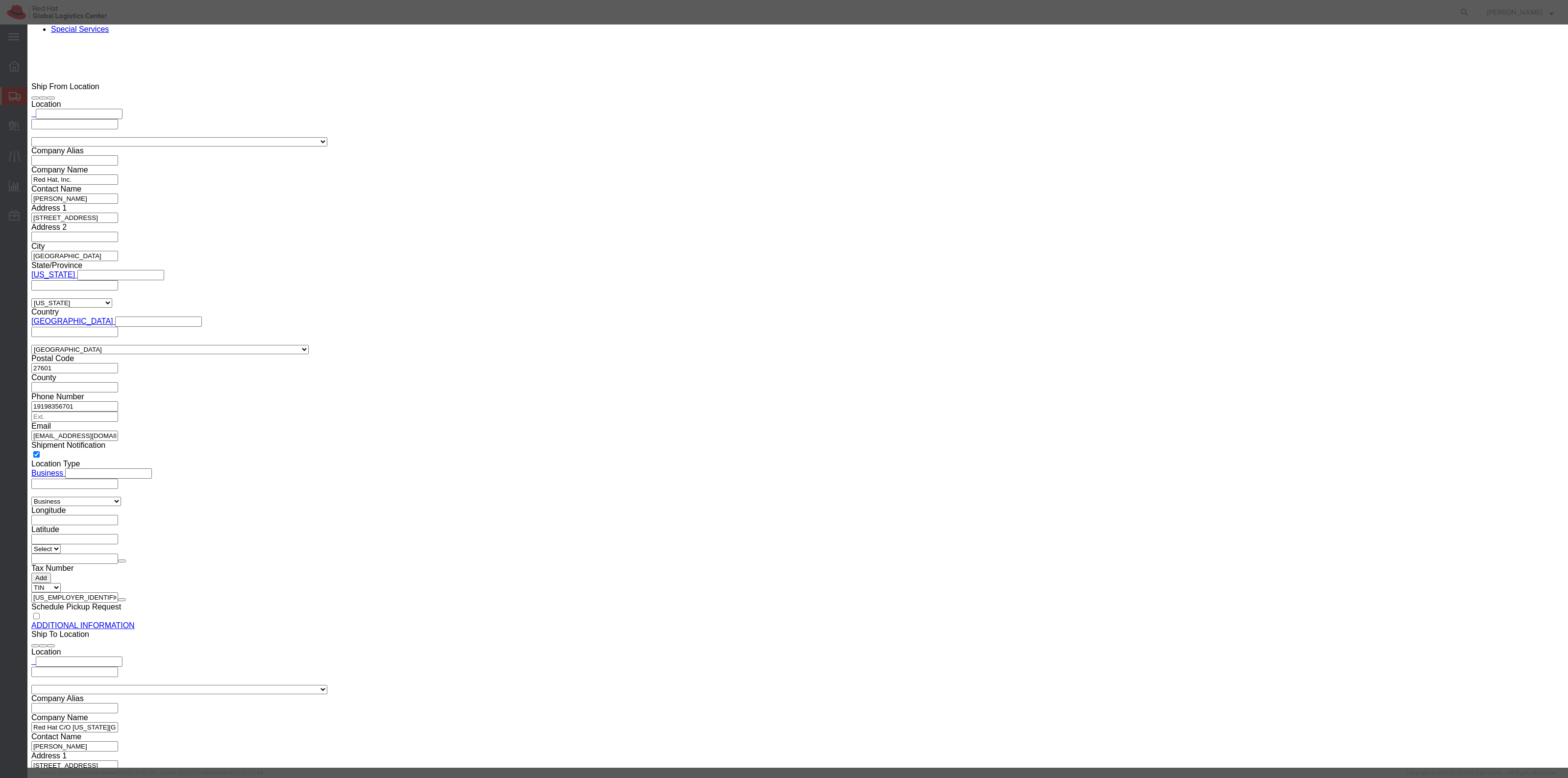
click div "Save & Add Another Save & Close Close"
click button "Save & Close"
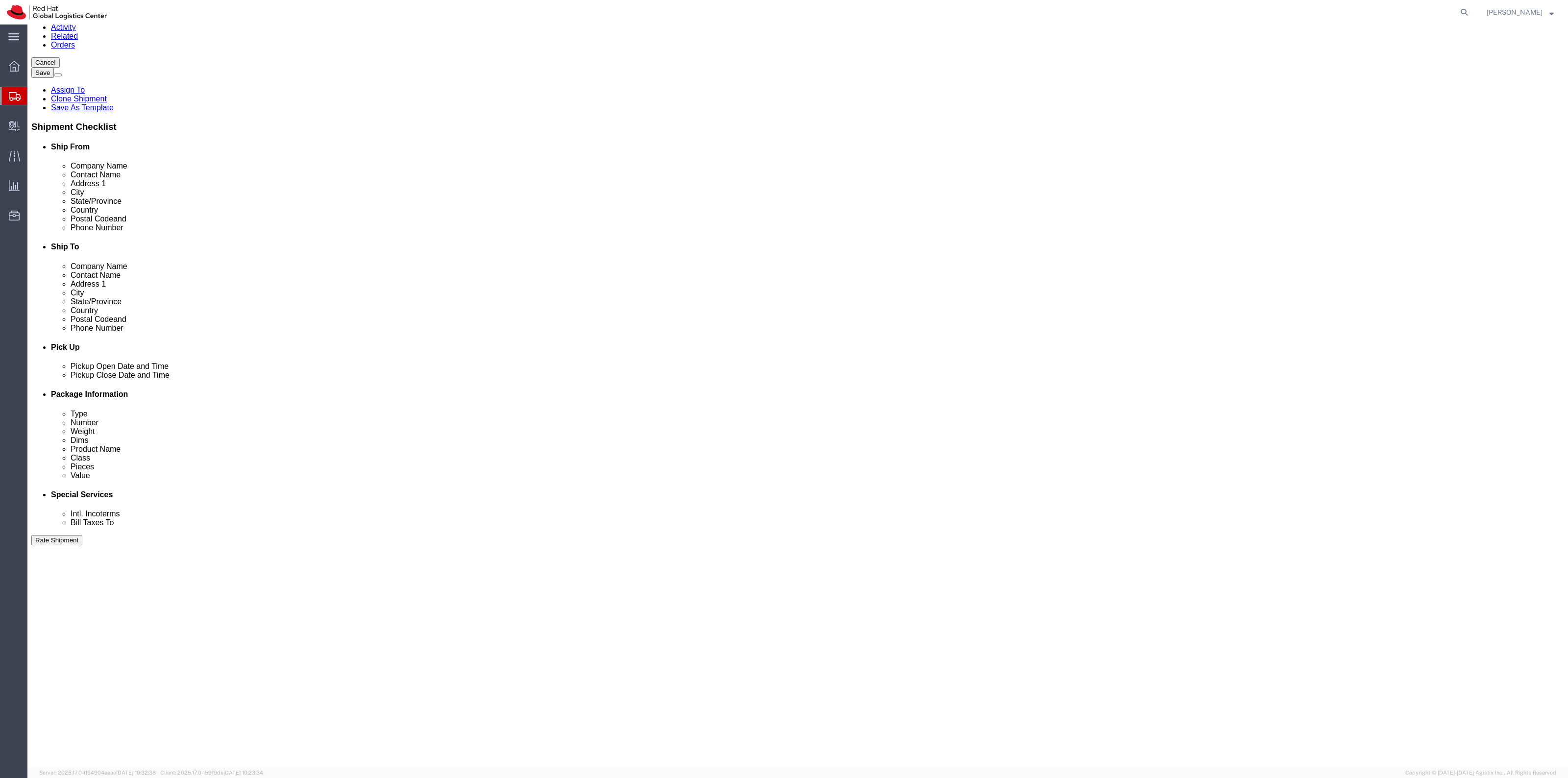
scroll to position [184, 0]
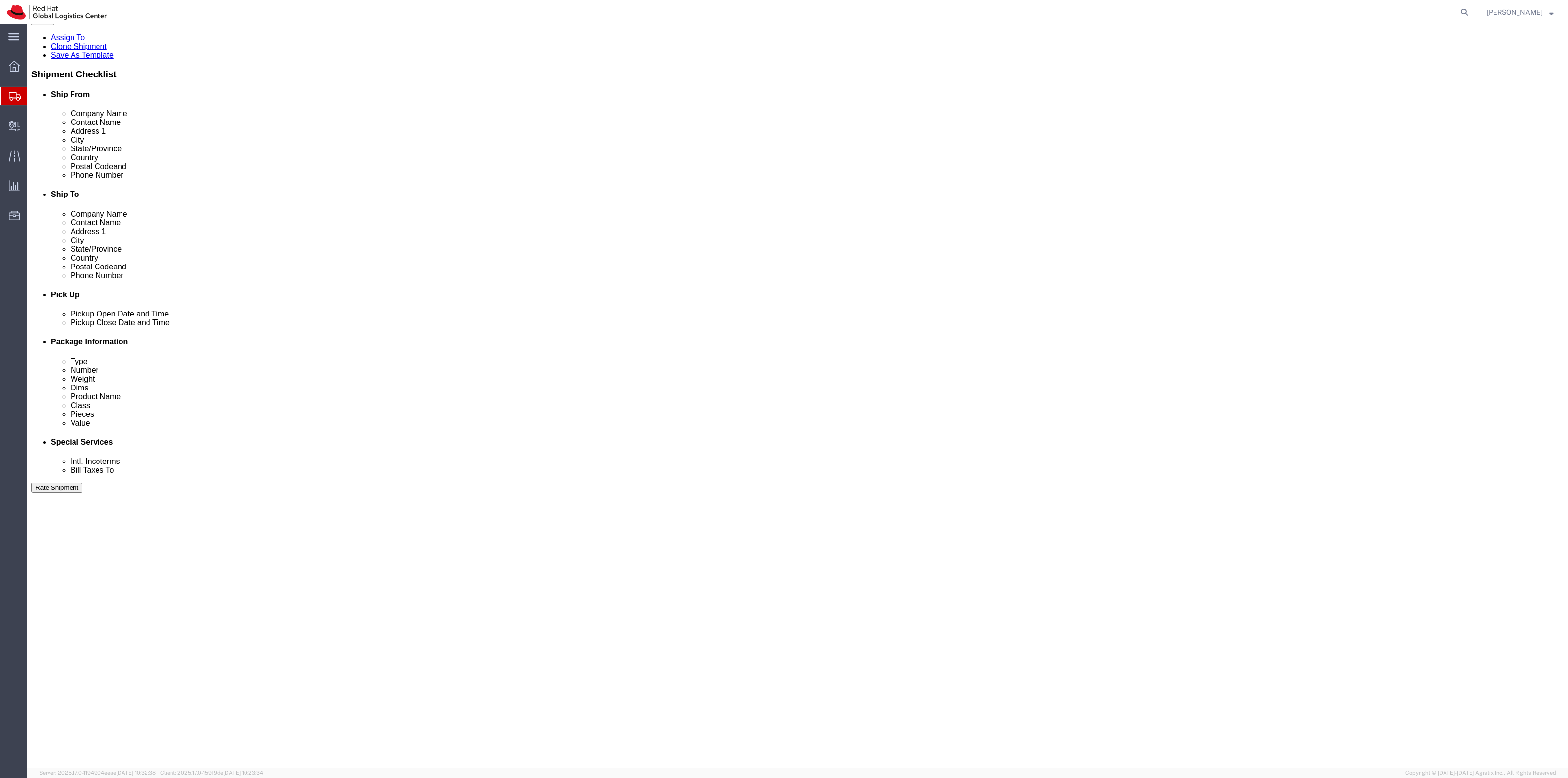
drag, startPoint x: 931, startPoint y: 522, endPoint x: 905, endPoint y: 524, distance: 26.1
click div "37.00 Select kgs lbs"
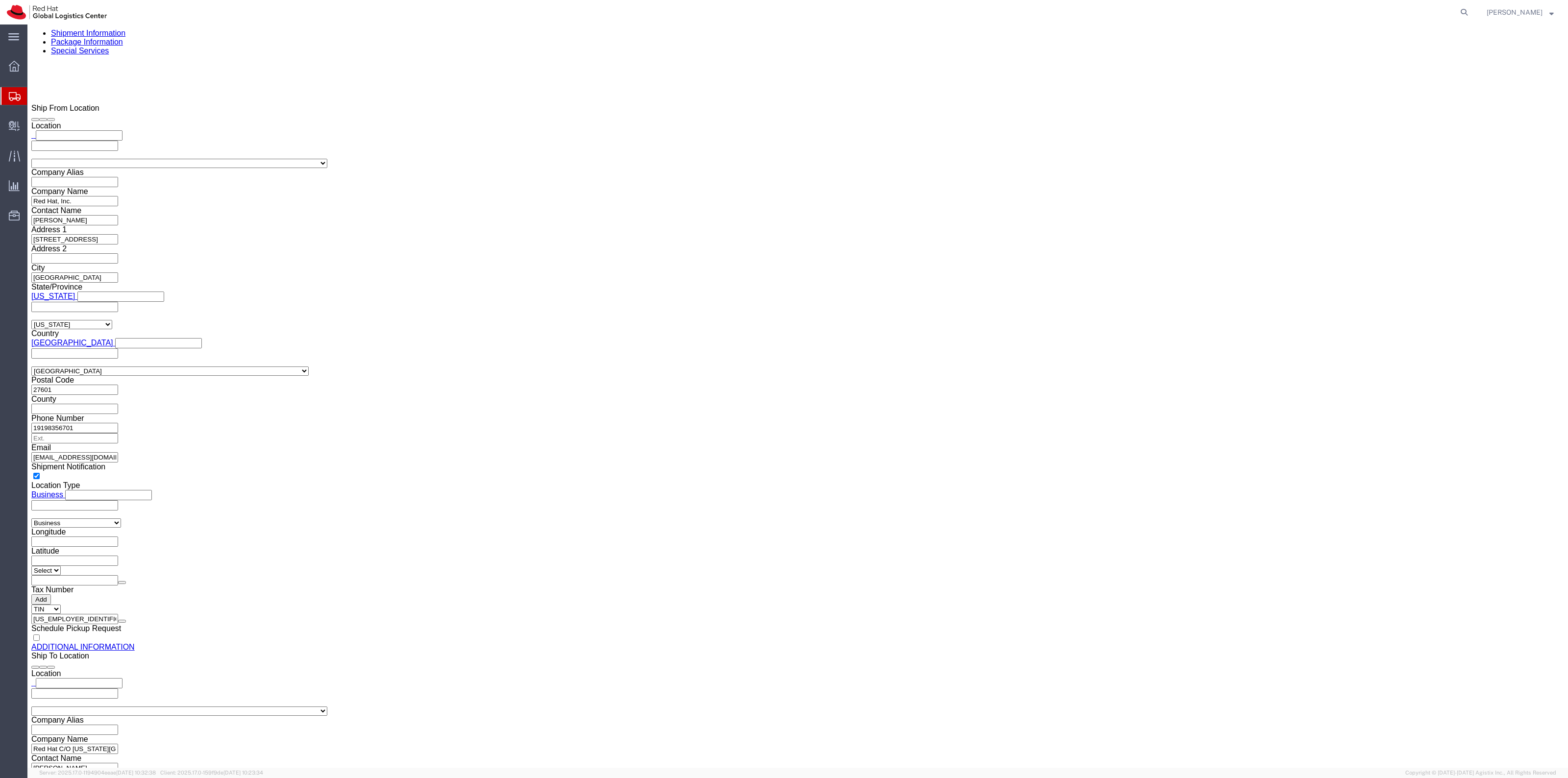
scroll to position [984, 0]
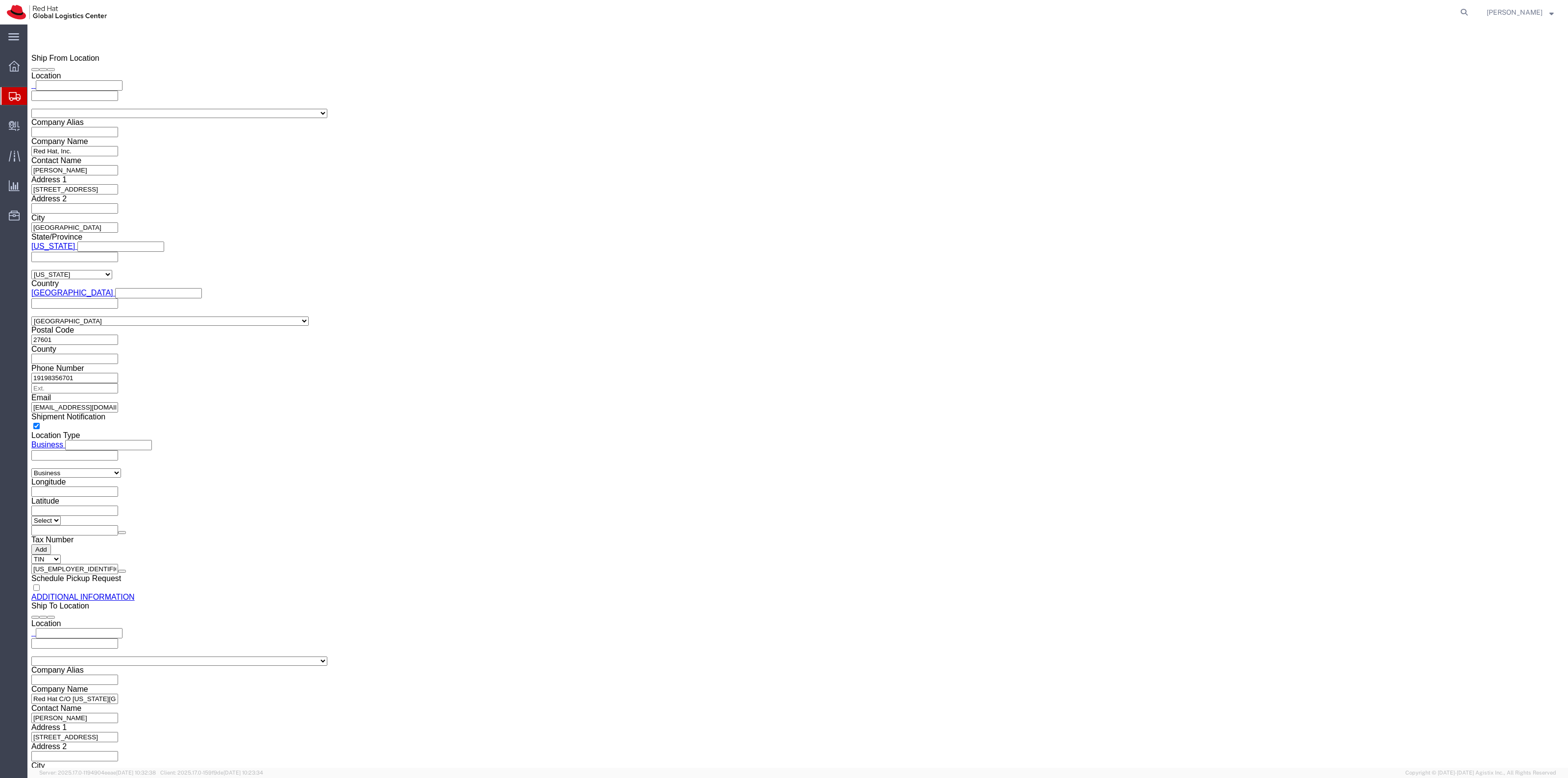
type input "44"
click link "Add Package"
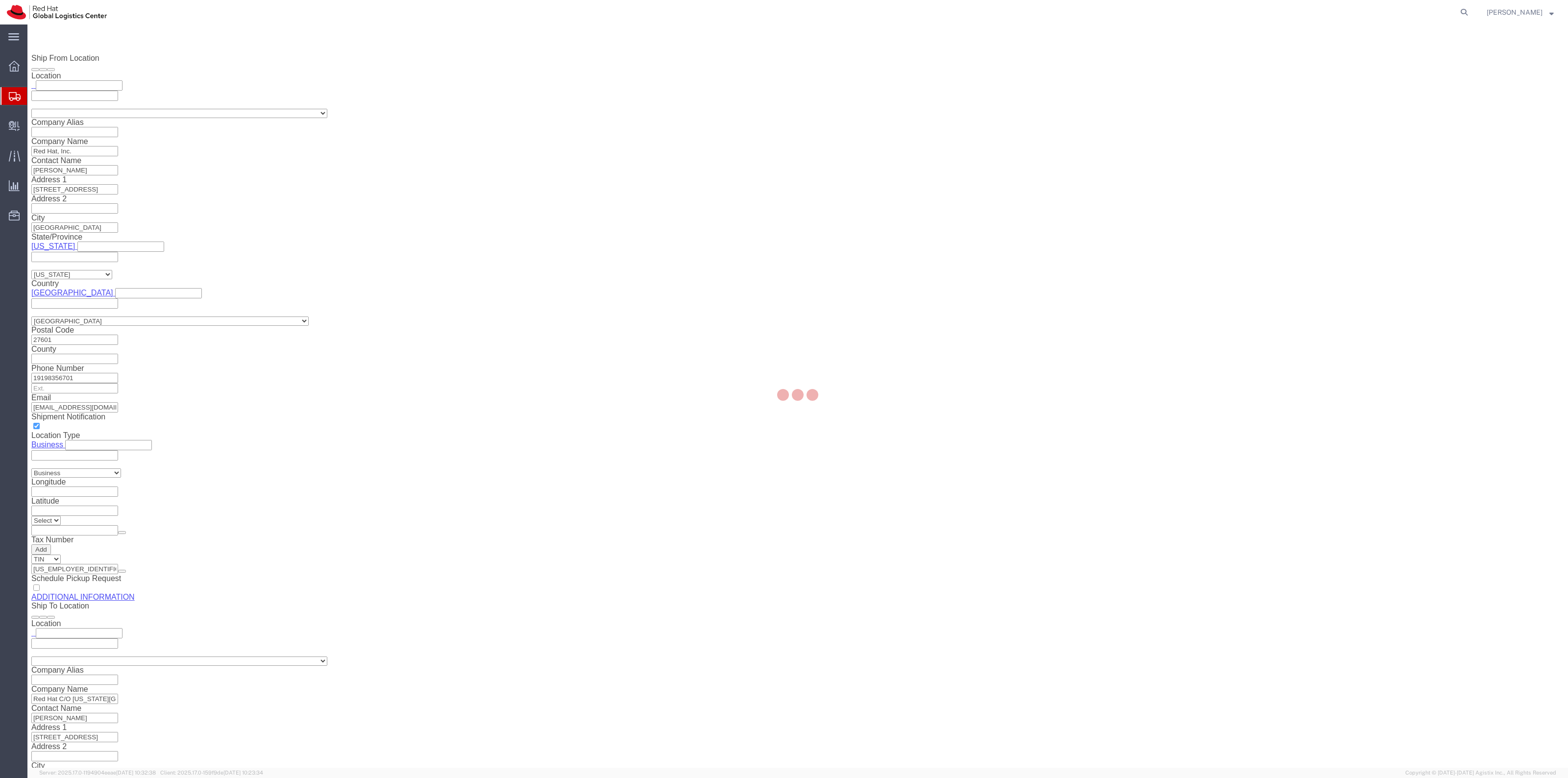
scroll to position [688, 0]
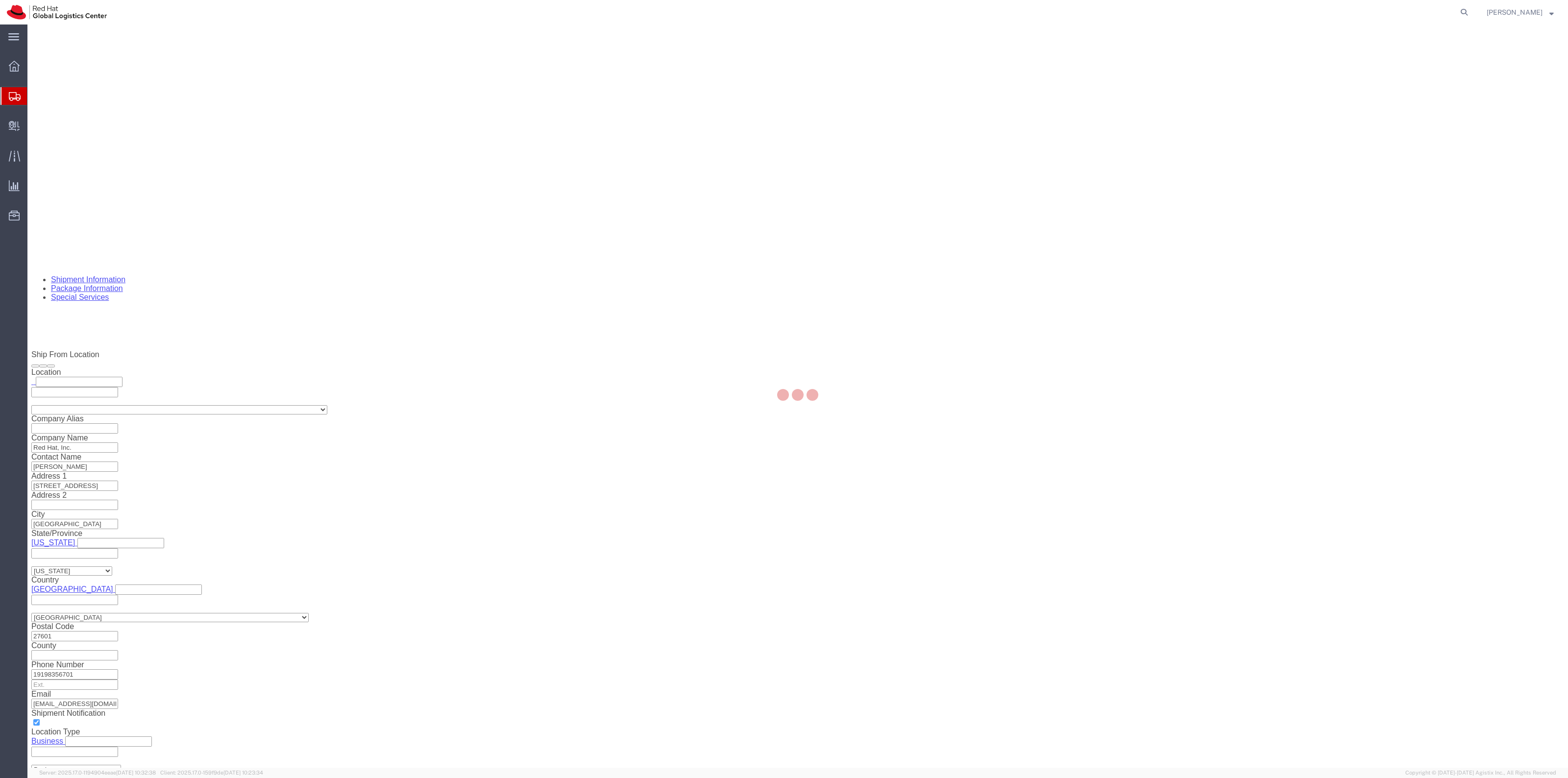
select select
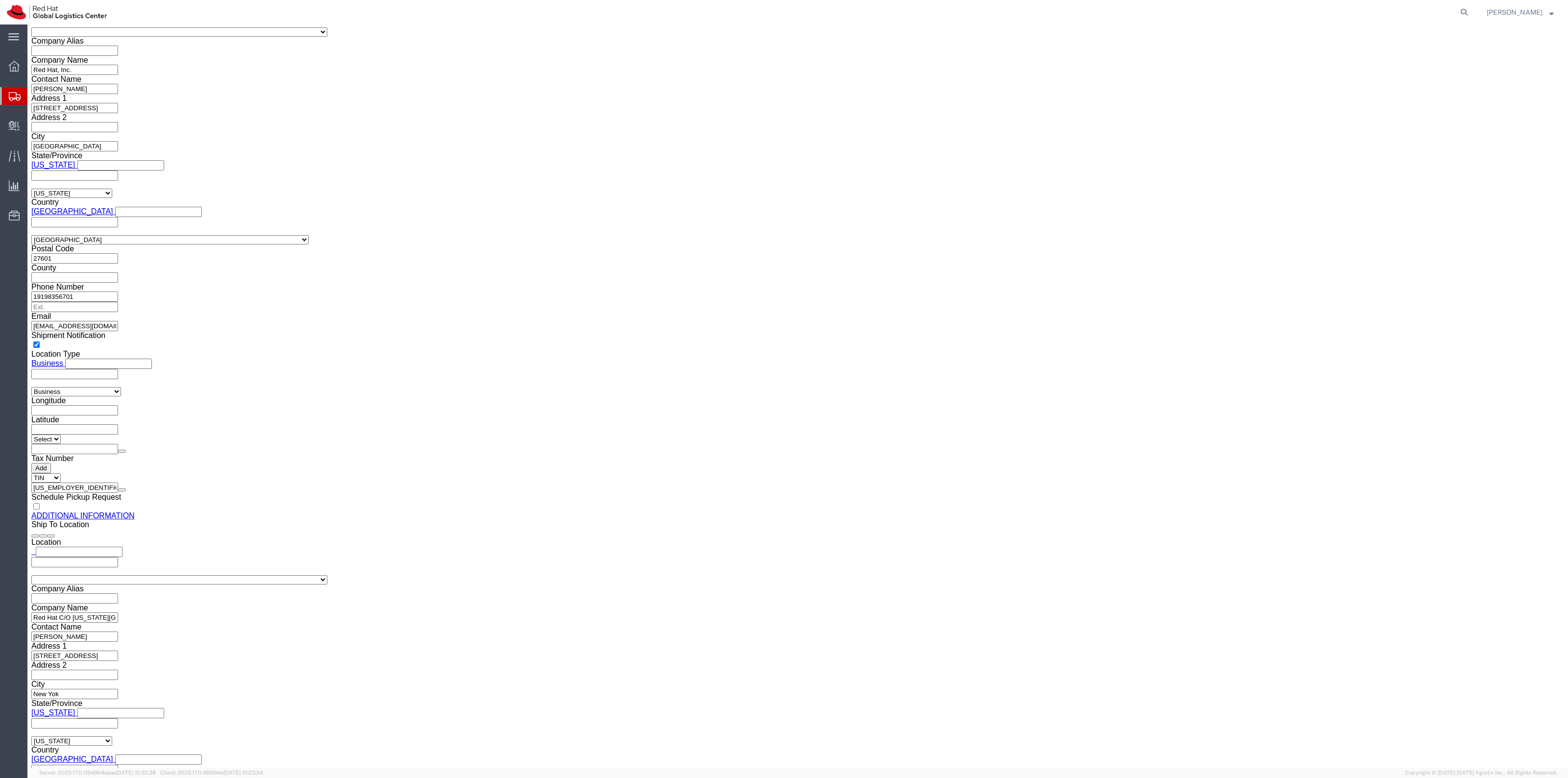
scroll to position [1066, 0]
click link "Add Package"
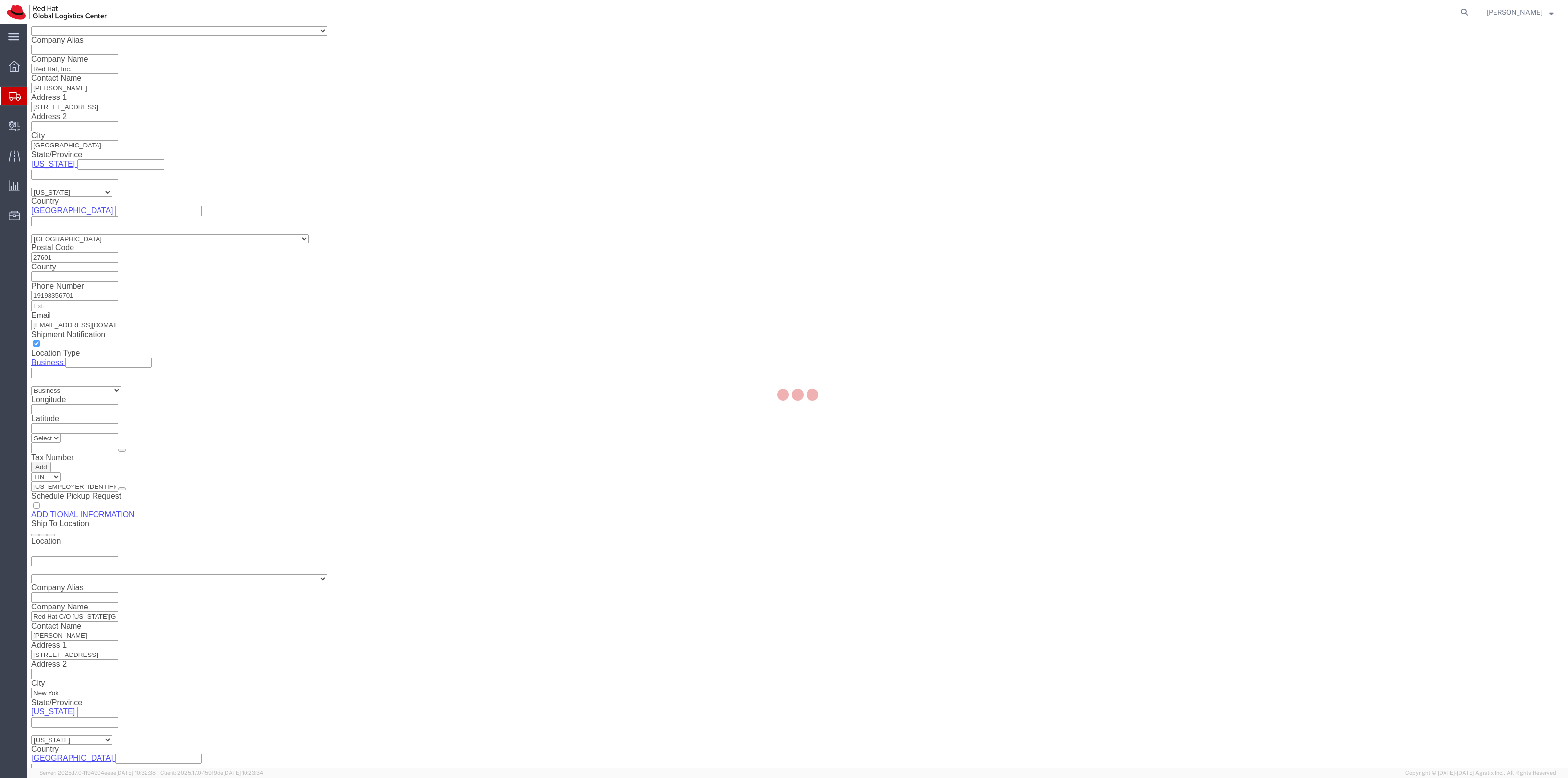
select select
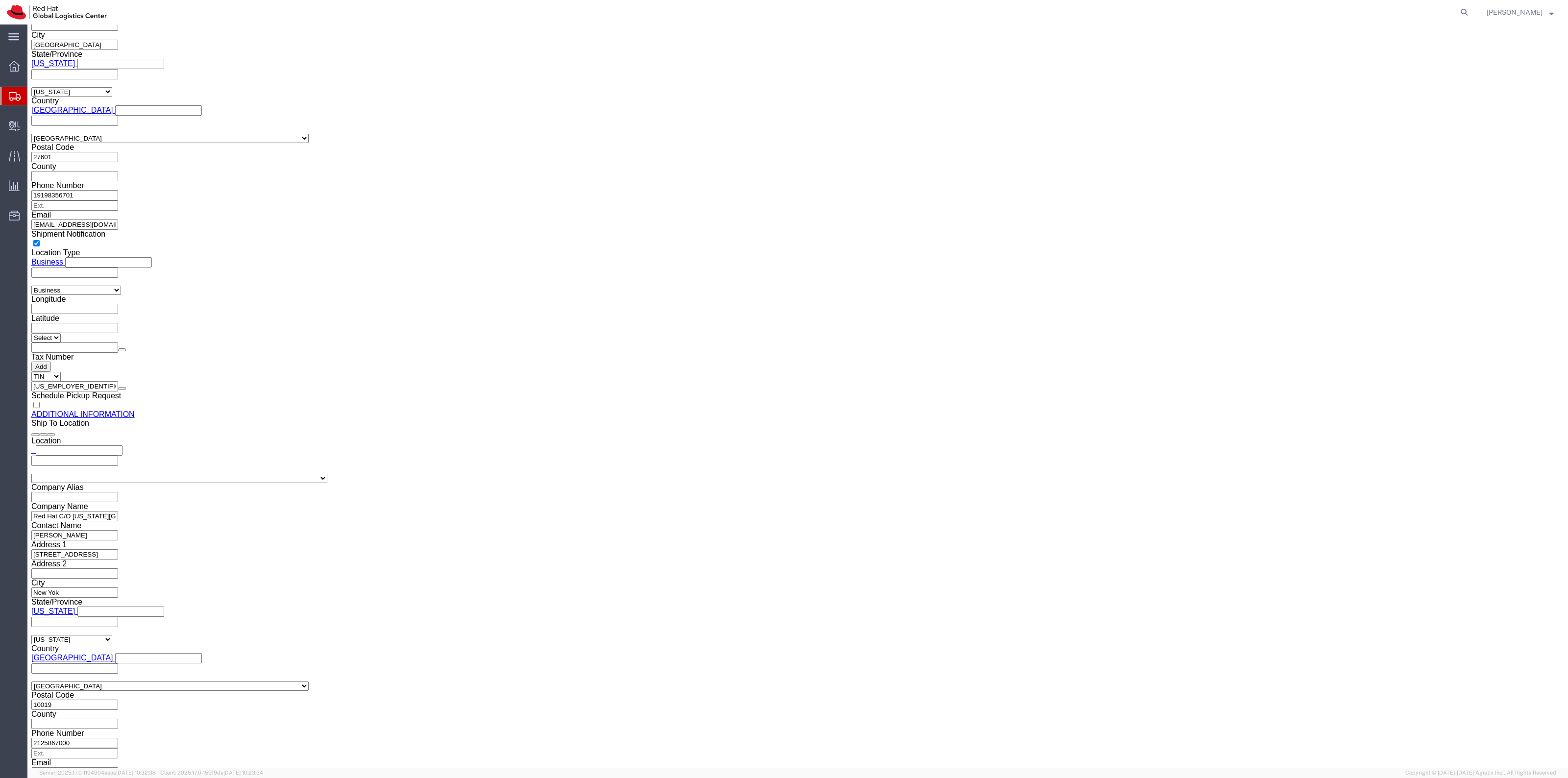
scroll to position [1173, 0]
drag, startPoint x: 961, startPoint y: 434, endPoint x: 960, endPoint y: 443, distance: 9.1
click select "Select Case(s) Crate(s) Envelope Large Box Medium Box PAK Skid(s) Small Box Sma…"
select select "YRPK"
click select "Select Case(s) Crate(s) Envelope Large Box Medium Box PAK Skid(s) Small Box Sma…"
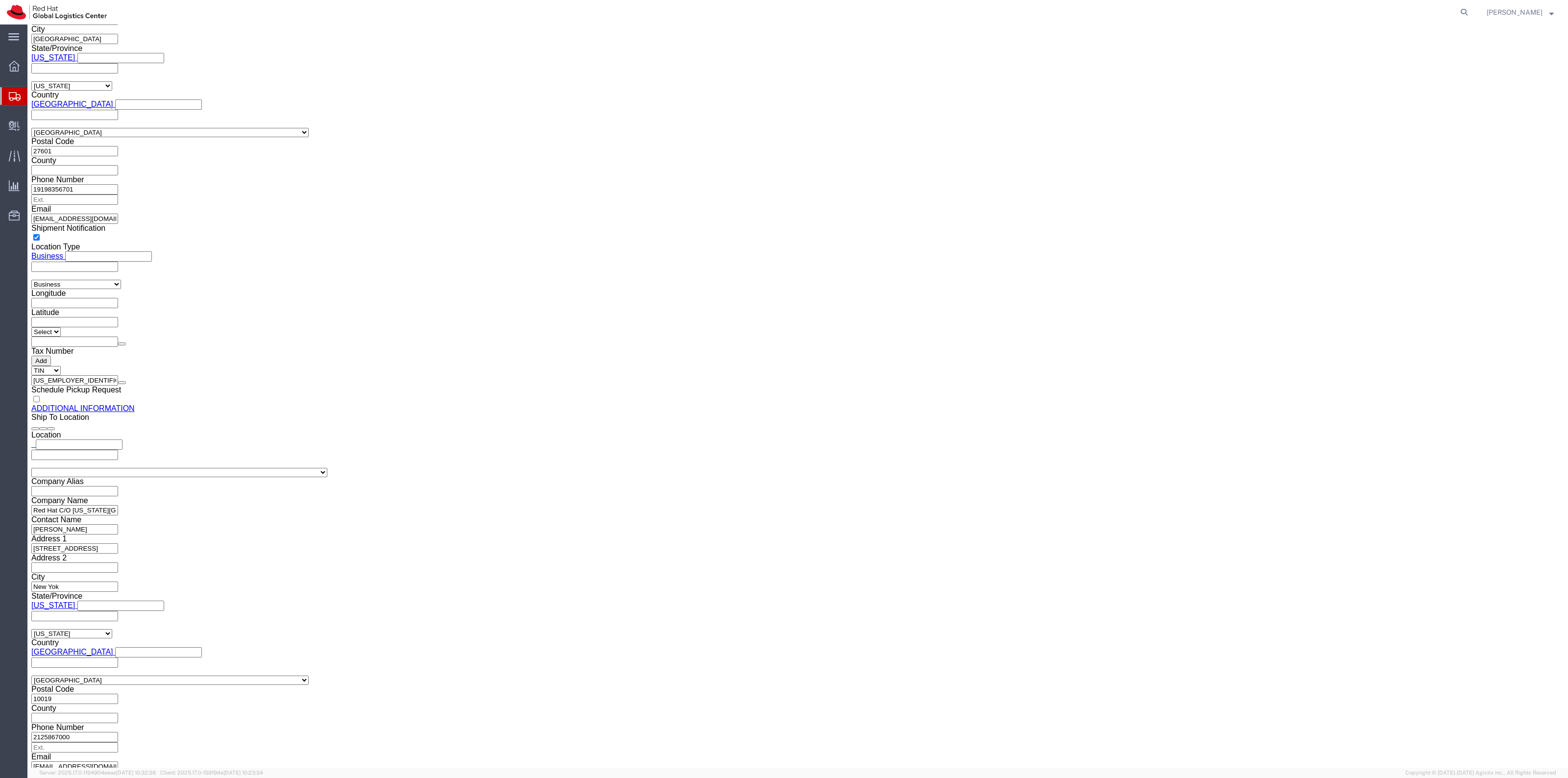
drag, startPoint x: 934, startPoint y: 495, endPoint x: 883, endPoint y: 495, distance: 51.0
click div "Weight 0.00 Select kgs lbs Ship. t°"
type input "45"
click input "text"
type input "24"
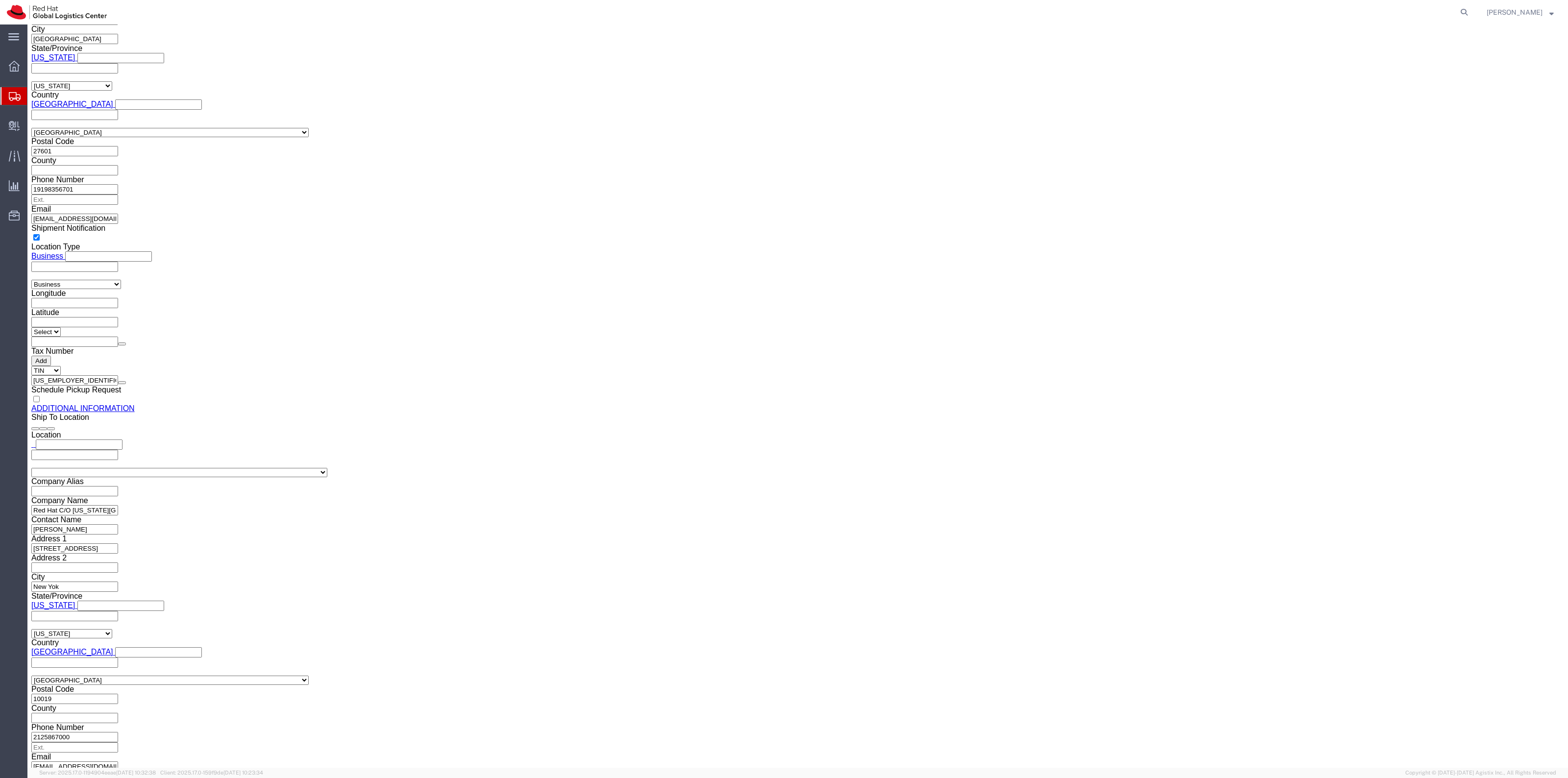
type input "18"
click link "Add Content"
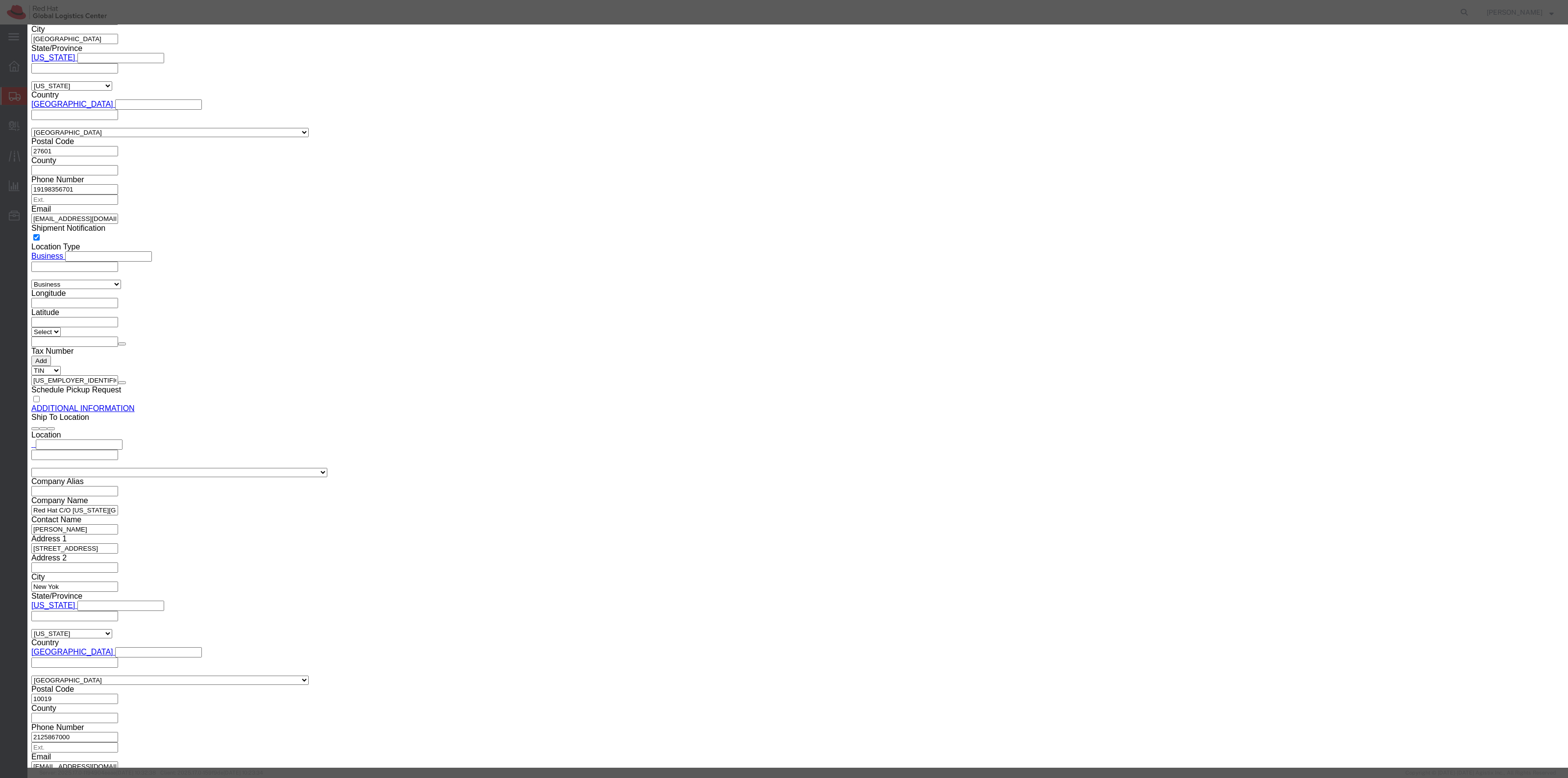
click input "text"
type input "Swag"
type input "1"
click input "text"
type input "1"
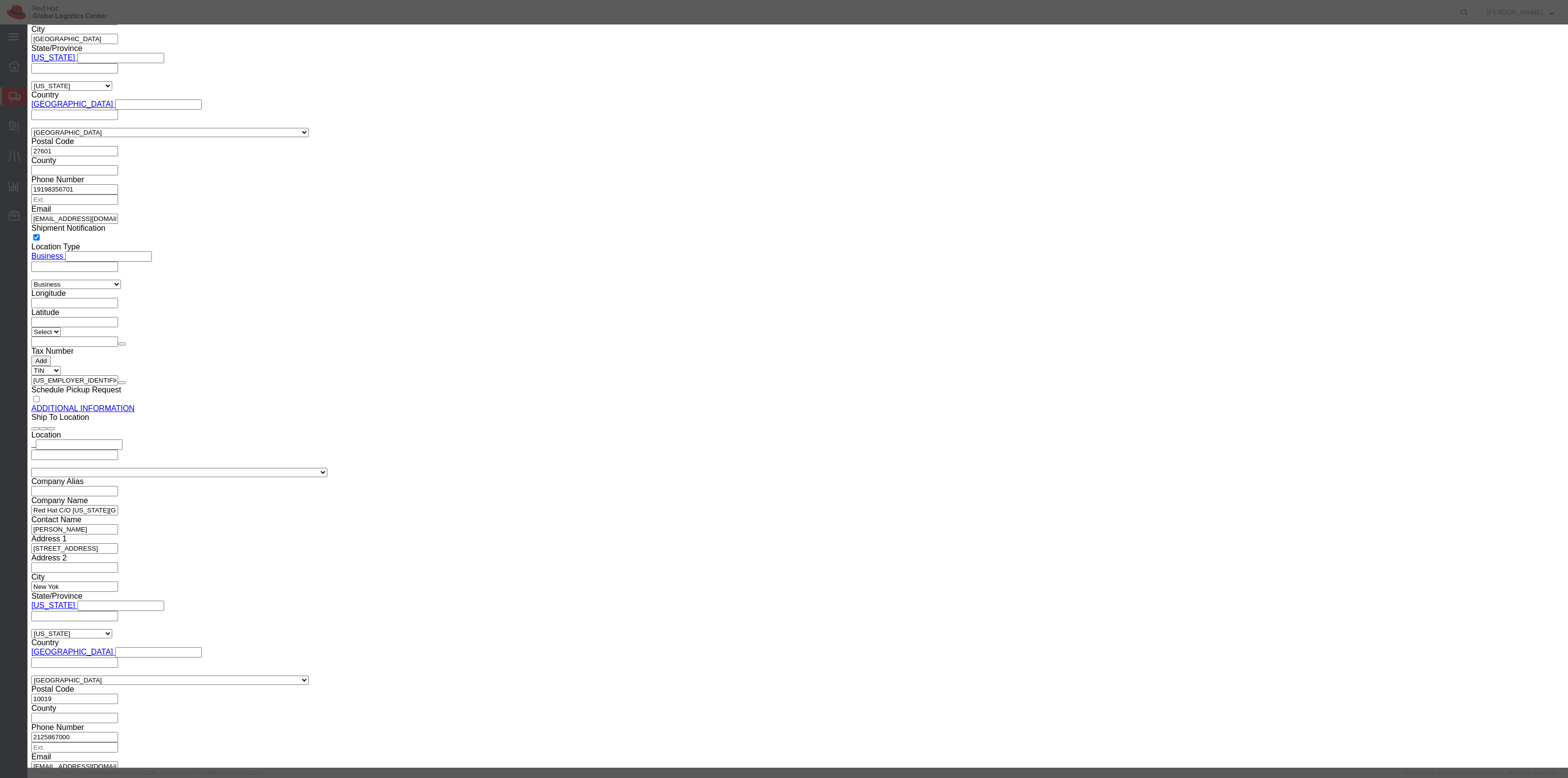
click button "Save & Close"
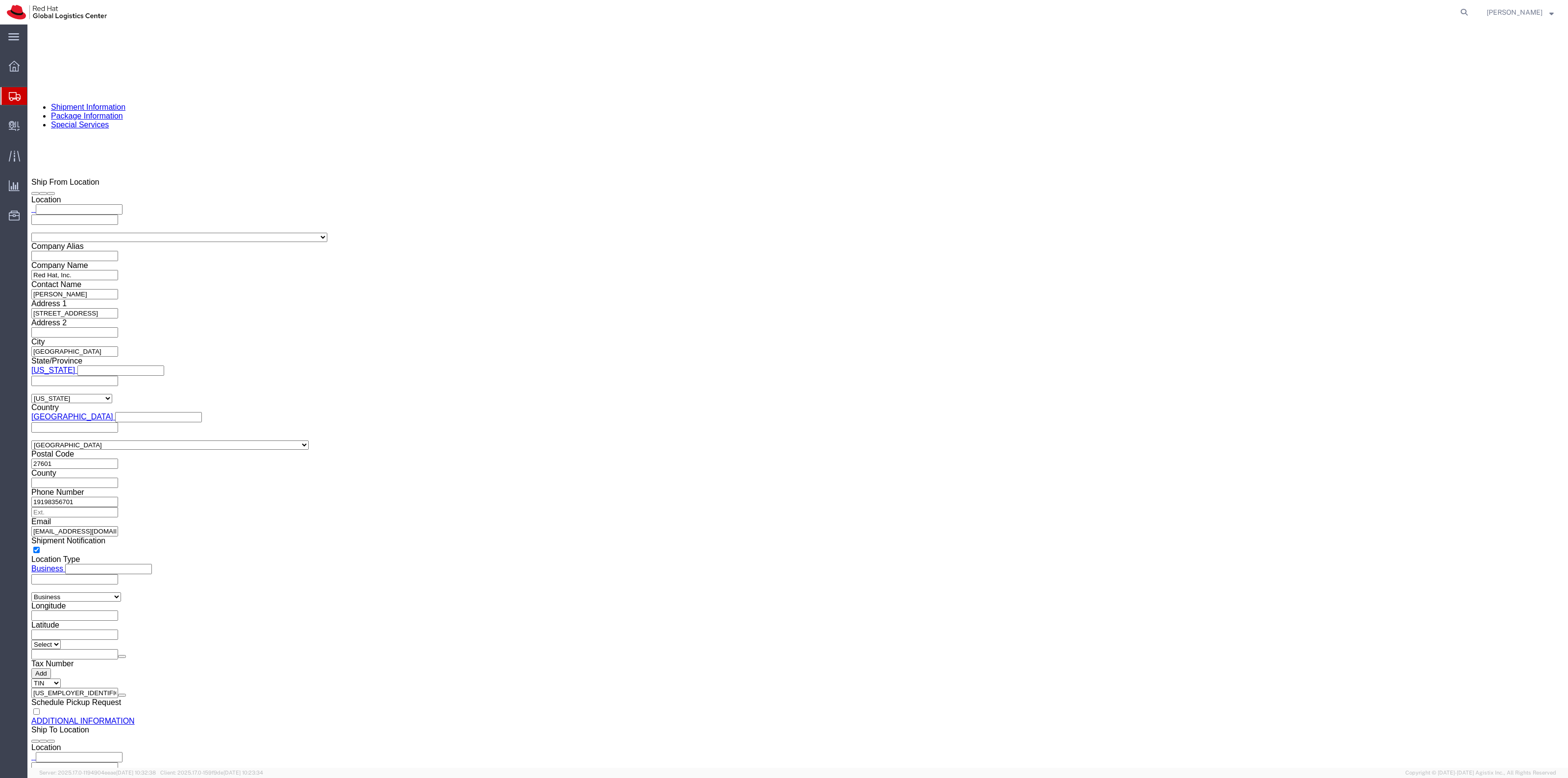
scroll to position [1196, 0]
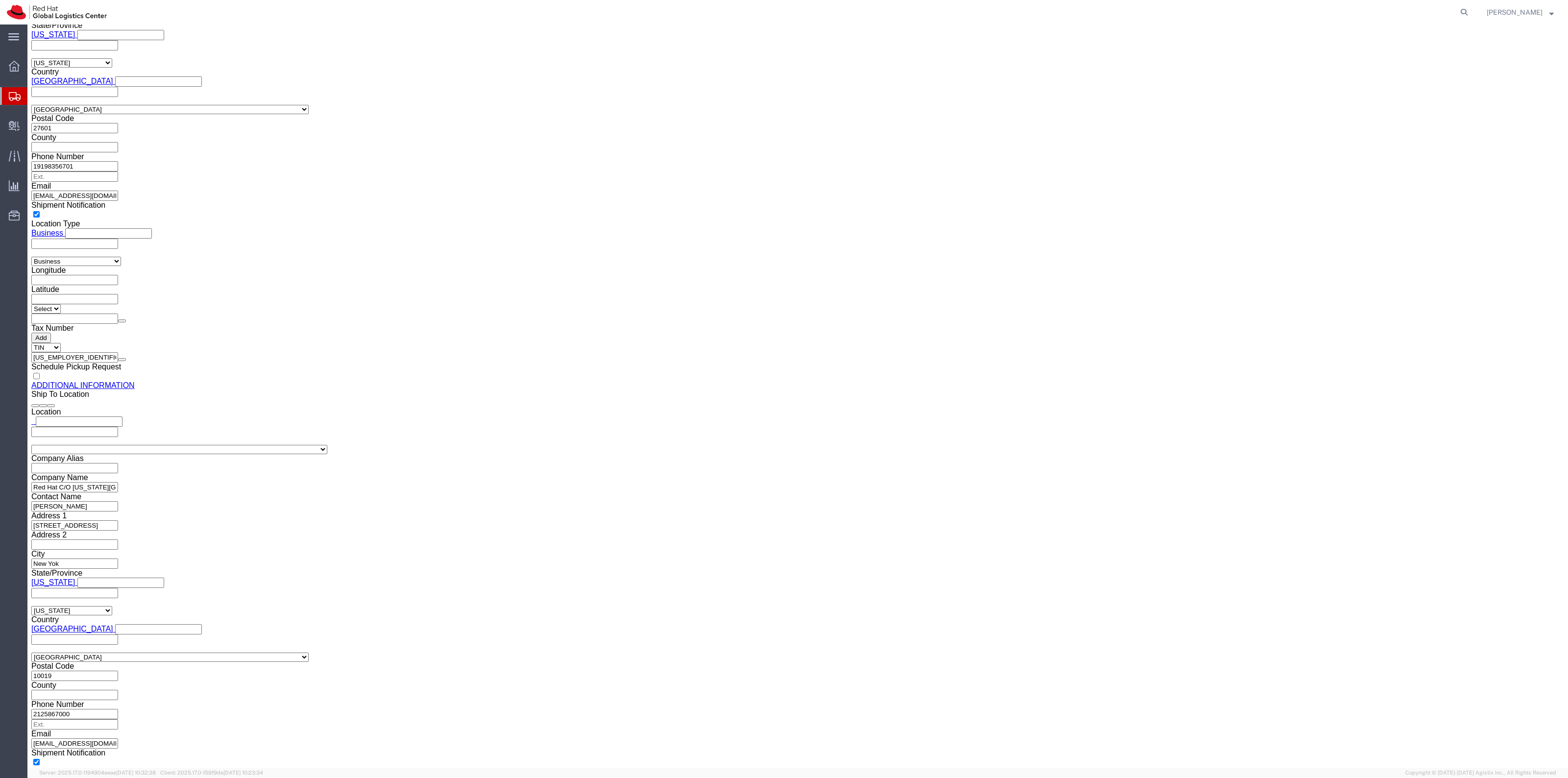
click span "button"
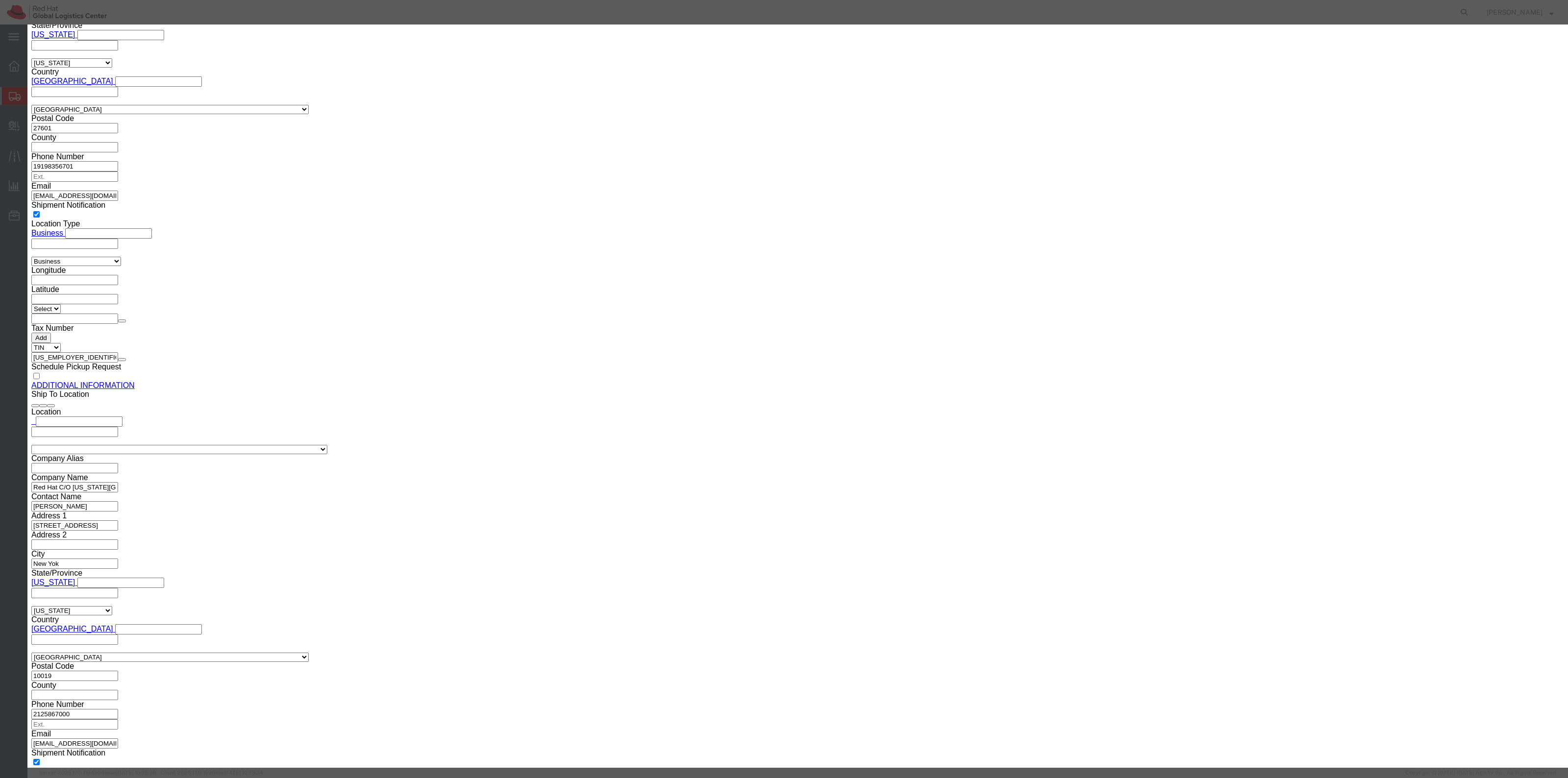
click button "Yes"
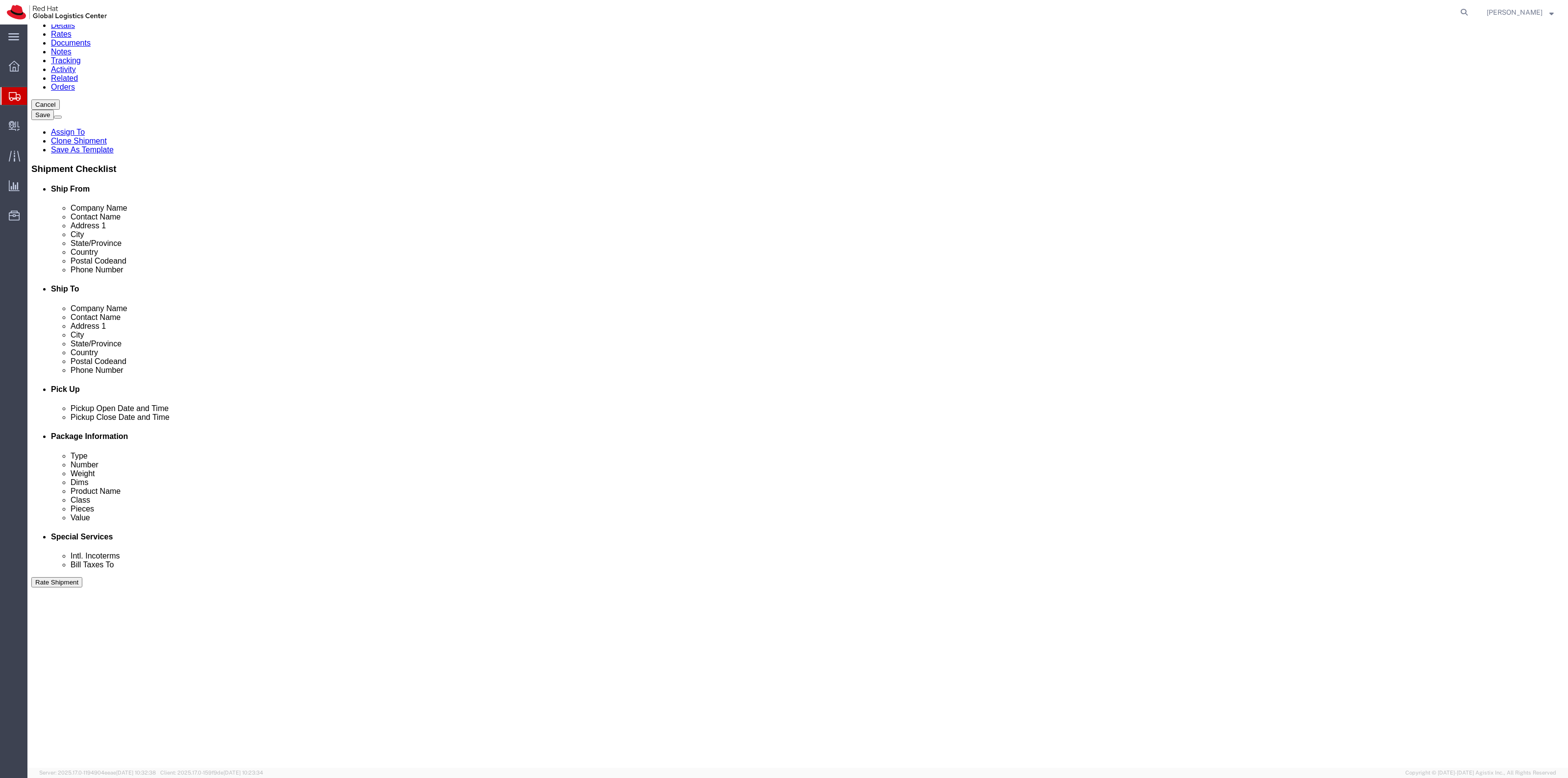
scroll to position [0, 0]
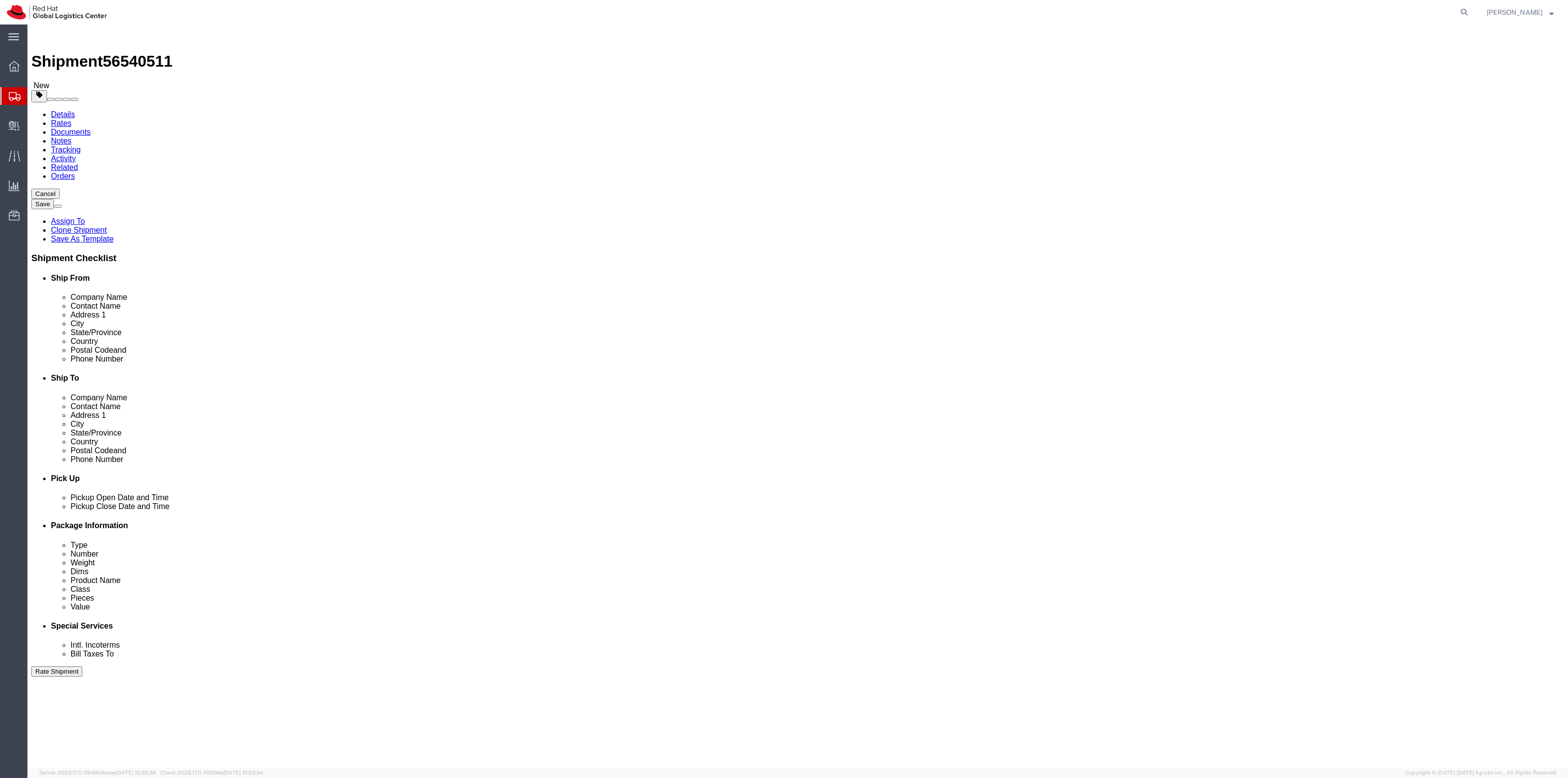
click link "Special Services"
select select
select select "COSTCENTER"
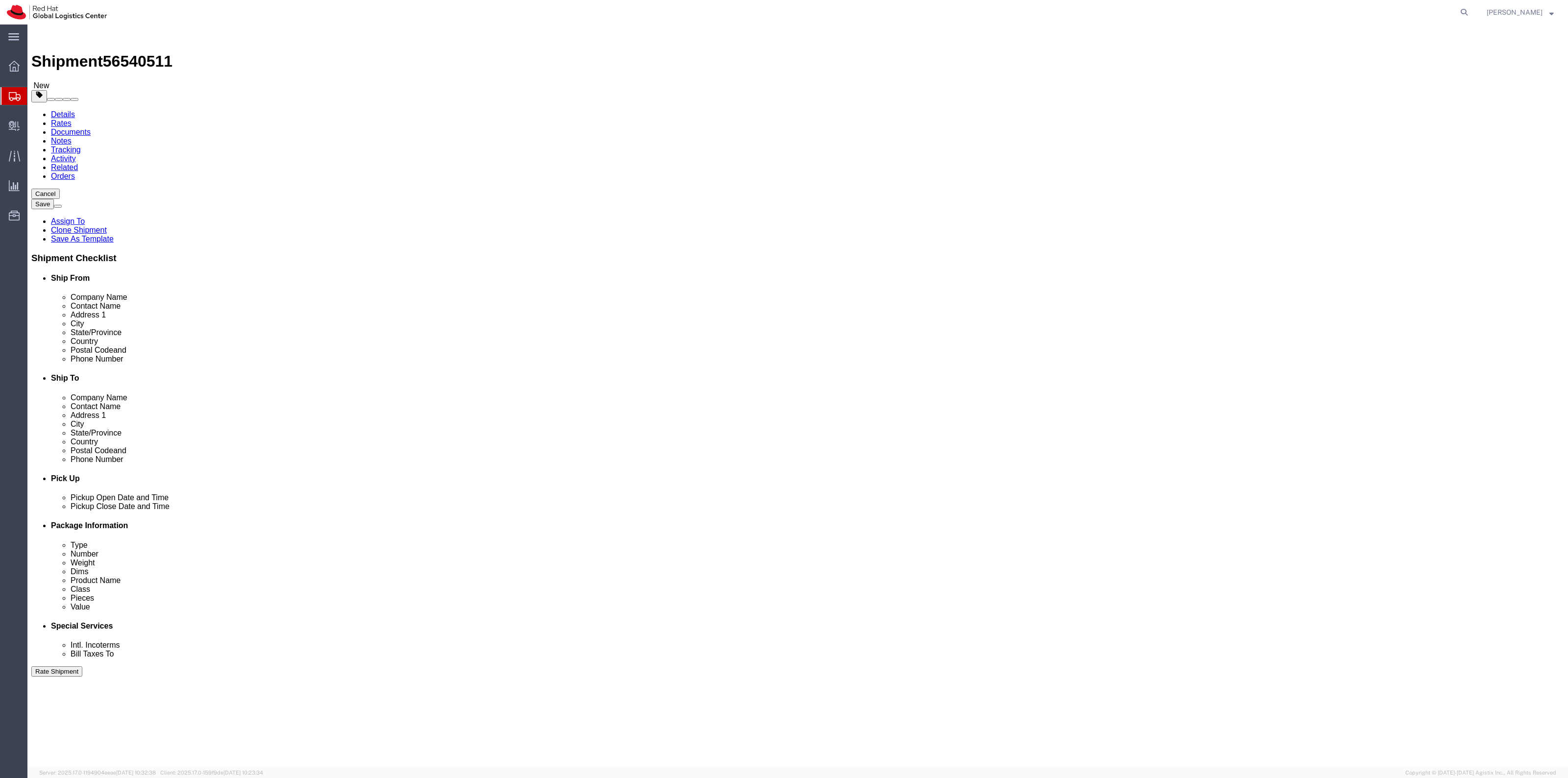
type input "512"
click link "Documents"
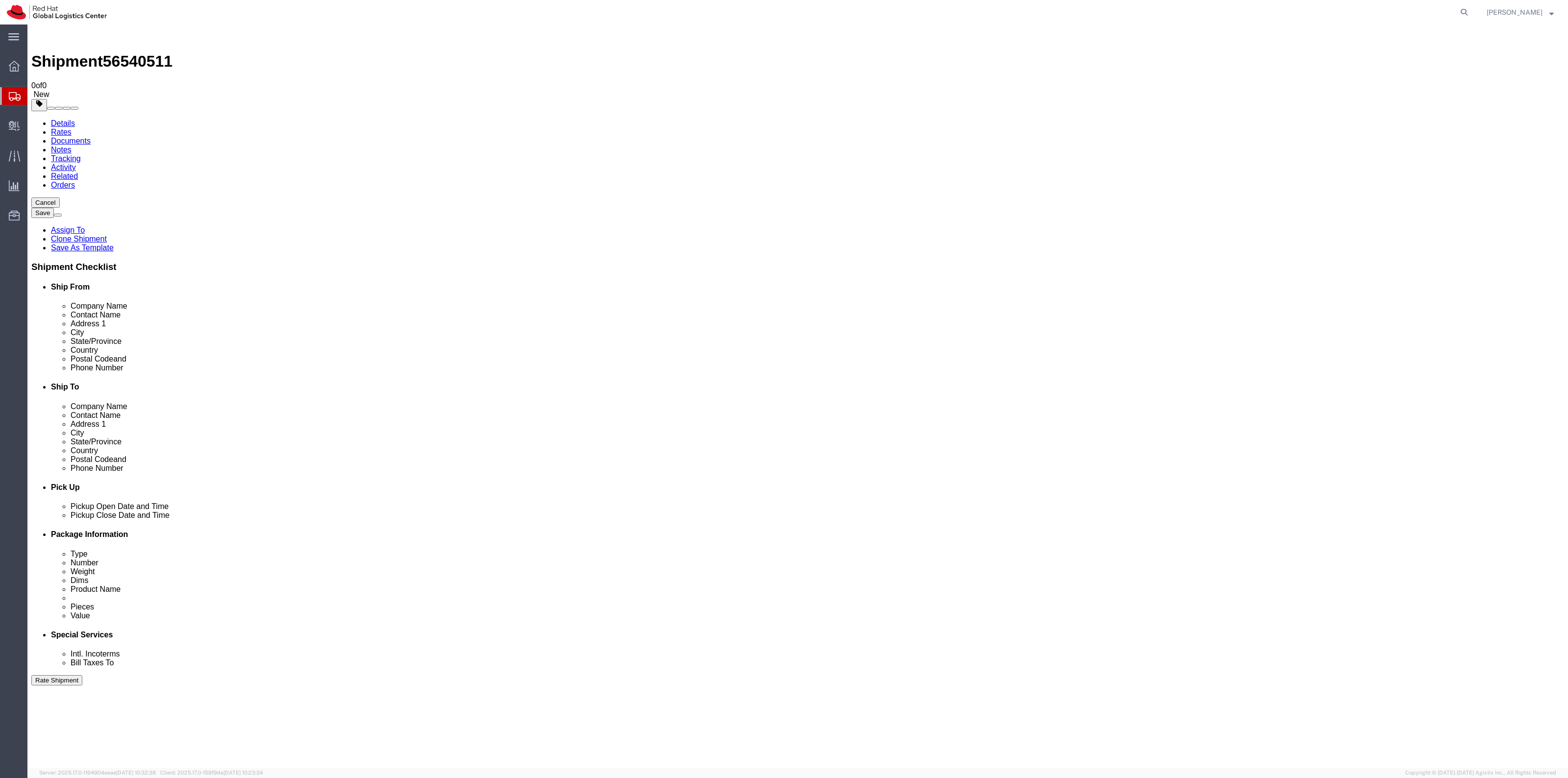
click at [64, 119] on link "Details" at bounding box center [63, 123] width 24 height 8
click button "Rate Shipment"
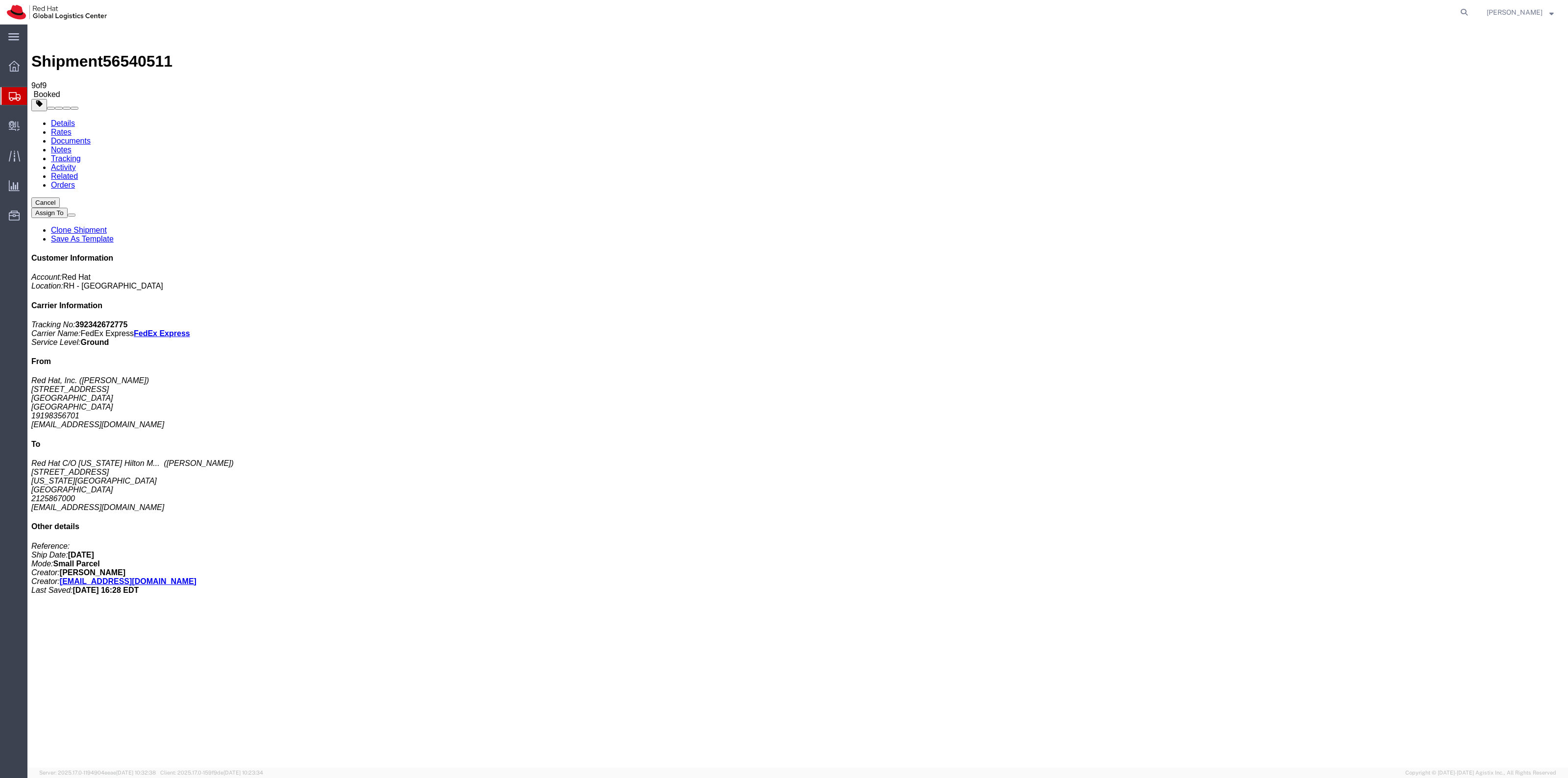
copy td "392342672775"
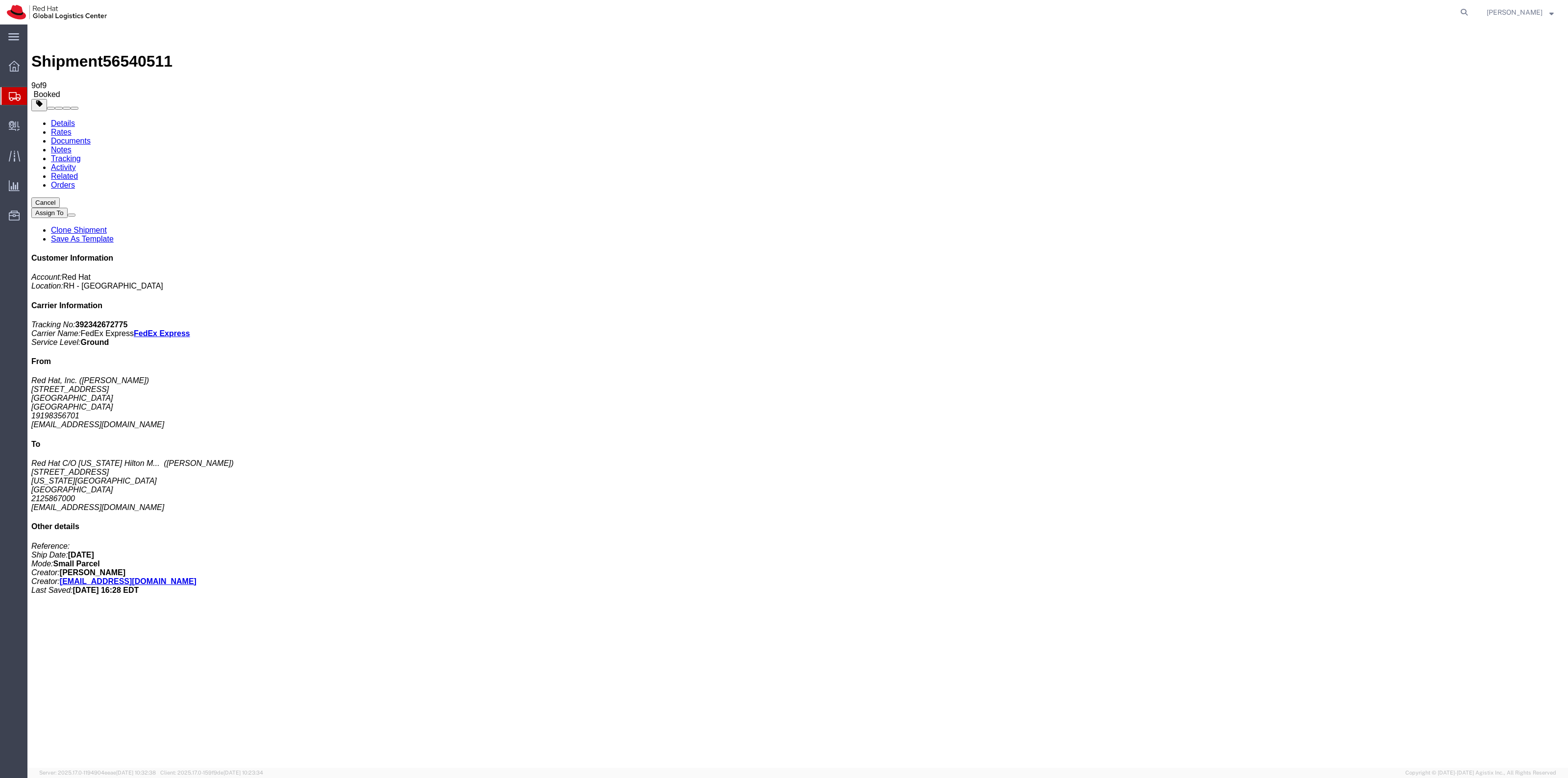
drag, startPoint x: 820, startPoint y: 292, endPoint x: 854, endPoint y: 285, distance: 34.7
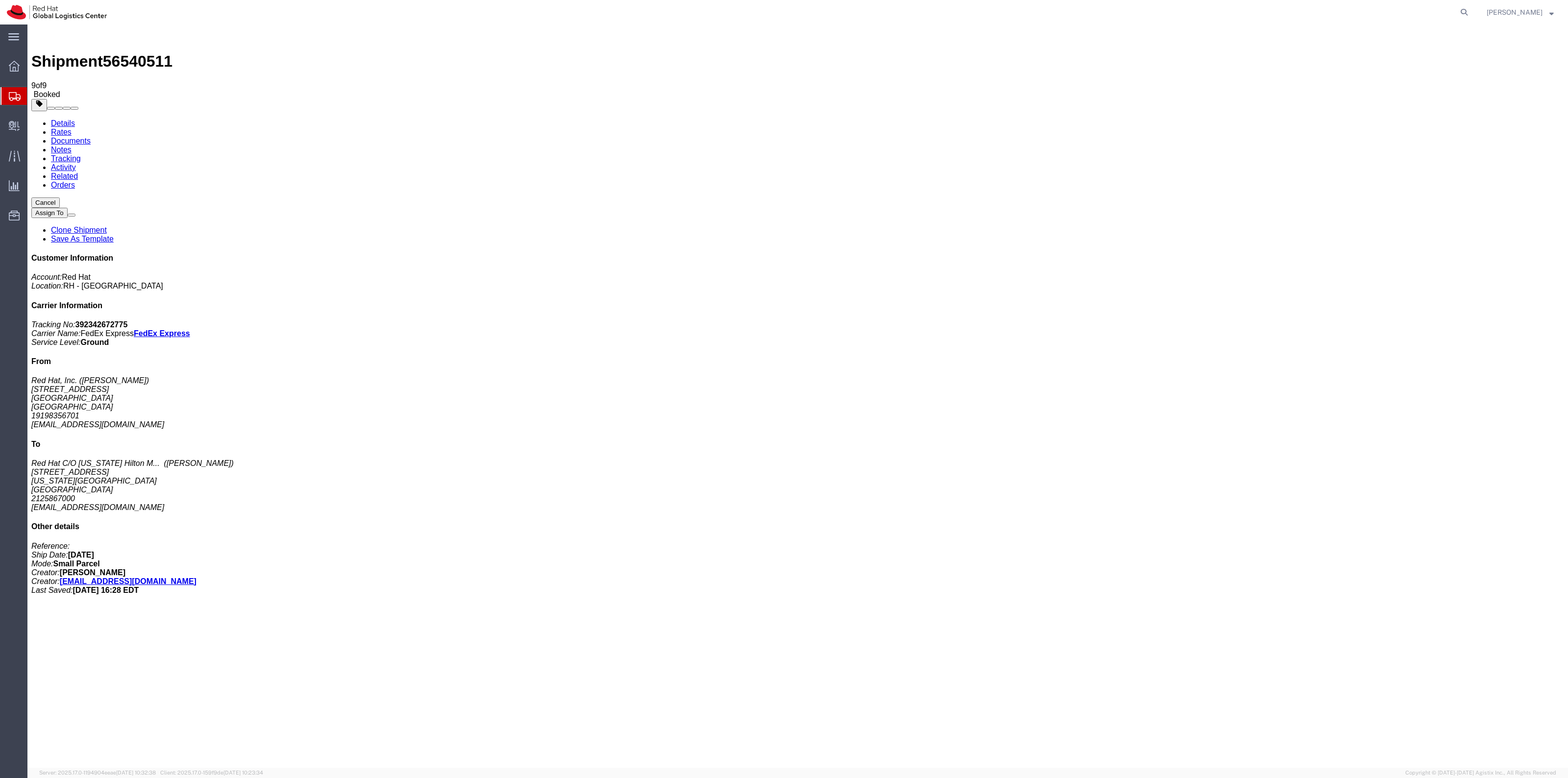
click at [64, 119] on link "Details" at bounding box center [63, 123] width 24 height 8
click link "Clone Shipment"
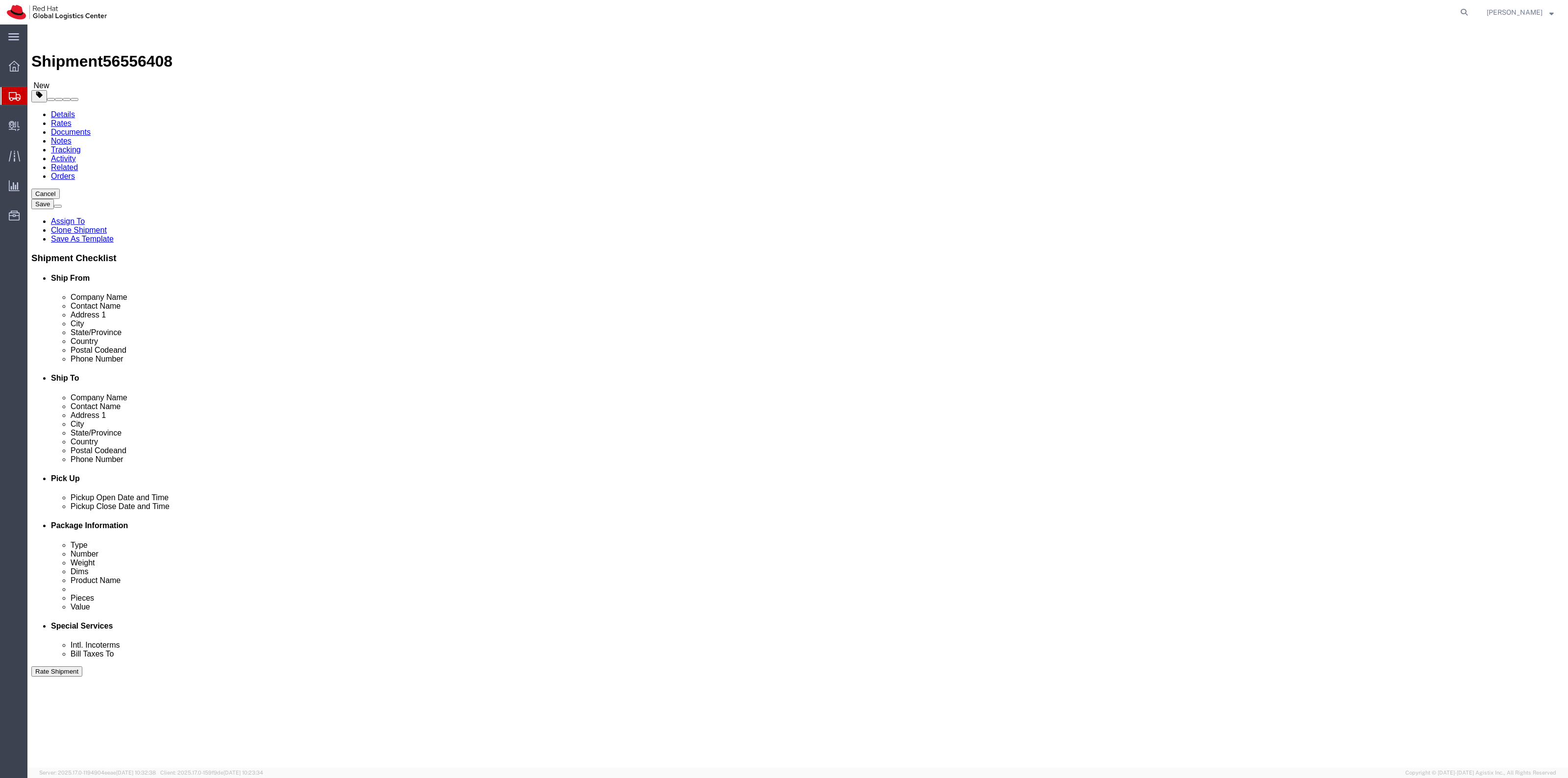
click span
type input "10019"
type input "2125867000"
type input "Red Hat, Inc."
type input "Jamie Lien"
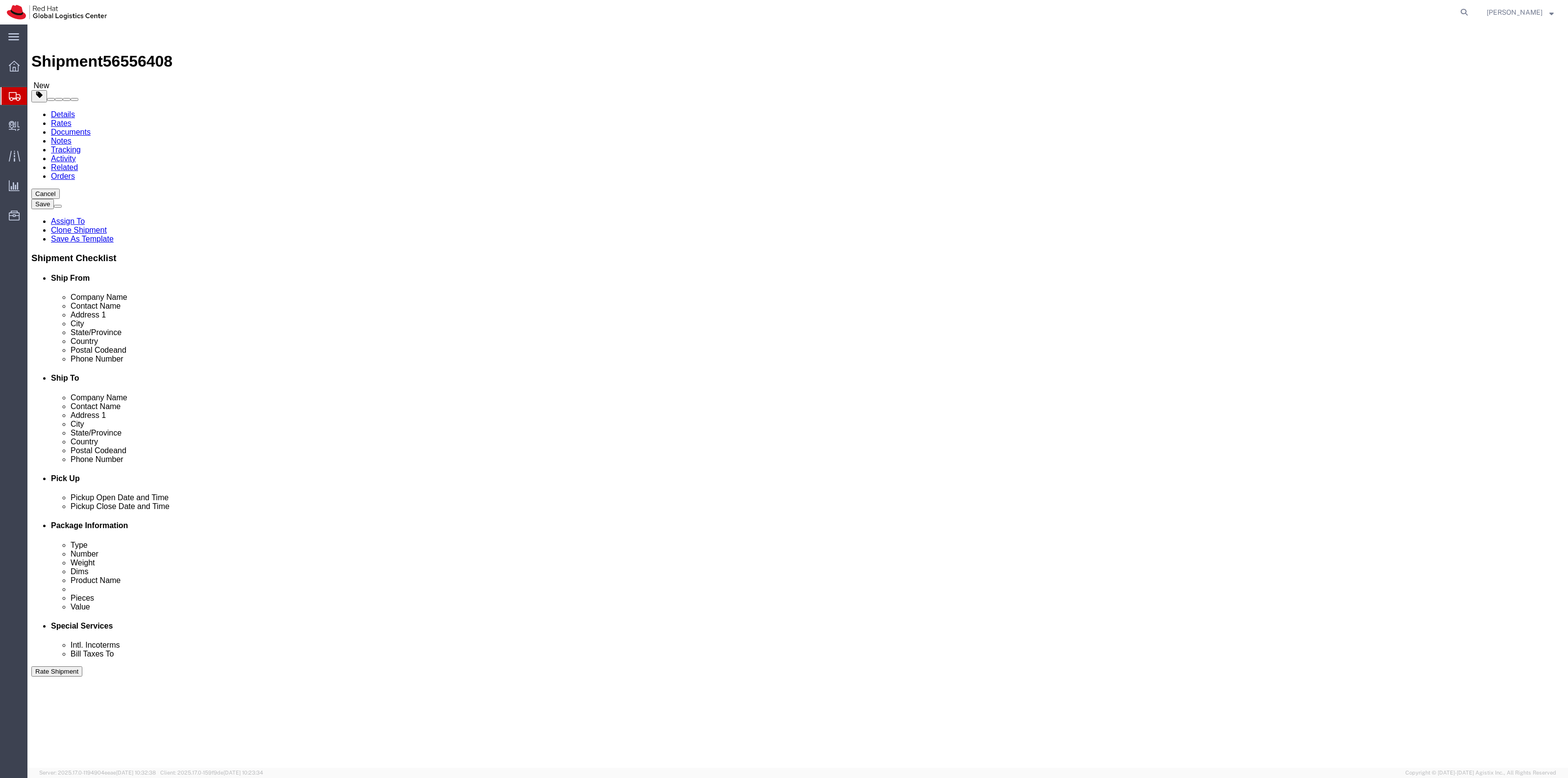
type input "100 E Davie St"
type input "Raleigh"
select select "NC"
type input "27601"
type input "19198356701"
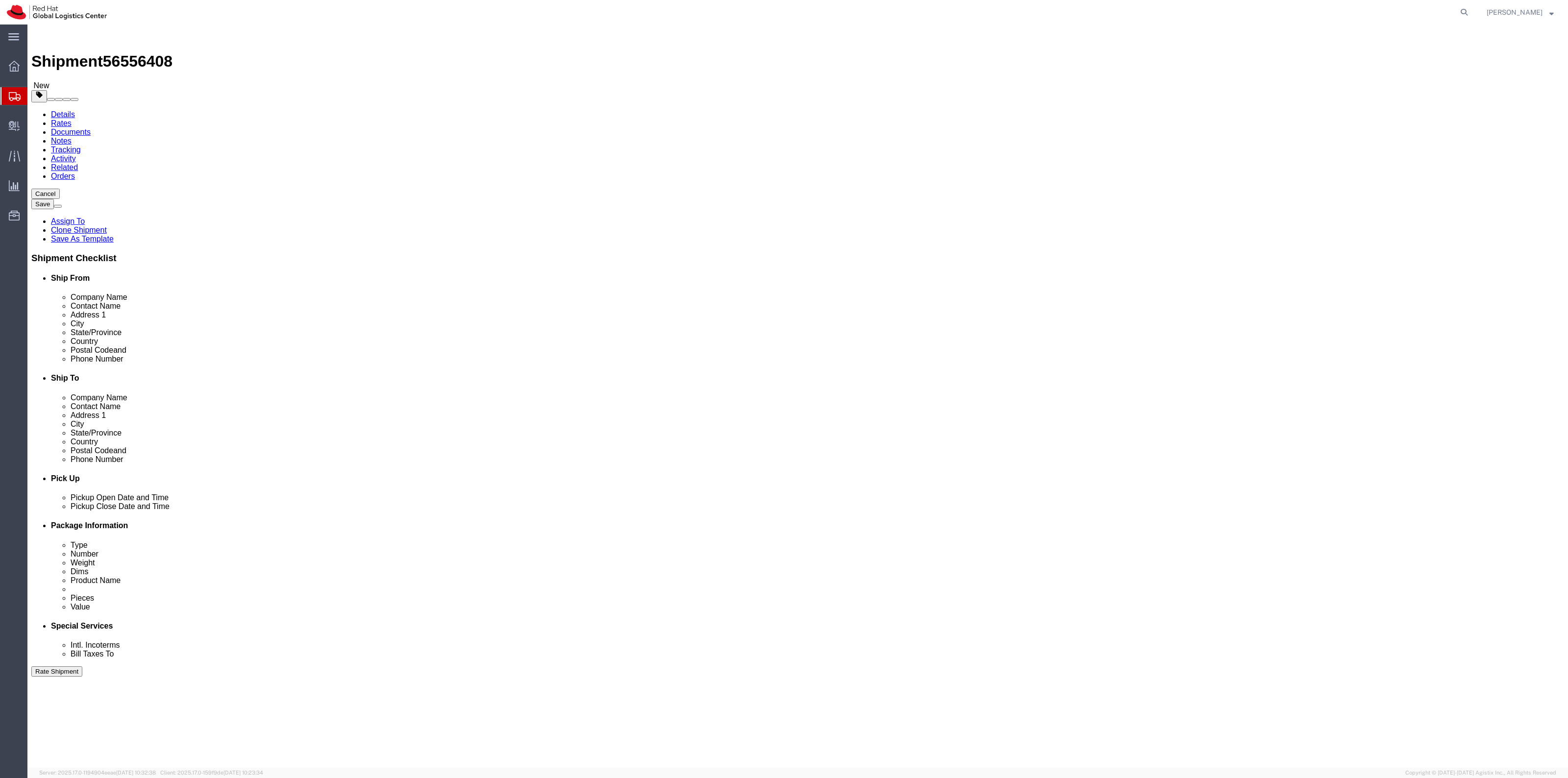
click link "Package Information"
click span "button"
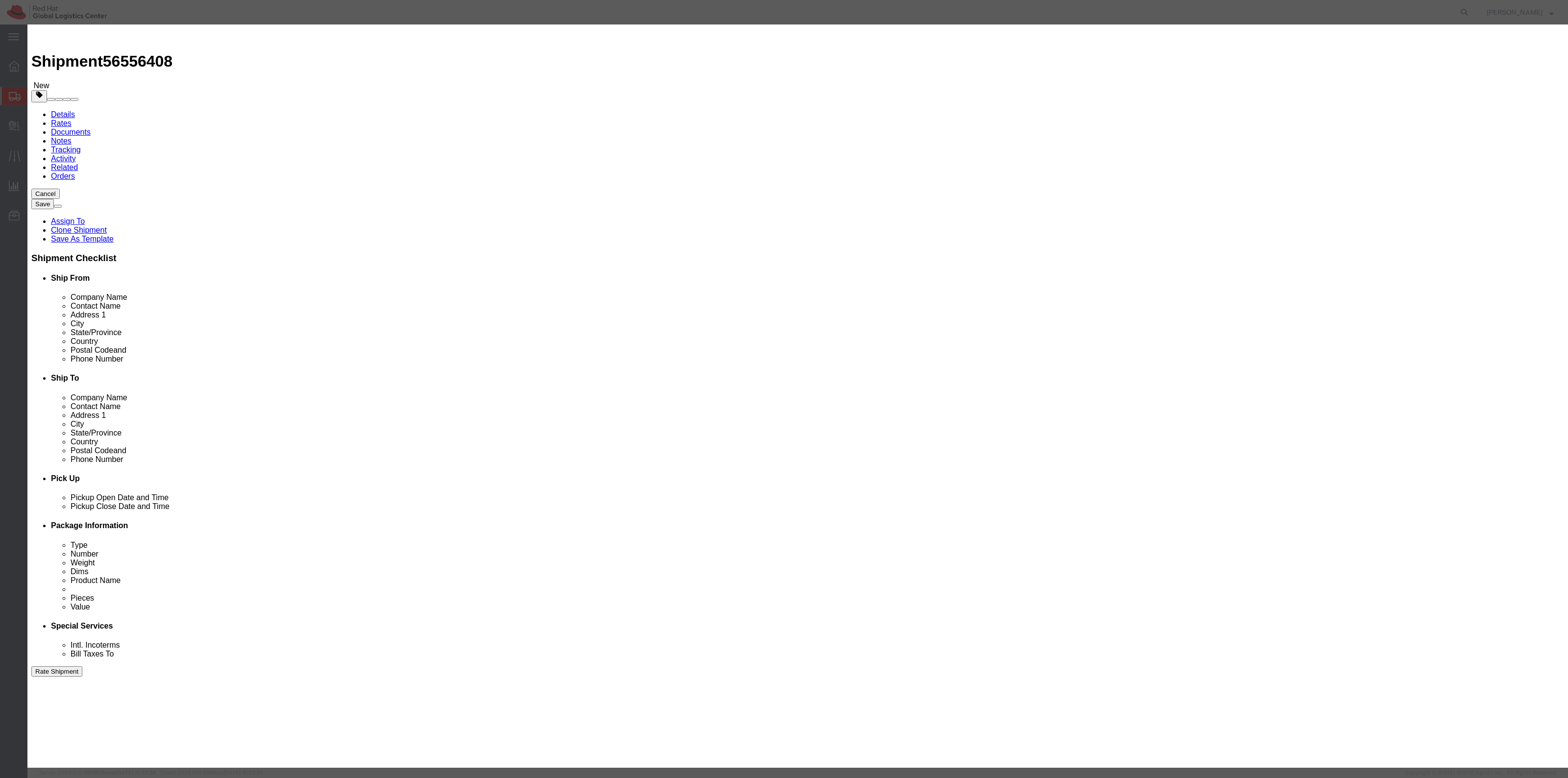
click button "Yes"
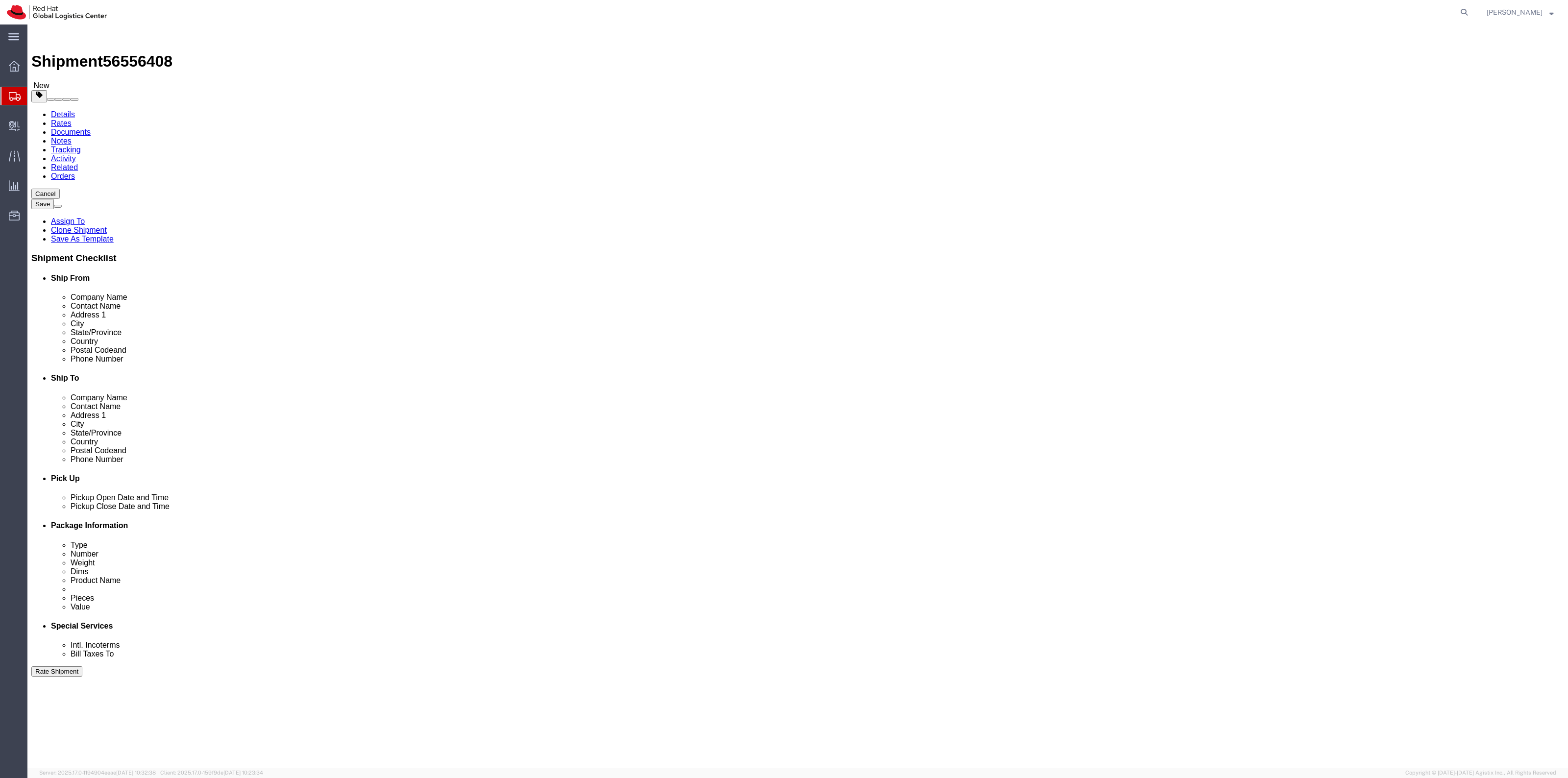
click span "button"
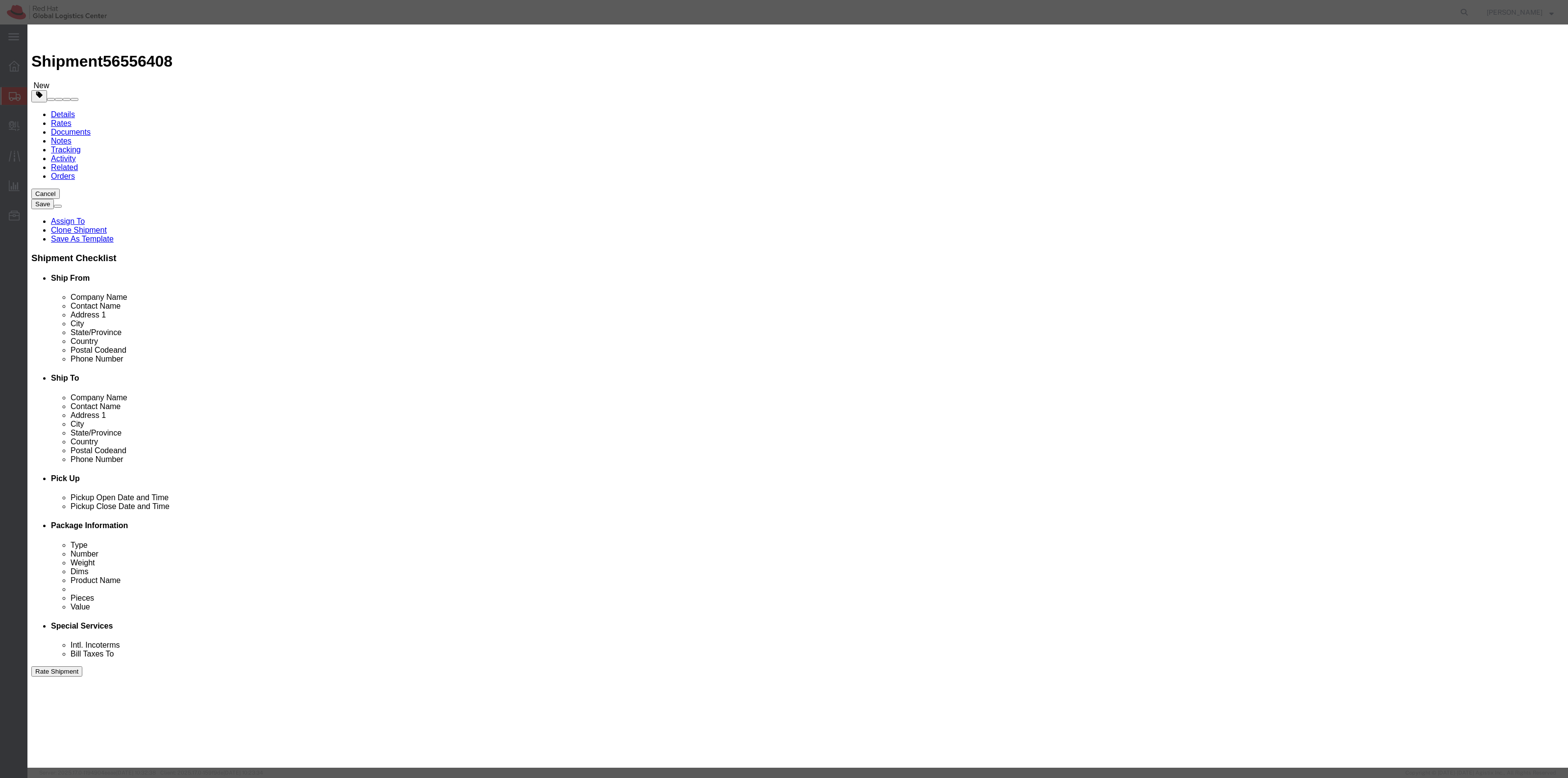
click button "Yes"
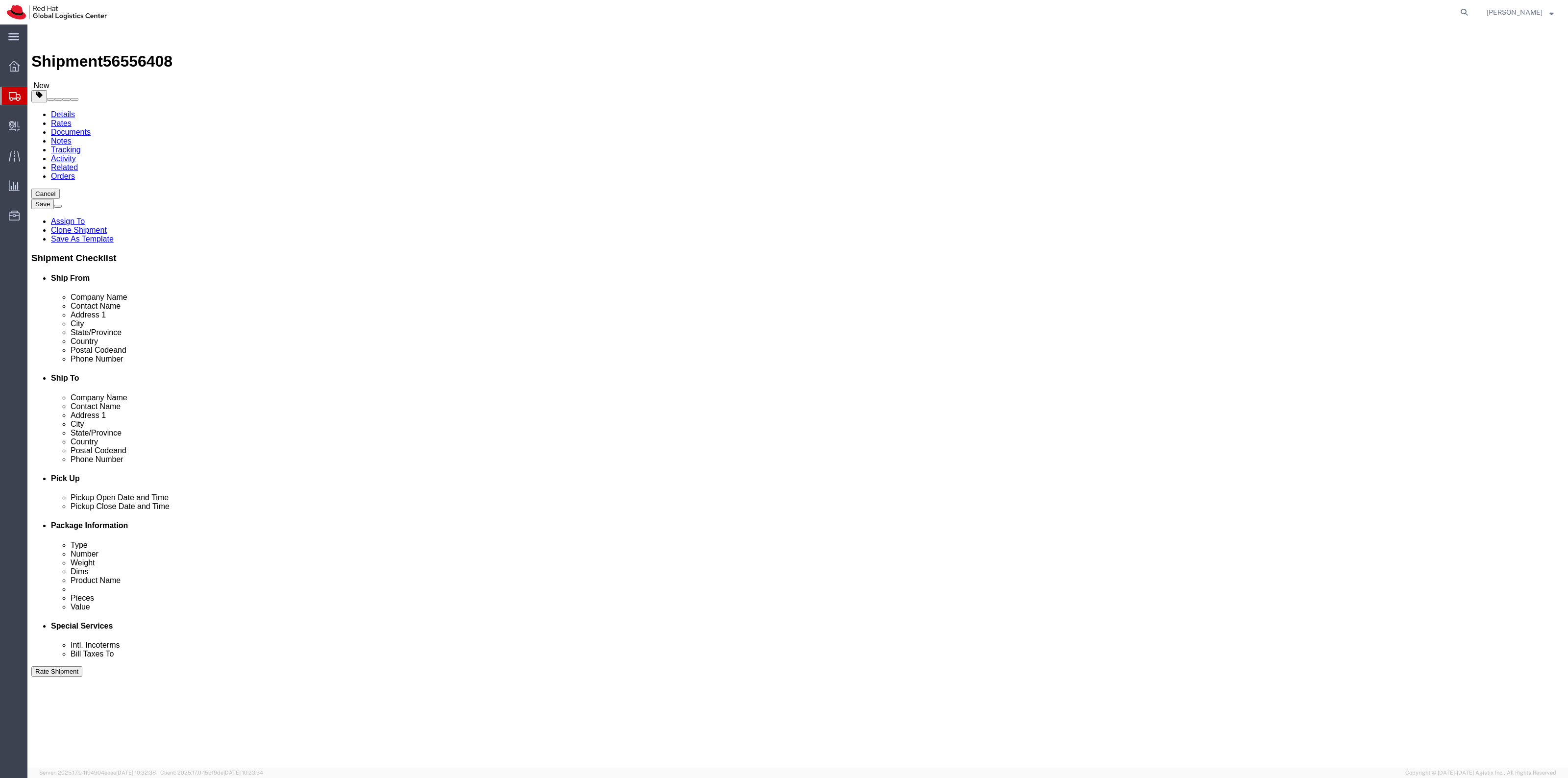
click span "button"
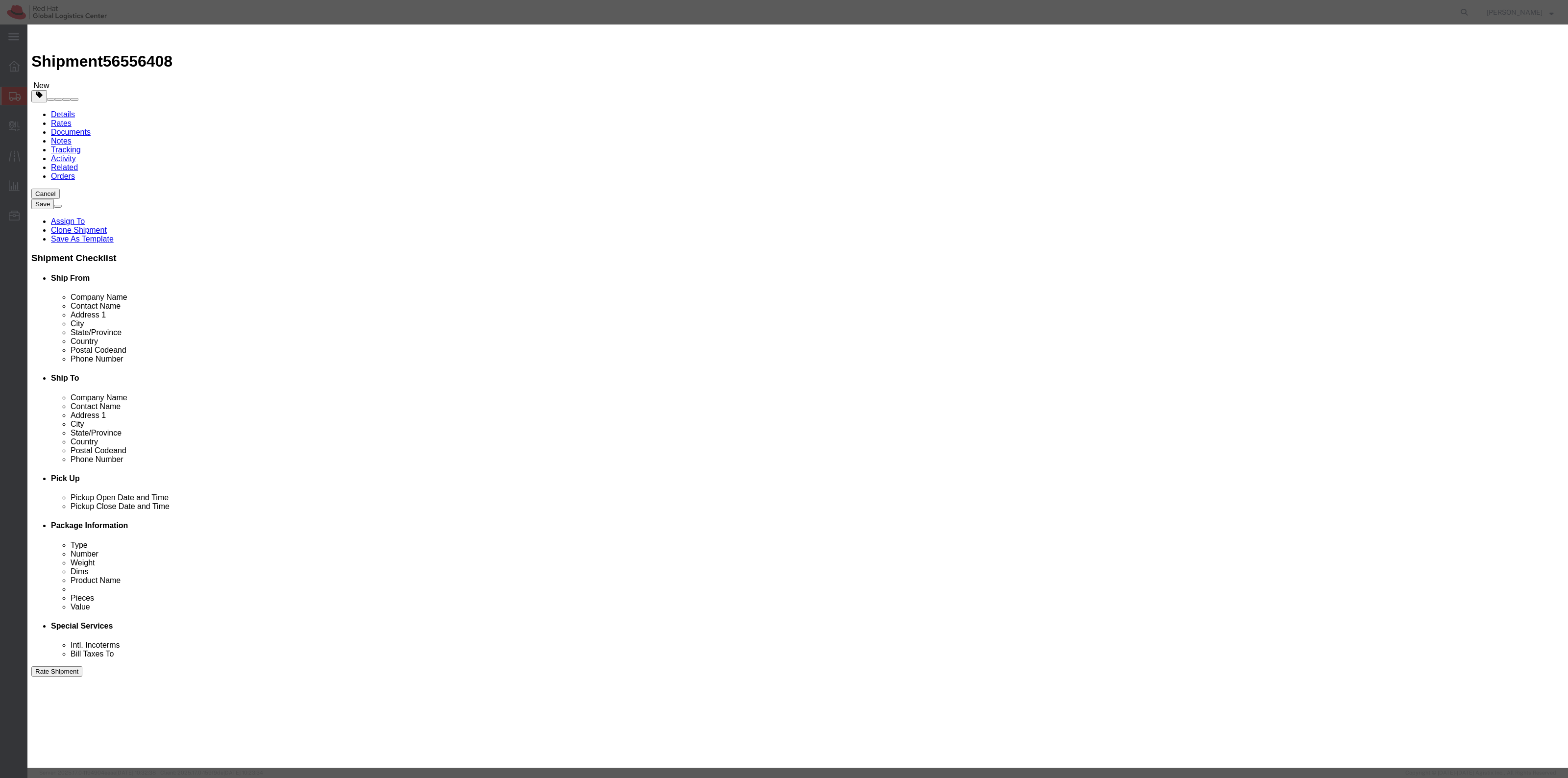
click button "Yes"
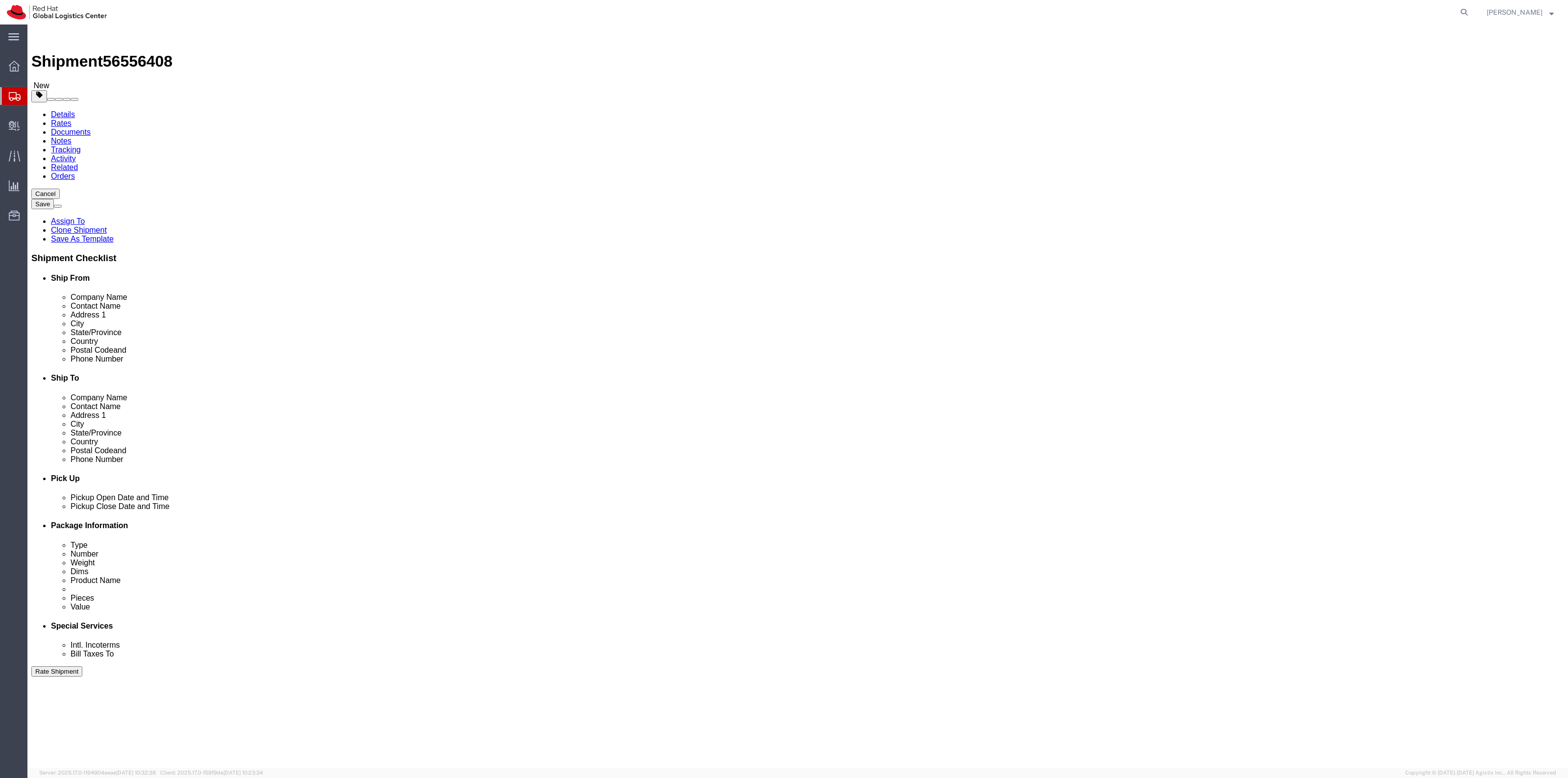
click span "button"
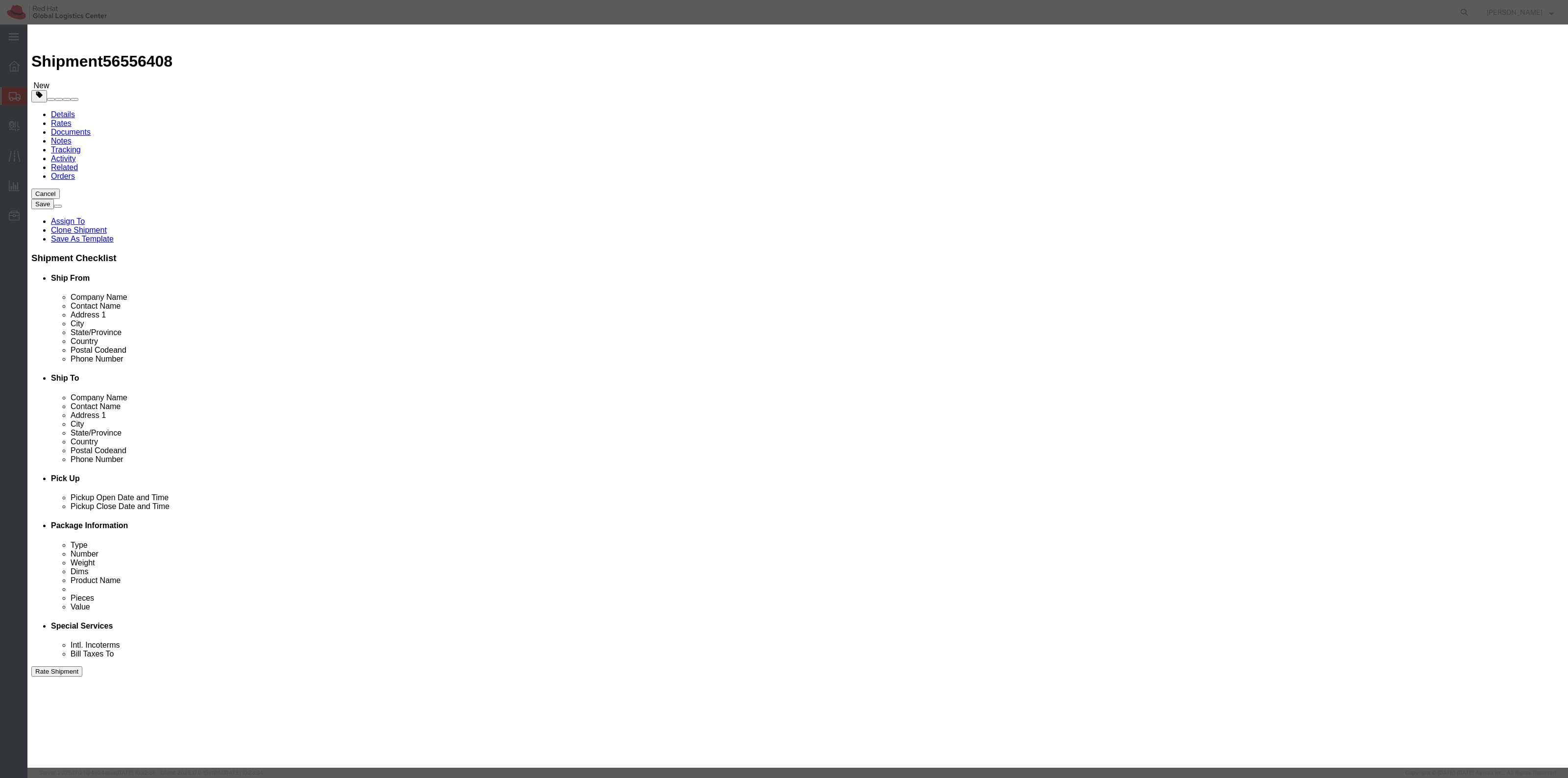
click button "Yes"
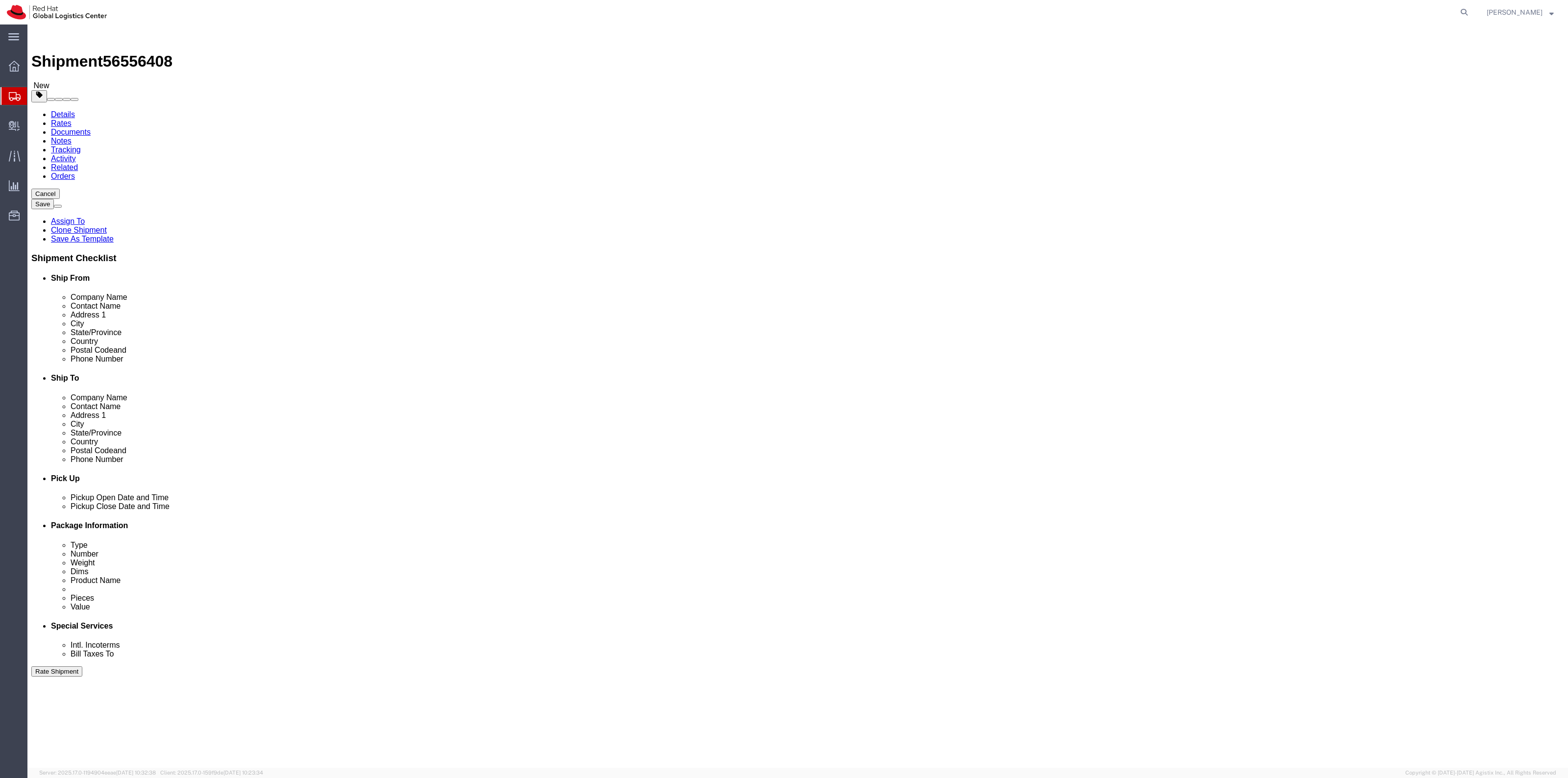
click button "button"
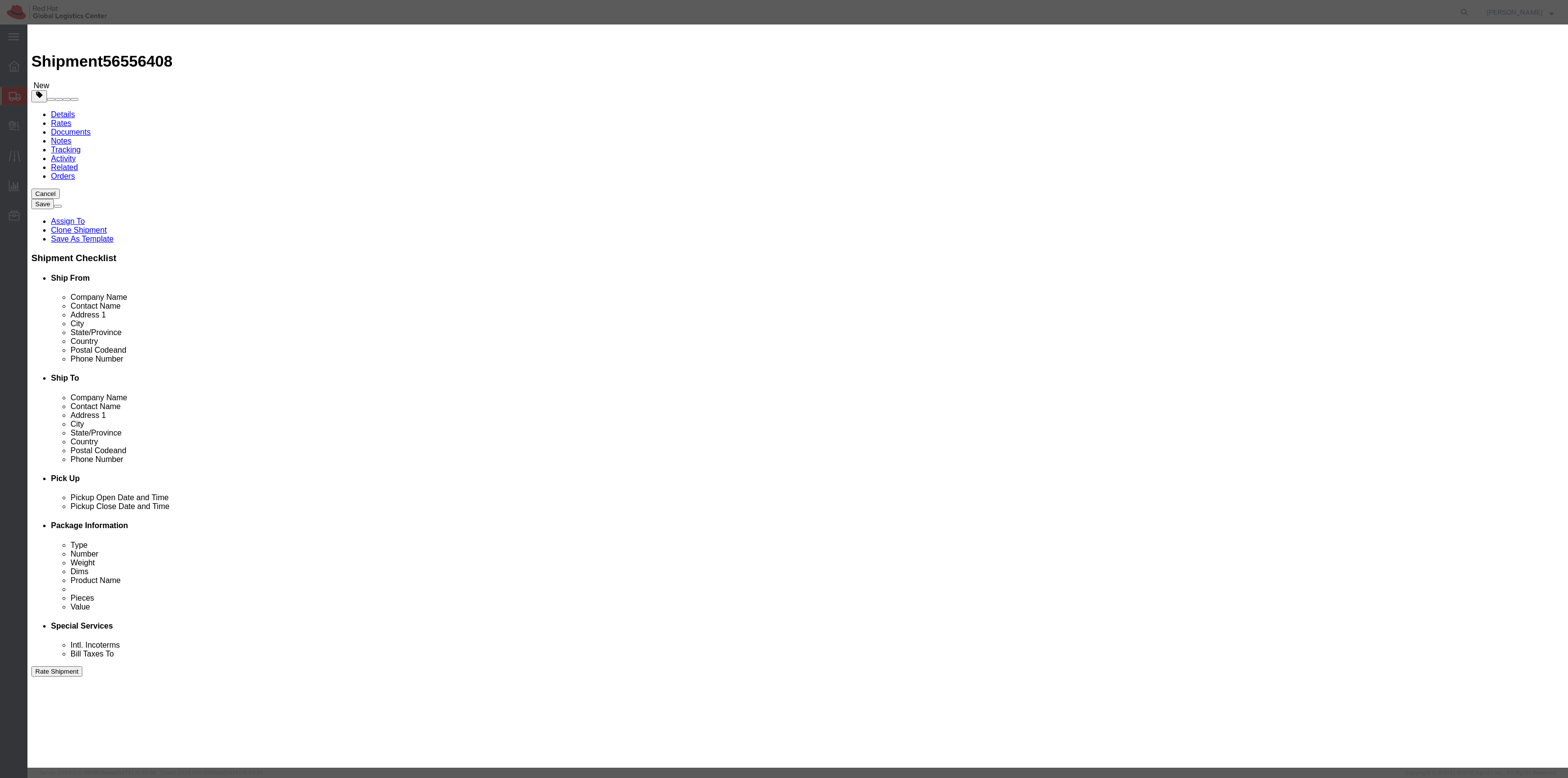
click button "Yes"
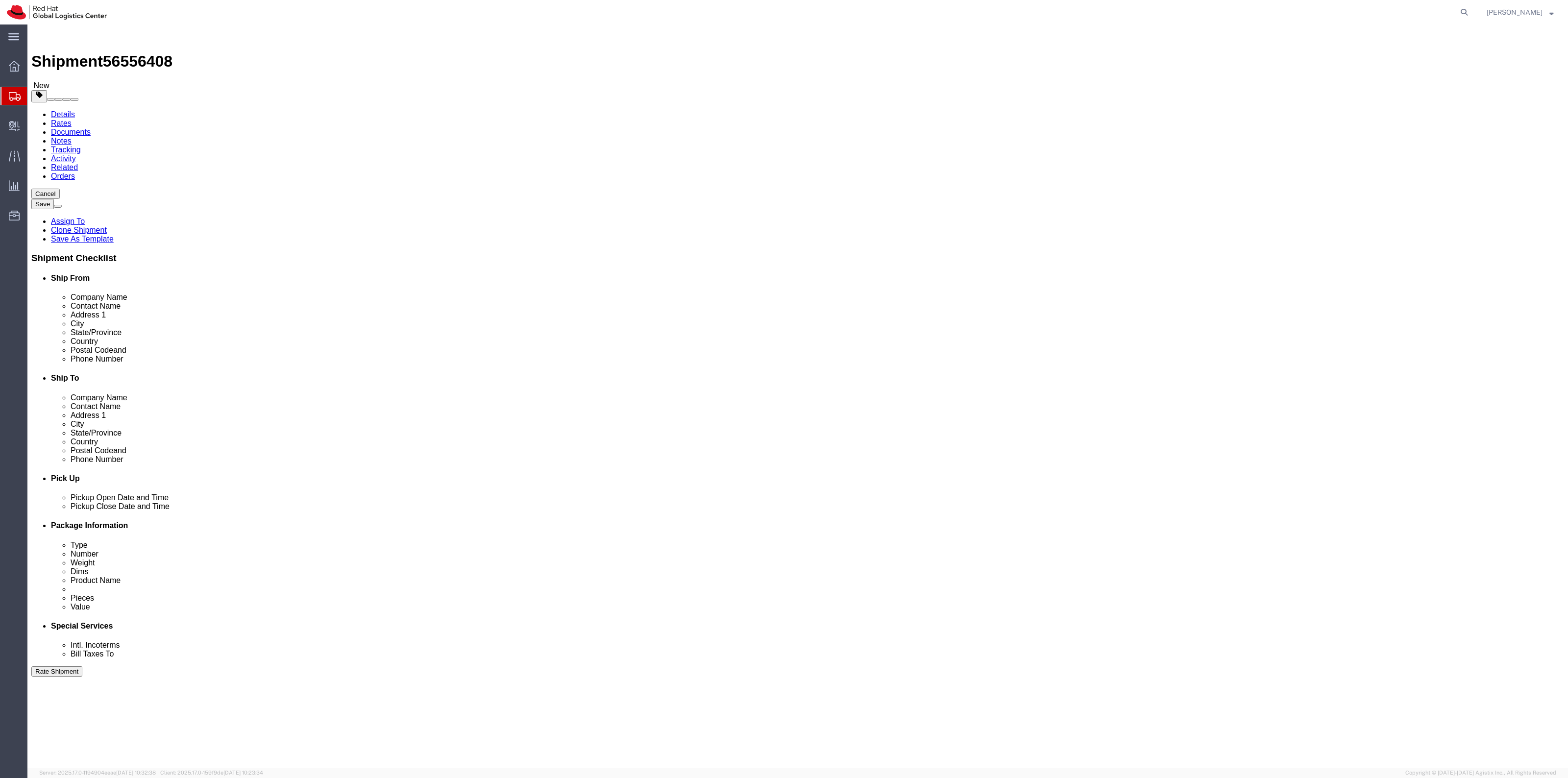
click span "button"
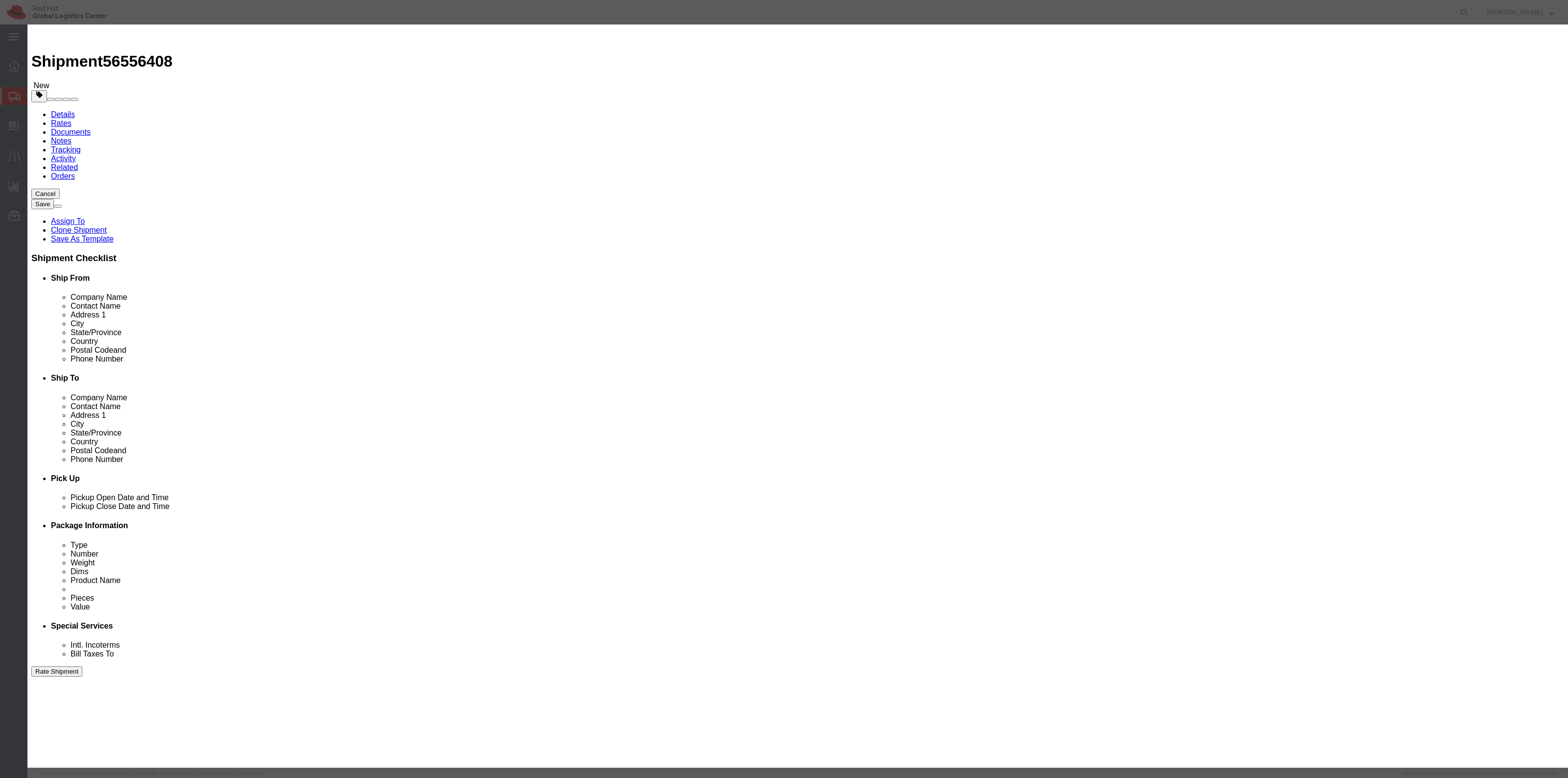
click button "Yes"
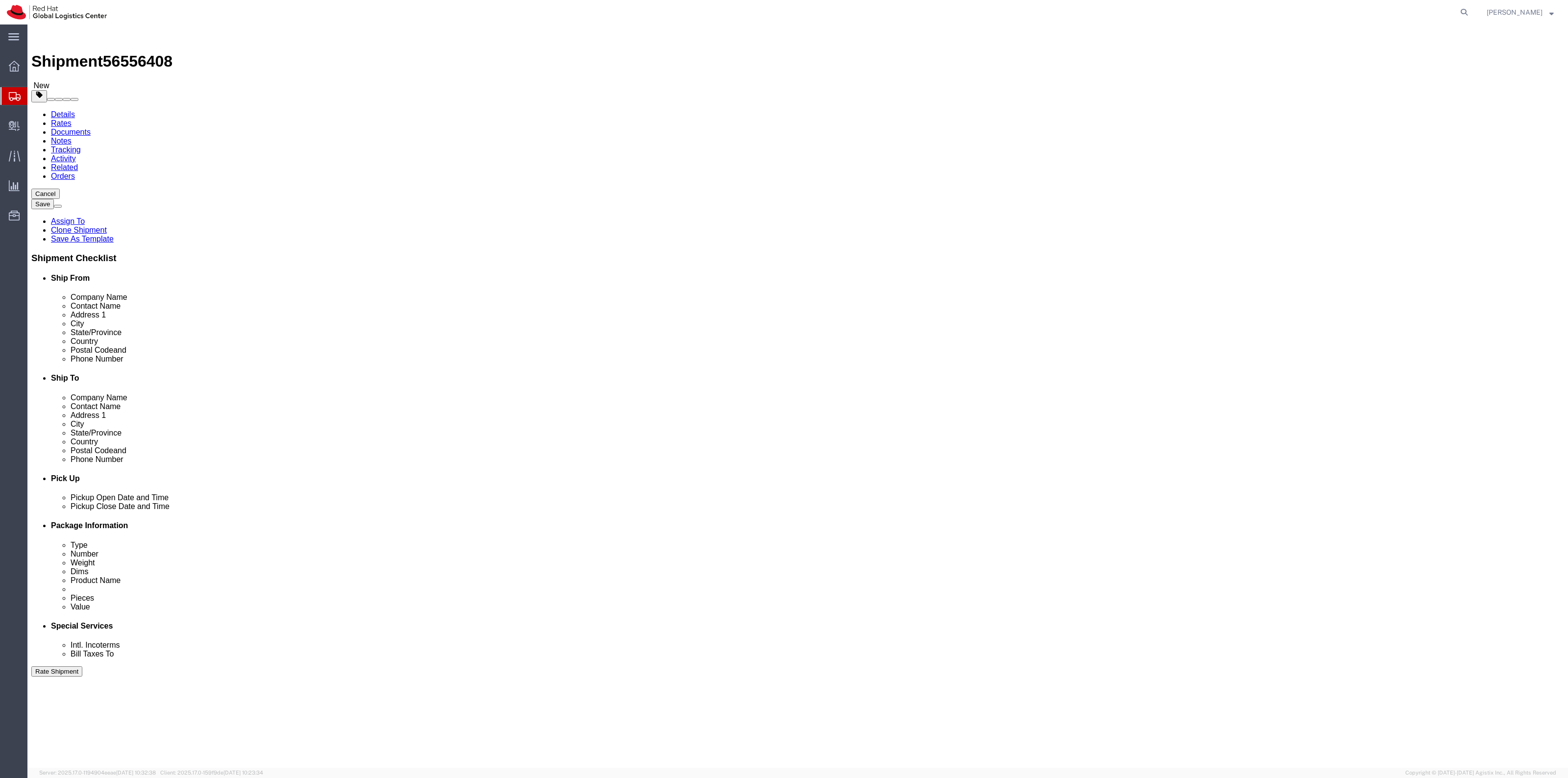
click span "button"
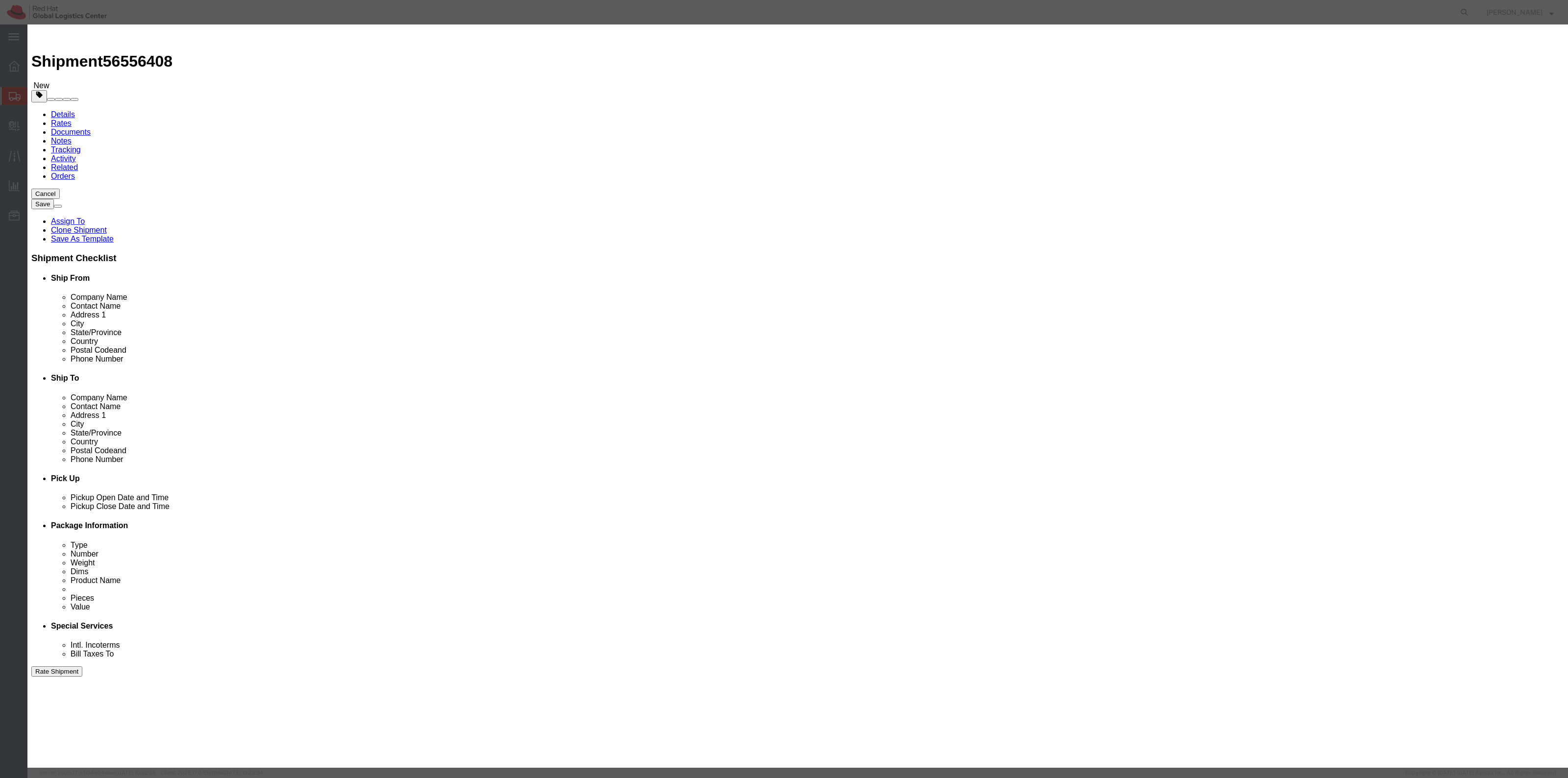
click button "Yes"
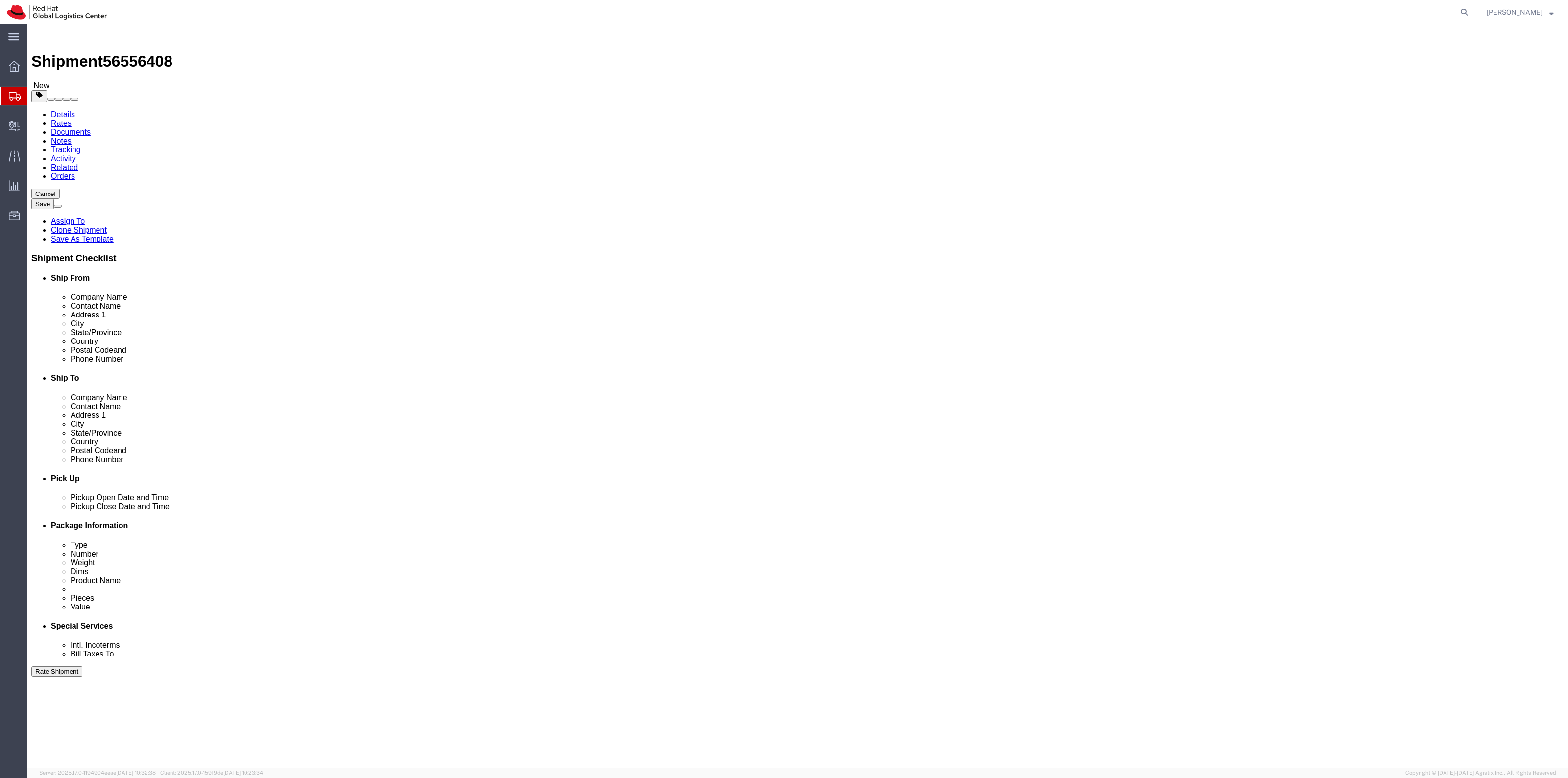
click icon
click div "Aug 20 2025 5:06 PM"
click button "Apply"
drag, startPoint x: 1412, startPoint y: 725, endPoint x: 1538, endPoint y: 655, distance: 144.1
click button "Rate Shipment"
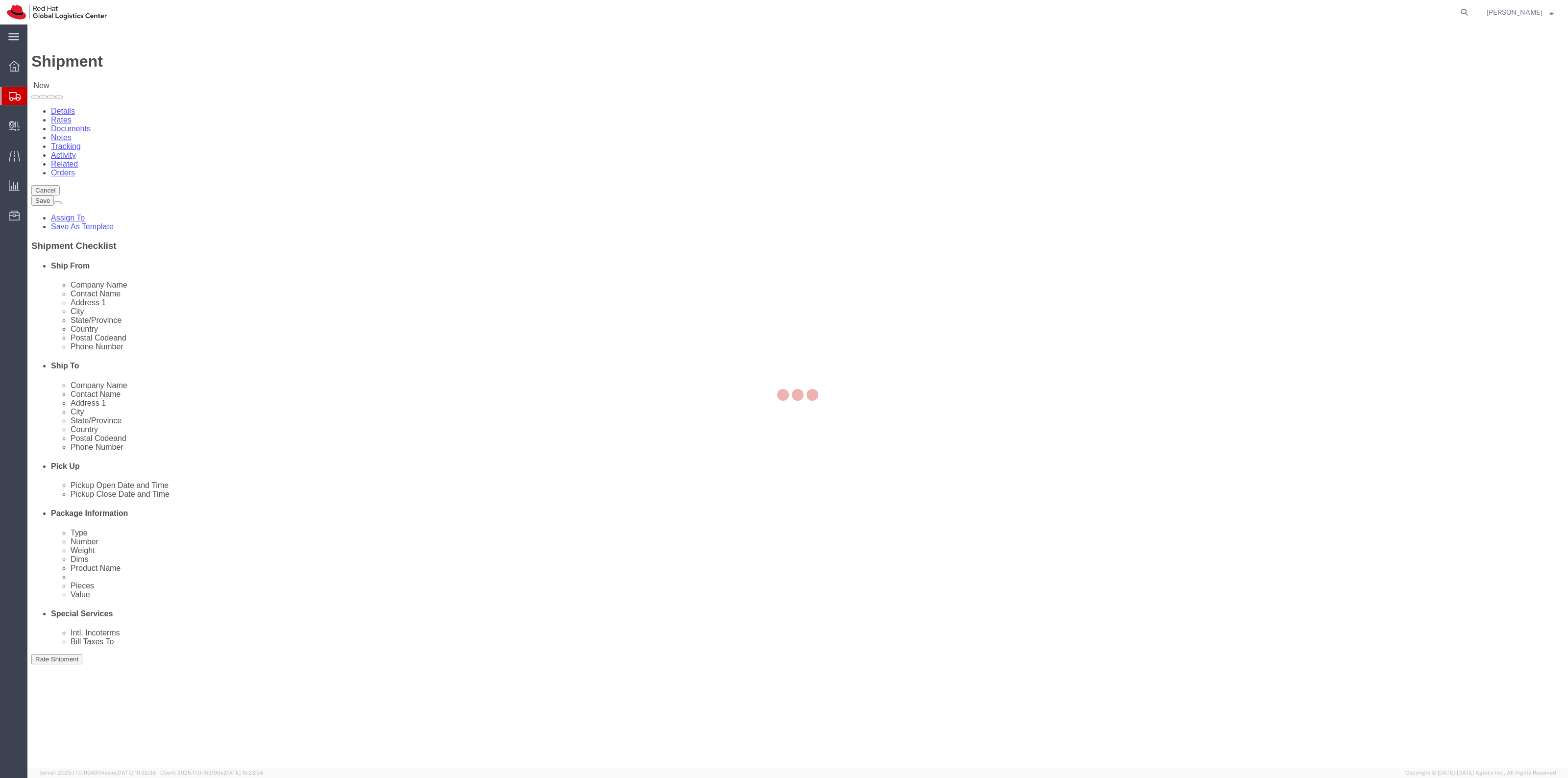
select select
